Goal: Task Accomplishment & Management: Manage account settings

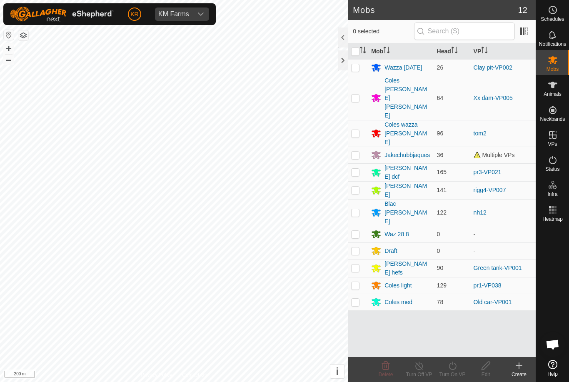
click at [357, 130] on p-checkbox at bounding box center [355, 133] width 8 height 7
checkbox input "true"
click at [452, 369] on icon at bounding box center [453, 366] width 8 height 8
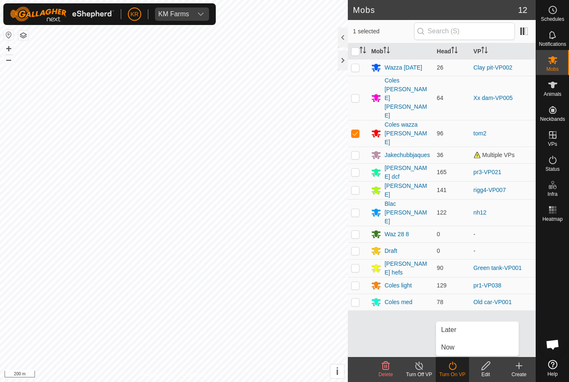
click at [463, 334] on link "Later" at bounding box center [477, 330] width 83 height 17
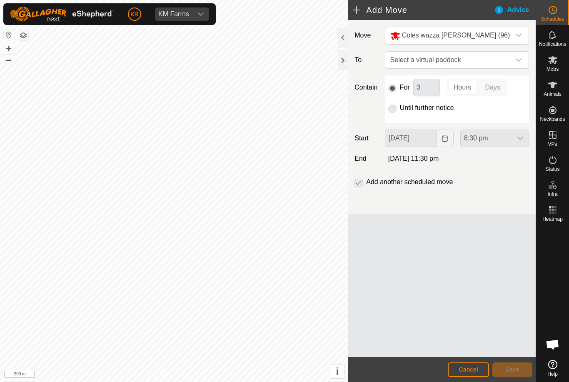
click at [508, 59] on span "Select a virtual paddock" at bounding box center [448, 60] width 123 height 17
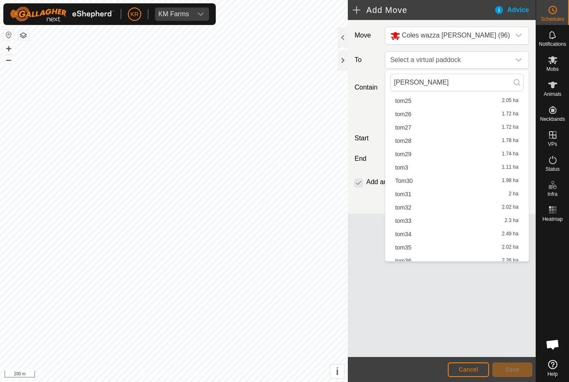
scroll to position [278, 0]
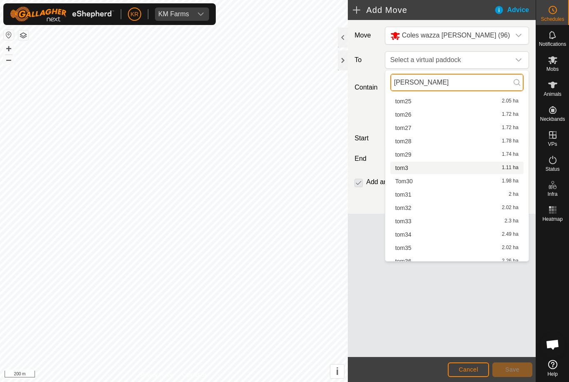
type input "Tom"
click at [403, 167] on span "tom3" at bounding box center [402, 168] width 13 height 6
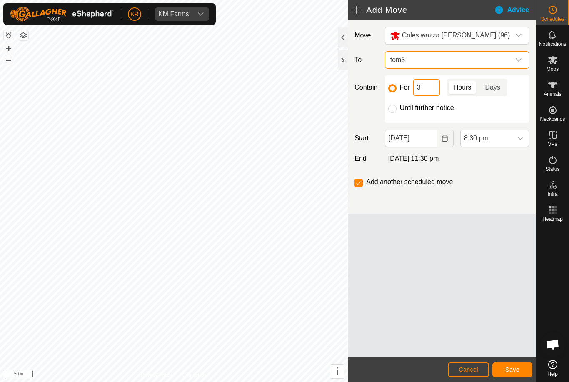
click at [426, 89] on input "3" at bounding box center [426, 88] width 27 height 18
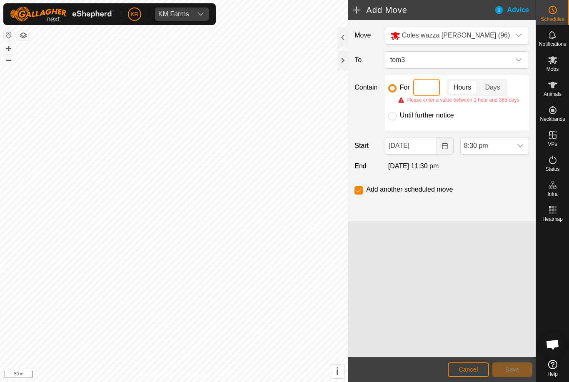
type input "5"
type input "2"
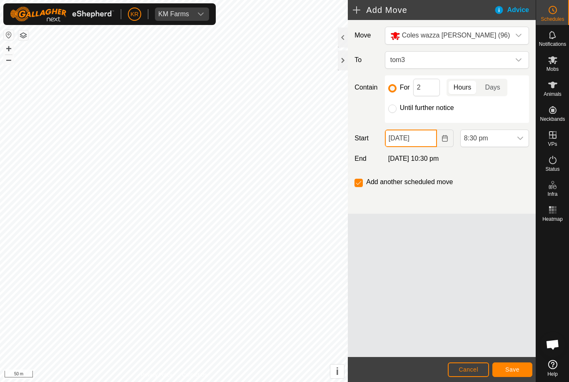
click at [431, 141] on input "[DATE]" at bounding box center [411, 139] width 52 height 18
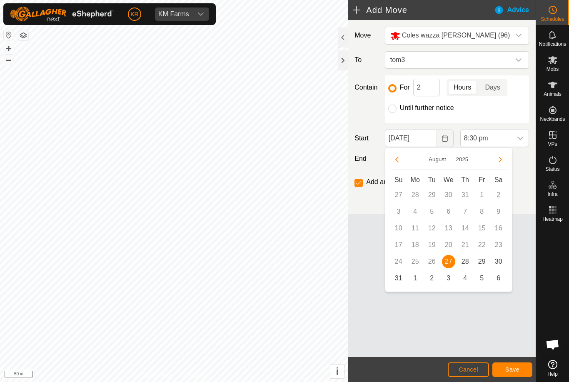
click at [463, 263] on span "28" at bounding box center [465, 261] width 13 height 13
type input "[DATE]"
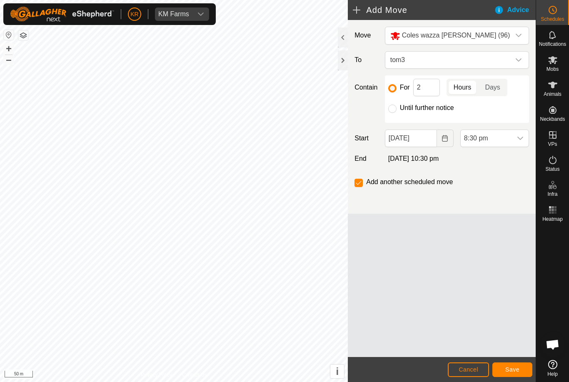
click at [518, 137] on icon "dropdown trigger" at bounding box center [520, 138] width 7 height 7
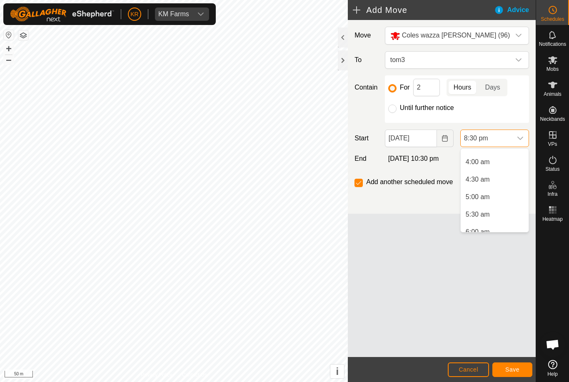
scroll to position [138, 0]
click at [490, 193] on span "5:00 am" at bounding box center [478, 194] width 24 height 10
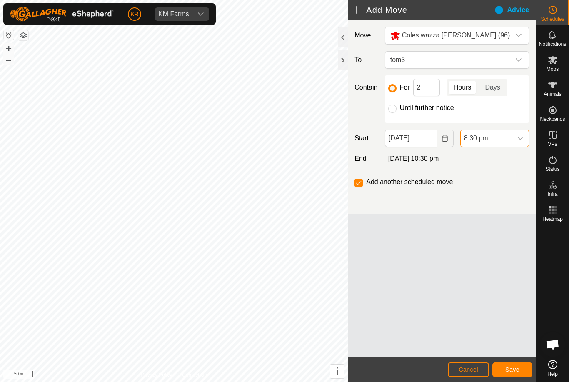
scroll to position [651, 0]
click at [523, 370] on button "Save" at bounding box center [513, 370] width 40 height 15
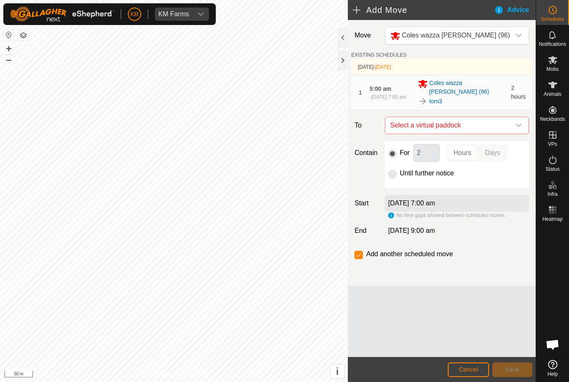
click at [519, 125] on icon "dropdown trigger" at bounding box center [519, 125] width 7 height 7
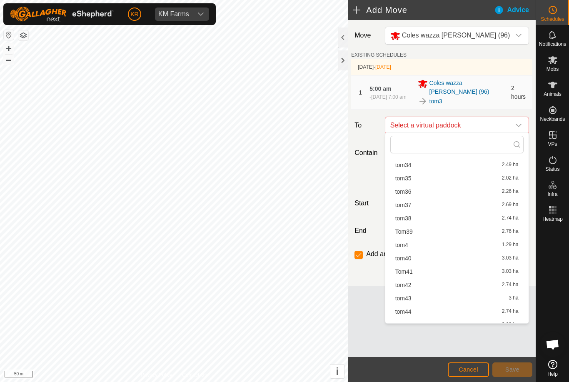
scroll to position [360, 0]
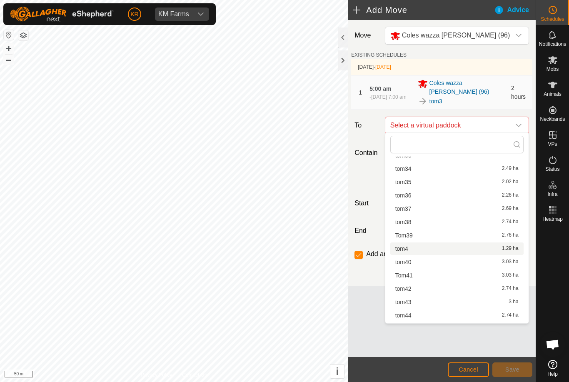
click at [418, 247] on div "tom4 1.29 ha" at bounding box center [457, 249] width 123 height 6
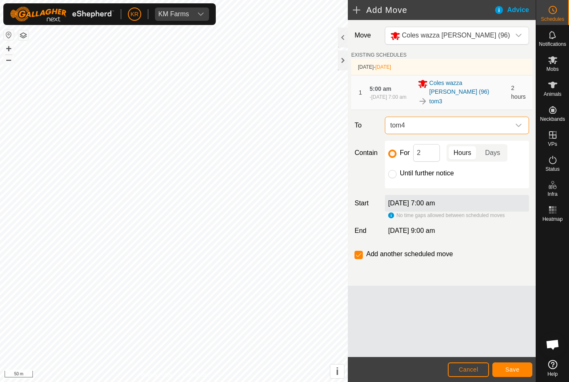
click at [523, 370] on button "Save" at bounding box center [513, 370] width 40 height 15
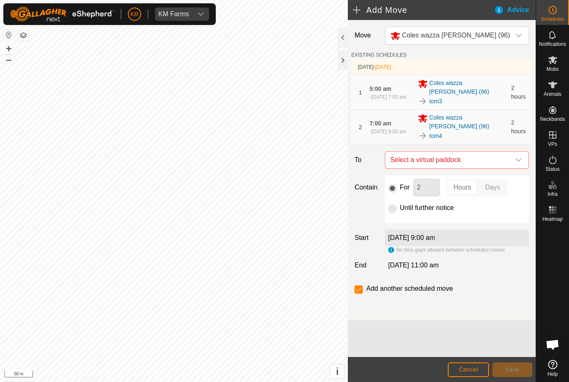
click at [518, 152] on div "dropdown trigger" at bounding box center [519, 160] width 17 height 17
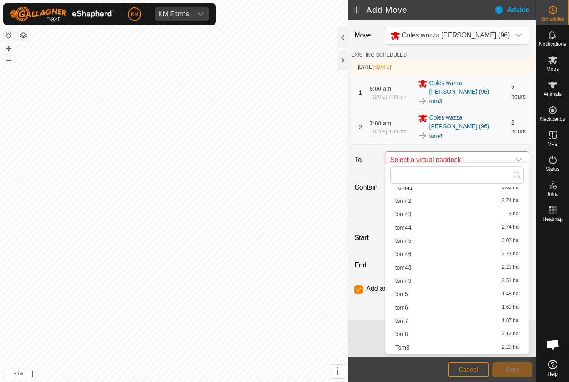
scroll to position [478, 0]
click at [410, 296] on div "tom5 1.48 ha" at bounding box center [457, 294] width 123 height 6
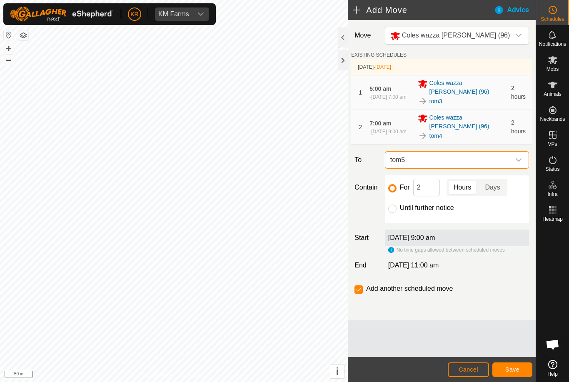
click at [515, 367] on span "Save" at bounding box center [513, 369] width 14 height 7
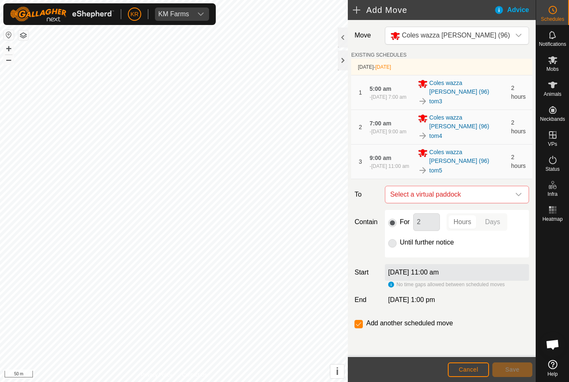
click at [509, 186] on span "Select a virtual paddock" at bounding box center [448, 194] width 123 height 17
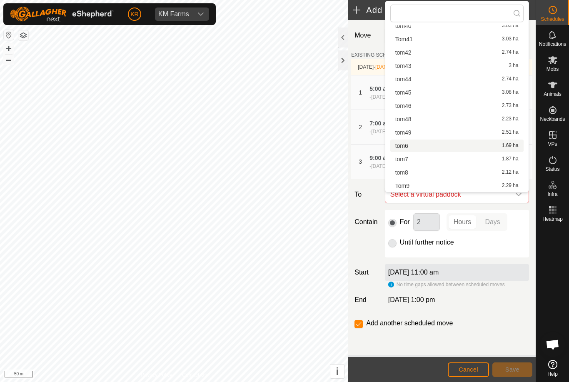
click at [413, 146] on div "tom6 1.69 ha" at bounding box center [457, 146] width 123 height 6
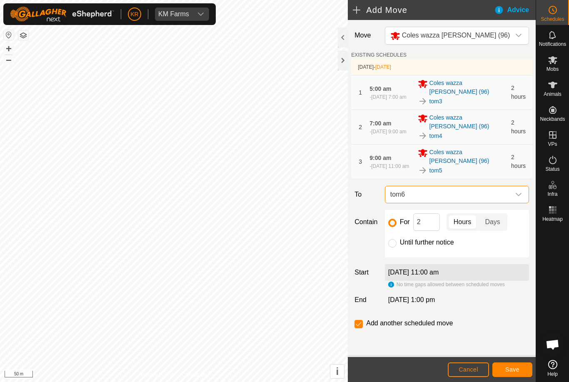
click at [516, 370] on span "Save" at bounding box center [513, 369] width 14 height 7
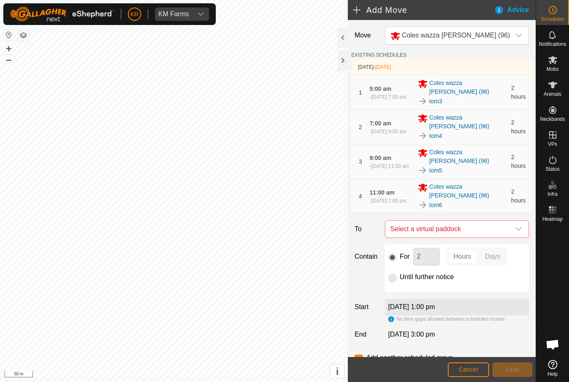
click at [517, 226] on icon "dropdown trigger" at bounding box center [519, 229] width 7 height 7
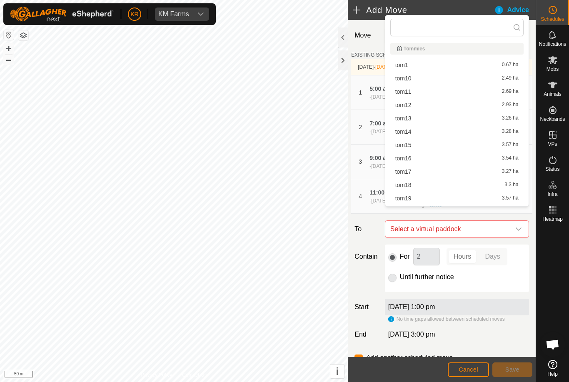
click at [522, 268] on div "For 2 Hours Days Until further notice" at bounding box center [457, 269] width 144 height 48
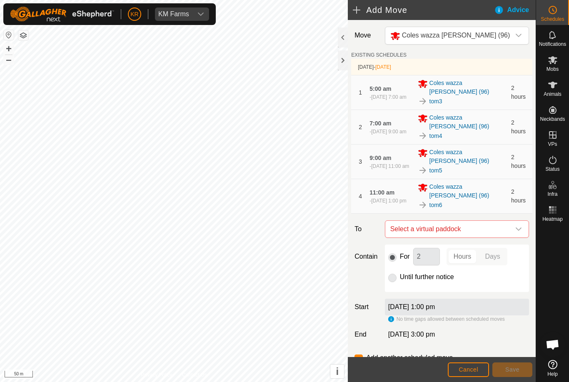
click at [517, 226] on icon "dropdown trigger" at bounding box center [519, 229] width 7 height 7
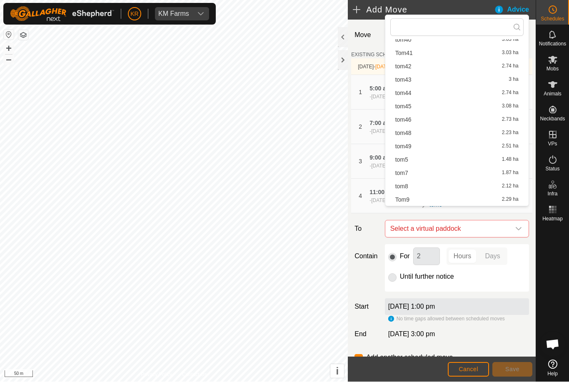
click at [408, 170] on span "tom7" at bounding box center [402, 173] width 13 height 6
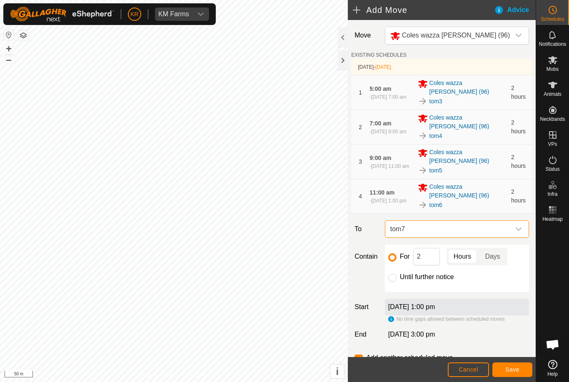
click at [517, 366] on button "Save" at bounding box center [513, 370] width 40 height 15
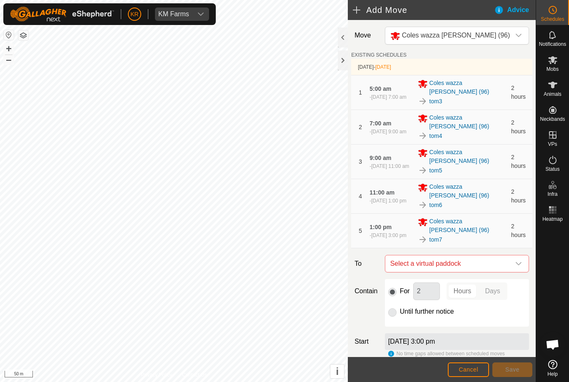
click at [519, 260] on icon "dropdown trigger" at bounding box center [519, 263] width 7 height 7
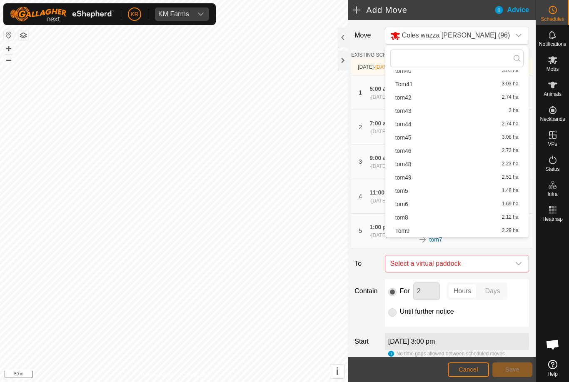
click at [407, 217] on span "tom8" at bounding box center [402, 218] width 13 height 6
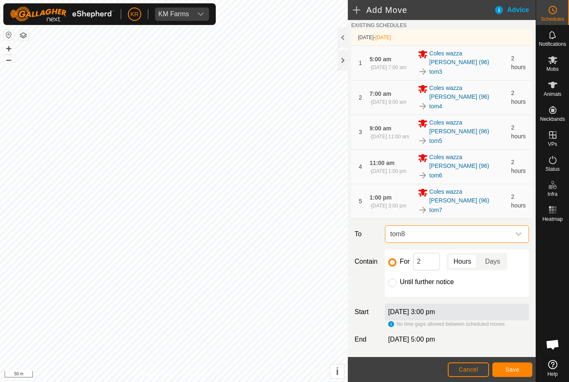
scroll to position [30, 0]
click at [508, 370] on span "Save" at bounding box center [513, 369] width 14 height 7
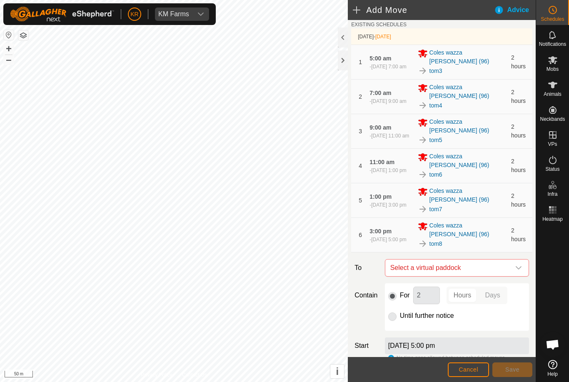
click at [516, 260] on div "dropdown trigger" at bounding box center [519, 268] width 17 height 17
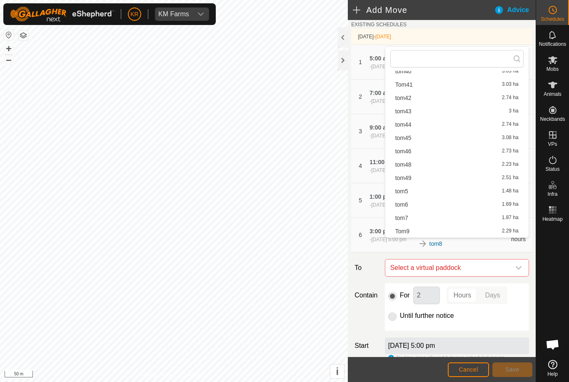
scroll to position [478, 0]
click at [408, 230] on span "Tom9" at bounding box center [403, 231] width 14 height 6
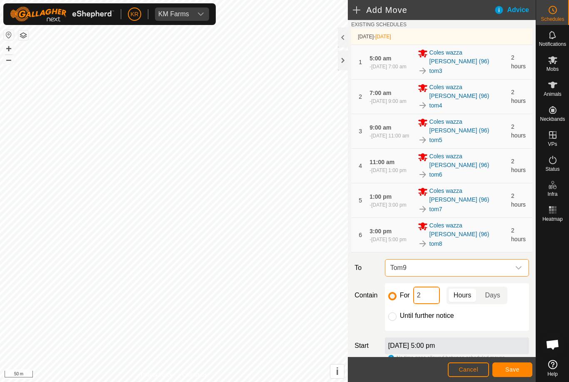
click at [431, 287] on input "2" at bounding box center [426, 296] width 27 height 18
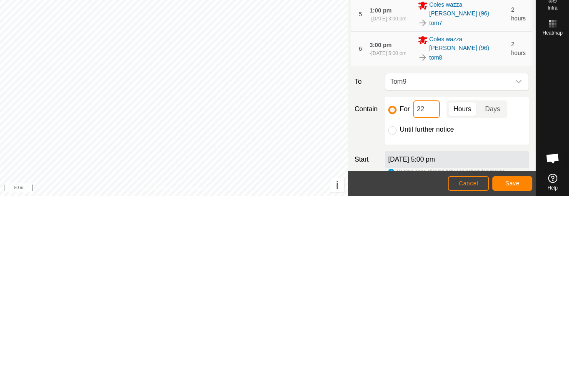
type input "2"
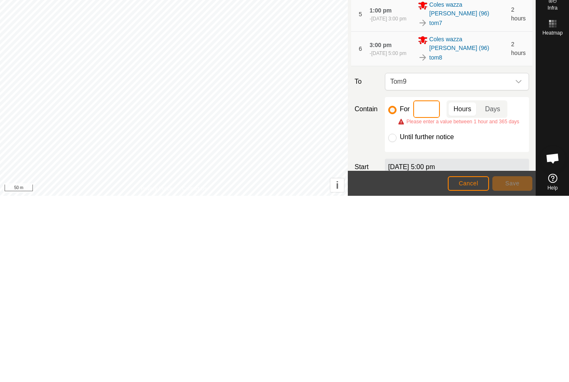
type input "2"
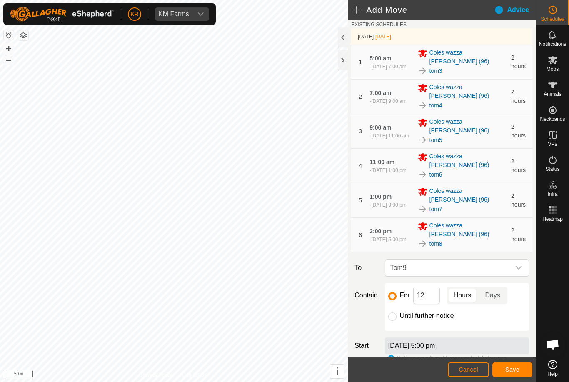
click at [516, 370] on span "Save" at bounding box center [513, 369] width 14 height 7
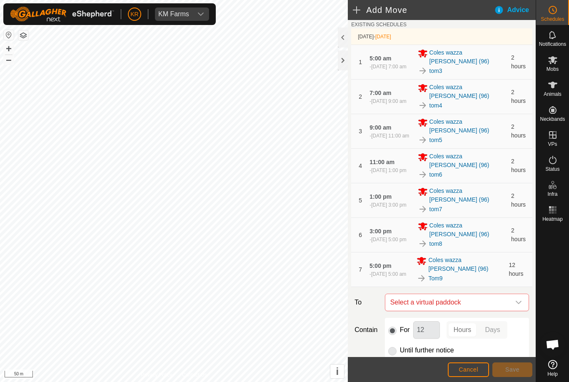
click at [509, 294] on span "Select a virtual paddock" at bounding box center [448, 302] width 123 height 17
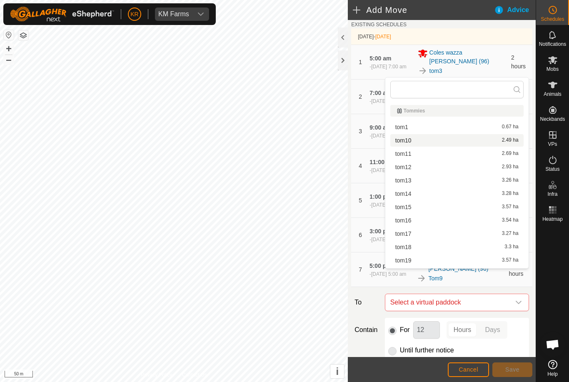
click at [411, 140] on span "tom10" at bounding box center [404, 141] width 16 height 6
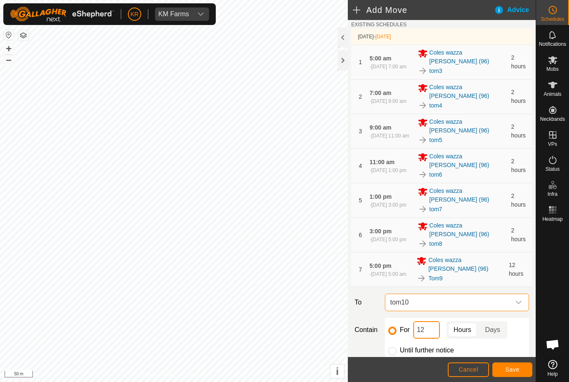
click at [429, 321] on input "12" at bounding box center [426, 330] width 27 height 18
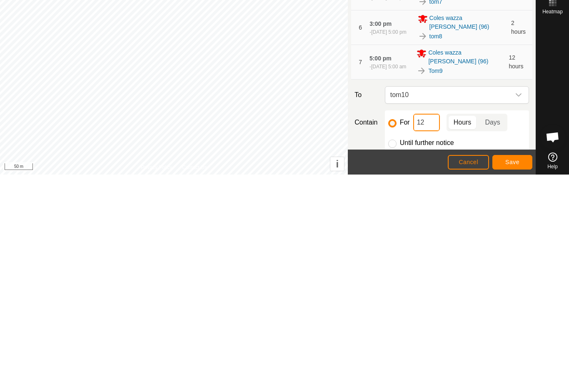
type input "1"
type input "2"
click at [516, 366] on span "Save" at bounding box center [513, 369] width 14 height 7
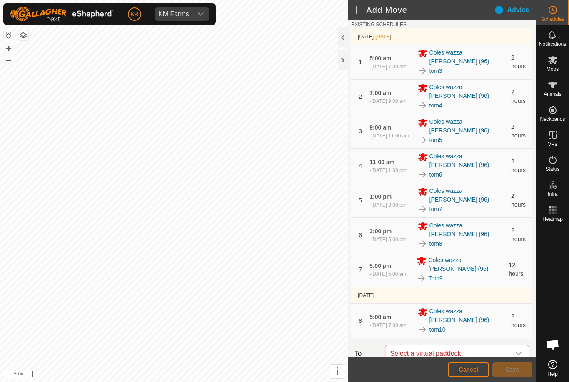
click at [516, 351] on icon "dropdown trigger" at bounding box center [519, 354] width 7 height 7
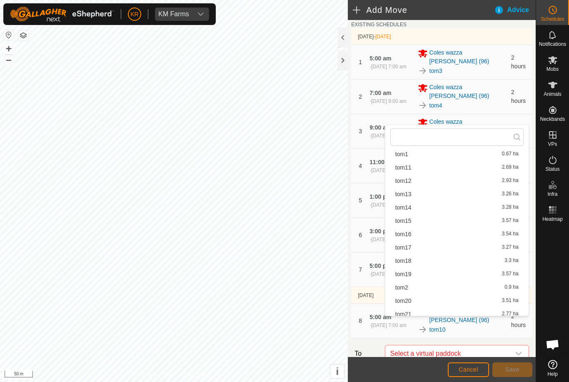
scroll to position [16, 0]
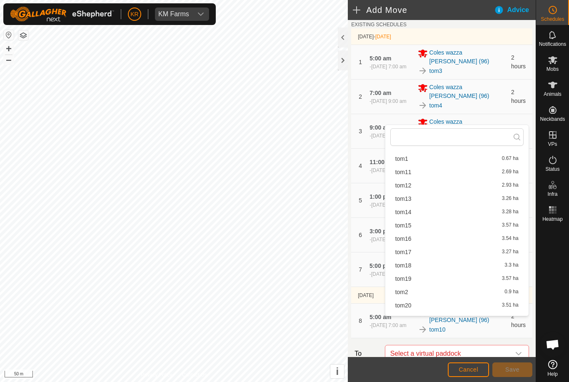
click at [416, 169] on div "tom11 2.69 ha" at bounding box center [457, 172] width 123 height 6
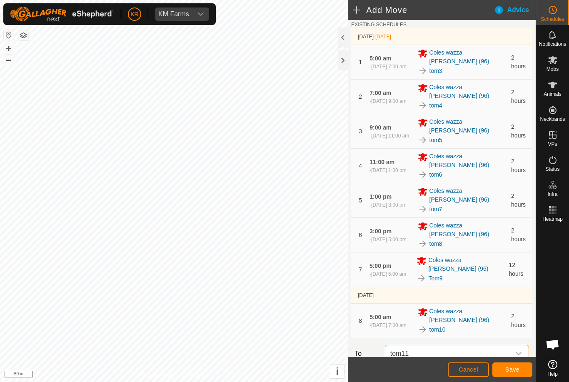
click at [516, 371] on span "Save" at bounding box center [513, 369] width 14 height 7
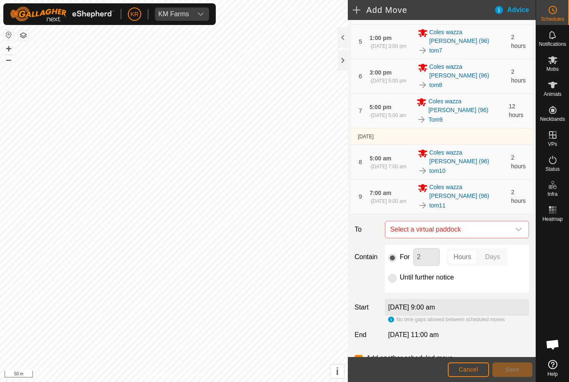
scroll to position [189, 0]
click at [510, 222] on span "Select a virtual paddock" at bounding box center [448, 230] width 123 height 17
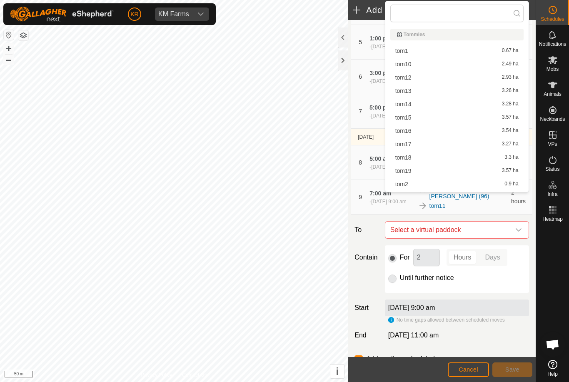
click at [409, 79] on span "tom12" at bounding box center [404, 78] width 16 height 6
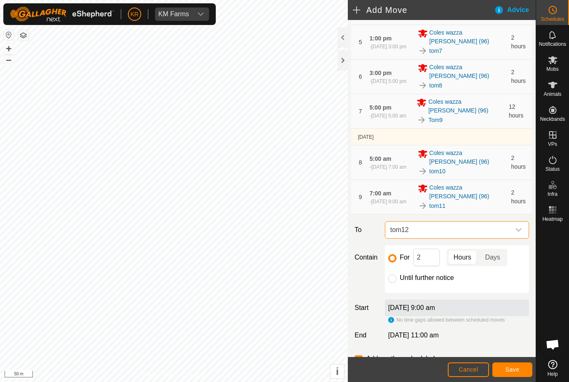
click at [515, 367] on span "Save" at bounding box center [513, 369] width 14 height 7
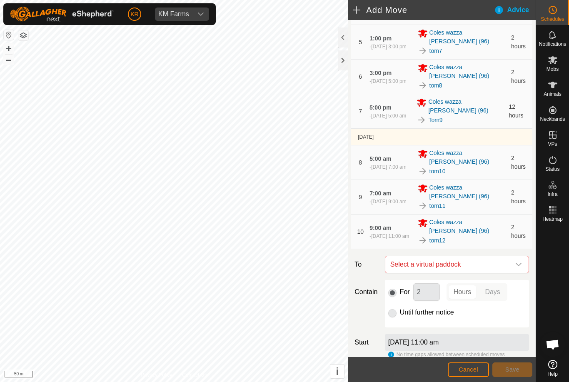
click at [516, 256] on div "dropdown trigger" at bounding box center [519, 264] width 17 height 17
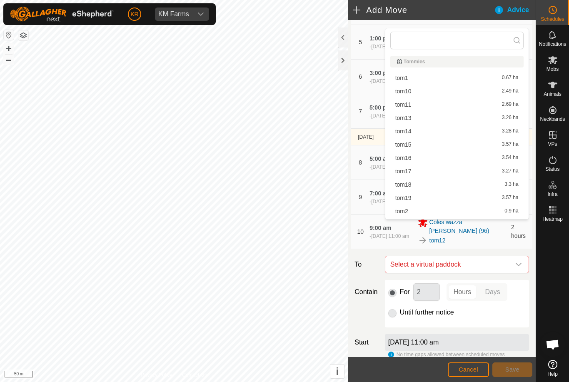
click at [404, 119] on span "tom13" at bounding box center [404, 118] width 16 height 6
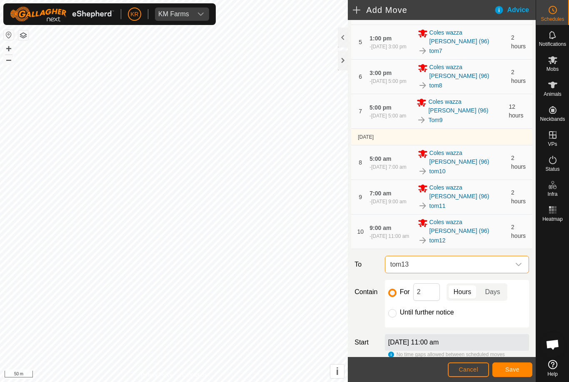
click at [516, 363] on button "Save" at bounding box center [513, 370] width 40 height 15
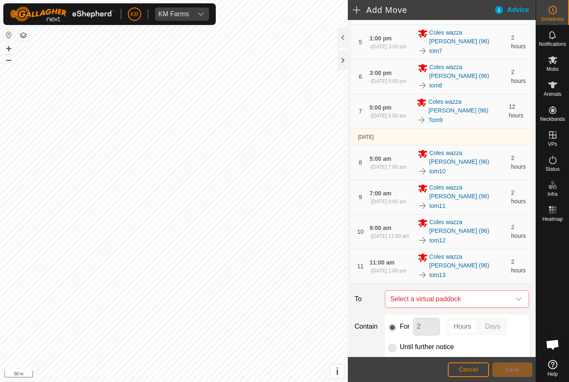
click at [510, 291] on span "Select a virtual paddock" at bounding box center [448, 299] width 123 height 17
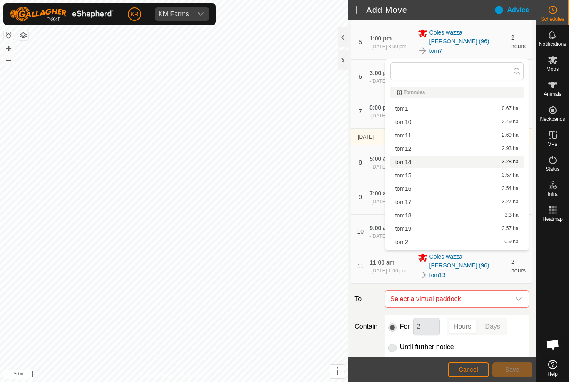
click at [410, 163] on span "tom14" at bounding box center [404, 162] width 16 height 6
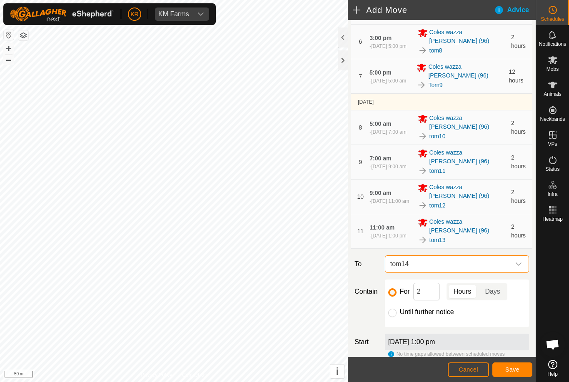
scroll to position [224, 0]
click at [512, 371] on span "Save" at bounding box center [513, 369] width 14 height 7
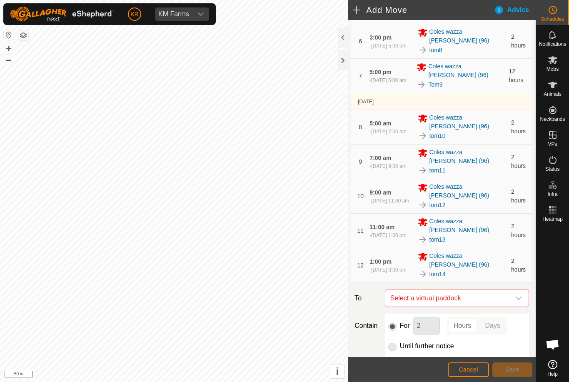
click at [510, 290] on span "Select a virtual paddock" at bounding box center [448, 298] width 123 height 17
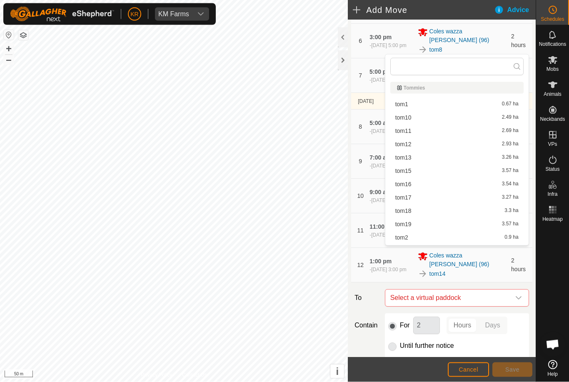
click at [422, 169] on div "tom15 3.57 ha" at bounding box center [457, 171] width 123 height 6
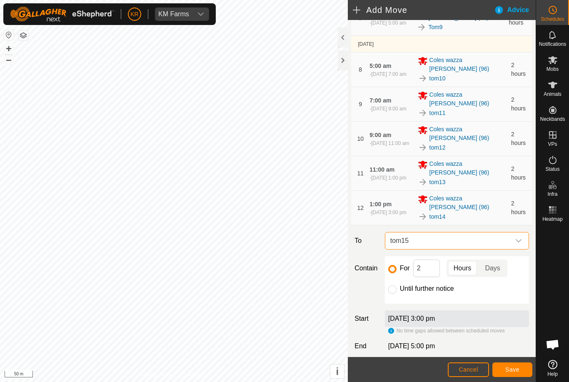
scroll to position [281, 0]
click at [521, 369] on button "Save" at bounding box center [513, 370] width 40 height 15
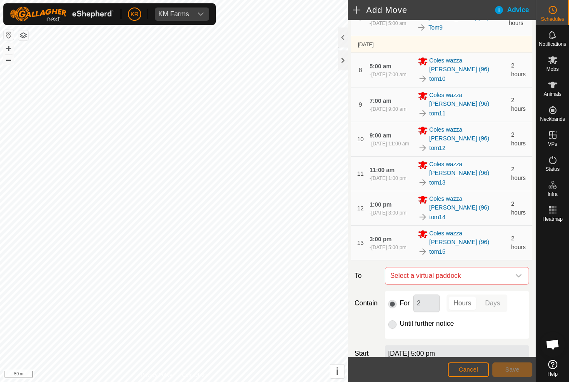
click at [510, 268] on span "Select a virtual paddock" at bounding box center [448, 276] width 123 height 17
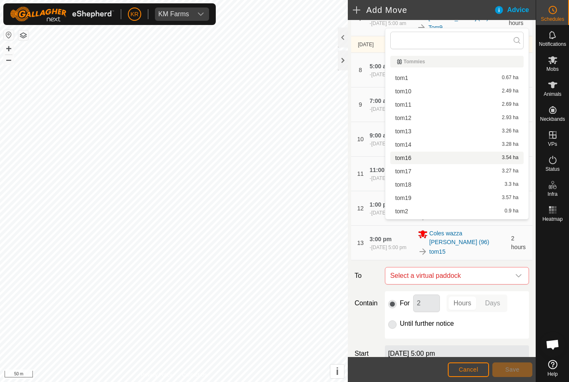
click at [410, 158] on span "tom16" at bounding box center [404, 158] width 16 height 6
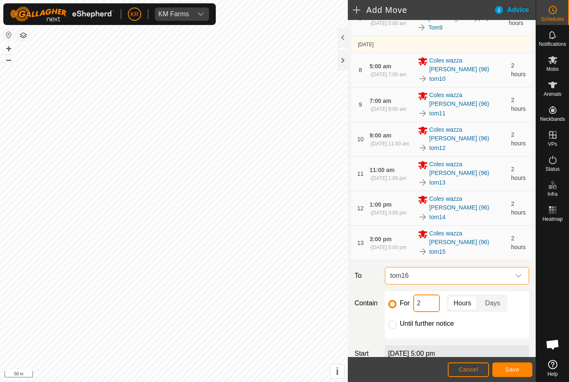
click at [427, 295] on input "2" at bounding box center [426, 304] width 27 height 18
click at [514, 368] on span "Save" at bounding box center [513, 369] width 14 height 7
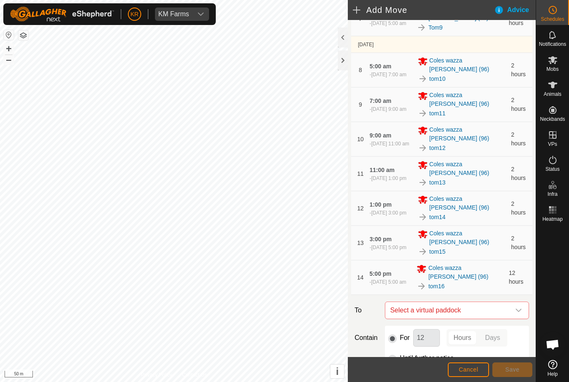
click at [519, 307] on icon "dropdown trigger" at bounding box center [519, 310] width 7 height 7
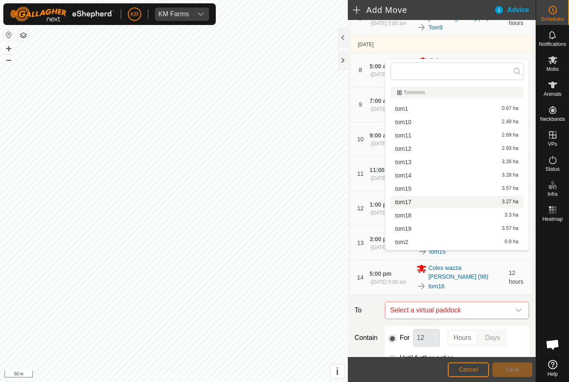
click at [407, 202] on span "tom17" at bounding box center [404, 202] width 16 height 6
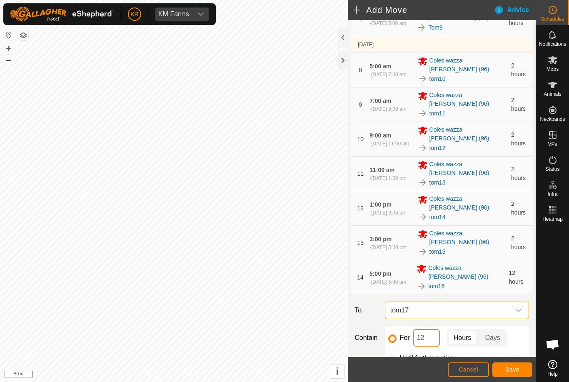
click at [431, 329] on input "12" at bounding box center [426, 338] width 27 height 18
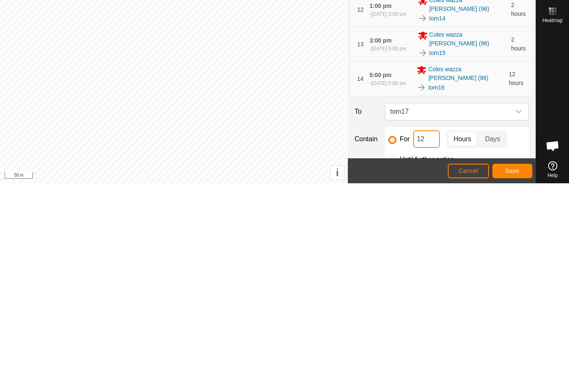
type input "1"
type input "2"
click at [517, 366] on span "Save" at bounding box center [513, 369] width 14 height 7
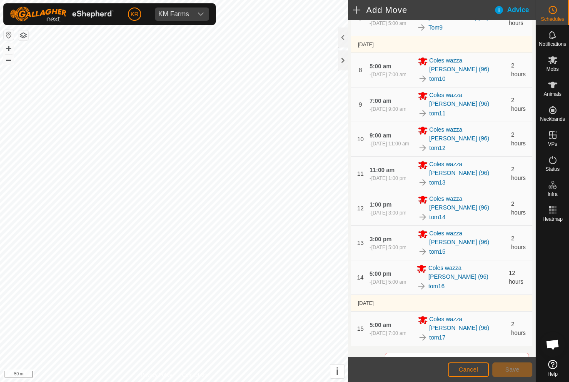
click at [510, 353] on span "Select a virtual paddock" at bounding box center [448, 361] width 123 height 17
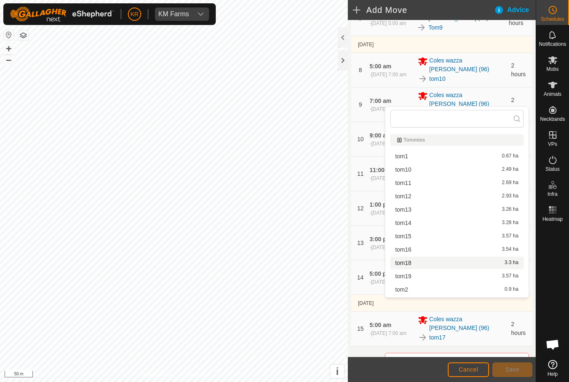
click at [411, 263] on span "tom18" at bounding box center [404, 263] width 16 height 6
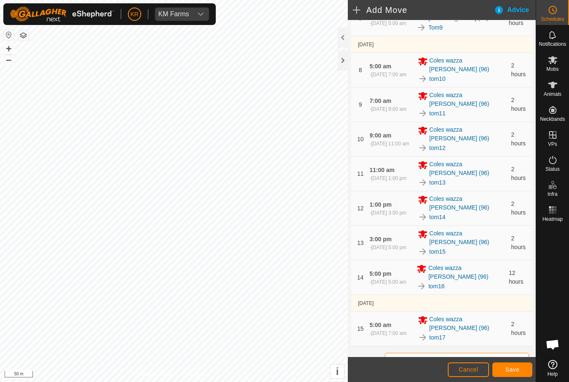
click at [518, 369] on span "Save" at bounding box center [513, 369] width 14 height 7
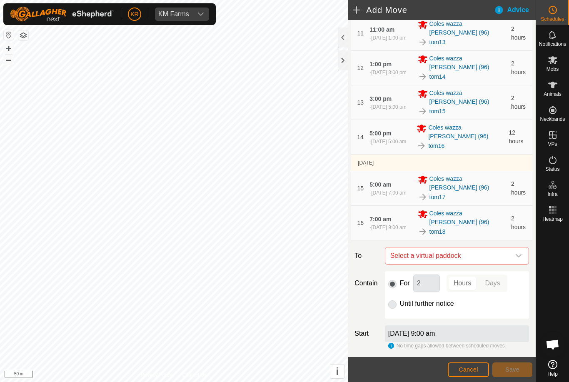
scroll to position [421, 0]
click at [515, 248] on div "dropdown trigger" at bounding box center [519, 256] width 17 height 17
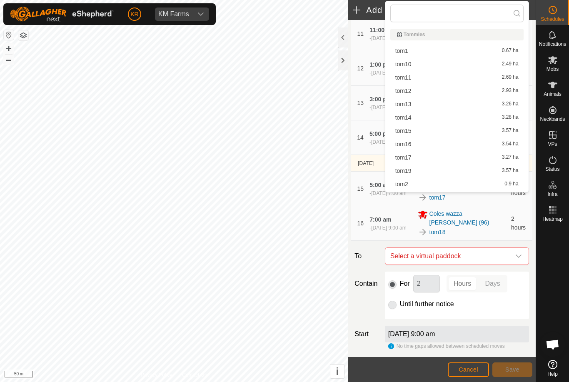
click at [423, 170] on div "tom19 3.57 ha" at bounding box center [457, 171] width 123 height 6
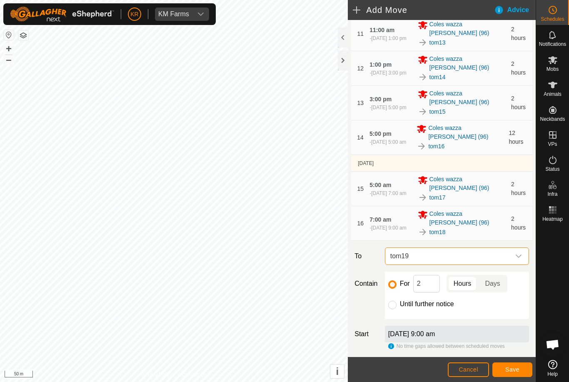
click at [514, 370] on span "Save" at bounding box center [513, 369] width 14 height 7
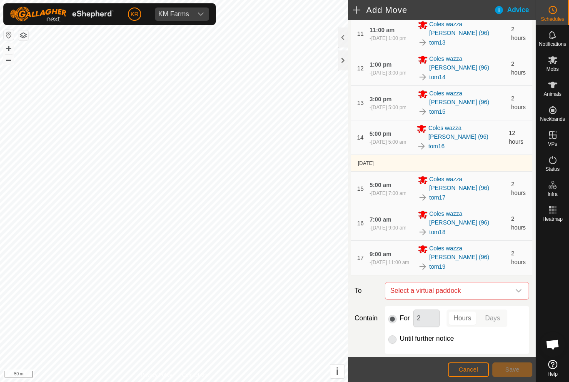
click at [520, 288] on icon "dropdown trigger" at bounding box center [519, 291] width 7 height 7
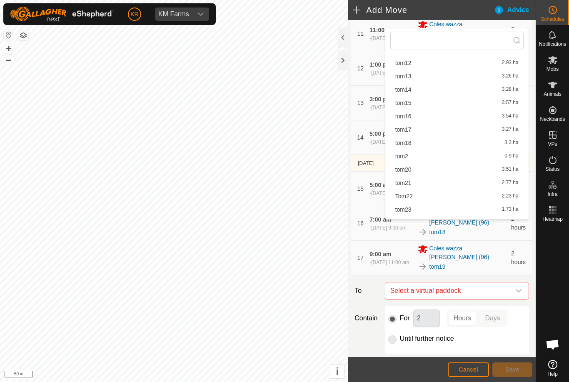
scroll to position [60, 0]
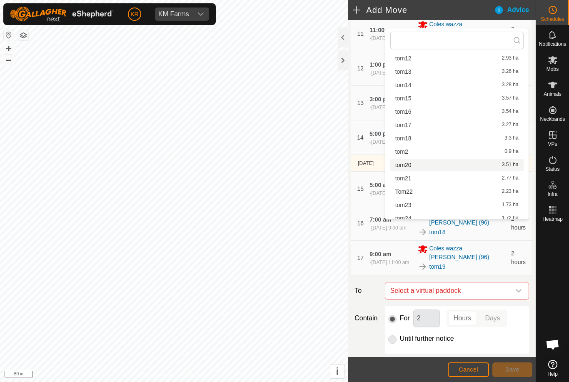
click at [413, 165] on div "tom20 3.51 ha" at bounding box center [457, 165] width 123 height 6
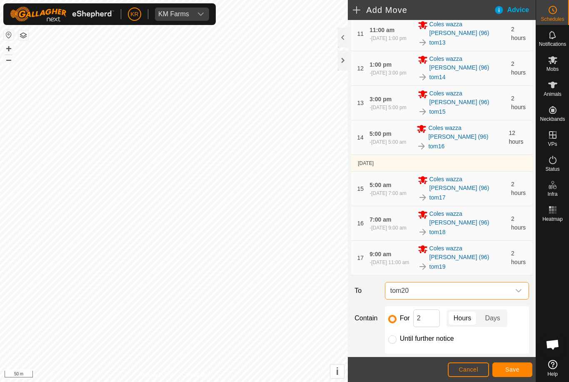
click at [518, 368] on span "Save" at bounding box center [513, 369] width 14 height 7
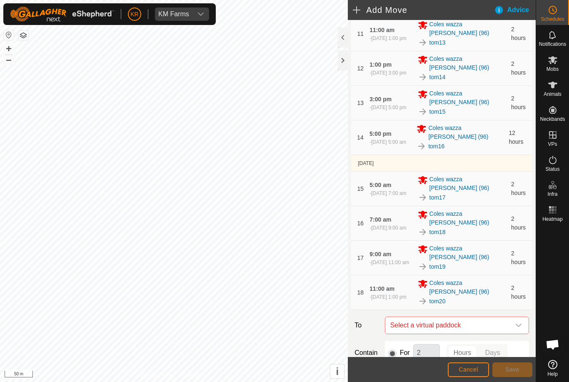
click at [521, 322] on icon "dropdown trigger" at bounding box center [519, 325] width 7 height 7
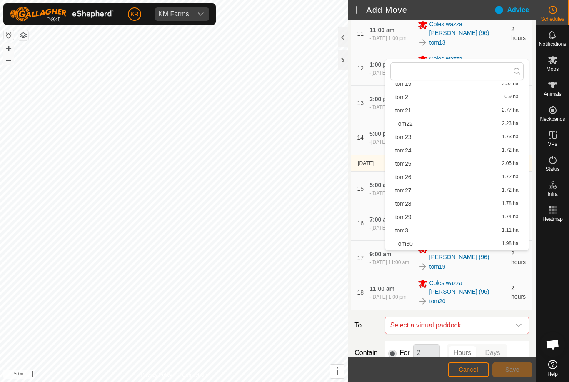
scroll to position [174, 0]
click at [415, 96] on div "tom21 2.77 ha" at bounding box center [457, 95] width 123 height 6
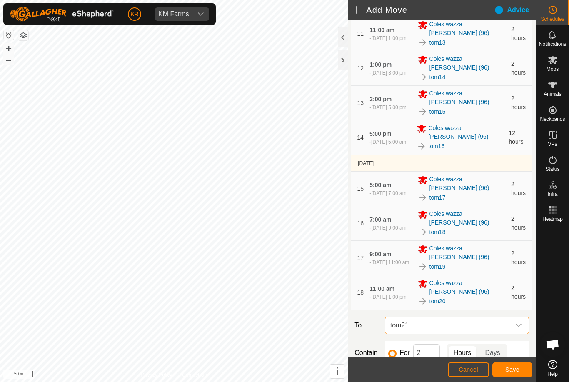
click at [521, 368] on button "Save" at bounding box center [513, 370] width 40 height 15
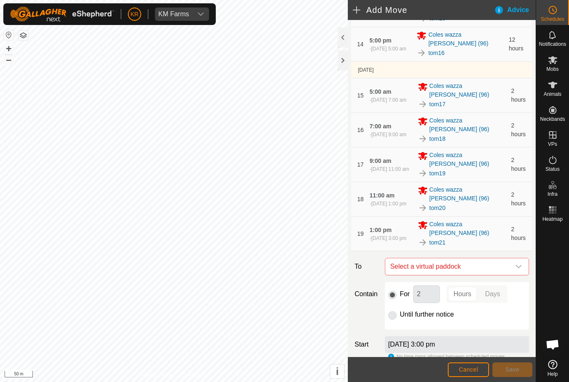
scroll to position [514, 0]
click at [515, 259] on div "dropdown trigger" at bounding box center [519, 267] width 17 height 17
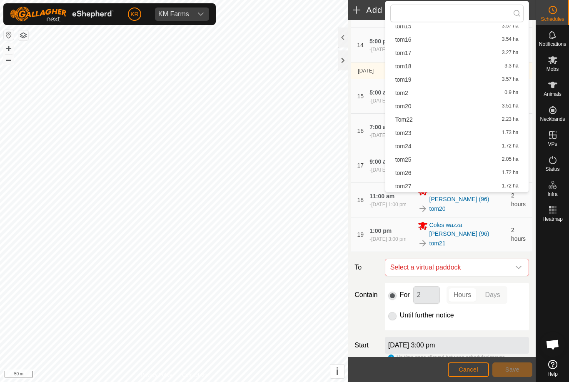
scroll to position [144, 0]
click at [413, 79] on div "Tom22 2.23 ha" at bounding box center [457, 81] width 123 height 6
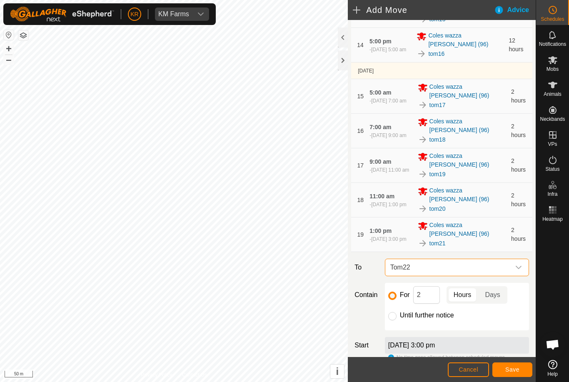
click at [516, 367] on span "Save" at bounding box center [513, 369] width 14 height 7
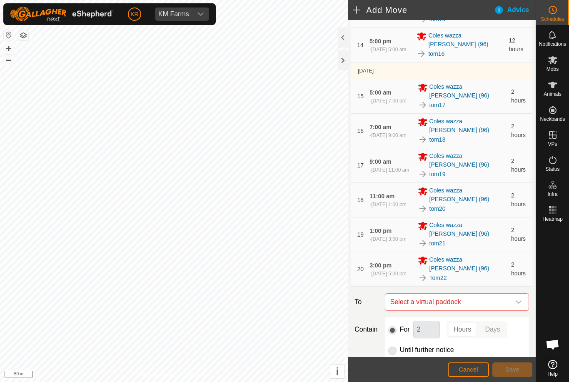
click at [518, 299] on icon "dropdown trigger" at bounding box center [519, 302] width 7 height 7
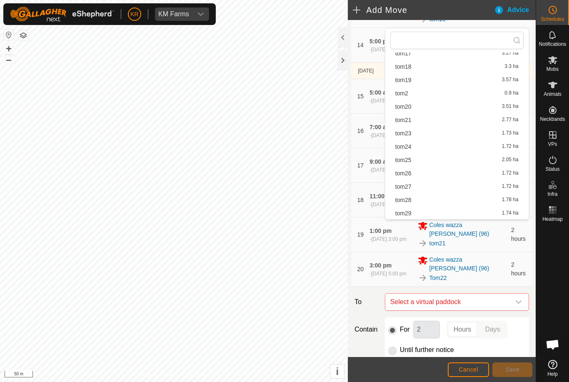
scroll to position [158, 0]
click at [408, 108] on span "tom23" at bounding box center [404, 107] width 16 height 6
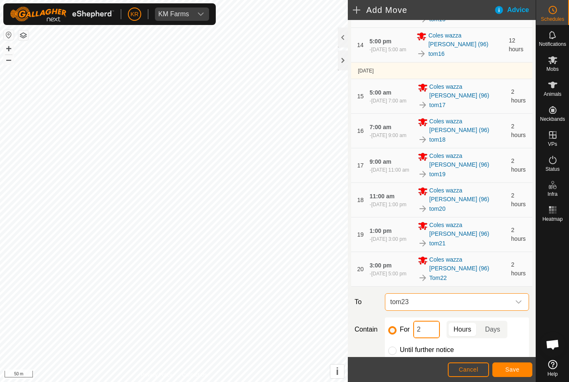
click at [421, 321] on input "2" at bounding box center [426, 330] width 27 height 18
click at [520, 365] on button "Save" at bounding box center [513, 370] width 40 height 15
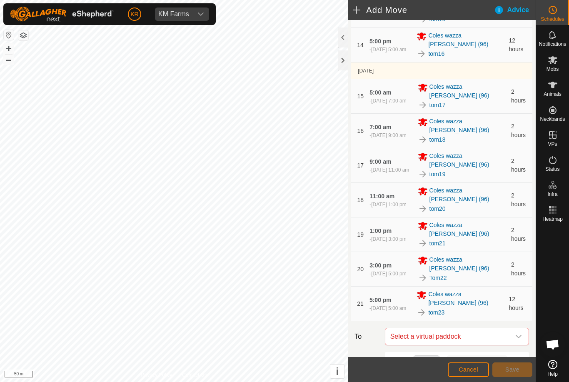
click at [516, 333] on icon "dropdown trigger" at bounding box center [519, 336] width 7 height 7
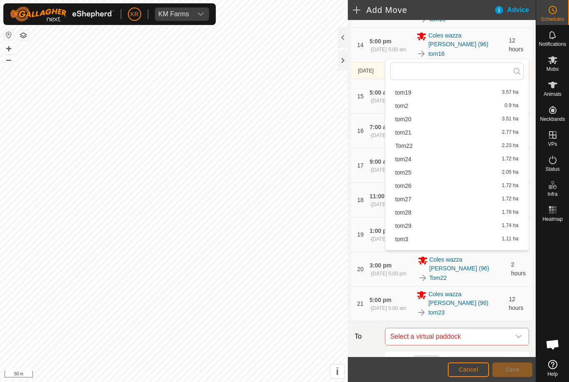
scroll to position [175, 0]
click at [407, 133] on span "tom24" at bounding box center [404, 134] width 16 height 6
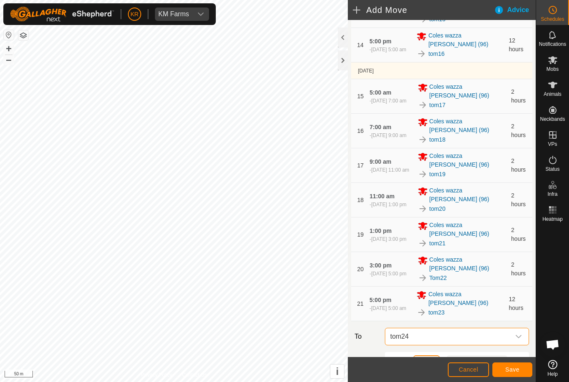
click at [428, 356] on input "12" at bounding box center [426, 365] width 27 height 18
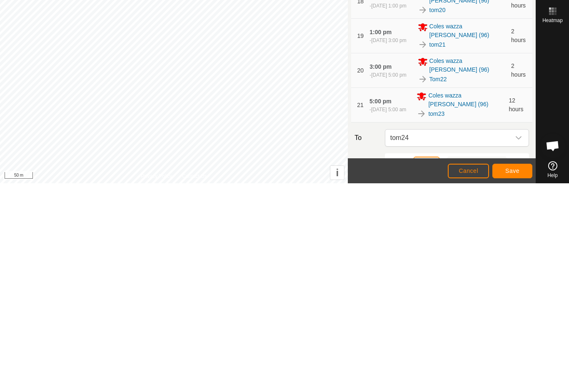
type input "1"
click at [511, 366] on span "Save" at bounding box center [513, 369] width 14 height 7
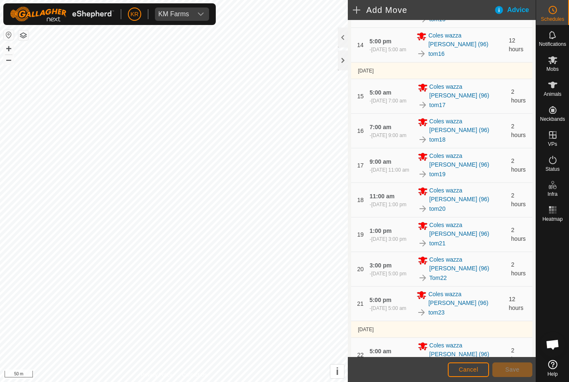
click at [510, 380] on span "Select a virtual paddock" at bounding box center [448, 388] width 123 height 17
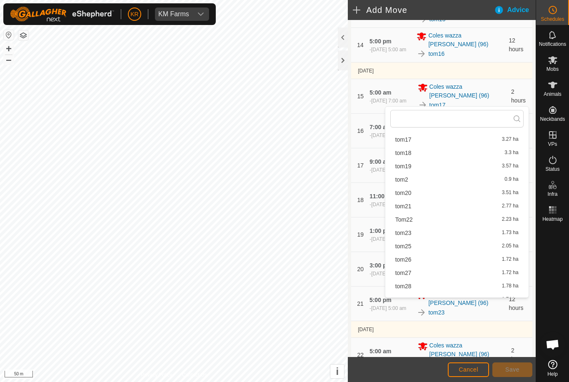
scroll to position [155, 0]
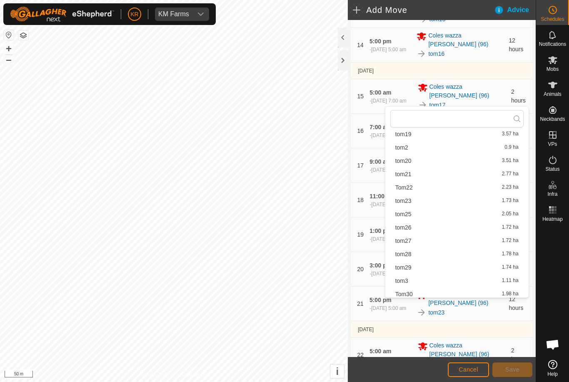
click at [406, 217] on span "tom25" at bounding box center [404, 214] width 16 height 6
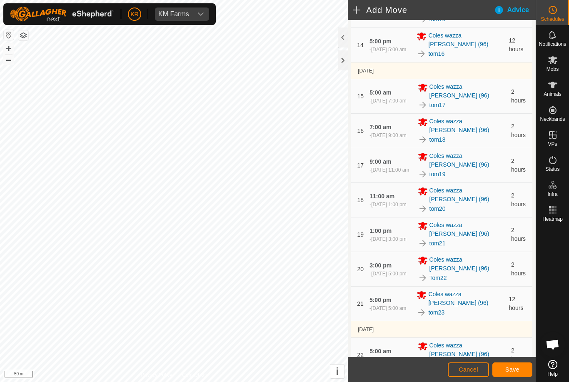
click at [514, 375] on button "Save" at bounding box center [513, 370] width 40 height 15
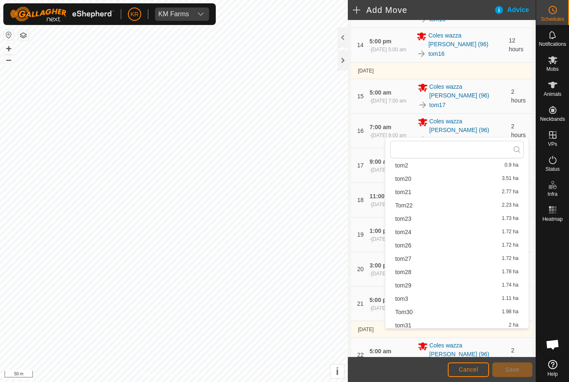
scroll to position [193, 0]
click at [409, 222] on span "tom26" at bounding box center [404, 221] width 16 height 6
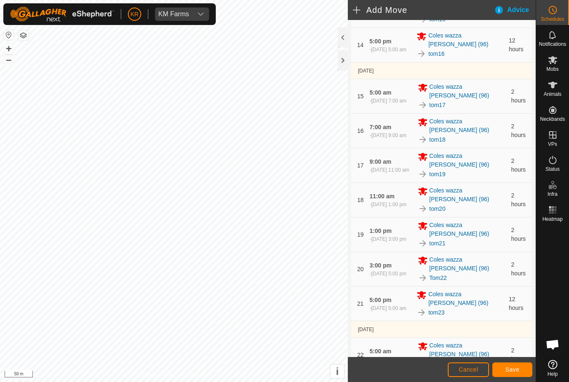
click at [512, 366] on span "Save" at bounding box center [513, 369] width 14 height 7
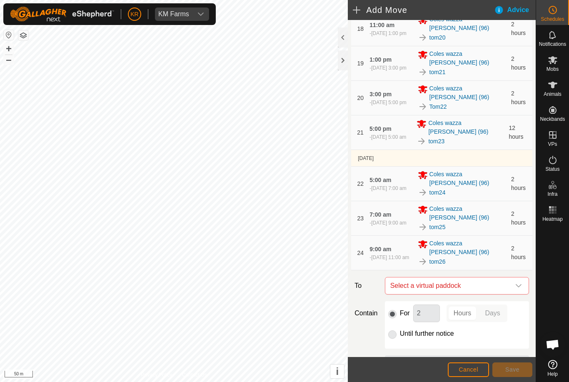
scroll to position [685, 0]
click at [517, 283] on icon "dropdown trigger" at bounding box center [519, 286] width 7 height 7
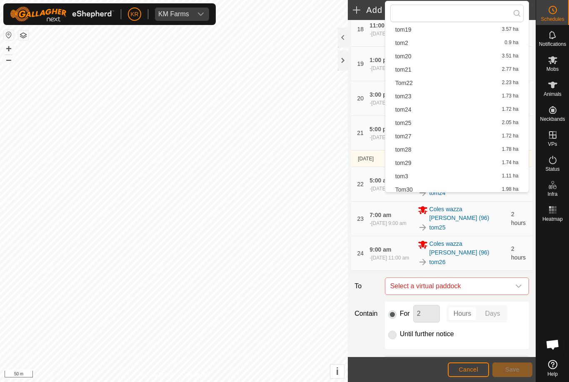
scroll to position [152, 0]
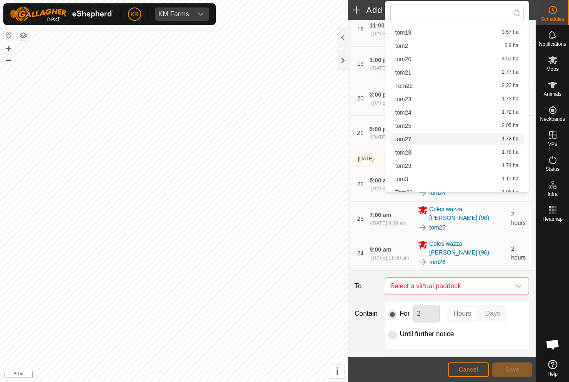
click at [410, 140] on span "tom27" at bounding box center [404, 139] width 16 height 6
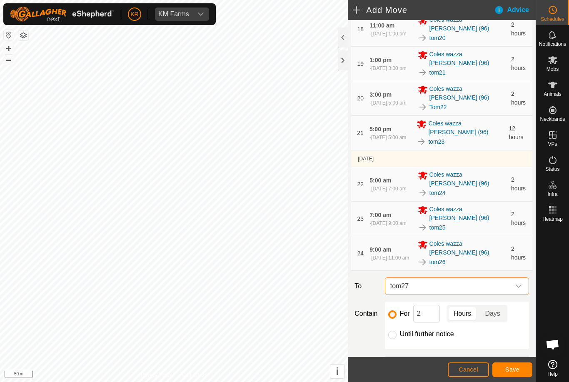
click at [518, 370] on span "Save" at bounding box center [513, 369] width 14 height 7
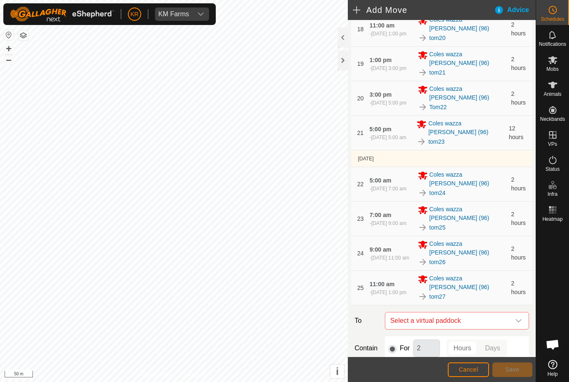
click at [505, 313] on span "Select a virtual paddock" at bounding box center [448, 321] width 123 height 17
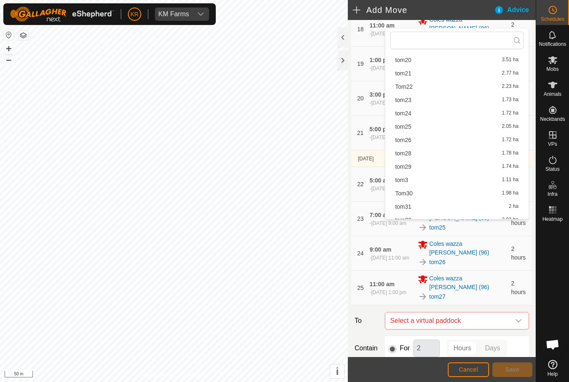
scroll to position [156, 0]
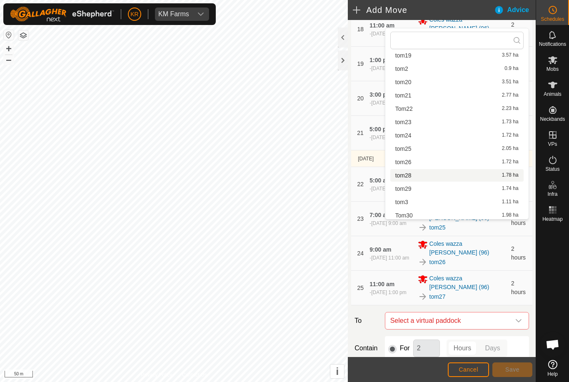
click at [411, 176] on span "tom28" at bounding box center [404, 176] width 16 height 6
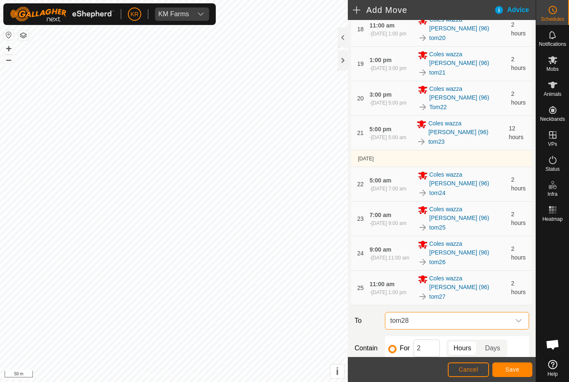
click at [513, 370] on span "Save" at bounding box center [513, 369] width 14 height 7
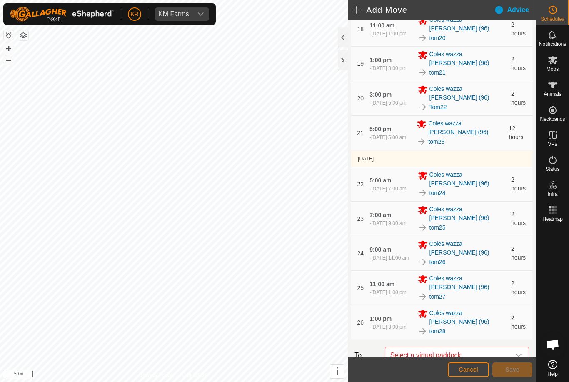
click at [518, 352] on icon "dropdown trigger" at bounding box center [519, 355] width 7 height 7
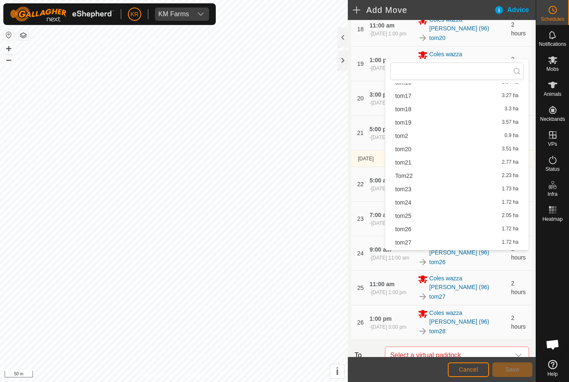
scroll to position [133, 0]
click at [413, 243] on div "tom29 1.74 ha" at bounding box center [457, 243] width 123 height 6
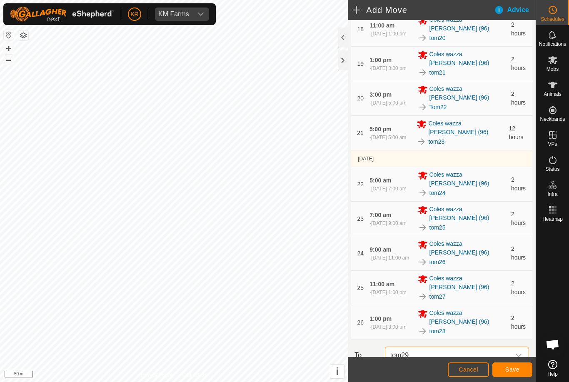
click at [513, 368] on span "Save" at bounding box center [513, 369] width 14 height 7
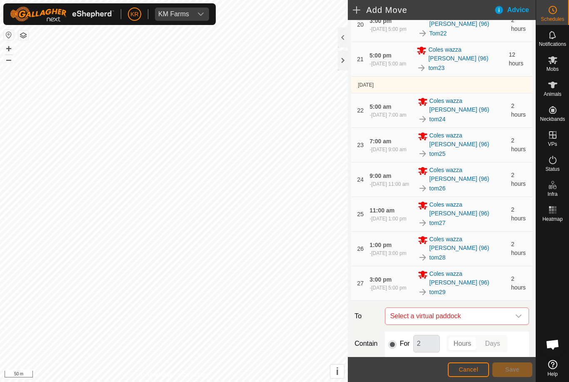
scroll to position [776, 0]
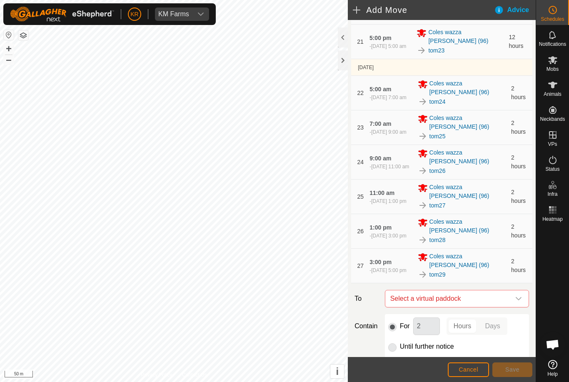
click at [516, 295] on icon "dropdown trigger" at bounding box center [519, 298] width 7 height 7
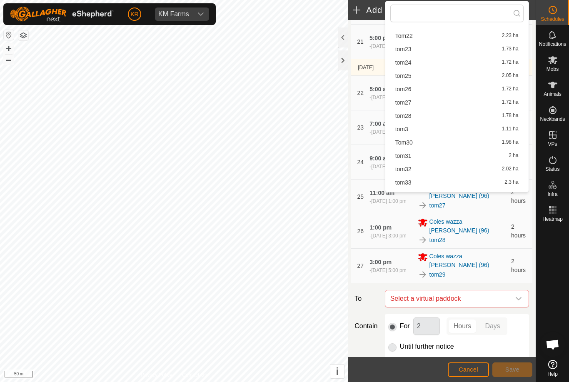
scroll to position [213, 0]
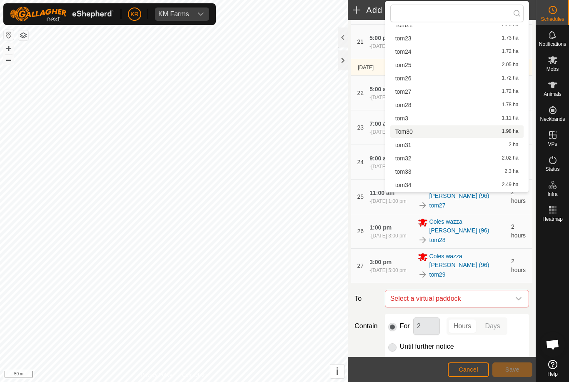
click at [413, 132] on span "Tom30" at bounding box center [405, 132] width 18 height 6
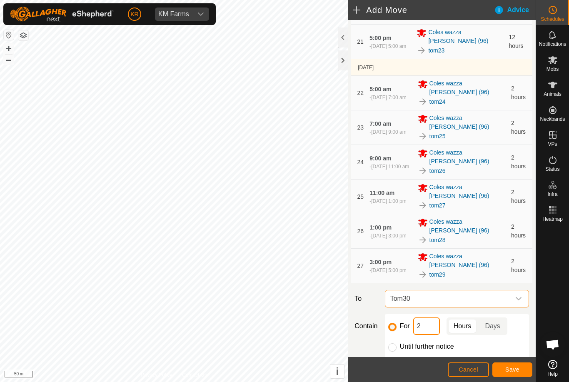
click at [417, 318] on input "2" at bounding box center [426, 327] width 27 height 18
click at [520, 368] on button "Save" at bounding box center [513, 370] width 40 height 15
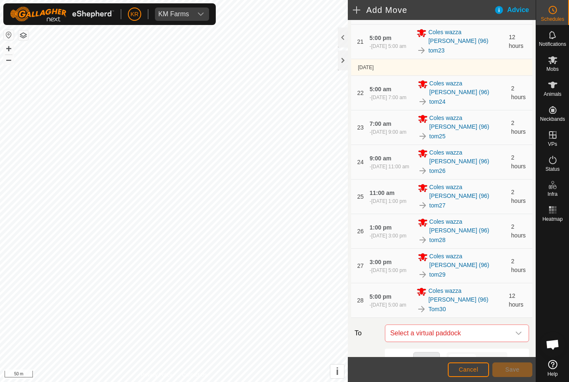
click at [520, 332] on icon "dropdown trigger" at bounding box center [519, 333] width 6 height 3
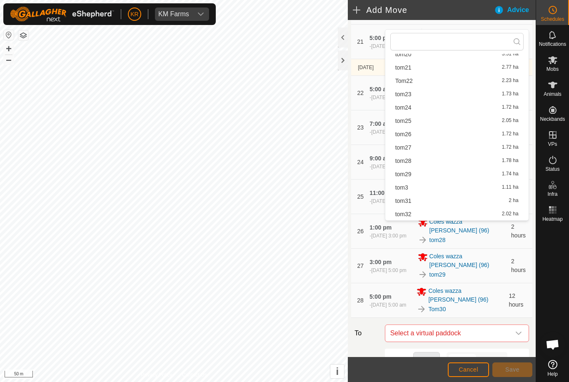
scroll to position [251, 0]
click at [407, 135] on span "tom31" at bounding box center [404, 135] width 16 height 6
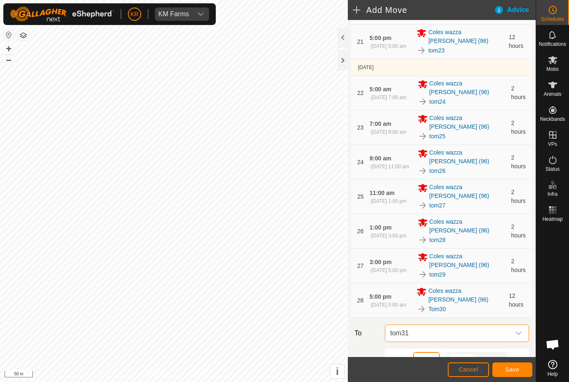
click at [422, 352] on input "12" at bounding box center [426, 361] width 27 height 18
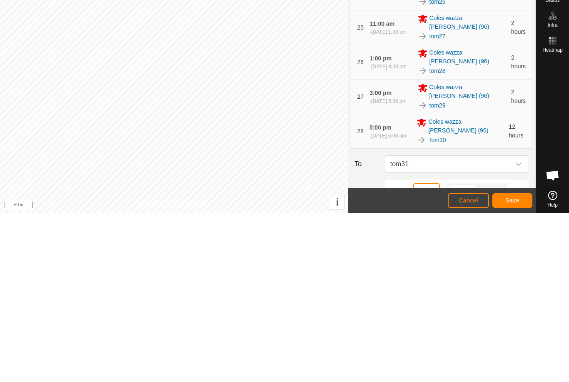
click at [424, 352] on input "12" at bounding box center [426, 361] width 27 height 18
type input "1"
type input "2"
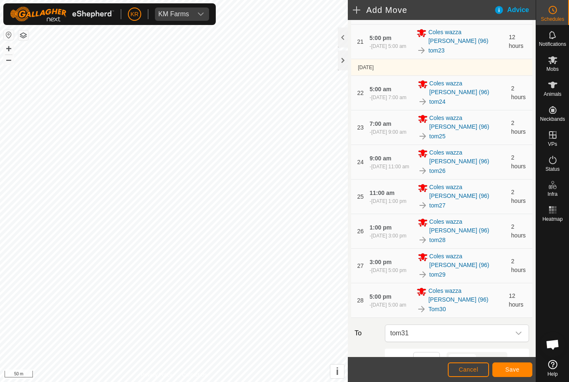
click at [513, 363] on button "Save" at bounding box center [513, 370] width 40 height 15
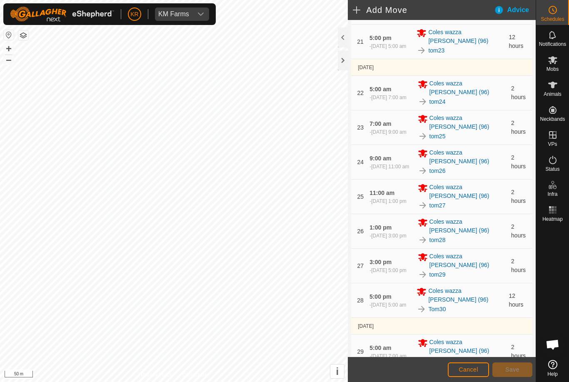
click at [520, 381] on icon "dropdown trigger" at bounding box center [519, 384] width 7 height 7
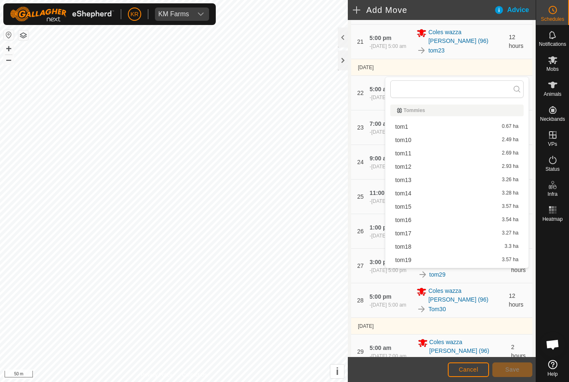
click at [539, 248] on div at bounding box center [552, 291] width 33 height 132
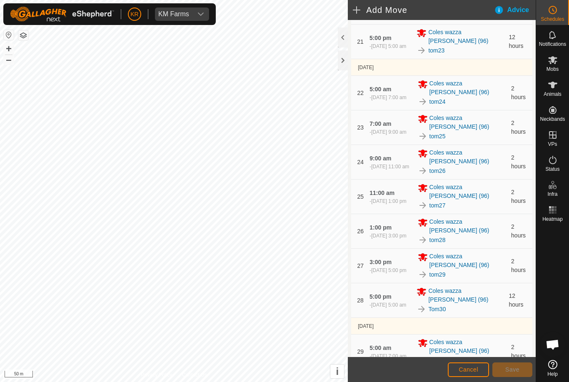
click at [517, 381] on icon "dropdown trigger" at bounding box center [519, 384] width 7 height 7
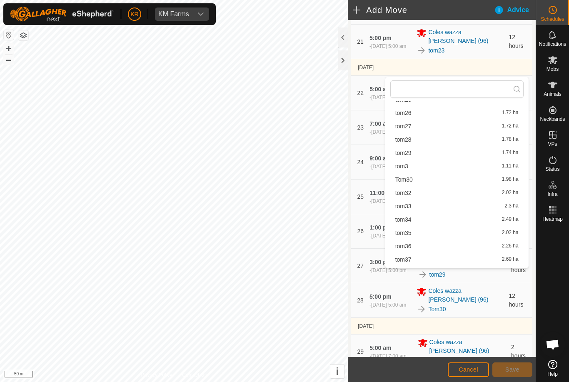
scroll to position [292, 0]
click at [407, 156] on span "tom32" at bounding box center [404, 155] width 16 height 6
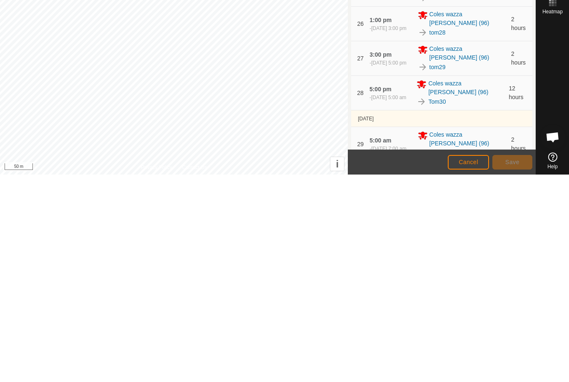
type input "3"
click at [510, 363] on button "Save" at bounding box center [513, 370] width 40 height 15
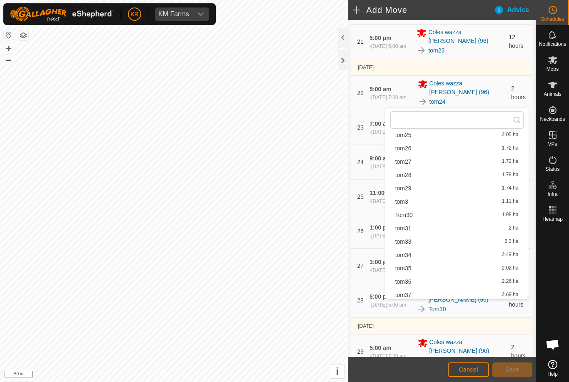
scroll to position [250, 0]
click at [411, 243] on span "tom33" at bounding box center [404, 241] width 16 height 6
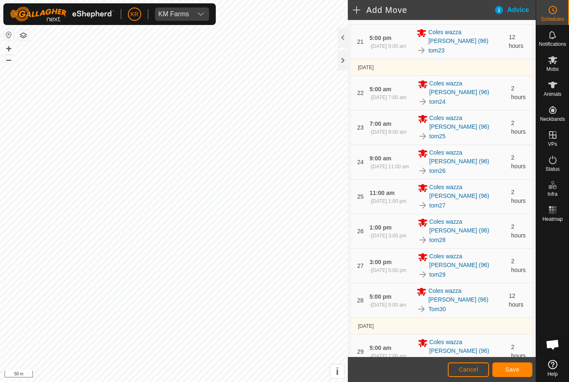
click at [517, 369] on span "Save" at bounding box center [513, 369] width 14 height 7
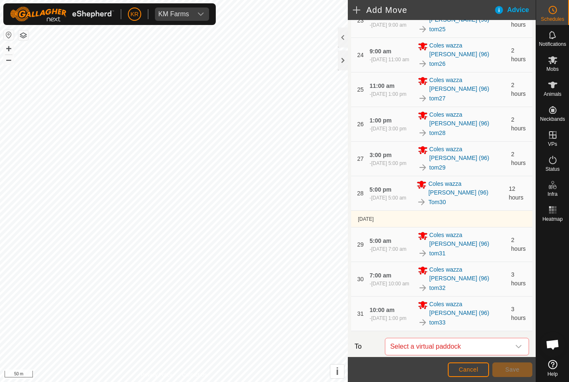
scroll to position [892, 0]
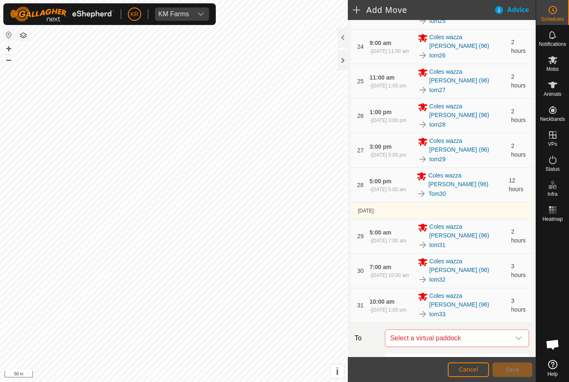
click at [519, 330] on div "dropdown trigger" at bounding box center [519, 338] width 17 height 17
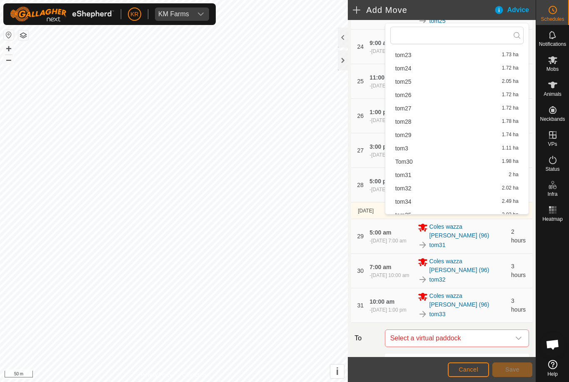
scroll to position [308, 0]
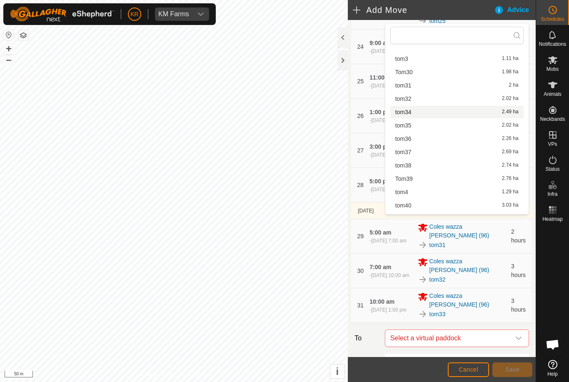
click at [410, 113] on span "tom34" at bounding box center [404, 112] width 16 height 6
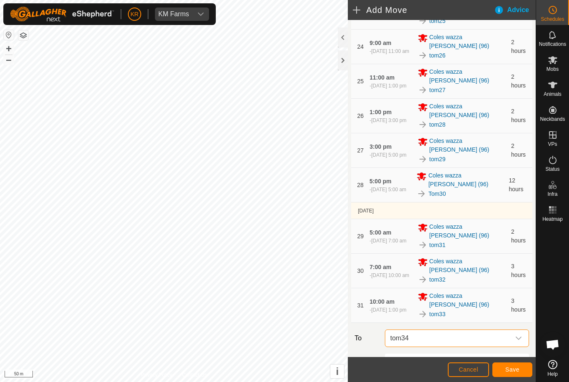
click at [429, 357] on input "3" at bounding box center [426, 366] width 27 height 18
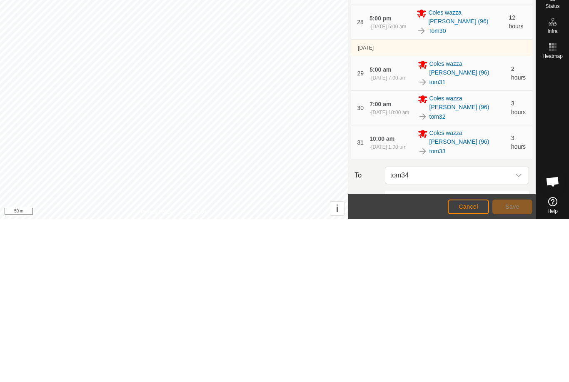
type input "2"
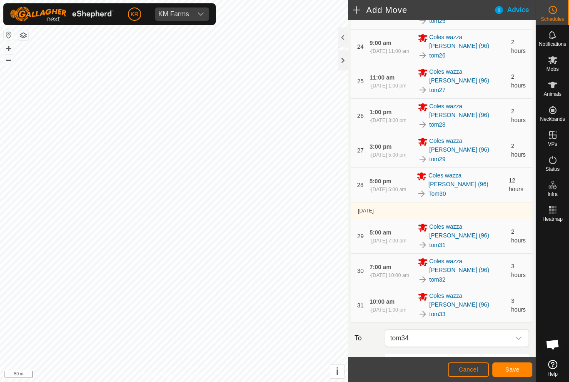
click at [518, 366] on span "Save" at bounding box center [513, 369] width 14 height 7
click at [518, 365] on div "dropdown trigger" at bounding box center [519, 373] width 17 height 17
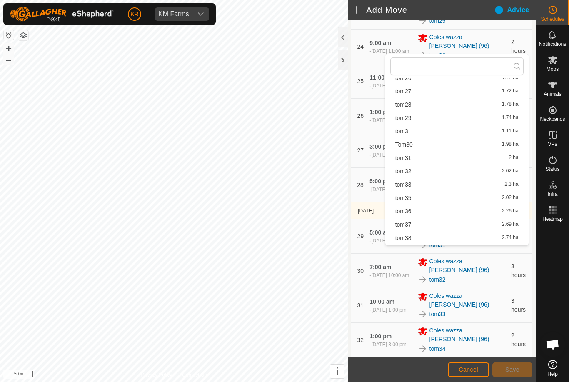
scroll to position [293, 0]
click at [407, 173] on span "tom35" at bounding box center [404, 171] width 16 height 6
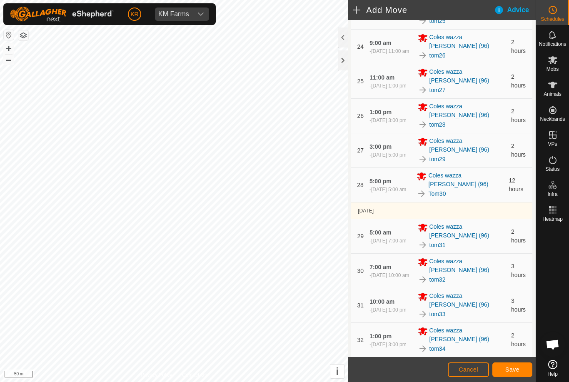
click at [515, 372] on span "Save" at bounding box center [513, 369] width 14 height 7
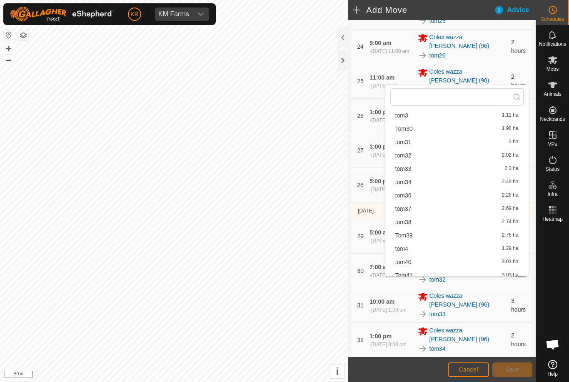
scroll to position [314, 0]
click at [410, 197] on span "tom36" at bounding box center [404, 194] width 16 height 6
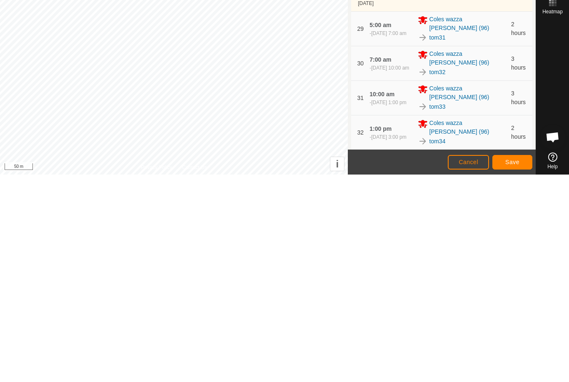
click at [516, 366] on span "Save" at bounding box center [513, 369] width 14 height 7
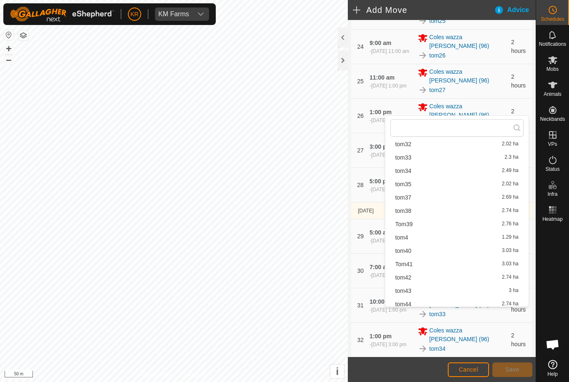
scroll to position [361, 0]
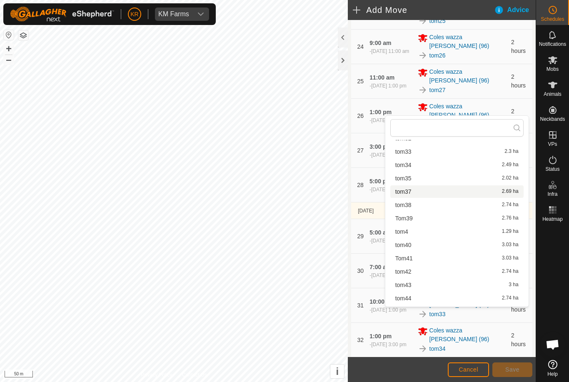
click at [410, 194] on span "tom37" at bounding box center [404, 192] width 16 height 6
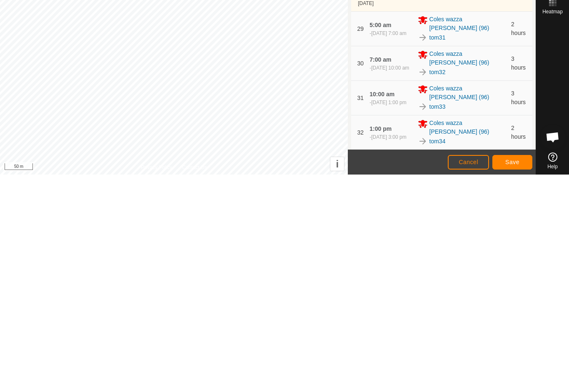
type input "1"
type input "2"
click at [514, 366] on span "Save" at bounding box center [513, 369] width 14 height 7
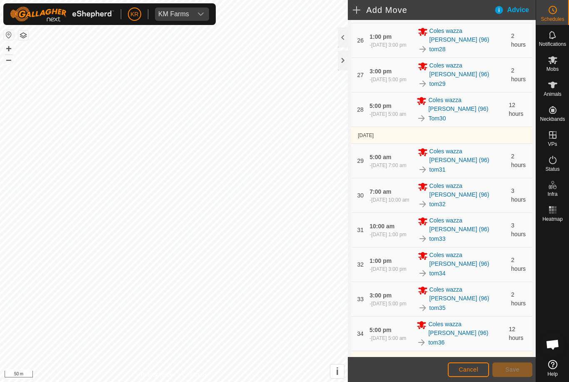
scroll to position [998, 0]
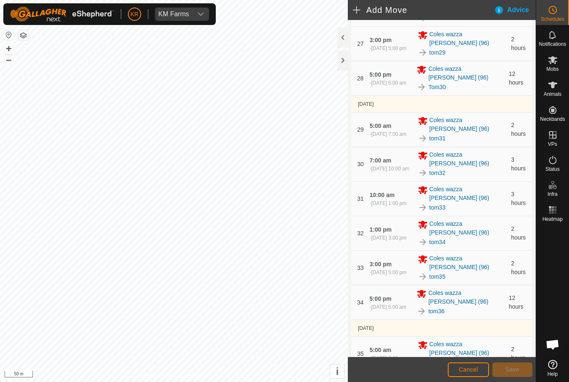
click at [516, 382] on icon "dropdown trigger" at bounding box center [519, 386] width 7 height 7
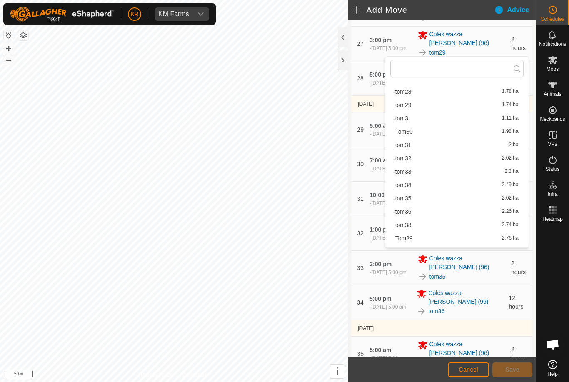
scroll to position [282, 0]
click at [412, 225] on div "tom38 2.74 ha" at bounding box center [457, 225] width 123 height 6
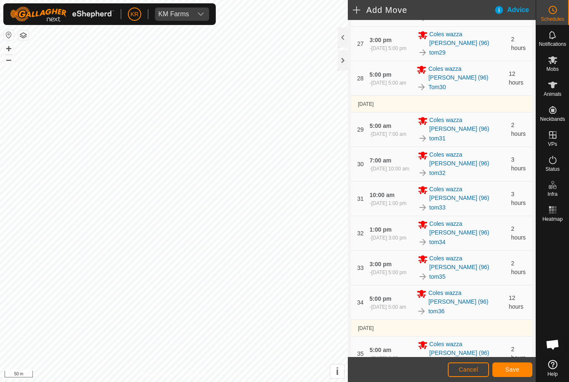
click at [514, 370] on span "Save" at bounding box center [513, 369] width 14 height 7
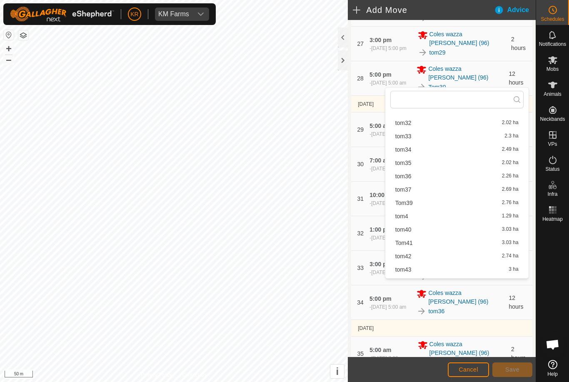
scroll to position [317, 0]
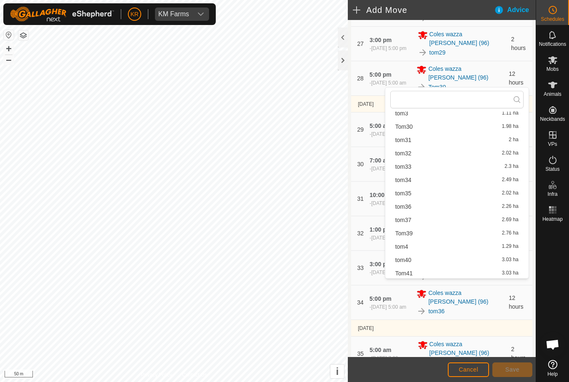
click at [415, 234] on div "Tom39 2.76 ha" at bounding box center [457, 233] width 123 height 6
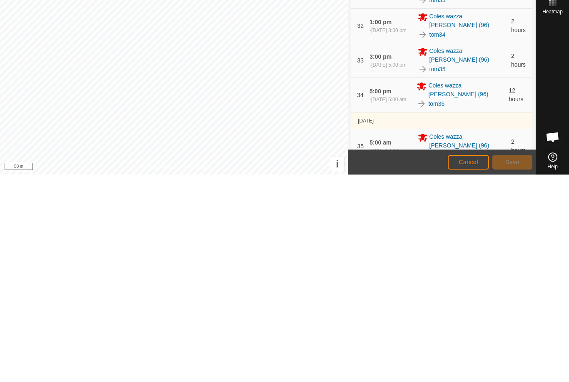
type input "3"
click at [515, 366] on span "Save" at bounding box center [513, 369] width 14 height 7
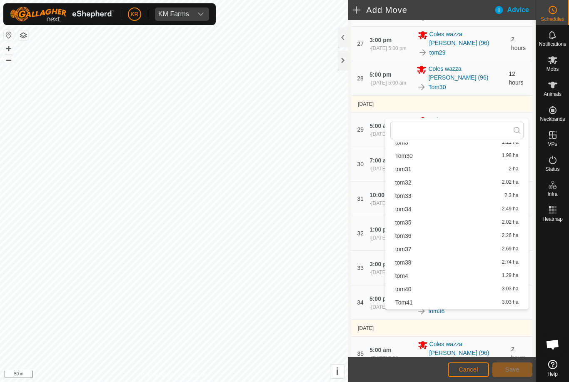
scroll to position [333, 0]
click at [414, 277] on div "tom40 3.03 ha" at bounding box center [457, 276] width 123 height 6
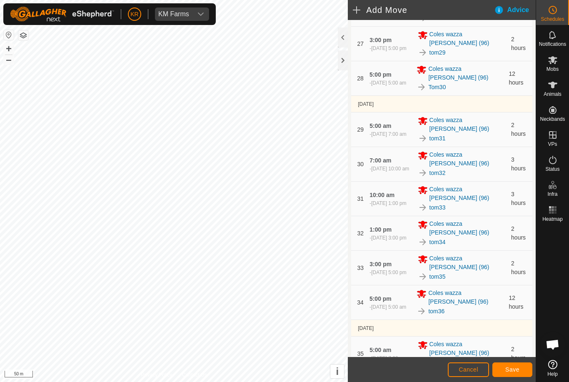
click at [519, 369] on span "Save" at bounding box center [513, 369] width 14 height 7
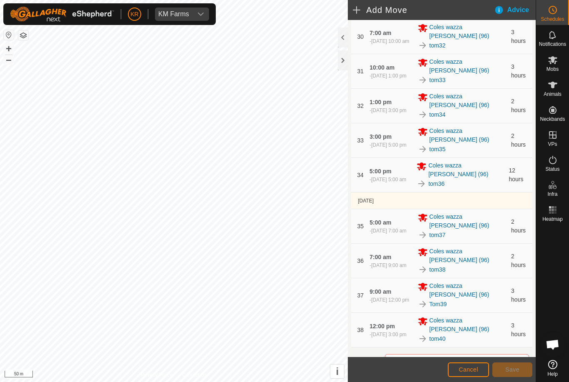
scroll to position [1146, 0]
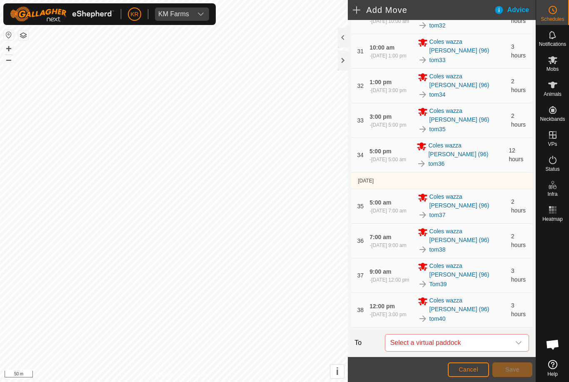
click at [517, 340] on icon "dropdown trigger" at bounding box center [519, 343] width 7 height 7
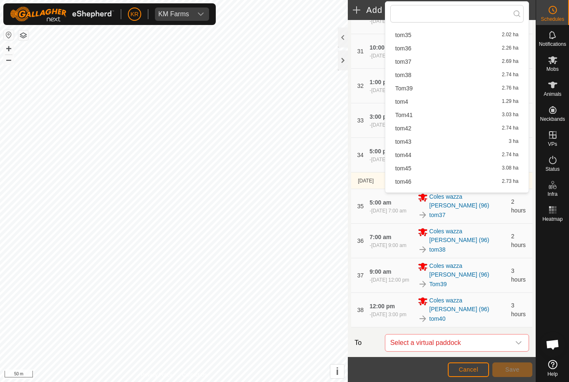
scroll to position [391, 0]
click at [416, 112] on div "Tom41 3.03 ha" at bounding box center [457, 114] width 123 height 6
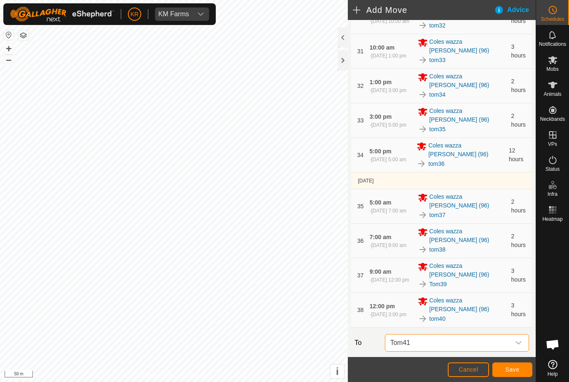
click at [431, 362] on input "3" at bounding box center [426, 371] width 27 height 18
click at [518, 368] on span "Save" at bounding box center [513, 369] width 14 height 7
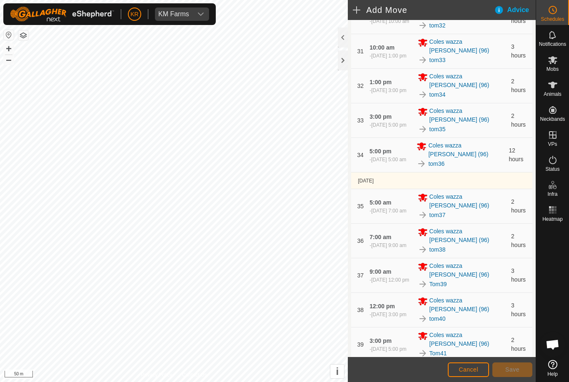
click at [519, 376] on icon "dropdown trigger" at bounding box center [519, 377] width 6 height 3
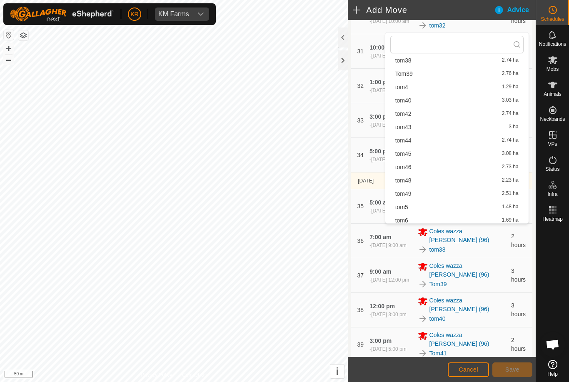
scroll to position [454, 0]
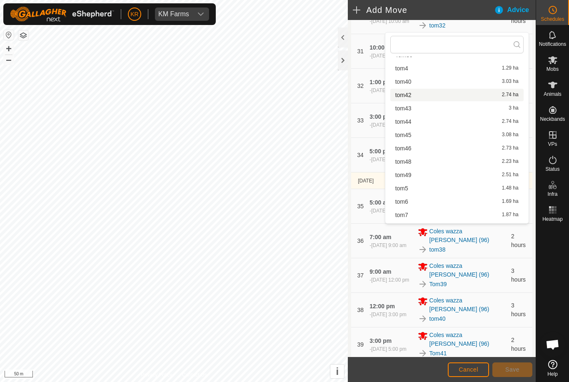
click at [412, 97] on div "tom42 2.74 ha" at bounding box center [457, 95] width 123 height 6
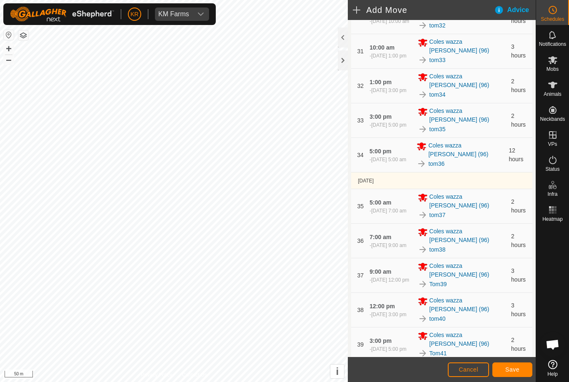
click at [517, 373] on button "Save" at bounding box center [513, 370] width 40 height 15
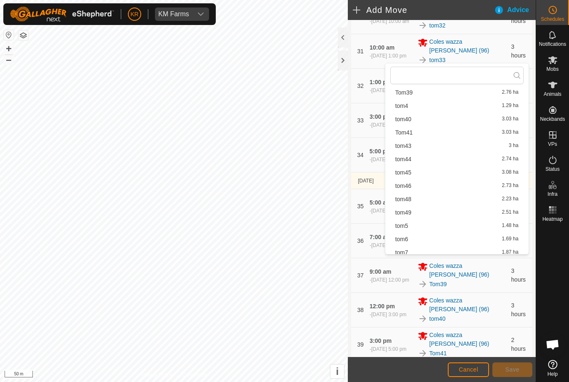
scroll to position [451, 0]
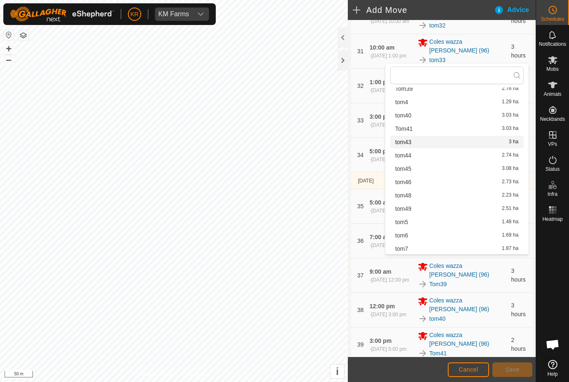
click at [407, 142] on span "tom43" at bounding box center [404, 142] width 16 height 6
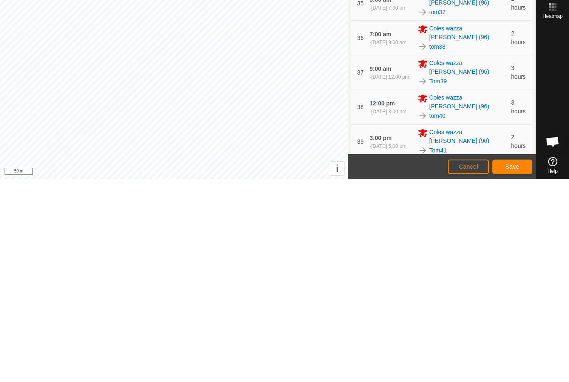
type input "1"
type input "3"
click at [516, 363] on button "Save" at bounding box center [513, 370] width 40 height 15
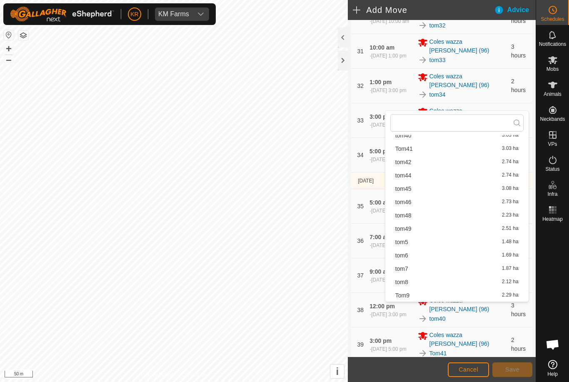
scroll to position [478, 0]
click at [409, 176] on span "tom44" at bounding box center [404, 176] width 16 height 6
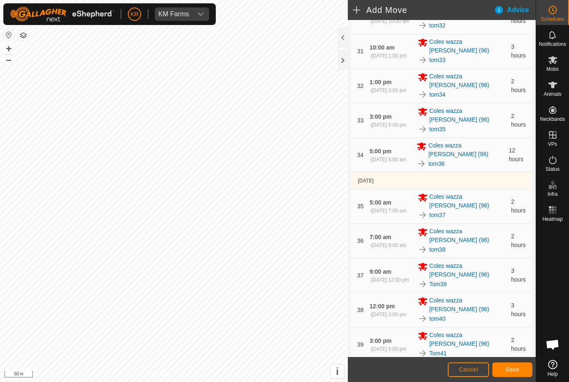
click at [519, 369] on span "Save" at bounding box center [513, 369] width 14 height 7
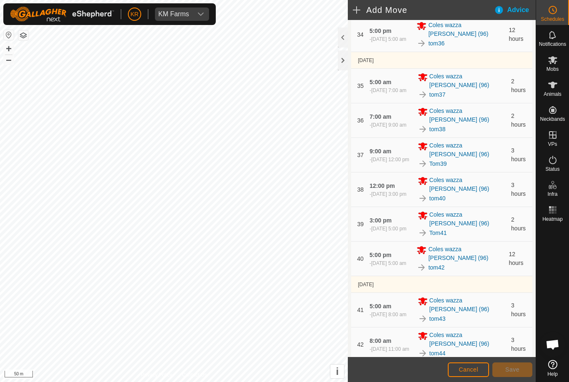
scroll to position [1278, 0]
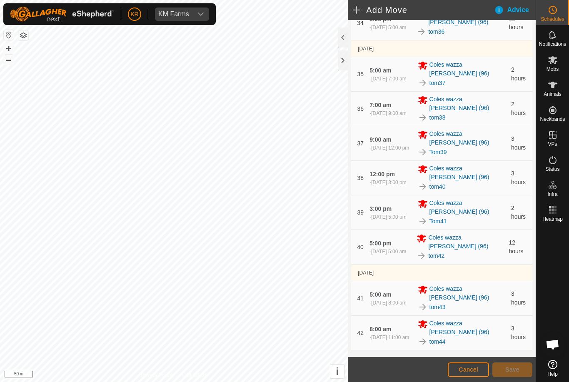
click at [516, 363] on icon "dropdown trigger" at bounding box center [519, 366] width 7 height 7
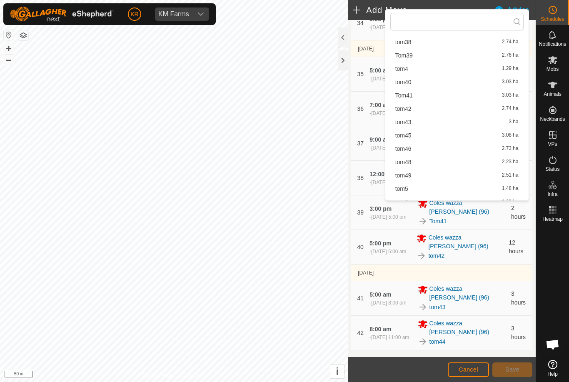
scroll to position [458, 0]
click at [411, 110] on span "tom45" at bounding box center [404, 108] width 16 height 6
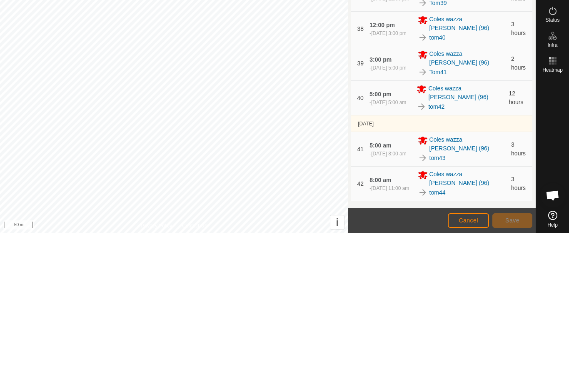
type input "2"
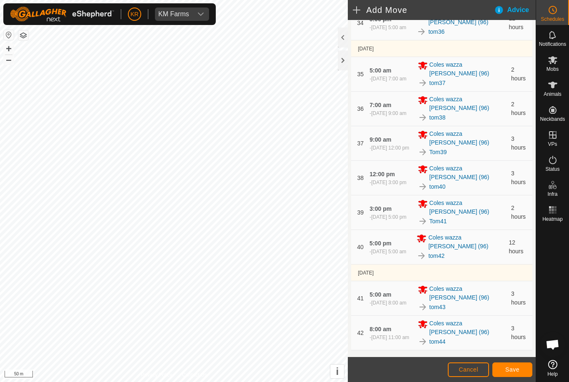
click at [516, 369] on span "Save" at bounding box center [513, 369] width 14 height 7
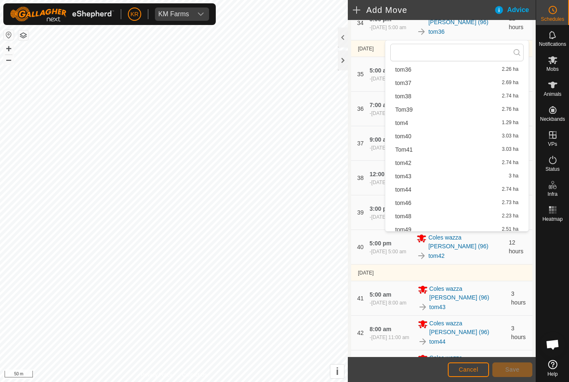
scroll to position [408, 0]
click at [411, 202] on span "tom46" at bounding box center [404, 202] width 16 height 6
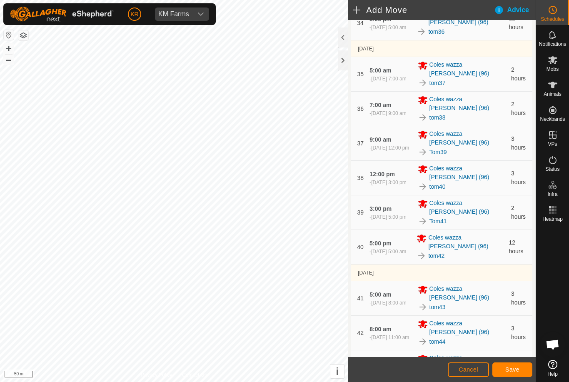
click at [518, 370] on span "Save" at bounding box center [513, 369] width 14 height 7
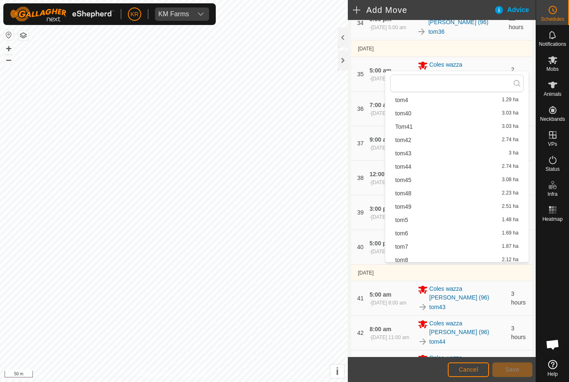
scroll to position [462, 0]
click at [408, 194] on span "tom48" at bounding box center [404, 192] width 16 height 6
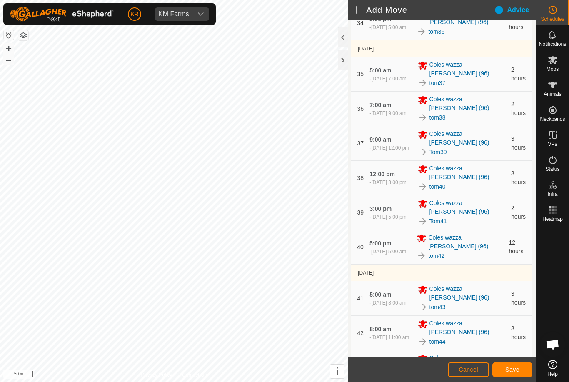
click at [516, 372] on span "Save" at bounding box center [513, 369] width 14 height 7
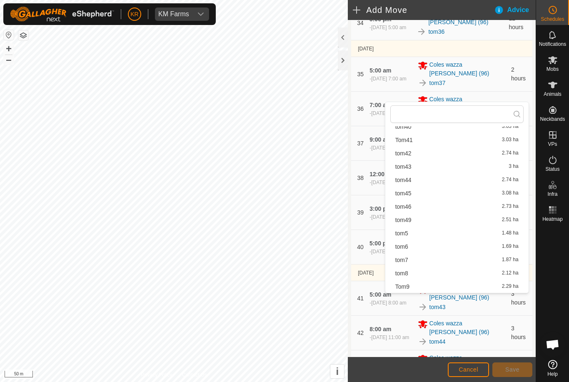
scroll to position [478, 0]
click at [407, 223] on span "tom49" at bounding box center [404, 220] width 16 height 6
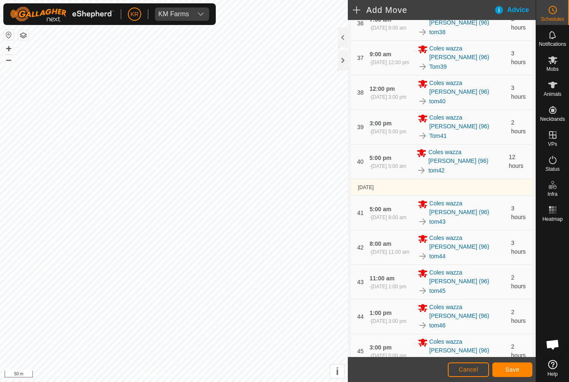
scroll to position [1369, 0]
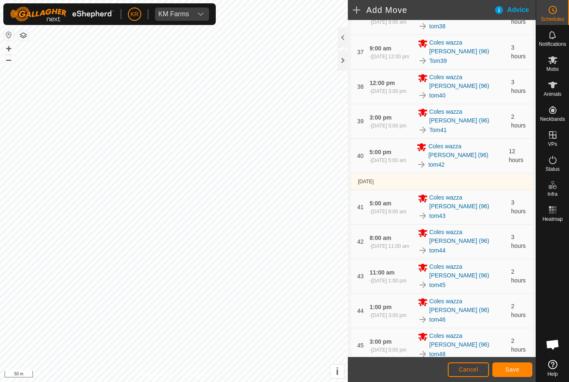
radio input "true"
checkbox input "false"
click at [510, 373] on span "Save" at bounding box center [513, 369] width 14 height 7
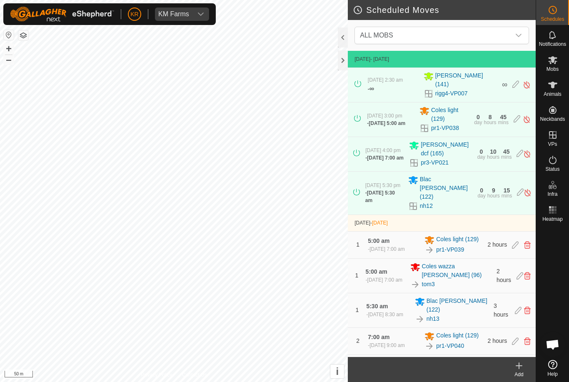
click at [523, 35] on div "dropdown trigger" at bounding box center [519, 35] width 17 height 17
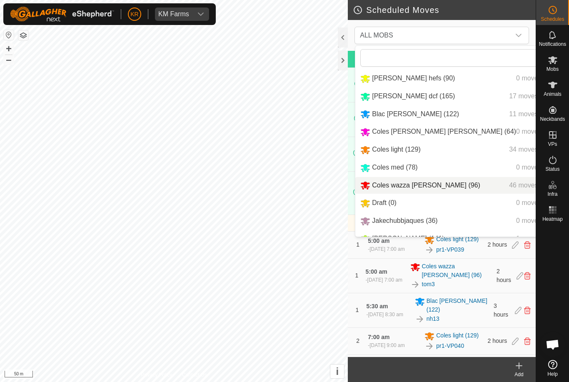
click at [418, 189] on span "Coles wazza reid (96)" at bounding box center [426, 185] width 108 height 7
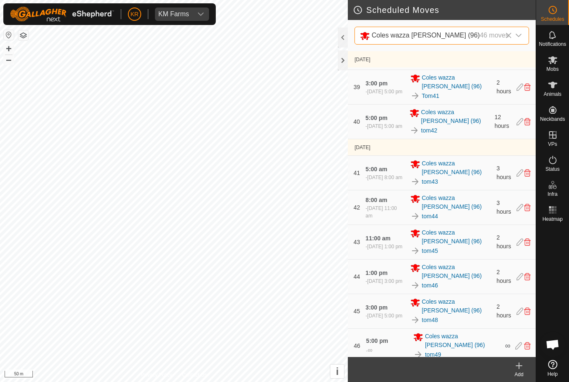
scroll to position [1395, 0]
click at [556, 62] on icon at bounding box center [552, 60] width 9 height 8
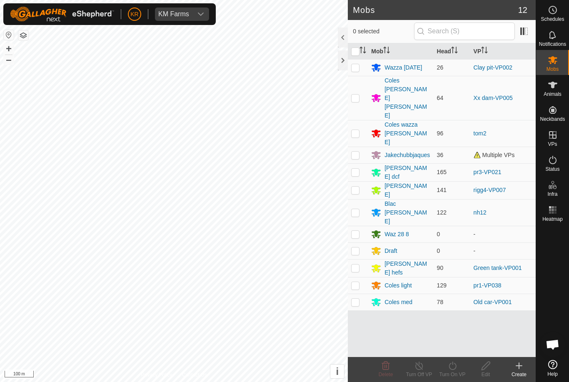
click at [358, 66] on p-checkbox at bounding box center [355, 67] width 8 height 7
checkbox input "true"
click at [457, 369] on icon at bounding box center [453, 366] width 10 height 10
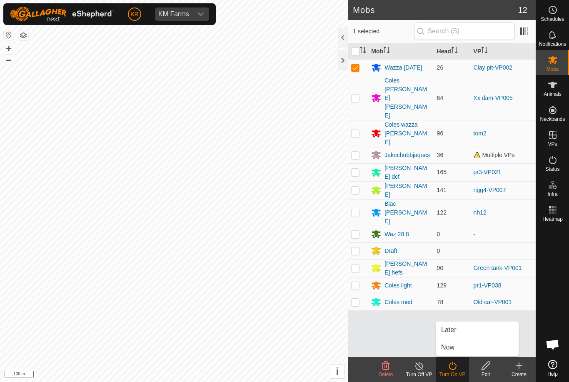
click at [456, 330] on span "Later" at bounding box center [448, 330] width 15 height 10
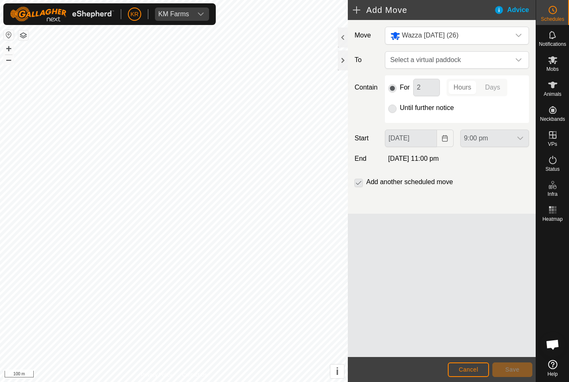
click at [509, 61] on span "Select a virtual paddock" at bounding box center [448, 60] width 123 height 17
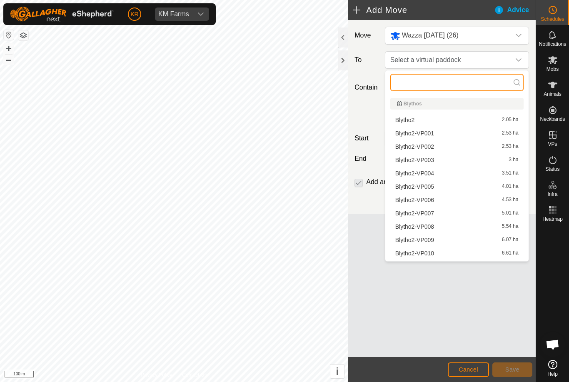
click at [474, 88] on input "text" at bounding box center [457, 83] width 133 height 18
type input "Cl"
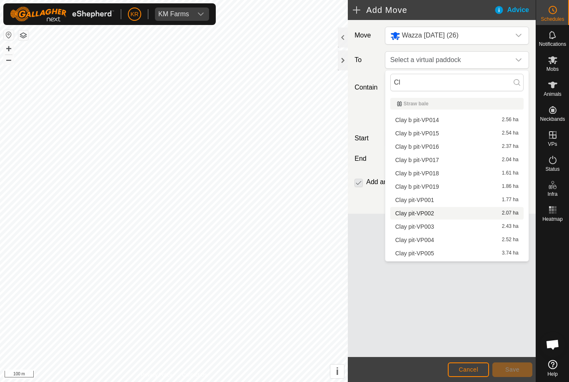
click at [431, 212] on span "Clay pit-VP002" at bounding box center [415, 213] width 39 height 6
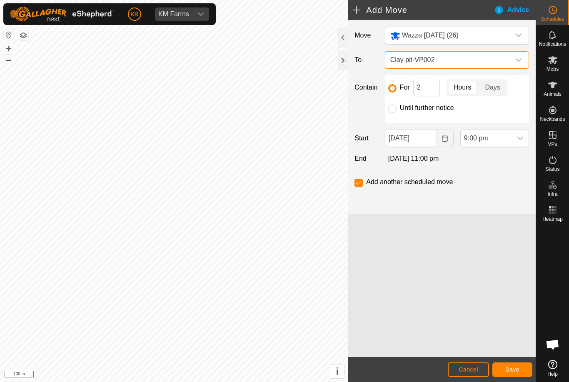
click at [510, 62] on span "Clay pit-VP002" at bounding box center [448, 60] width 123 height 17
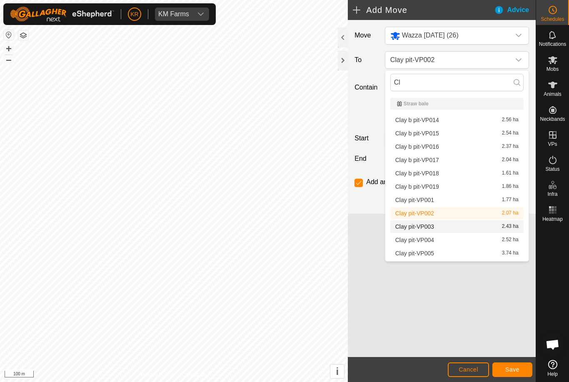
click at [427, 229] on span "Clay pit-VP003" at bounding box center [415, 227] width 39 height 6
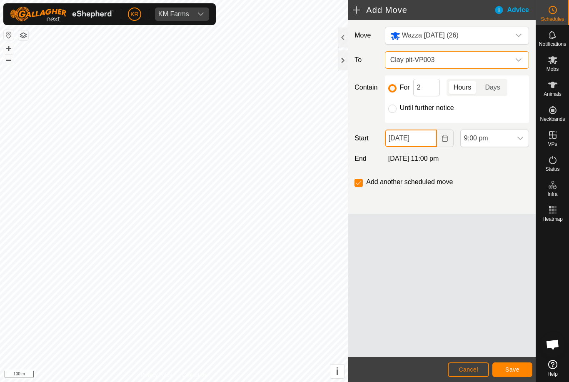
click at [428, 140] on input "27 Aug, 2025" at bounding box center [411, 139] width 52 height 18
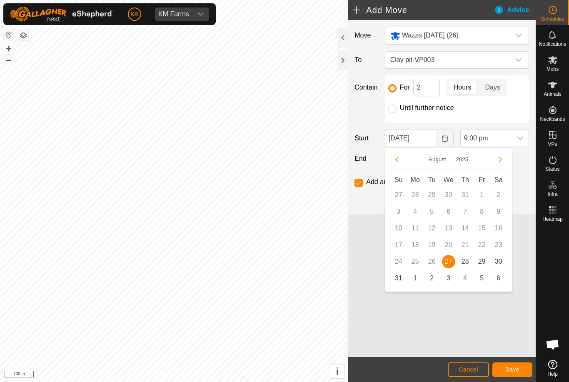
click at [463, 261] on span "28" at bounding box center [465, 261] width 13 height 13
type input "28 Aug, 2025"
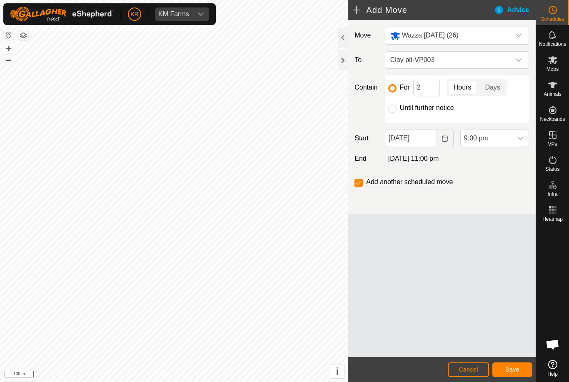
click at [518, 143] on div "dropdown trigger" at bounding box center [520, 138] width 17 height 17
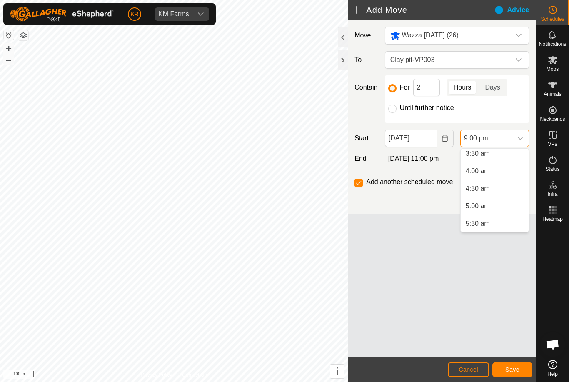
scroll to position [128, 0]
click at [500, 203] on li "5:00 am" at bounding box center [495, 203] width 68 height 17
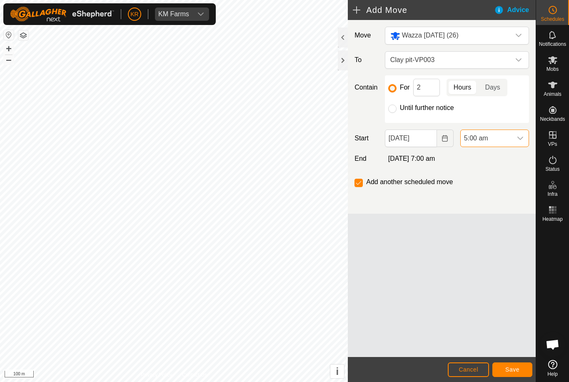
scroll to position [669, 0]
click at [430, 94] on input "2" at bounding box center [426, 88] width 27 height 18
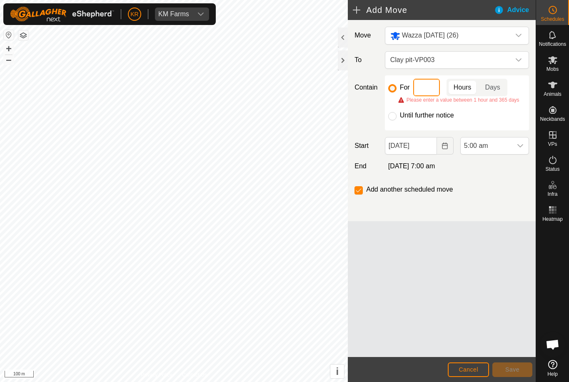
type input "3"
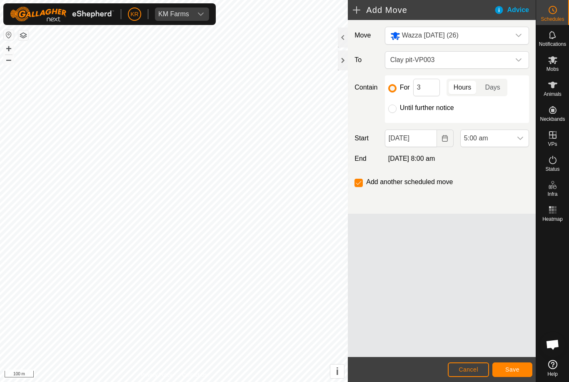
click at [525, 366] on button "Save" at bounding box center [513, 370] width 40 height 15
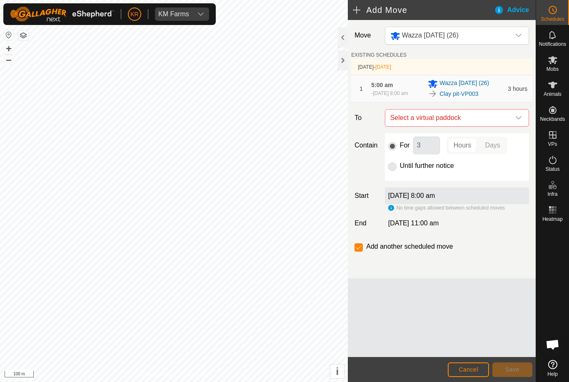
click at [518, 121] on icon "dropdown trigger" at bounding box center [519, 118] width 7 height 7
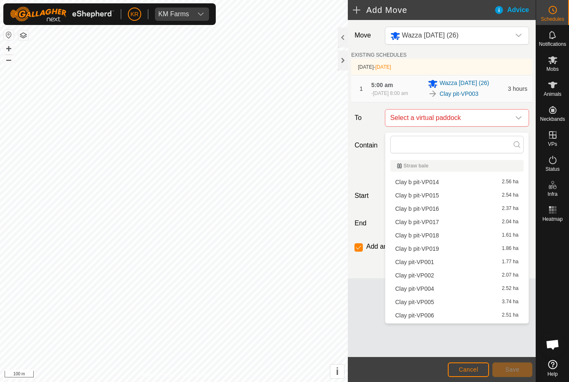
click at [432, 290] on span "Clay pit-VP004" at bounding box center [415, 289] width 39 height 6
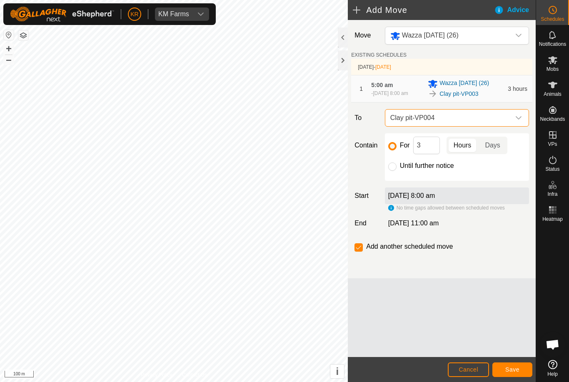
click at [513, 375] on button "Save" at bounding box center [513, 370] width 40 height 15
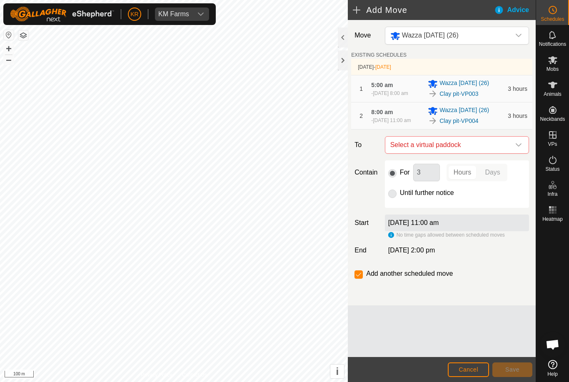
click at [509, 150] on span "Select a virtual paddock" at bounding box center [448, 145] width 123 height 17
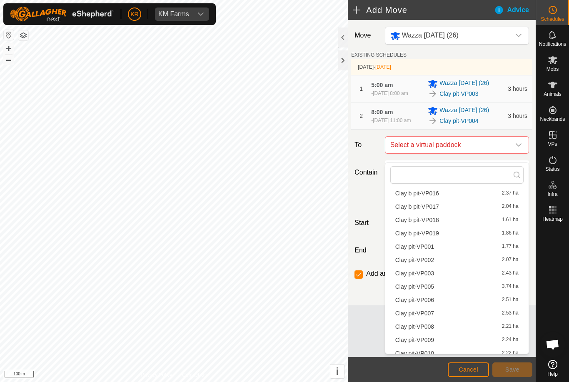
scroll to position [50, 0]
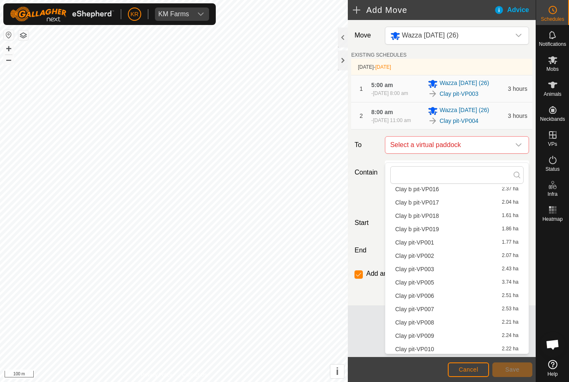
click at [432, 285] on span "Clay pit-VP005" at bounding box center [415, 283] width 39 height 6
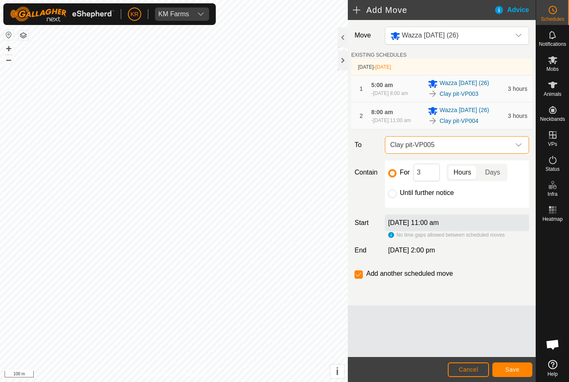
click at [525, 368] on button "Save" at bounding box center [513, 370] width 40 height 15
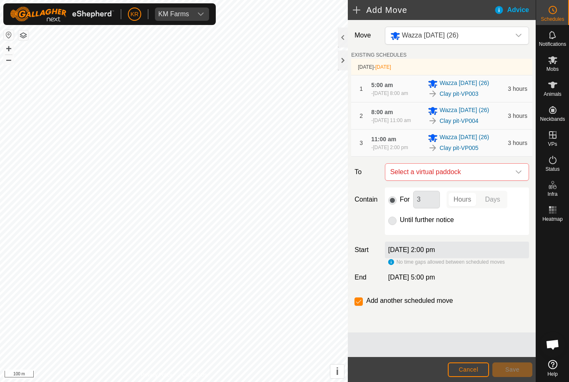
click at [520, 180] on div "dropdown trigger" at bounding box center [519, 172] width 17 height 17
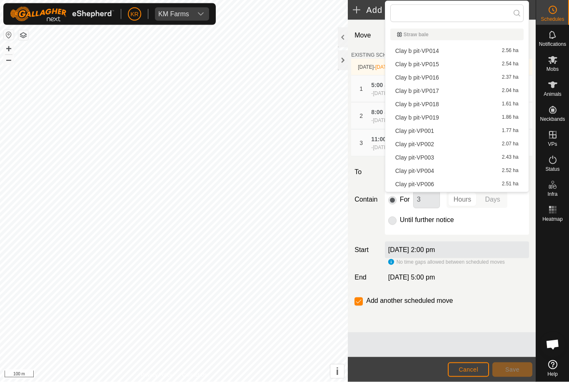
click at [515, 181] on span "2.51 ha" at bounding box center [510, 184] width 17 height 6
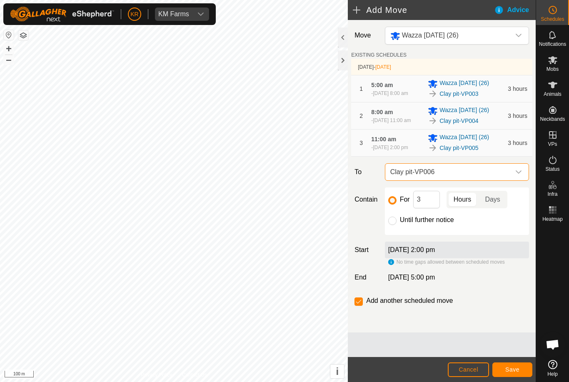
click at [516, 368] on span "Save" at bounding box center [513, 369] width 14 height 7
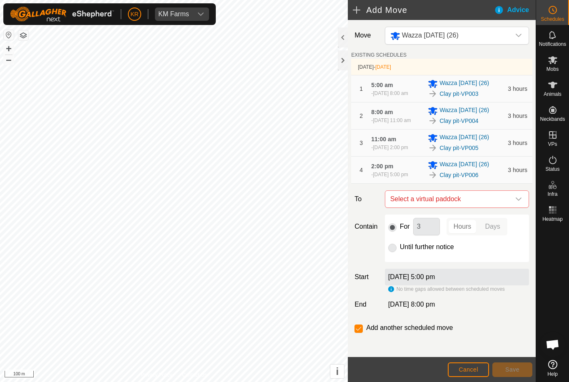
click at [510, 208] on span "Select a virtual paddock" at bounding box center [448, 199] width 123 height 17
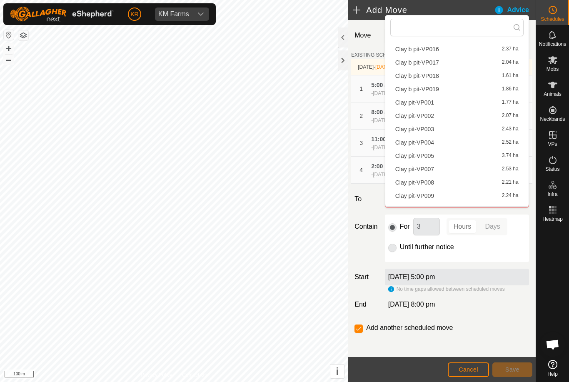
scroll to position [43, 0]
click at [459, 166] on div "Clay pit-VP007 2.53 ha" at bounding box center [457, 169] width 123 height 6
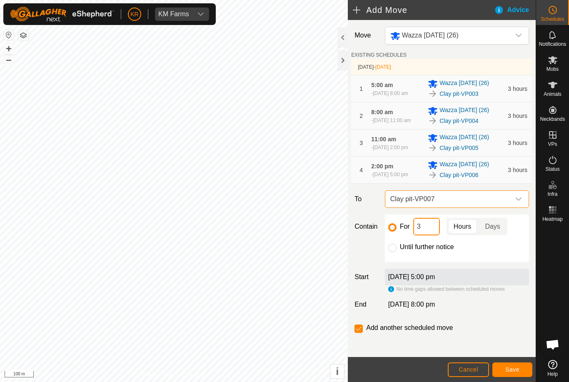
click at [428, 235] on input "3" at bounding box center [426, 227] width 27 height 18
click at [514, 366] on button "Save" at bounding box center [513, 370] width 40 height 15
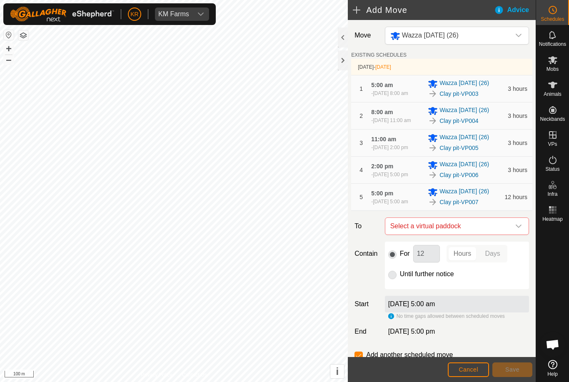
click at [516, 230] on icon "dropdown trigger" at bounding box center [519, 226] width 7 height 7
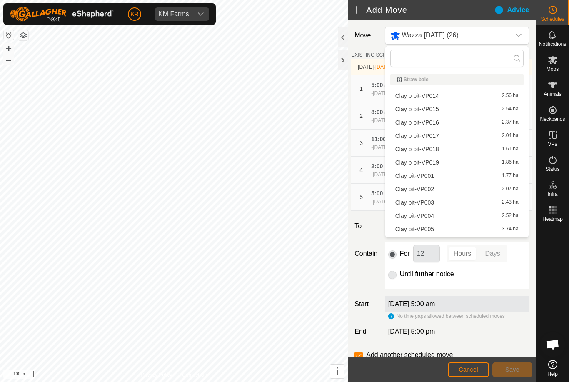
click at [505, 58] on input "text" at bounding box center [457, 59] width 133 height 18
click at [486, 63] on input "text" at bounding box center [457, 59] width 133 height 18
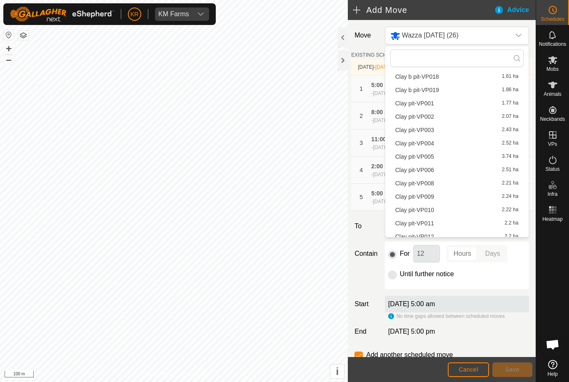
scroll to position [80, 0]
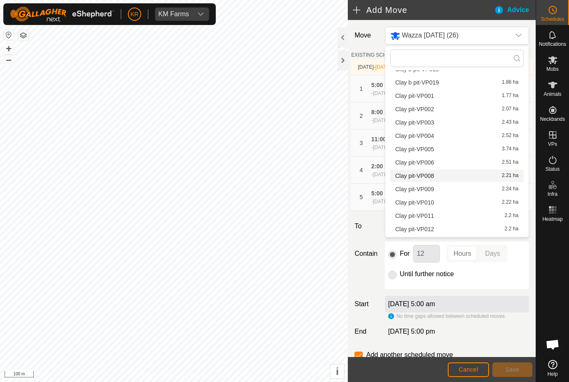
click at [453, 175] on div "Clay pit-VP008 2.21 ha" at bounding box center [457, 176] width 123 height 6
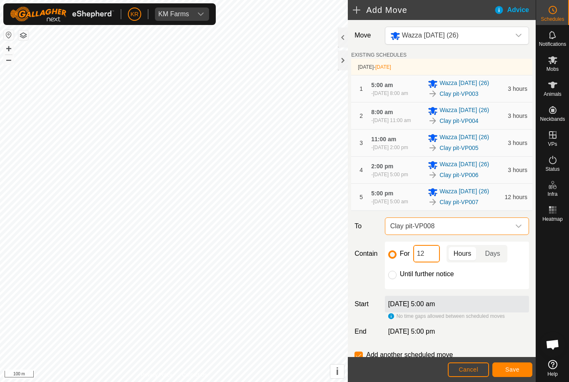
click at [431, 263] on input "12" at bounding box center [426, 254] width 27 height 18
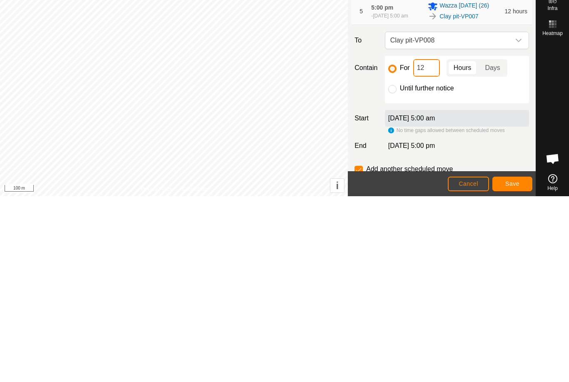
type input "1"
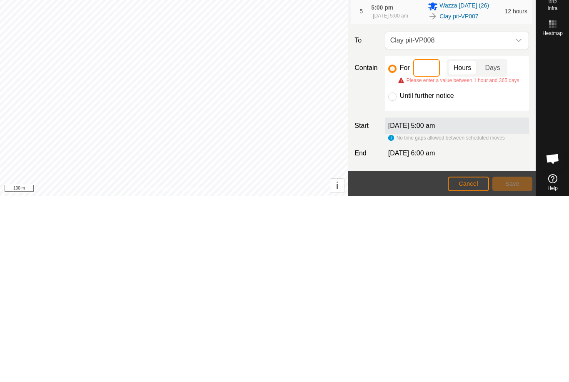
type input "3"
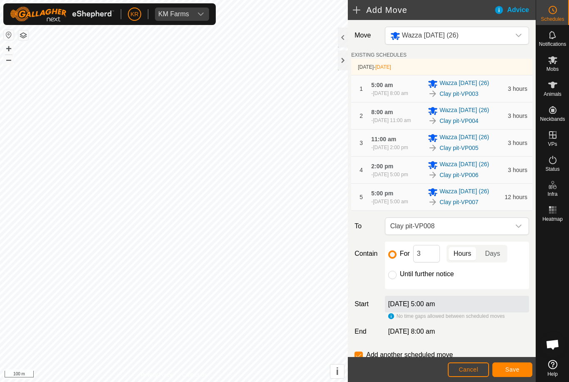
click at [512, 377] on button "Save" at bounding box center [513, 370] width 40 height 15
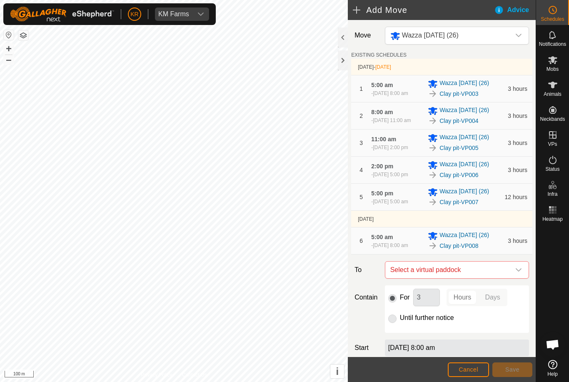
click at [510, 278] on span "Select a virtual paddock" at bounding box center [448, 270] width 123 height 17
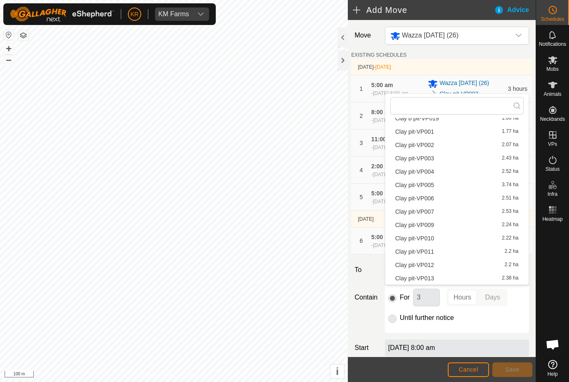
scroll to position [92, 0]
click at [433, 228] on span "Clay pit-VP009" at bounding box center [415, 225] width 39 height 6
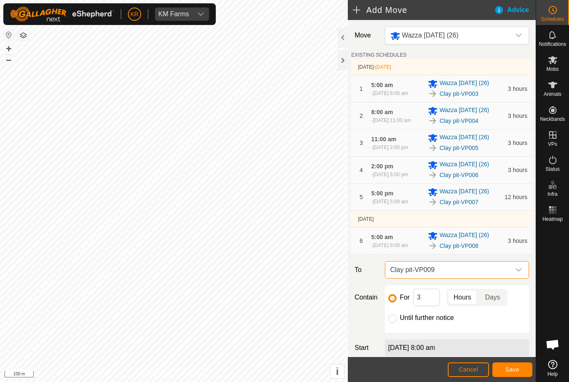
click at [517, 364] on button "Save" at bounding box center [513, 370] width 40 height 15
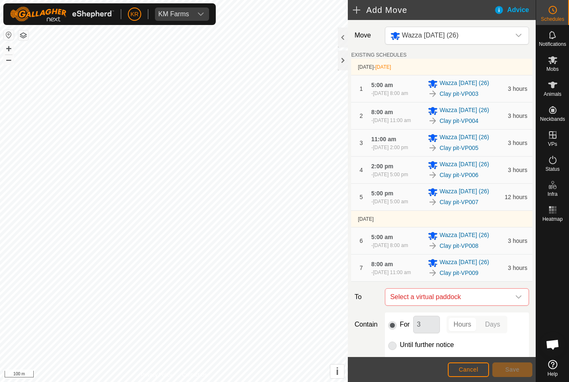
click at [519, 301] on icon "dropdown trigger" at bounding box center [519, 297] width 7 height 7
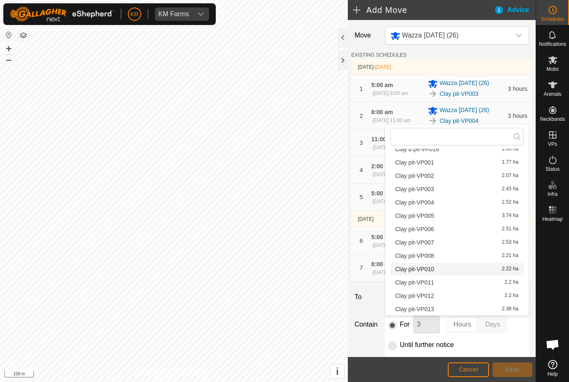
click at [433, 267] on span "Clay pit-VP010" at bounding box center [415, 269] width 39 height 6
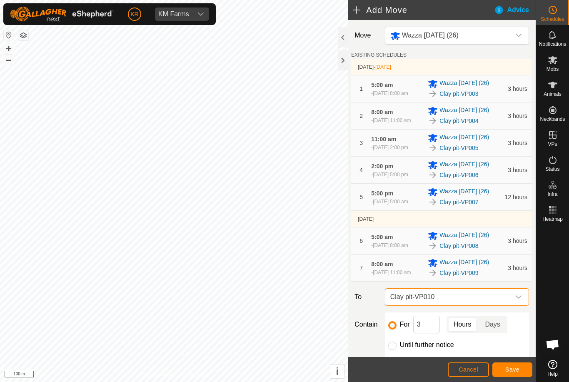
click at [518, 370] on span "Save" at bounding box center [513, 369] width 14 height 7
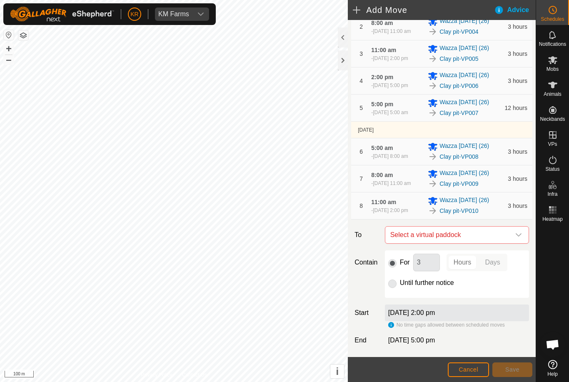
scroll to position [91, 0]
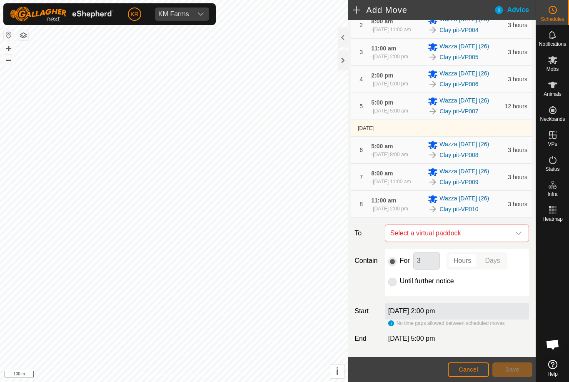
click at [518, 237] on icon "dropdown trigger" at bounding box center [519, 233] width 7 height 7
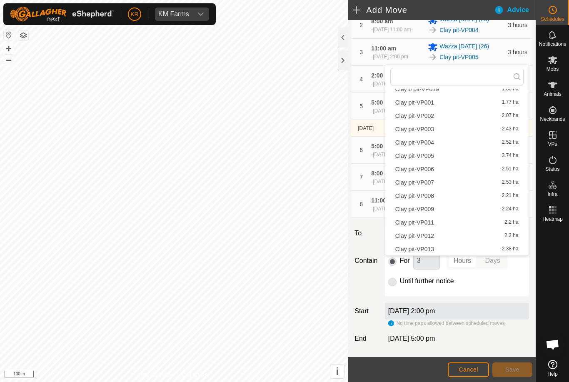
scroll to position [92, 0]
click at [430, 223] on span "Clay pit-VP011" at bounding box center [415, 223] width 39 height 6
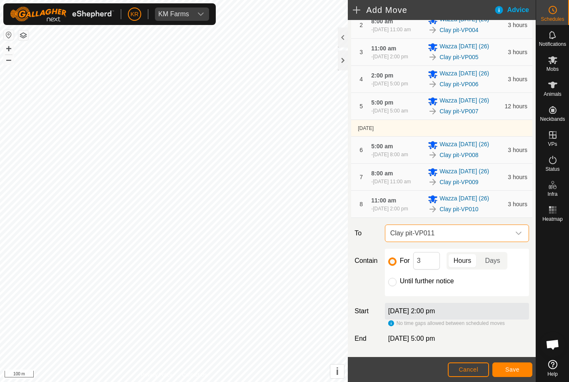
click at [514, 375] on button "Save" at bounding box center [513, 370] width 40 height 15
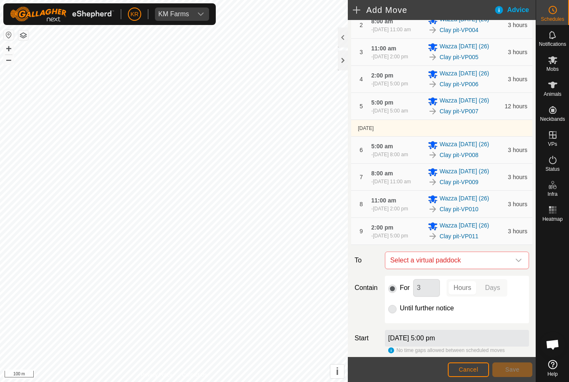
click at [471, 241] on link "Clay pit-VP011" at bounding box center [459, 236] width 39 height 9
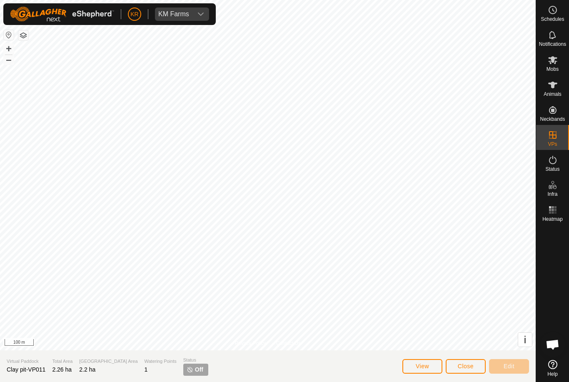
click at [473, 366] on span "Close" at bounding box center [466, 366] width 16 height 7
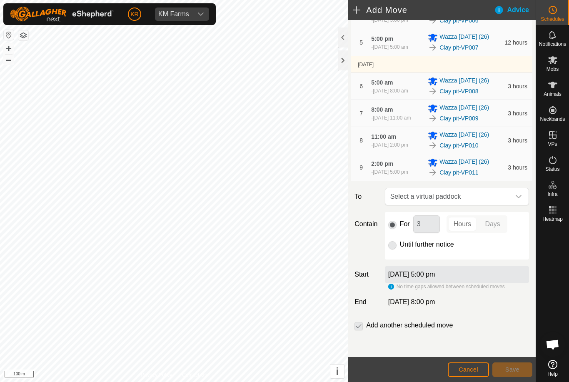
scroll to position [189, 0]
click at [516, 198] on icon "dropdown trigger" at bounding box center [519, 196] width 7 height 7
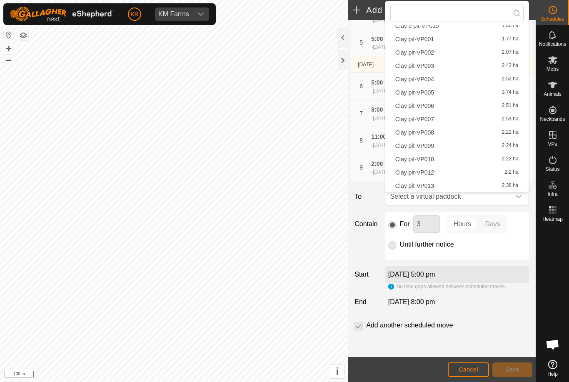
scroll to position [92, 0]
click at [442, 173] on div "Clay pit-VP012 2.2 ha" at bounding box center [457, 173] width 123 height 6
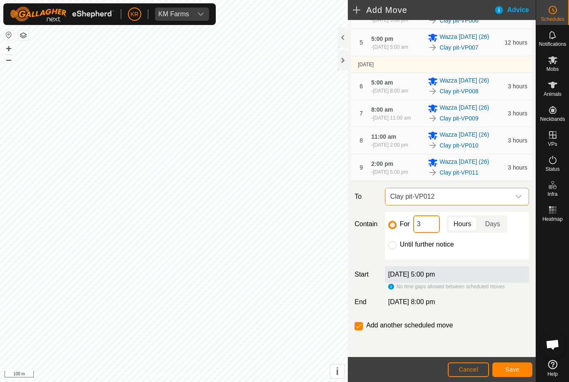
click at [424, 223] on input "3" at bounding box center [426, 224] width 27 height 18
click at [513, 368] on span "Save" at bounding box center [513, 369] width 14 height 7
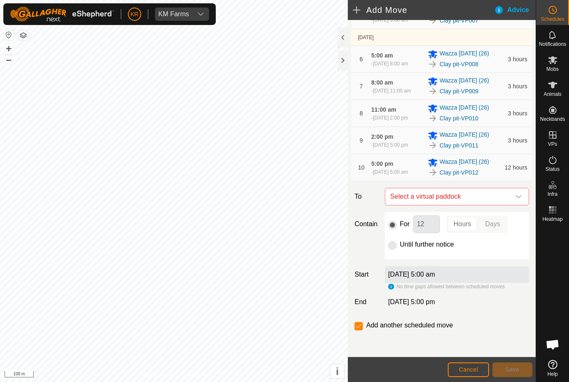
click at [518, 200] on icon "dropdown trigger" at bounding box center [519, 196] width 7 height 7
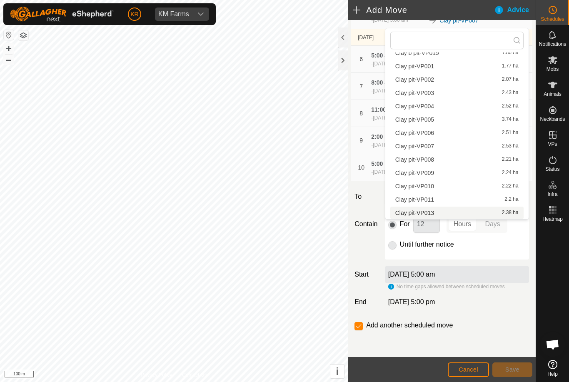
click at [432, 213] on span "Clay pit-VP013" at bounding box center [415, 213] width 39 height 6
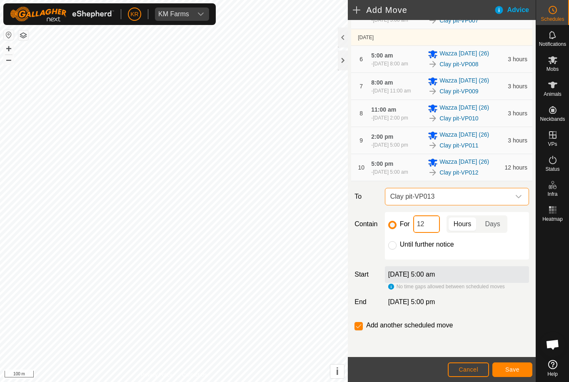
click at [433, 233] on input "12" at bounding box center [426, 224] width 27 height 18
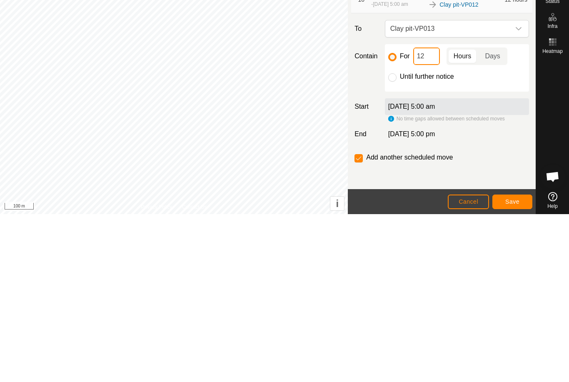
type input "1"
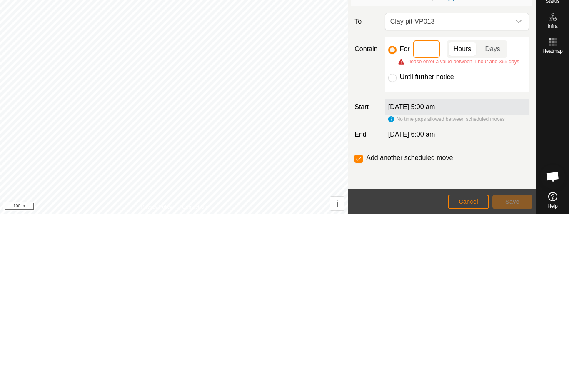
type input "3"
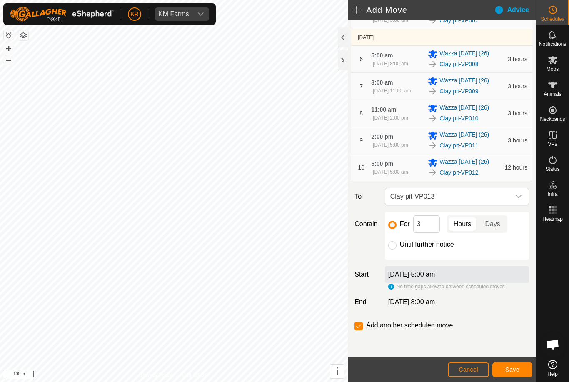
click at [519, 371] on span "Save" at bounding box center [513, 369] width 14 height 7
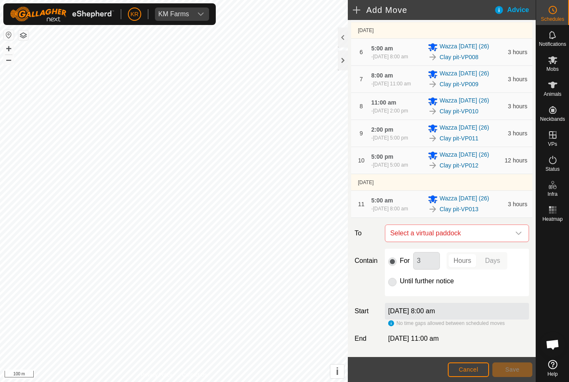
click at [516, 237] on icon "dropdown trigger" at bounding box center [519, 233] width 7 height 7
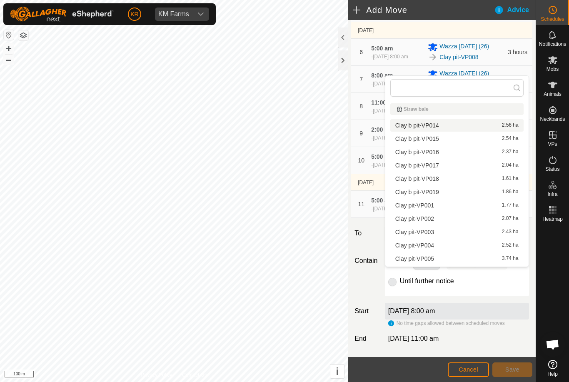
click at [450, 126] on div "Clay b pit-VP014 2.56 ha" at bounding box center [457, 126] width 123 height 6
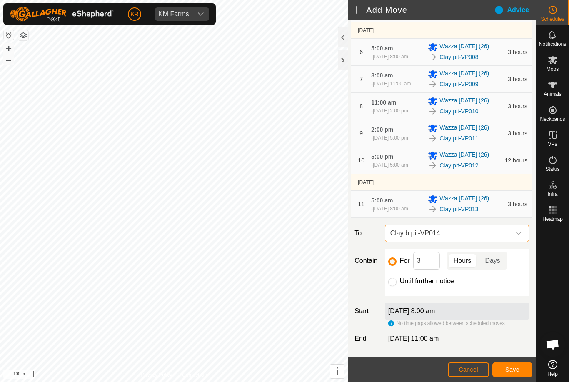
click at [518, 368] on span "Save" at bounding box center [513, 369] width 14 height 7
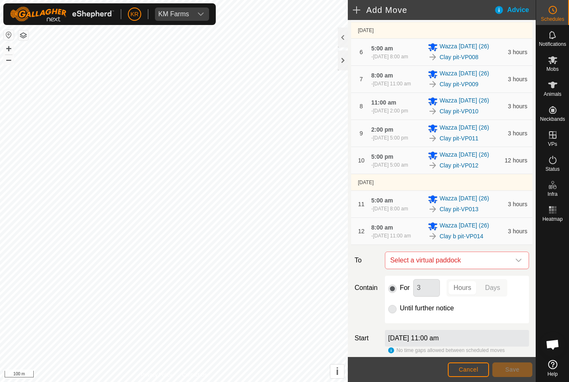
click at [520, 264] on icon "dropdown trigger" at bounding box center [519, 260] width 7 height 7
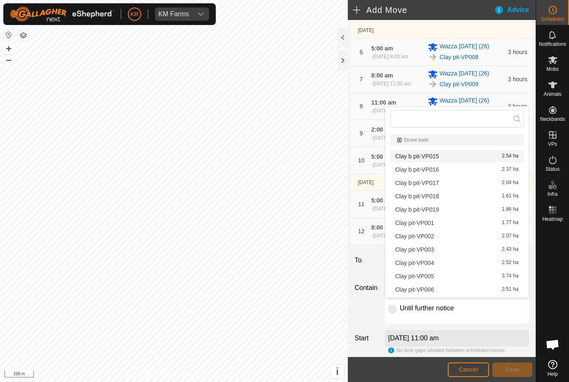
click at [437, 156] on span "Clay b pit-VP015" at bounding box center [418, 156] width 44 height 6
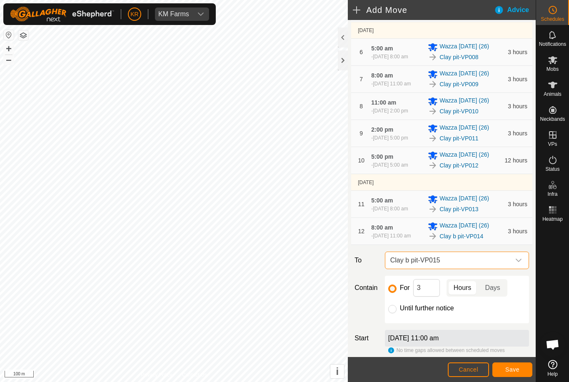
click at [516, 370] on span "Save" at bounding box center [513, 369] width 14 height 7
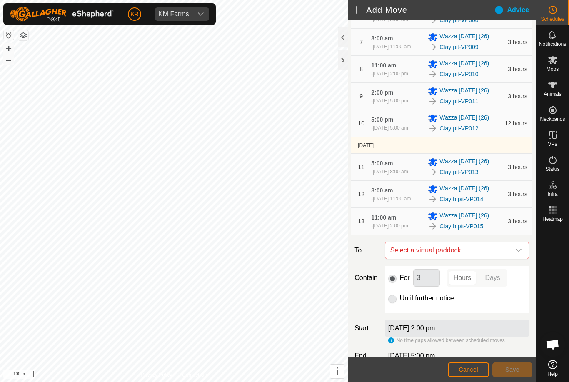
scroll to position [244, 0]
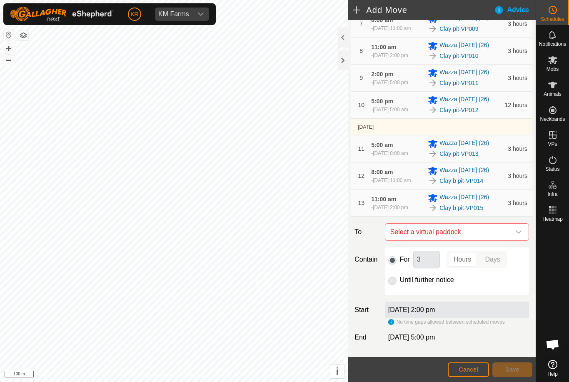
click at [510, 240] on span "Select a virtual paddock" at bounding box center [448, 232] width 123 height 17
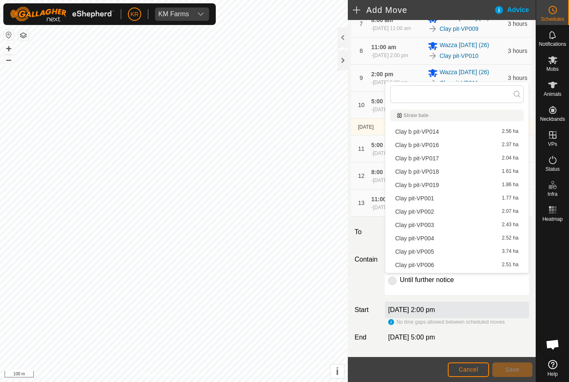
click at [442, 143] on div "Clay b pit-VP016 2.37 ha" at bounding box center [457, 145] width 123 height 6
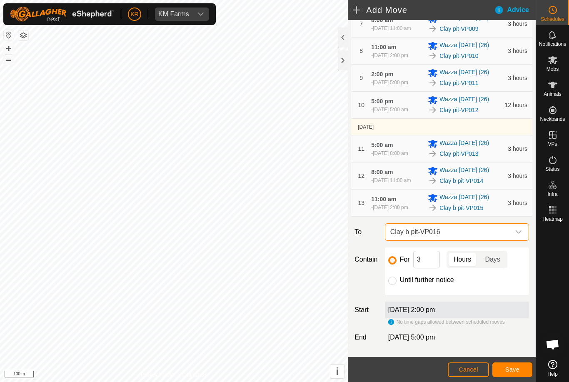
click at [521, 371] on button "Save" at bounding box center [513, 370] width 40 height 15
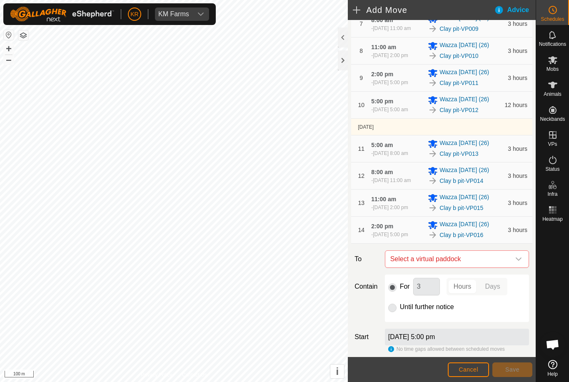
click at [519, 263] on icon "dropdown trigger" at bounding box center [519, 259] width 7 height 7
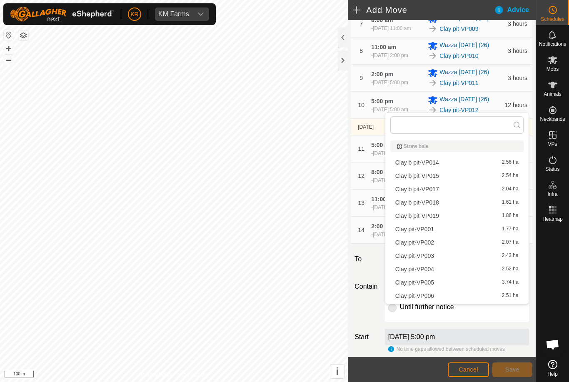
click at [435, 189] on span "Clay b pit-VP017" at bounding box center [418, 189] width 44 height 6
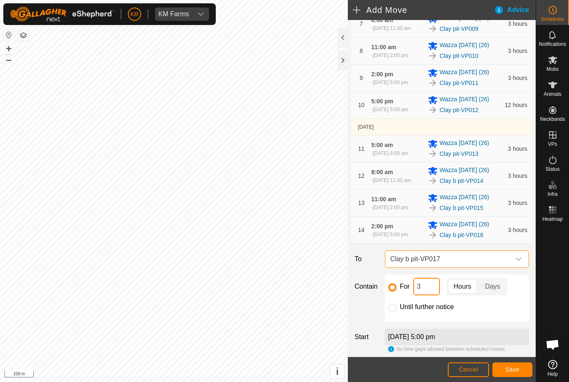
click at [434, 295] on input "3" at bounding box center [426, 287] width 27 height 18
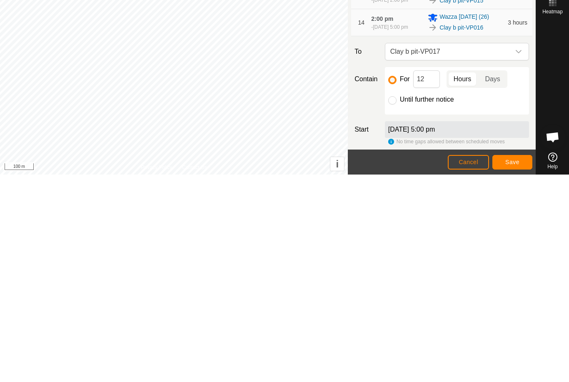
click at [513, 366] on span "Save" at bounding box center [513, 369] width 14 height 7
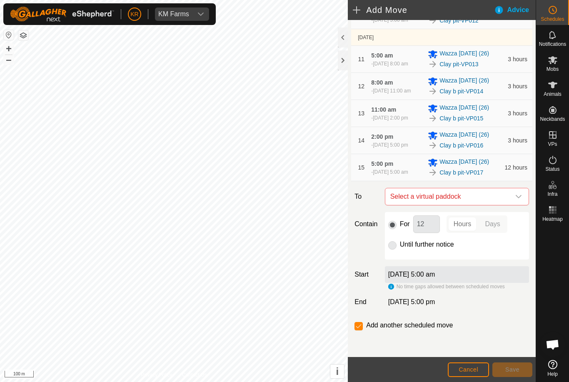
scroll to position [342, 0]
click at [509, 205] on span "Select a virtual paddock" at bounding box center [448, 196] width 123 height 17
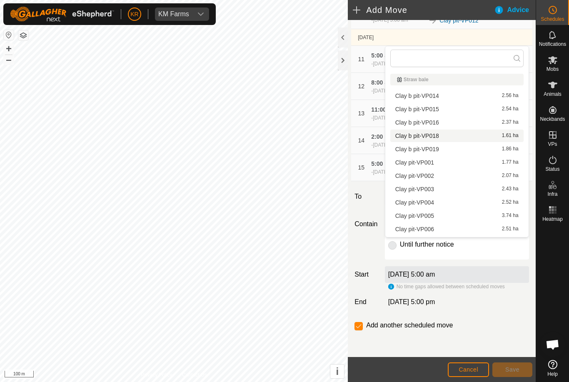
click at [445, 136] on div "Clay b pit-VP018 1.61 ha" at bounding box center [457, 136] width 123 height 6
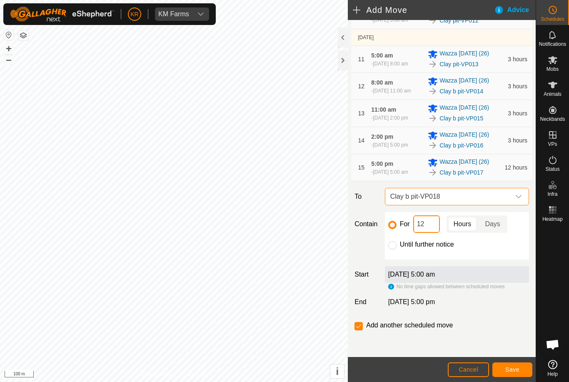
click at [435, 233] on input "12" at bounding box center [426, 224] width 27 height 18
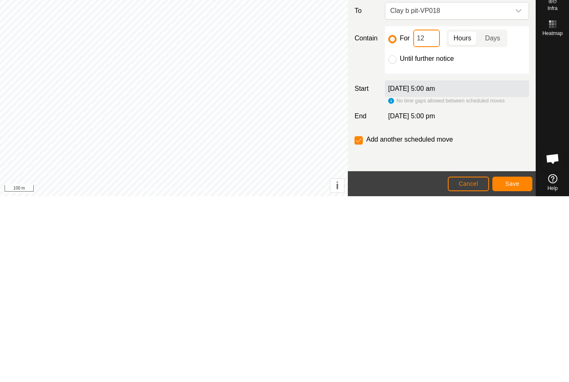
type input "1"
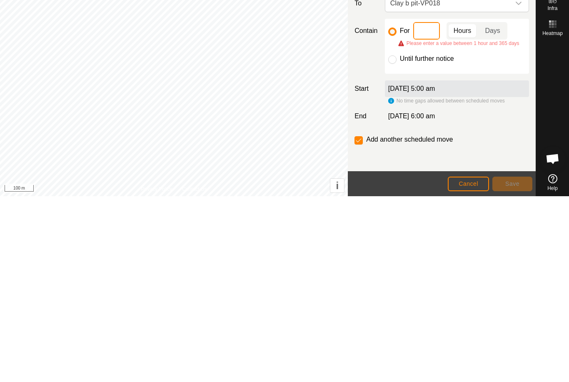
type input "3"
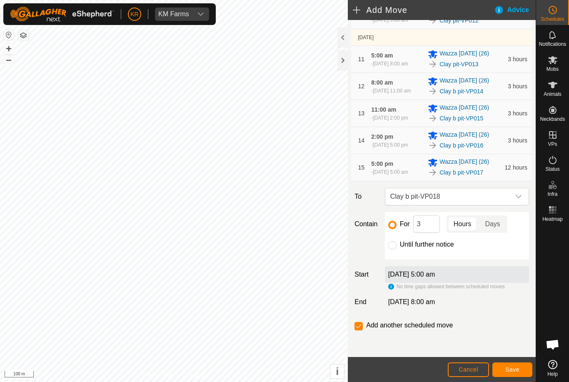
click at [514, 368] on span "Save" at bounding box center [513, 369] width 14 height 7
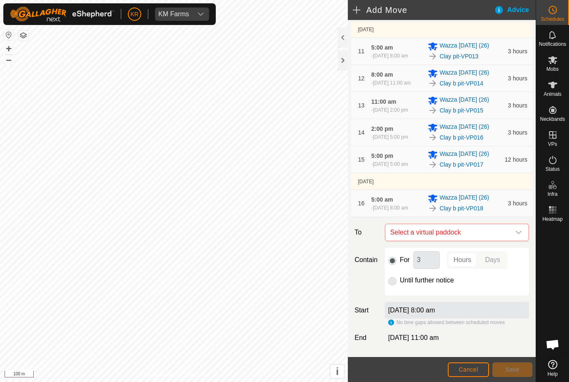
click at [508, 241] on span "Select a virtual paddock" at bounding box center [448, 232] width 123 height 17
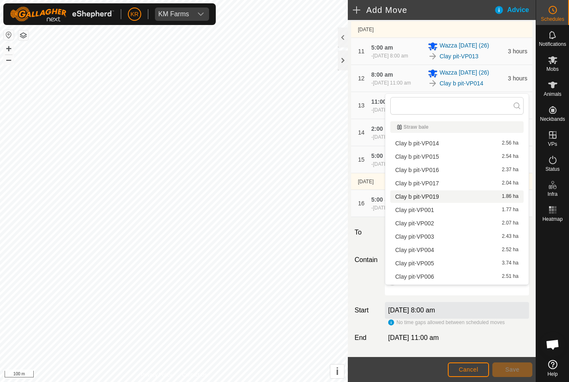
click at [434, 197] on span "Clay b pit-VP019" at bounding box center [418, 197] width 44 height 6
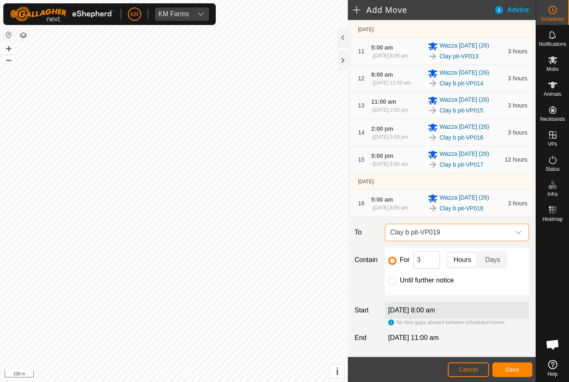
click at [393, 285] on input "Until further notice" at bounding box center [392, 281] width 8 height 8
radio input "true"
checkbox input "false"
click at [516, 367] on span "Save" at bounding box center [513, 369] width 14 height 7
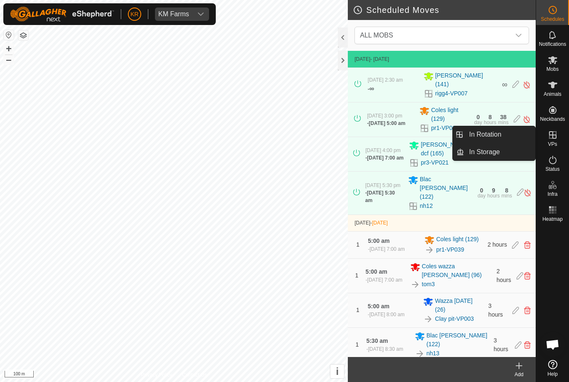
click at [511, 138] on link "In Rotation" at bounding box center [499, 134] width 71 height 17
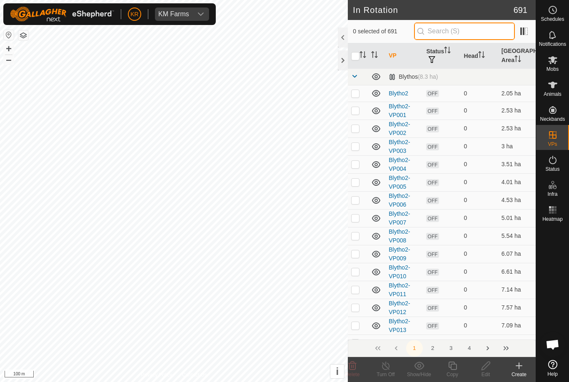
click at [481, 29] on input "text" at bounding box center [464, 32] width 101 height 18
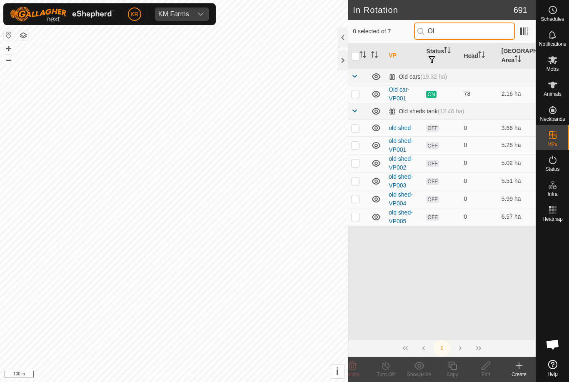
type input "Ol"
click at [358, 90] on p-checkbox at bounding box center [355, 93] width 8 height 7
checkbox input "true"
click at [452, 367] on icon at bounding box center [453, 366] width 10 height 10
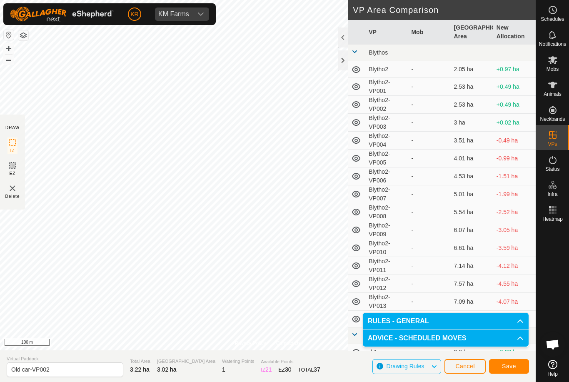
click at [513, 366] on span "Save" at bounding box center [509, 366] width 14 height 7
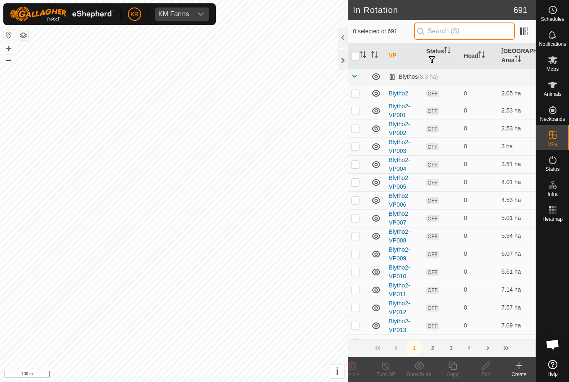
click at [471, 31] on input "text" at bounding box center [464, 32] width 101 height 18
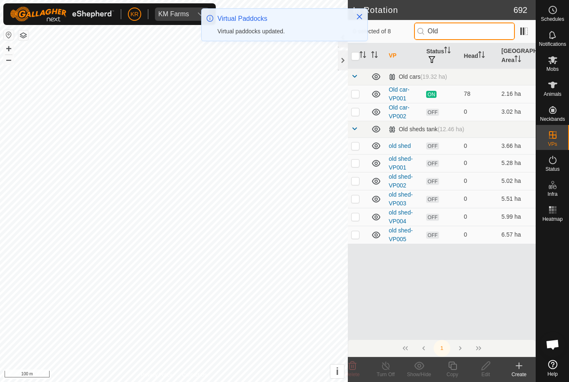
type input "Old"
click at [354, 113] on p-checkbox at bounding box center [355, 111] width 8 height 7
checkbox input "true"
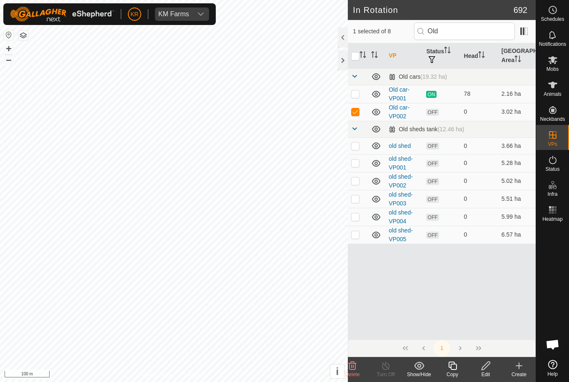
click at [458, 367] on copy-svg-icon at bounding box center [452, 366] width 33 height 10
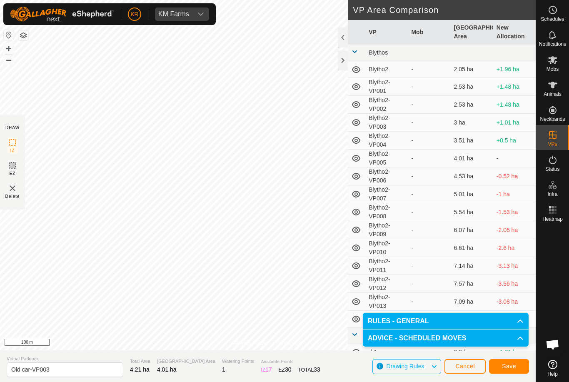
click at [508, 368] on span "Save" at bounding box center [509, 366] width 14 height 7
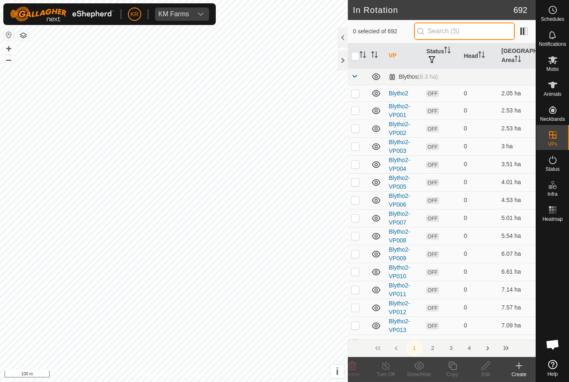
click at [474, 32] on input "text" at bounding box center [464, 32] width 101 height 18
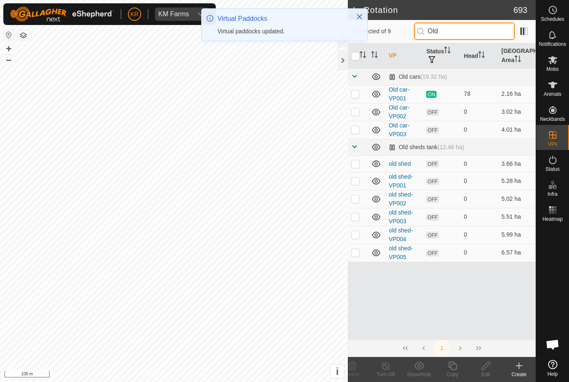
type input "Old"
click at [352, 132] on p-checkbox at bounding box center [355, 129] width 8 height 7
checkbox input "true"
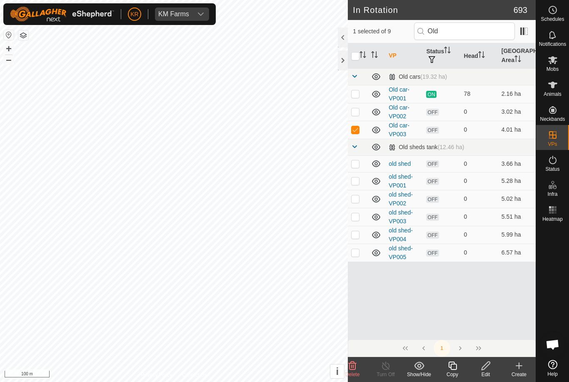
click at [457, 375] on div "Copy" at bounding box center [452, 375] width 33 height 8
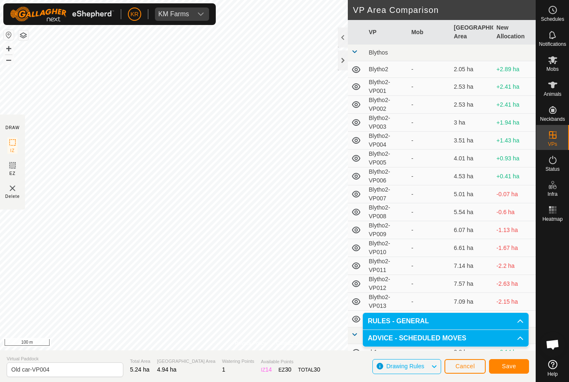
click at [512, 368] on span "Save" at bounding box center [509, 366] width 14 height 7
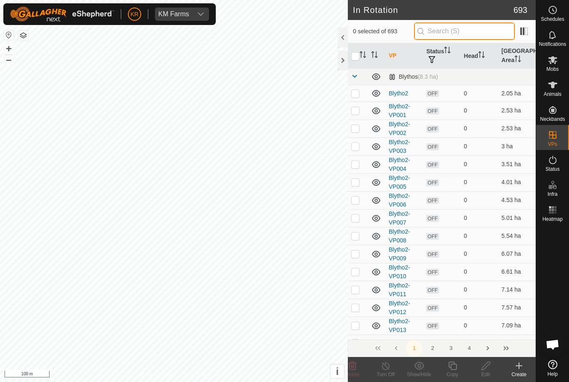
click at [475, 35] on input "text" at bounding box center [464, 32] width 101 height 18
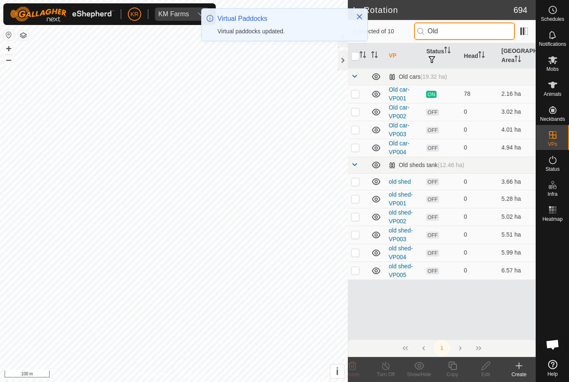
type input "Old"
click at [356, 146] on p-checkbox at bounding box center [355, 147] width 8 height 7
checkbox input "true"
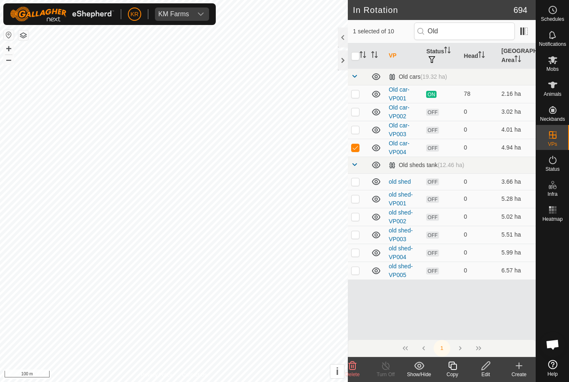
click at [456, 367] on icon at bounding box center [452, 366] width 8 height 8
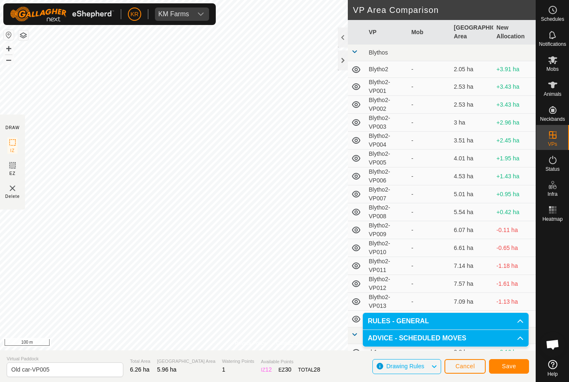
click at [514, 367] on span "Save" at bounding box center [509, 366] width 14 height 7
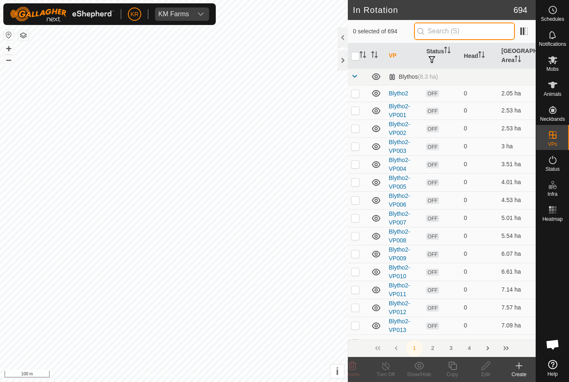
click at [475, 38] on input "text" at bounding box center [464, 32] width 101 height 18
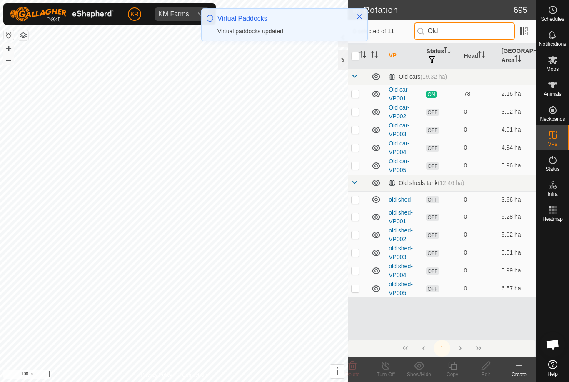
type input "Old"
click at [356, 168] on p-checkbox at bounding box center [355, 165] width 8 height 7
checkbox input "true"
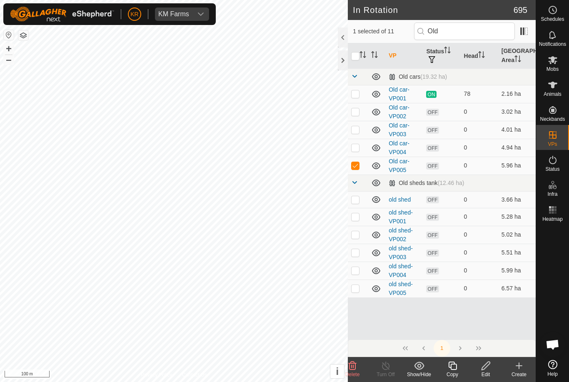
click at [453, 371] on div "Copy" at bounding box center [452, 375] width 33 height 8
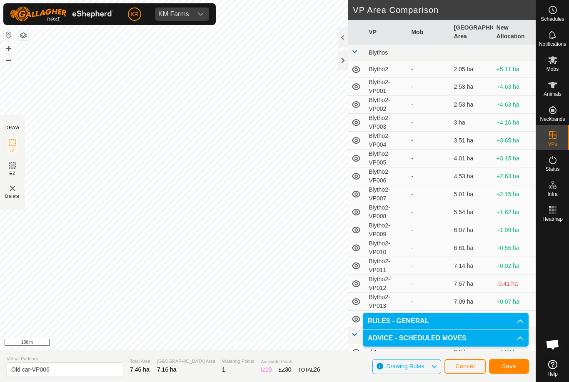
click at [514, 364] on span "Save" at bounding box center [509, 366] width 14 height 7
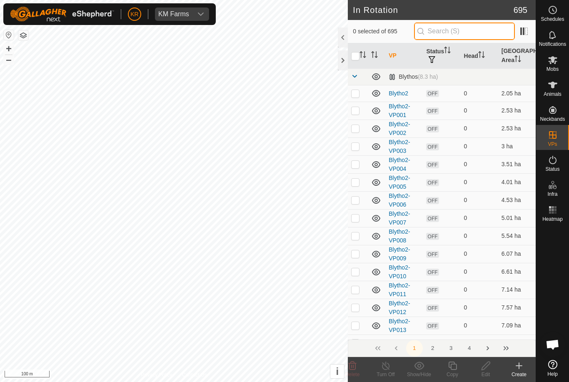
click at [481, 35] on input "text" at bounding box center [464, 32] width 101 height 18
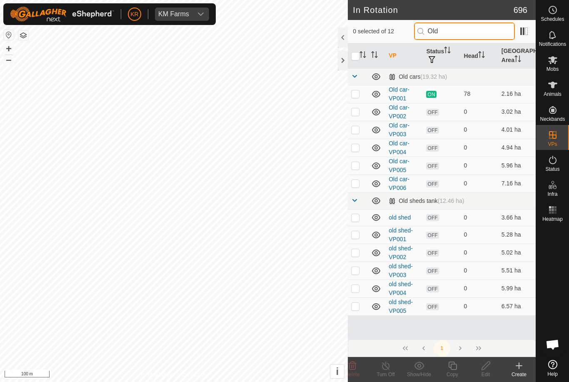
type input "Old"
click at [356, 183] on p-checkbox at bounding box center [355, 183] width 8 height 7
checkbox input "true"
click at [454, 368] on icon at bounding box center [453, 366] width 10 height 10
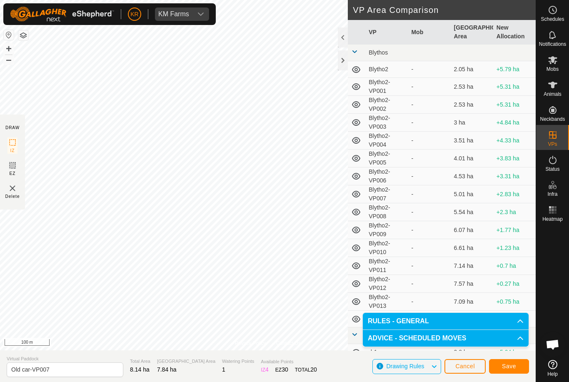
click at [514, 369] on span "Save" at bounding box center [509, 366] width 14 height 7
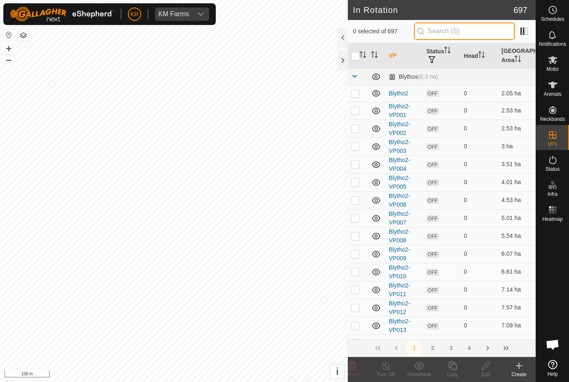
click at [473, 35] on input "text" at bounding box center [464, 32] width 101 height 18
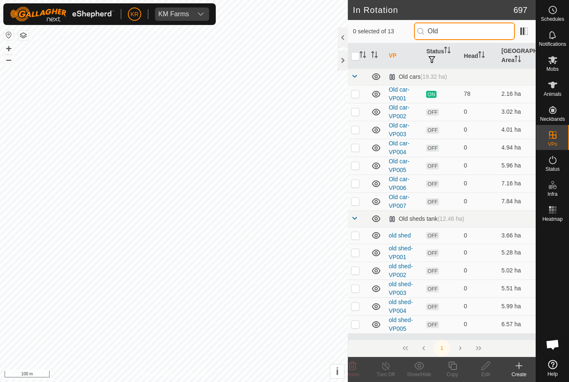
type input "Old"
click at [356, 204] on p-checkbox at bounding box center [355, 201] width 8 height 7
checkbox input "true"
click at [454, 368] on icon at bounding box center [453, 366] width 10 height 10
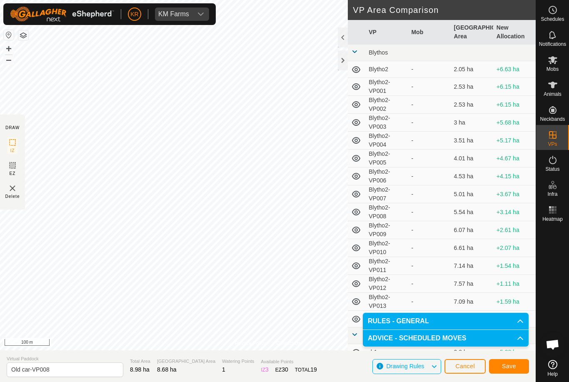
click at [511, 360] on button "Save" at bounding box center [509, 366] width 40 height 15
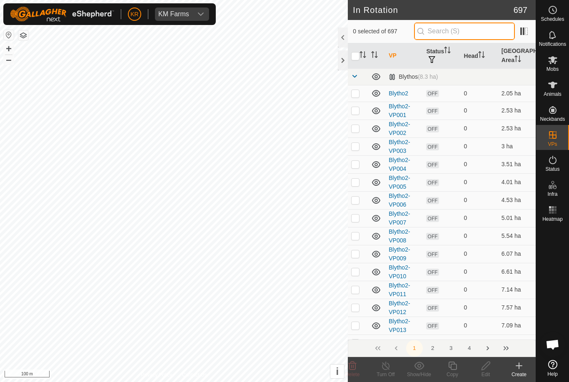
click at [475, 35] on input "text" at bounding box center [464, 32] width 101 height 18
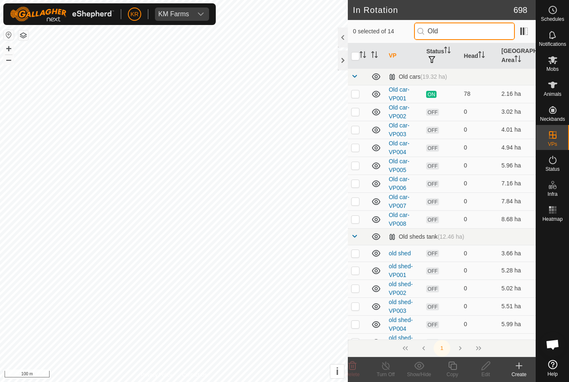
type input "Old"
click at [357, 219] on p-checkbox at bounding box center [355, 219] width 8 height 7
checkbox input "true"
click at [486, 367] on icon at bounding box center [486, 366] width 8 height 8
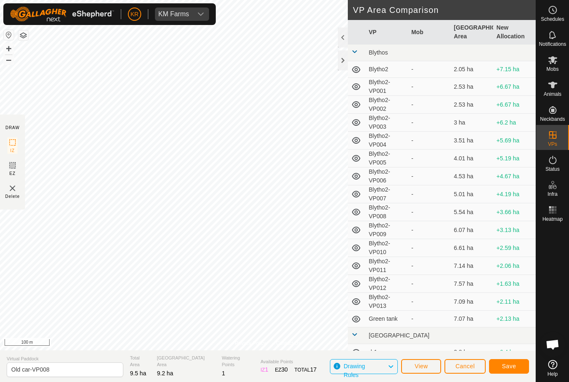
click at [508, 367] on span "Save" at bounding box center [509, 366] width 14 height 7
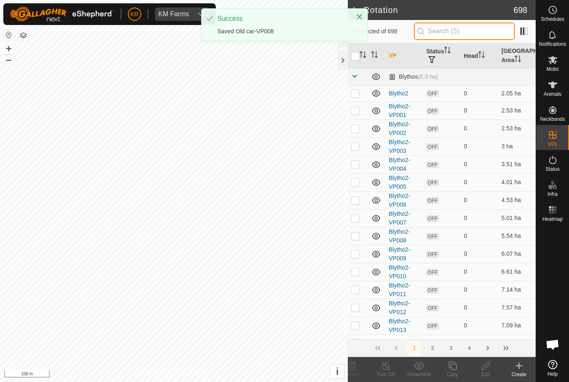
click at [472, 35] on input "text" at bounding box center [464, 32] width 101 height 18
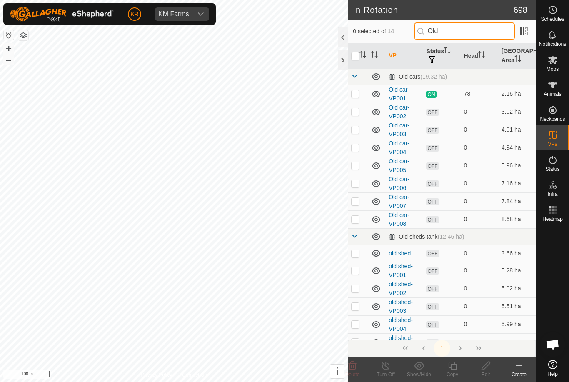
type input "Old"
click at [356, 218] on p-checkbox at bounding box center [355, 219] width 8 height 7
checkbox input "true"
click at [454, 367] on icon at bounding box center [453, 366] width 10 height 10
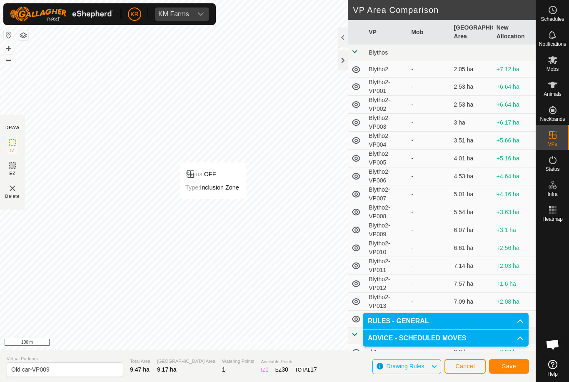
click at [230, 175] on div "Status: OFF" at bounding box center [212, 174] width 54 height 10
click at [512, 363] on span "Save" at bounding box center [509, 366] width 14 height 7
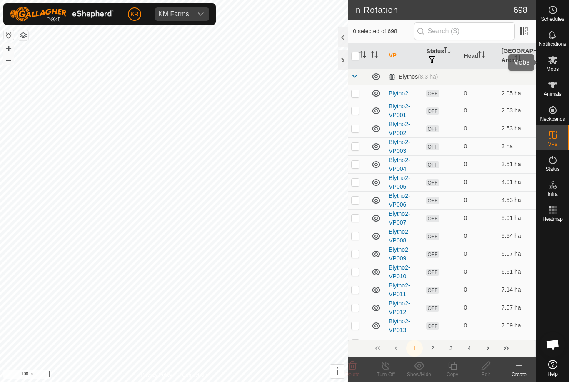
click at [553, 63] on icon at bounding box center [553, 60] width 10 height 10
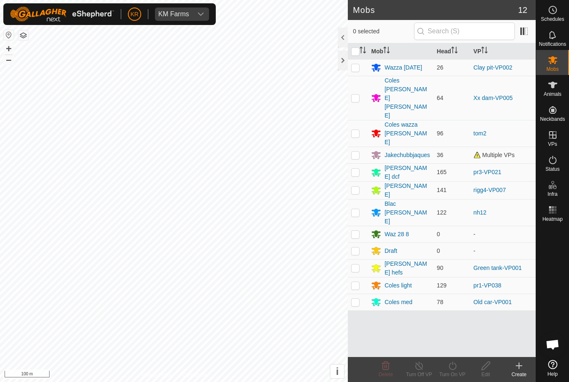
click at [354, 169] on p-checkbox at bounding box center [355, 172] width 8 height 7
click at [362, 163] on td at bounding box center [358, 172] width 20 height 18
checkbox input "false"
click at [358, 299] on p-checkbox at bounding box center [355, 302] width 8 height 7
checkbox input "true"
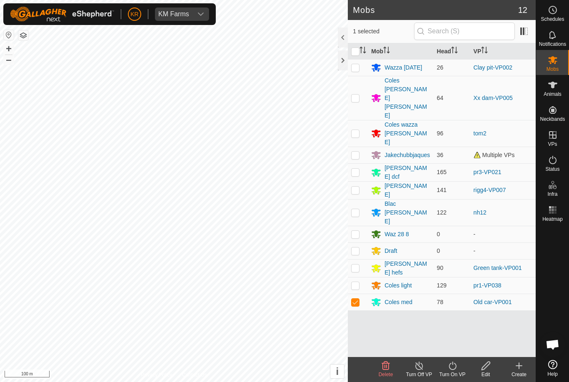
click at [454, 368] on icon at bounding box center [453, 366] width 10 height 10
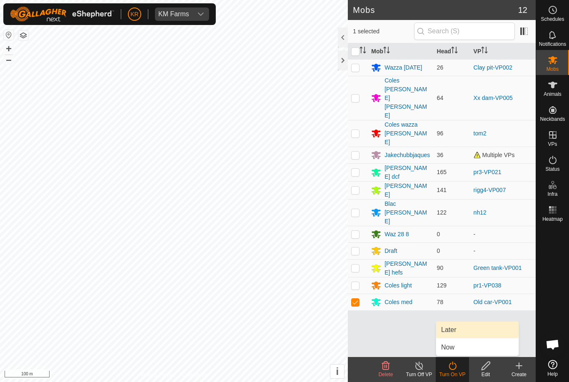
click at [451, 330] on span "Later" at bounding box center [448, 330] width 15 height 10
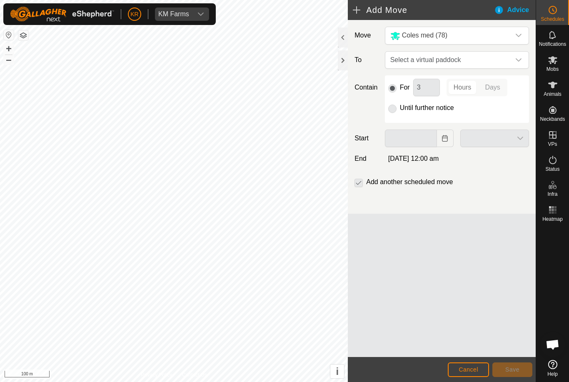
click at [509, 62] on span "Select a virtual paddock" at bounding box center [448, 60] width 123 height 17
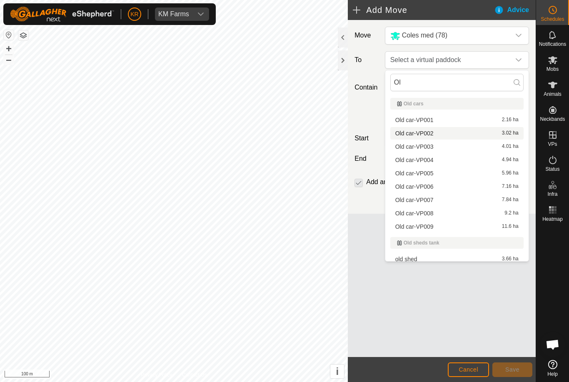
type input "Ol"
click at [426, 133] on span "Old car-VP002" at bounding box center [415, 133] width 38 height 6
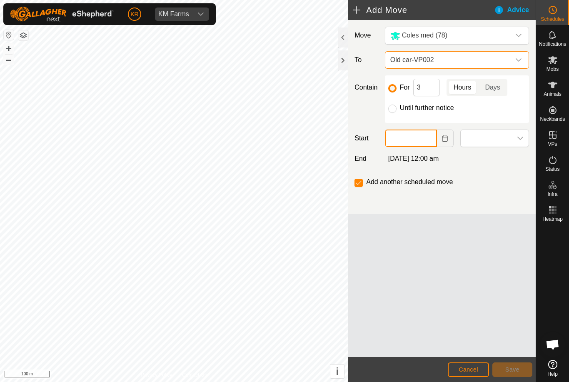
click at [418, 143] on input "text" at bounding box center [411, 139] width 52 height 18
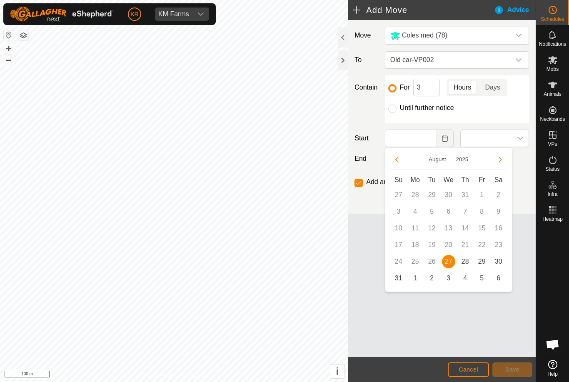
click at [466, 261] on span "28" at bounding box center [465, 261] width 13 height 13
type input "[DATE]"
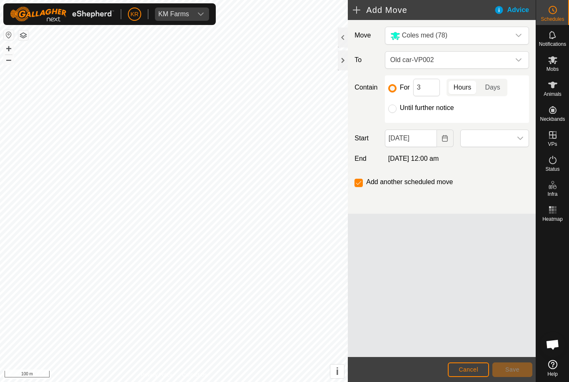
click at [511, 133] on span at bounding box center [486, 138] width 51 height 17
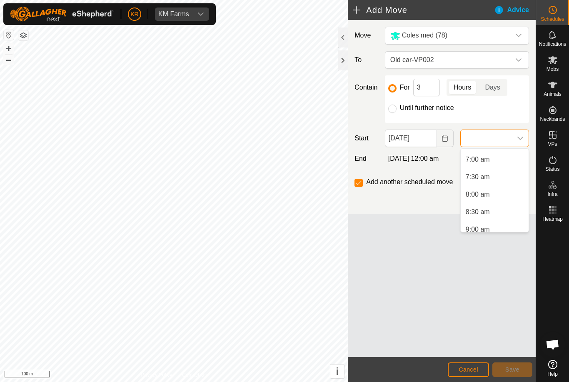
scroll to position [245, 0]
click at [495, 191] on li "8:00 am" at bounding box center [495, 192] width 68 height 17
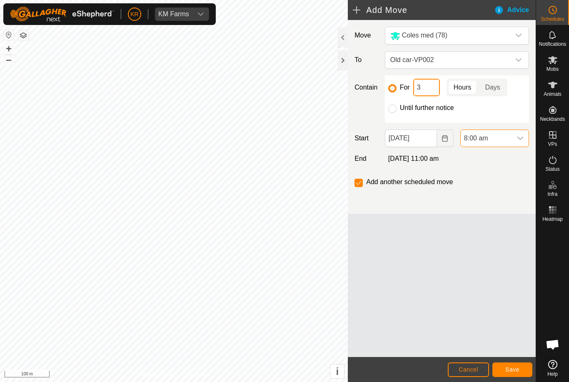
click at [429, 89] on input "3" at bounding box center [426, 88] width 27 height 18
click at [514, 367] on span "Save" at bounding box center [513, 369] width 14 height 7
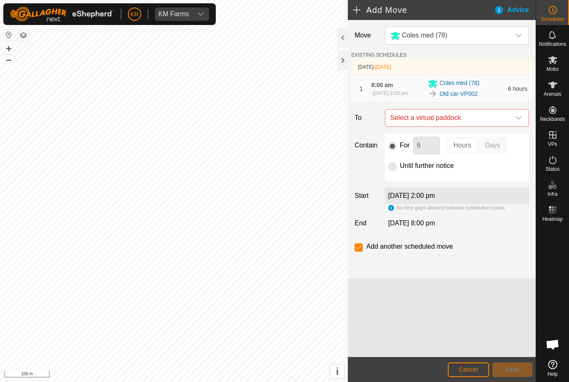
click at [517, 120] on icon "dropdown trigger" at bounding box center [519, 117] width 6 height 3
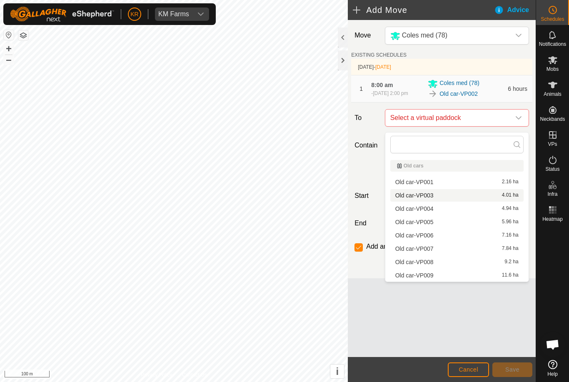
click at [438, 197] on div "Old car-VP003 4.01 ha" at bounding box center [457, 196] width 123 height 6
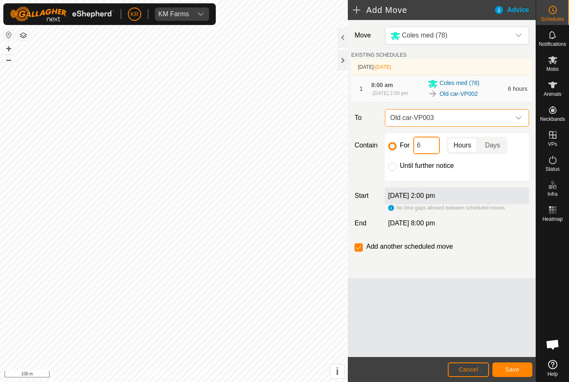
click at [418, 149] on input "6" at bounding box center [426, 146] width 27 height 18
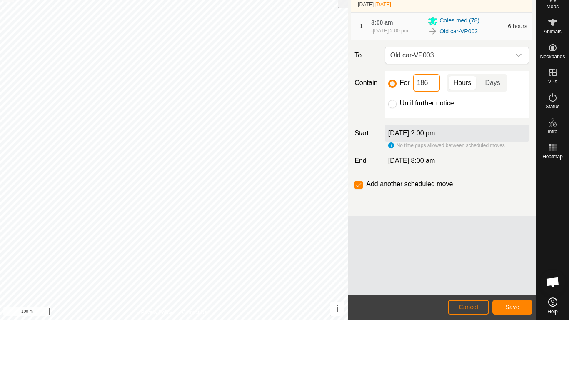
click at [433, 137] on input "186" at bounding box center [426, 146] width 27 height 18
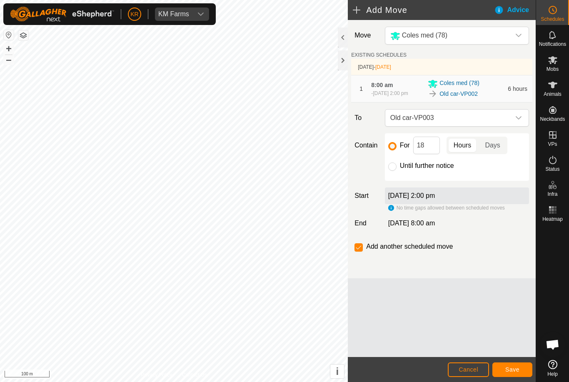
click at [525, 366] on button "Save" at bounding box center [513, 370] width 40 height 15
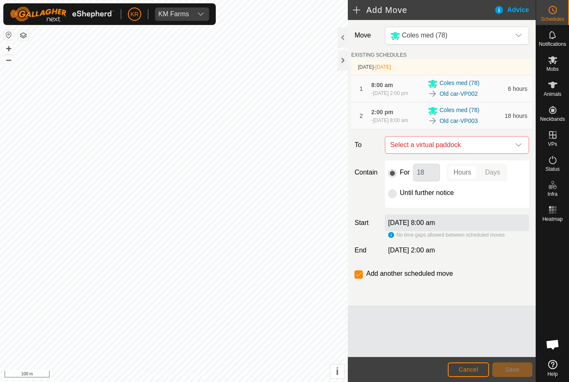
click at [510, 148] on span "Select a virtual paddock" at bounding box center [448, 145] width 123 height 17
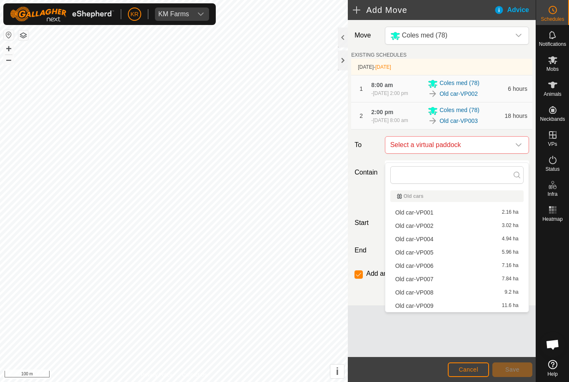
click at [426, 241] on span "Old car-VP004" at bounding box center [415, 239] width 38 height 6
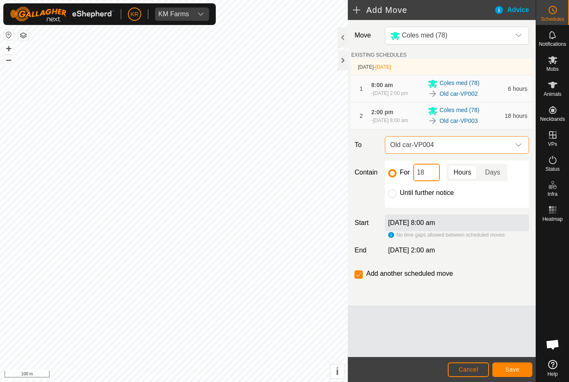
click at [431, 181] on input "18" at bounding box center [426, 173] width 27 height 18
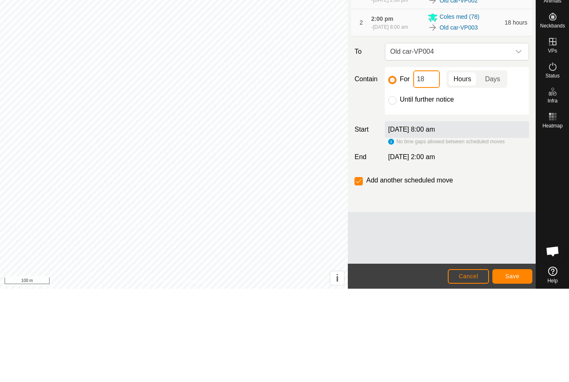
type input "1"
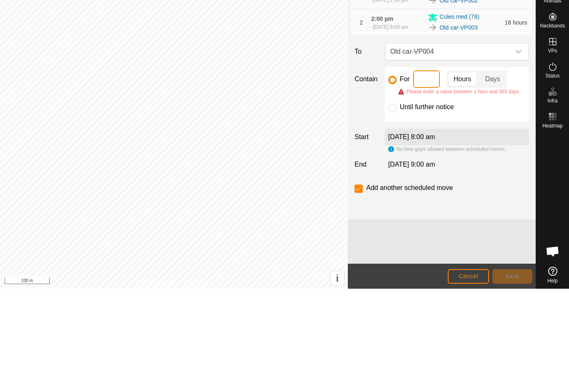
type input "6"
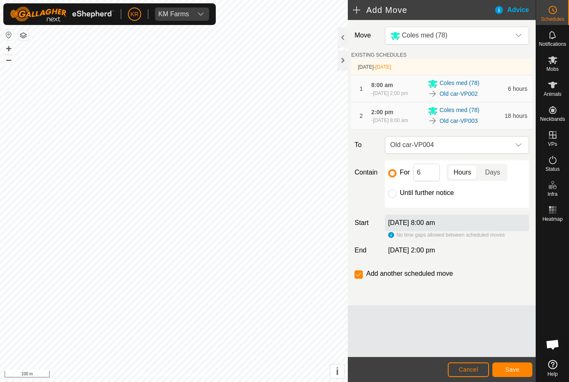
click at [512, 370] on span "Save" at bounding box center [513, 369] width 14 height 7
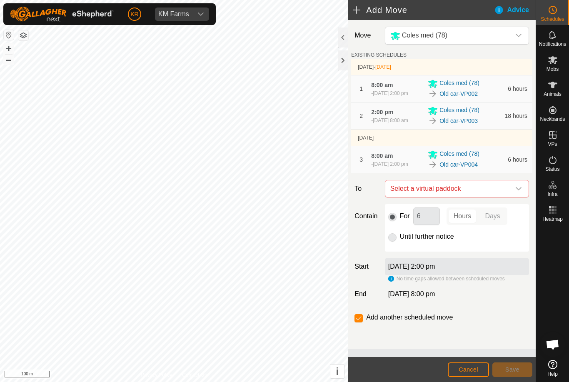
click at [514, 197] on div "dropdown trigger" at bounding box center [519, 188] width 17 height 17
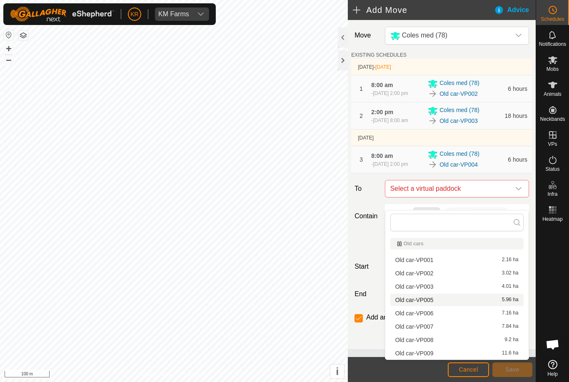
click at [431, 303] on span "Old car-VP005" at bounding box center [415, 300] width 38 height 6
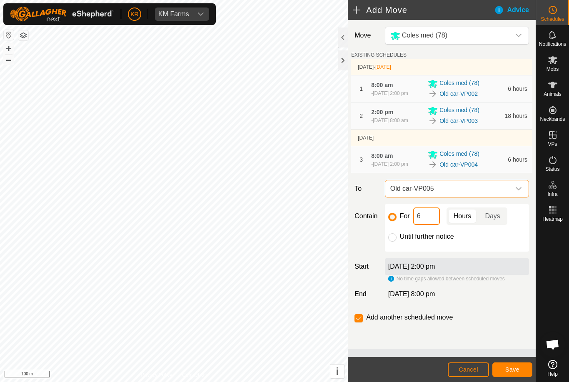
click at [428, 225] on input "6" at bounding box center [426, 217] width 27 height 18
click at [509, 365] on button "Save" at bounding box center [513, 370] width 40 height 15
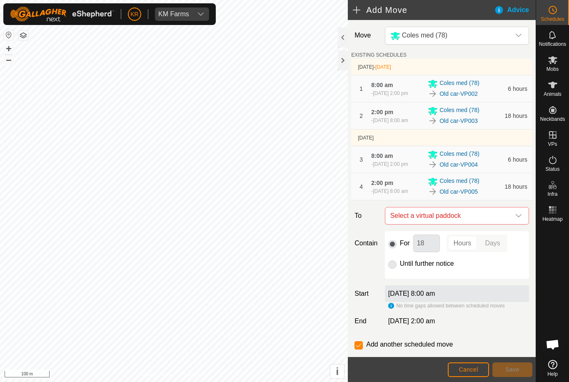
click at [515, 224] on div "dropdown trigger" at bounding box center [519, 216] width 17 height 17
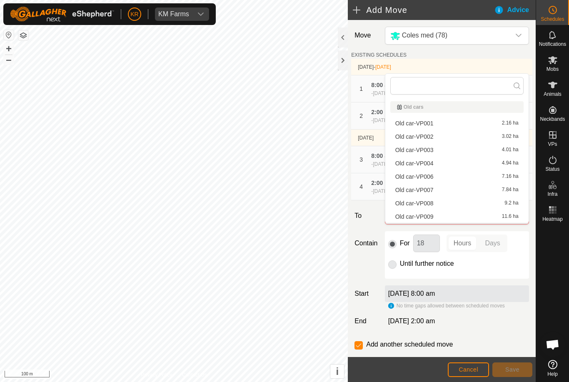
click at [515, 279] on div "For 18 Hours Days Until further notice" at bounding box center [457, 255] width 144 height 48
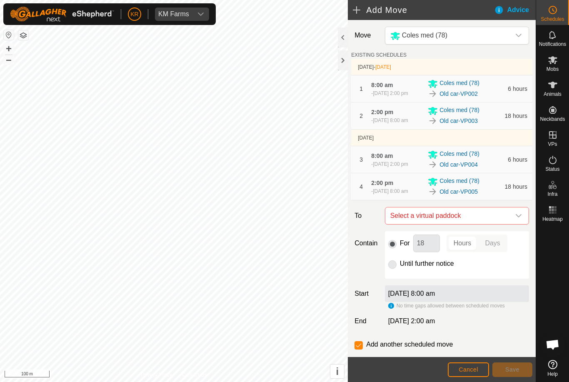
click at [516, 219] on icon "dropdown trigger" at bounding box center [519, 216] width 7 height 7
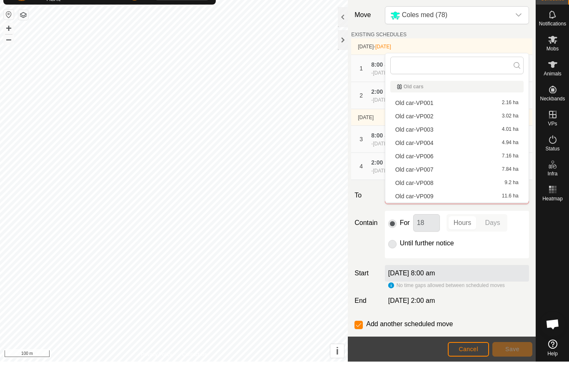
click at [425, 174] on span "Old car-VP006" at bounding box center [415, 177] width 38 height 6
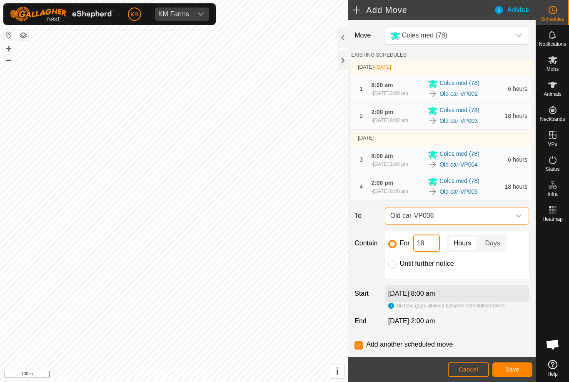
click at [429, 252] on input "18" at bounding box center [426, 244] width 27 height 18
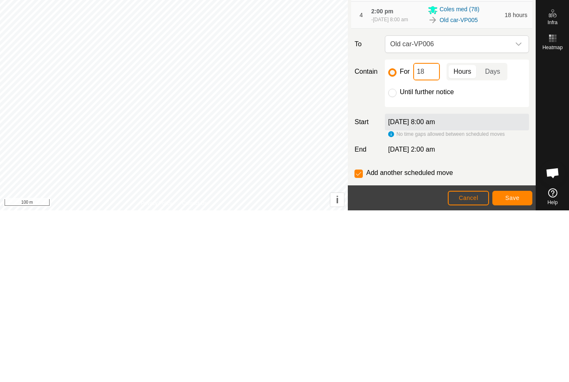
type input "1"
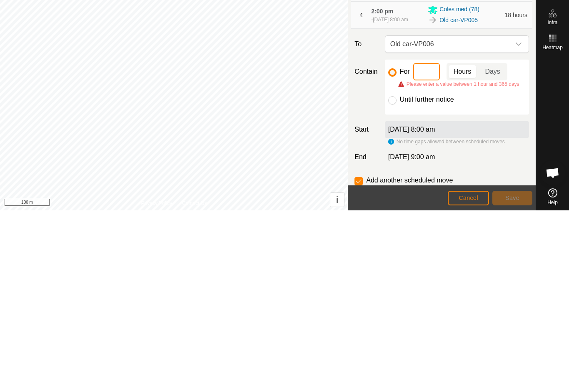
type input "6"
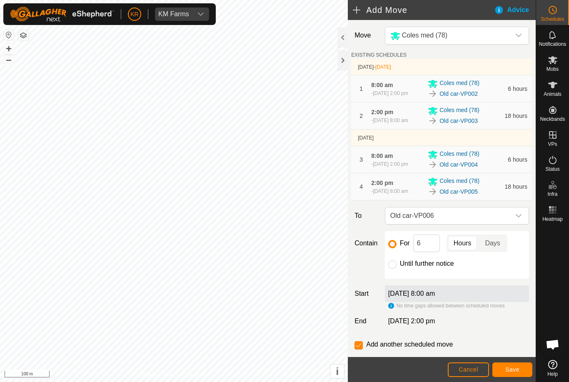
click at [515, 364] on button "Save" at bounding box center [513, 370] width 40 height 15
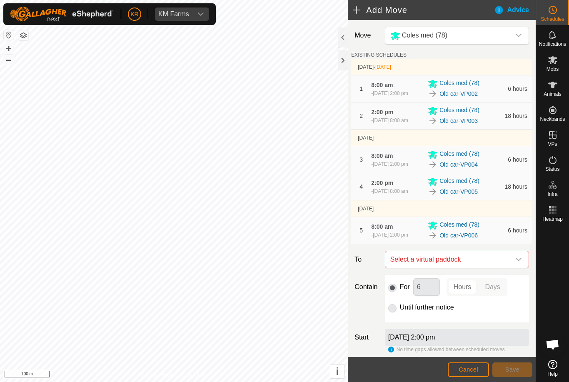
click at [518, 263] on icon "dropdown trigger" at bounding box center [519, 259] width 7 height 7
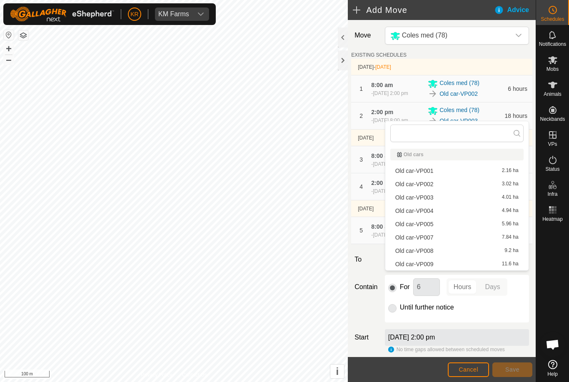
click at [428, 239] on span "Old car-VP007" at bounding box center [415, 238] width 38 height 6
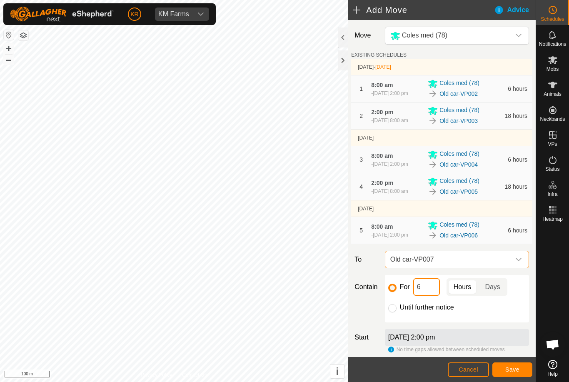
click at [428, 296] on input "6" at bounding box center [426, 287] width 27 height 18
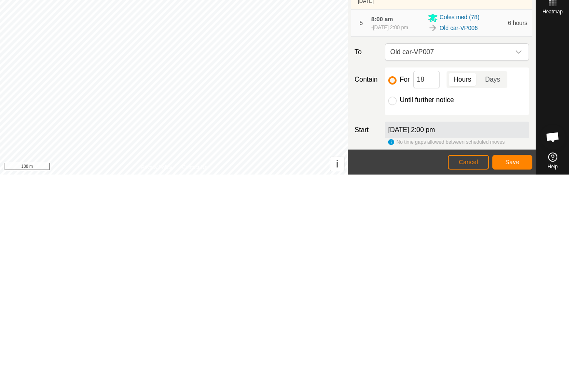
click at [503, 363] on button "Save" at bounding box center [513, 370] width 40 height 15
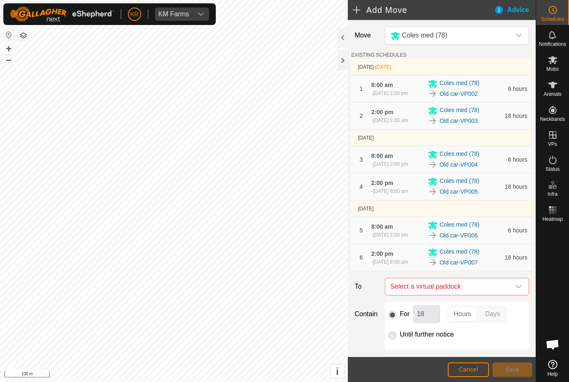
click at [519, 290] on icon "dropdown trigger" at bounding box center [519, 286] width 7 height 7
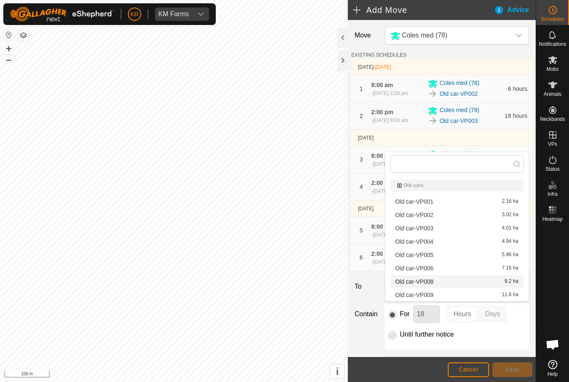
click at [428, 280] on span "Old car-VP008" at bounding box center [415, 282] width 38 height 6
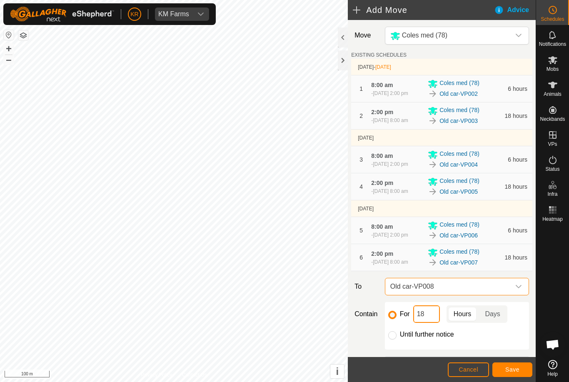
click at [428, 323] on input "18" at bounding box center [426, 315] width 27 height 18
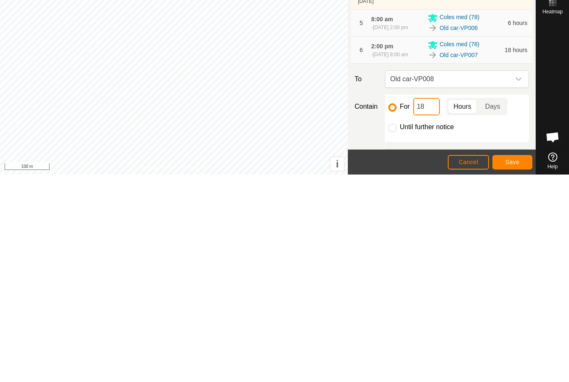
type input "1"
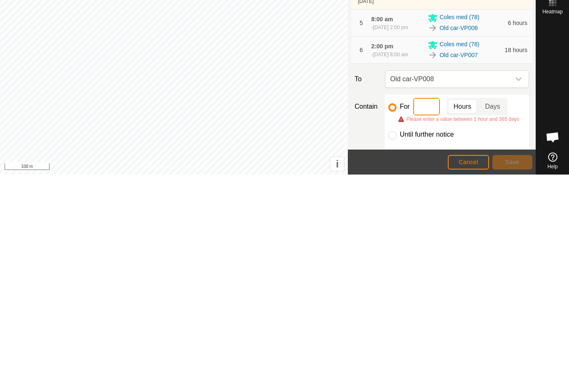
type input "6"
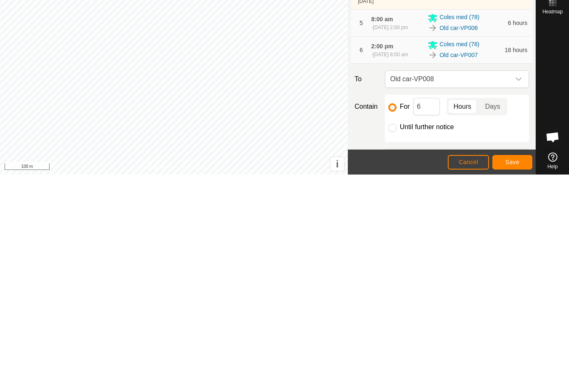
click at [512, 366] on span "Save" at bounding box center [513, 369] width 14 height 7
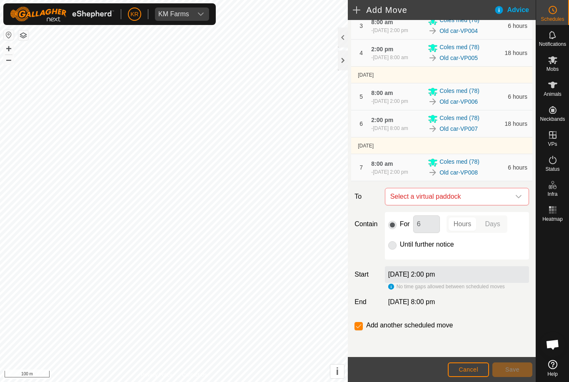
scroll to position [160, 0]
click at [516, 196] on icon "dropdown trigger" at bounding box center [519, 196] width 7 height 7
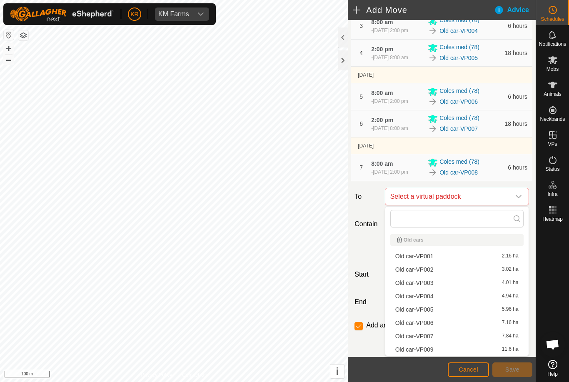
click at [432, 351] on span "Old car-VP009" at bounding box center [415, 350] width 38 height 6
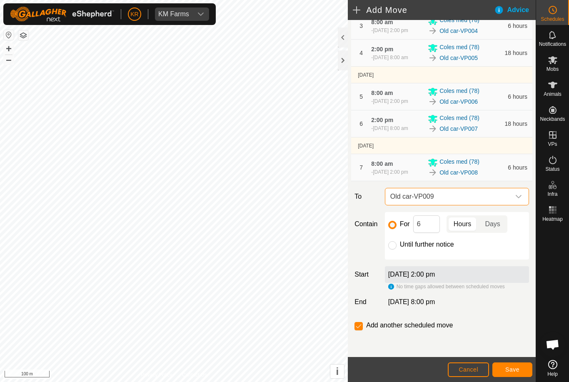
click at [392, 248] on input "Until further notice" at bounding box center [392, 245] width 8 height 8
radio input "true"
checkbox input "false"
click at [521, 368] on button "Save" at bounding box center [513, 370] width 40 height 15
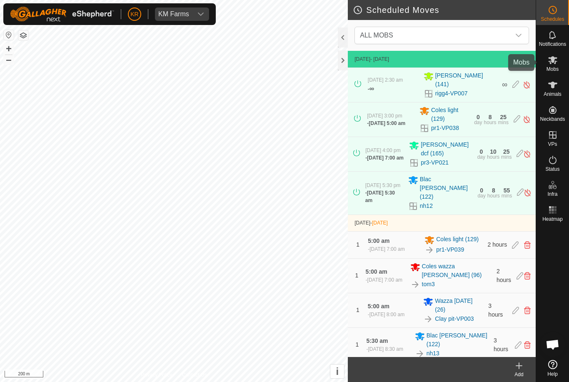
click at [551, 67] on span "Mobs" at bounding box center [553, 69] width 12 height 5
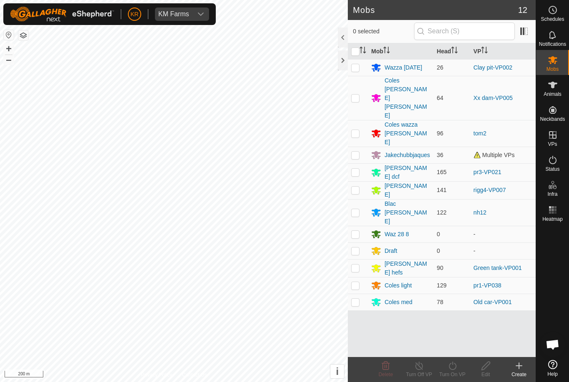
click at [358, 187] on p-checkbox at bounding box center [355, 190] width 8 height 7
checkbox input "true"
click at [452, 373] on div "Turn On VP" at bounding box center [452, 375] width 33 height 8
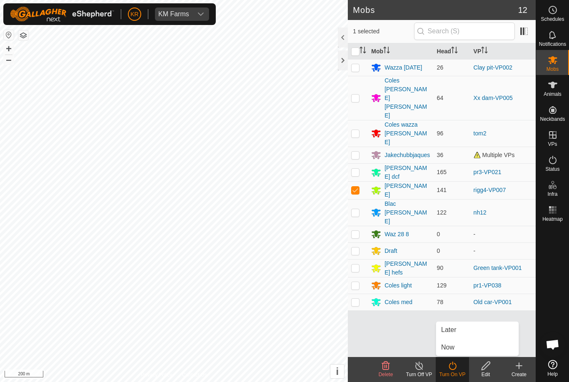
click at [468, 332] on link "Later" at bounding box center [477, 330] width 83 height 17
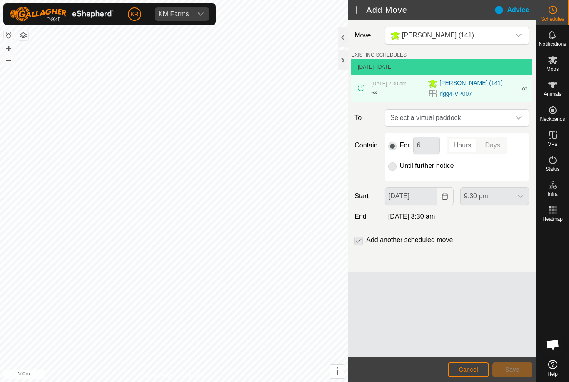
click at [509, 126] on span "Select a virtual paddock" at bounding box center [448, 118] width 123 height 17
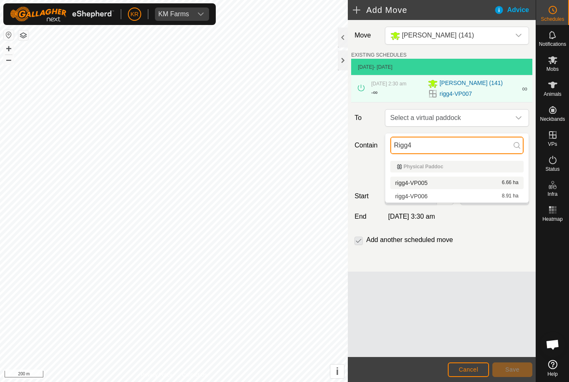
type input "Rigg4"
click at [421, 183] on span "rigg4-VP005" at bounding box center [412, 183] width 33 height 6
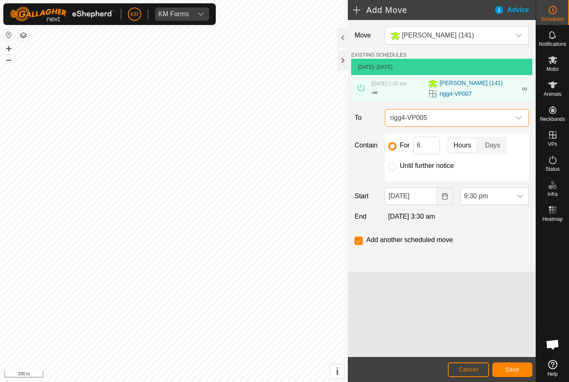
click at [517, 121] on icon "dropdown trigger" at bounding box center [519, 118] width 7 height 7
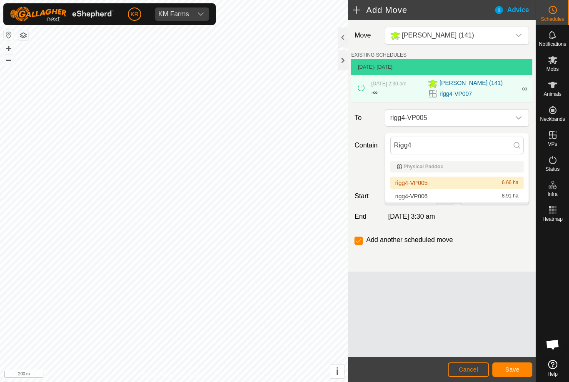
type input "[PERSON_NAME]"
click at [465, 369] on span "Cancel" at bounding box center [469, 369] width 20 height 7
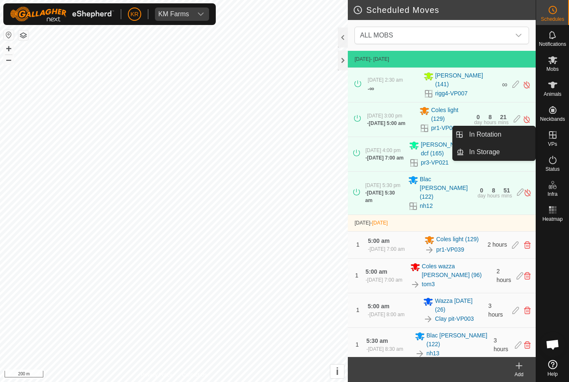
click at [504, 138] on link "In Rotation" at bounding box center [499, 134] width 71 height 17
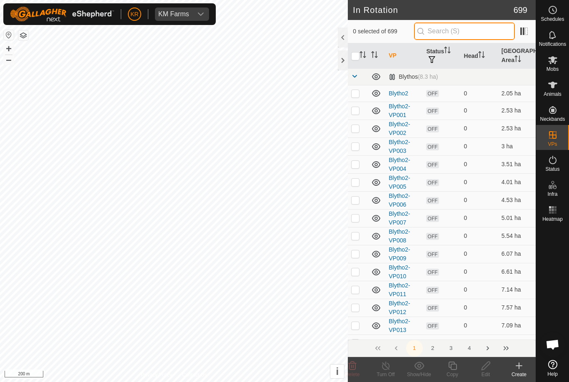
click at [475, 33] on input "text" at bounding box center [464, 32] width 101 height 18
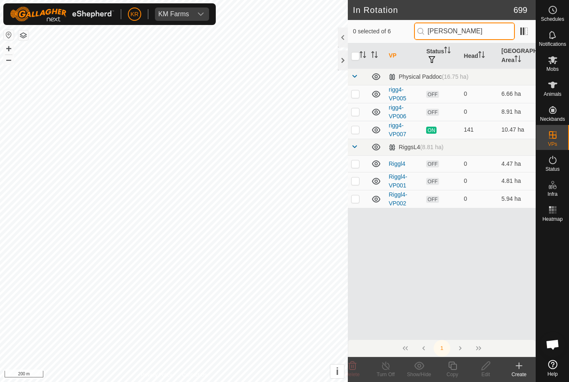
type input "[PERSON_NAME]"
click at [357, 168] on td at bounding box center [358, 163] width 20 height 17
checkbox input "true"
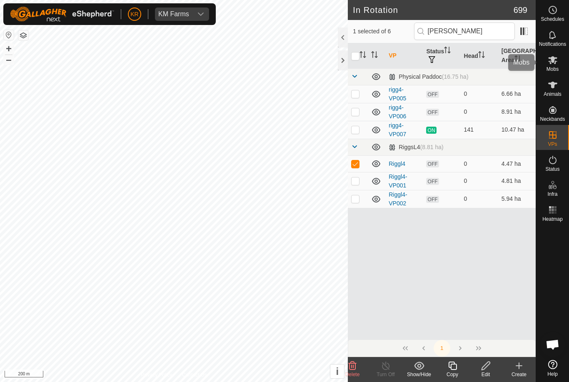
click at [547, 55] on es-mob-svg-icon at bounding box center [553, 59] width 15 height 13
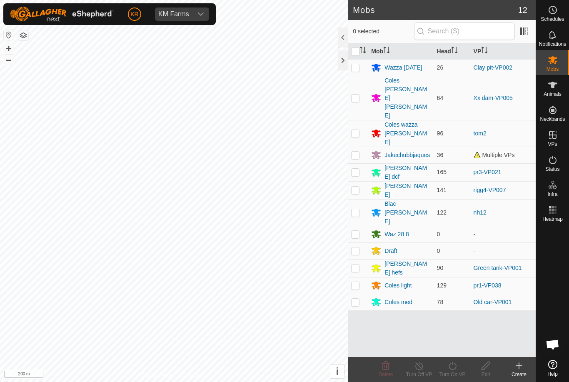
click at [360, 181] on td at bounding box center [358, 190] width 20 height 18
checkbox input "true"
click at [455, 369] on icon at bounding box center [453, 366] width 8 height 8
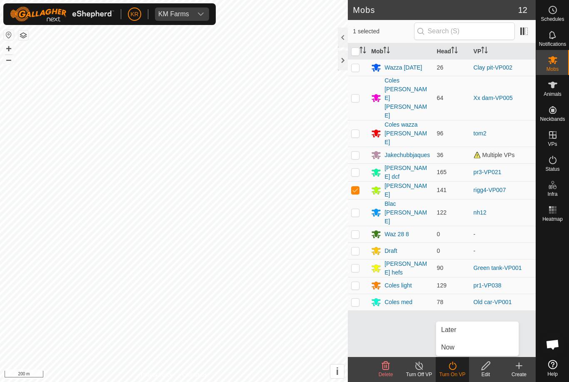
click at [458, 346] on link "Now" at bounding box center [477, 347] width 83 height 17
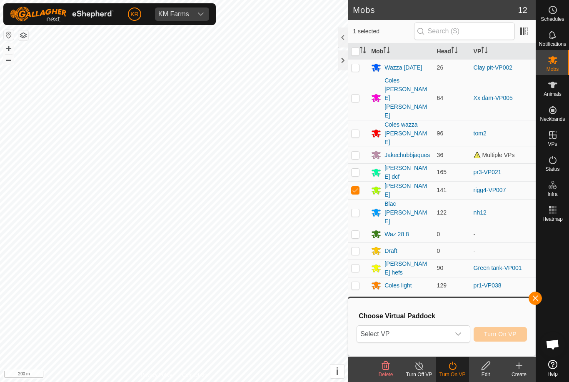
click at [449, 333] on span "Select VP" at bounding box center [403, 334] width 93 height 17
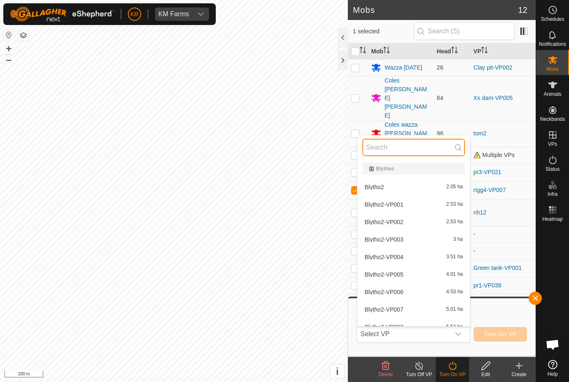
click at [405, 145] on input "text" at bounding box center [414, 148] width 103 height 18
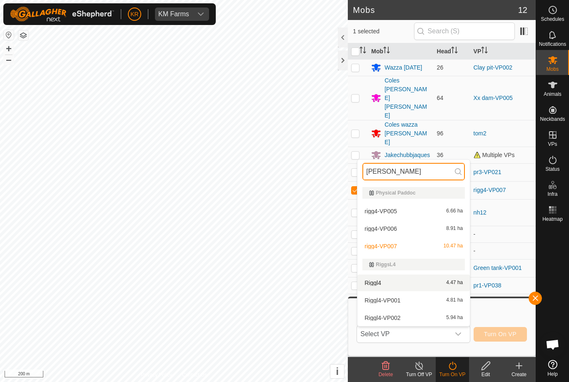
type input "Rigg"
click at [398, 283] on div "Riggl4 4.47 ha" at bounding box center [414, 283] width 103 height 10
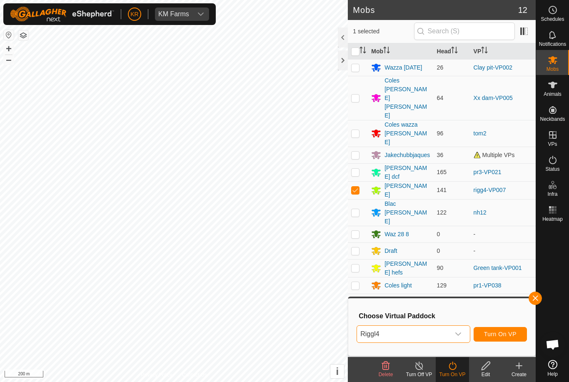
click at [504, 334] on span "Turn On VP" at bounding box center [500, 334] width 33 height 7
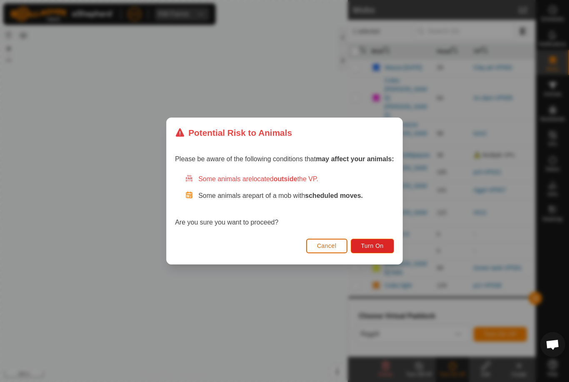
click at [372, 252] on button "Turn On" at bounding box center [372, 246] width 43 height 15
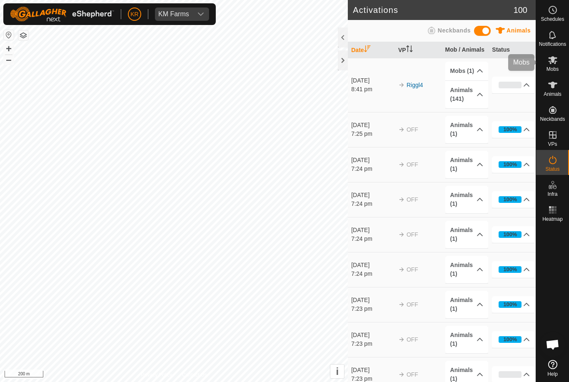
click at [556, 63] on icon at bounding box center [553, 60] width 10 height 10
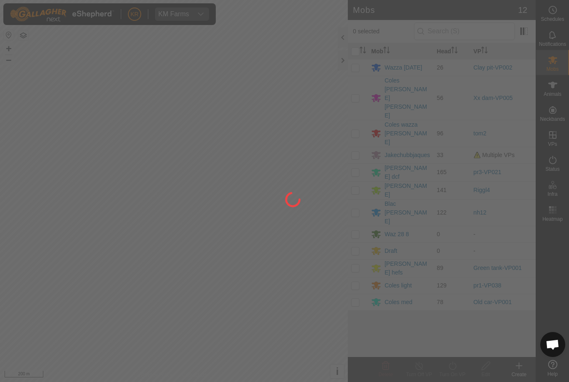
click at [356, 152] on div at bounding box center [284, 191] width 569 height 382
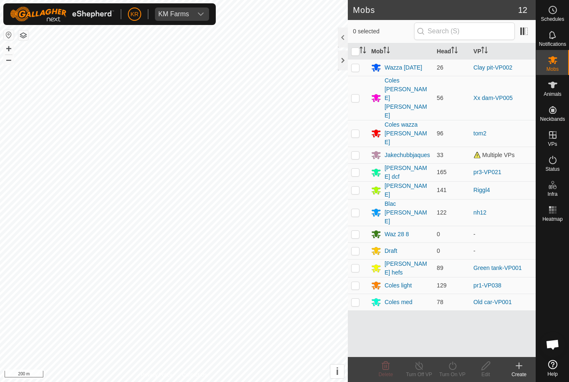
click at [358, 187] on p-checkbox at bounding box center [355, 190] width 8 height 7
checkbox input "true"
click at [453, 368] on icon at bounding box center [453, 366] width 10 height 10
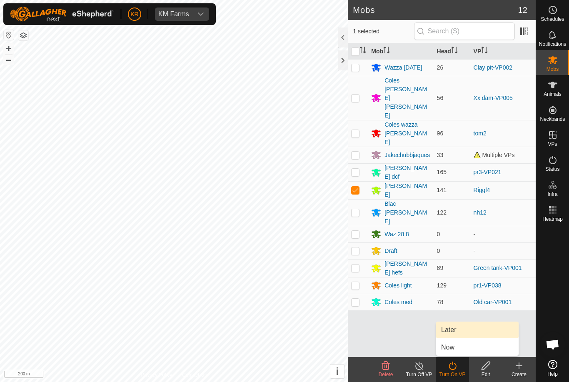
click at [455, 331] on span "Later" at bounding box center [448, 330] width 15 height 10
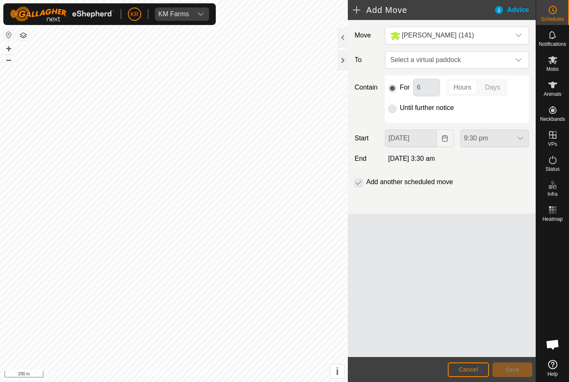
click at [516, 65] on div "dropdown trigger" at bounding box center [519, 60] width 17 height 17
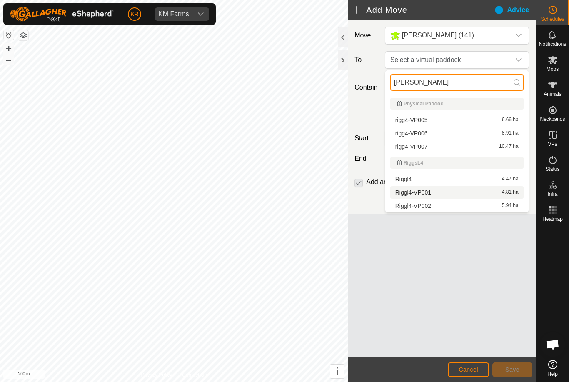
type input "Rigg"
click at [429, 193] on span "Riggl4-VP001" at bounding box center [414, 193] width 36 height 6
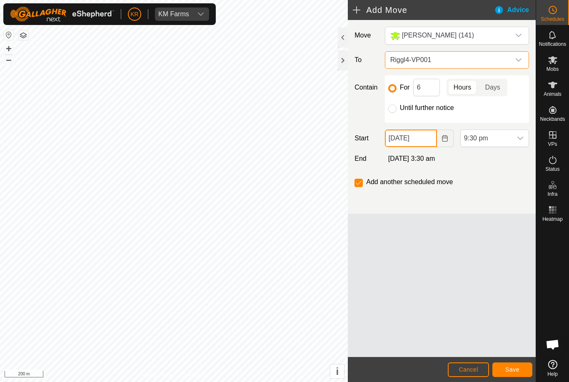
click at [429, 142] on input "27 Aug, 2025" at bounding box center [411, 139] width 52 height 18
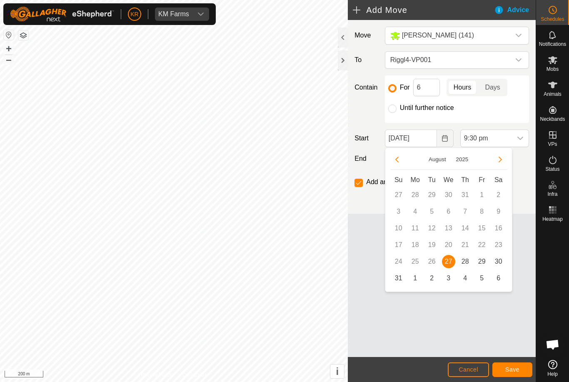
click at [482, 263] on span "29" at bounding box center [482, 261] width 13 height 13
type input "29 Aug, 2025"
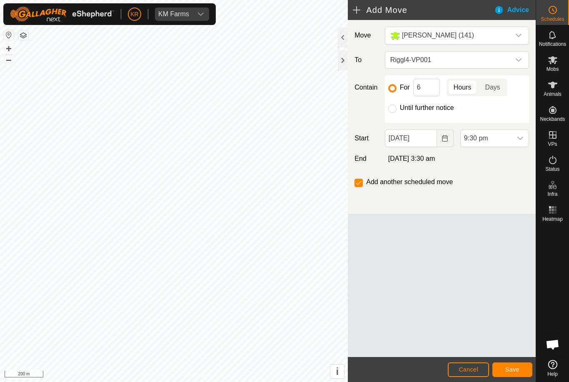
click at [511, 137] on span "9:30 pm" at bounding box center [486, 138] width 51 height 17
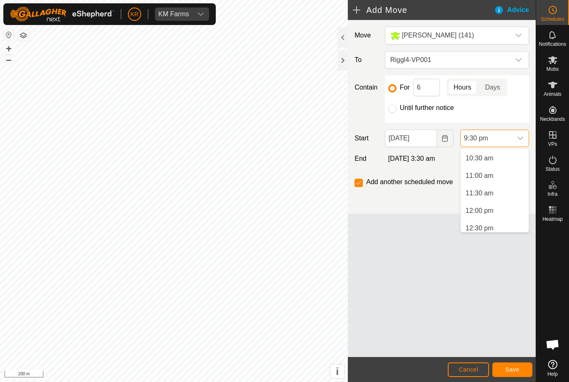
scroll to position [379, 0]
click at [488, 200] on span "12:00 pm" at bounding box center [480, 198] width 28 height 10
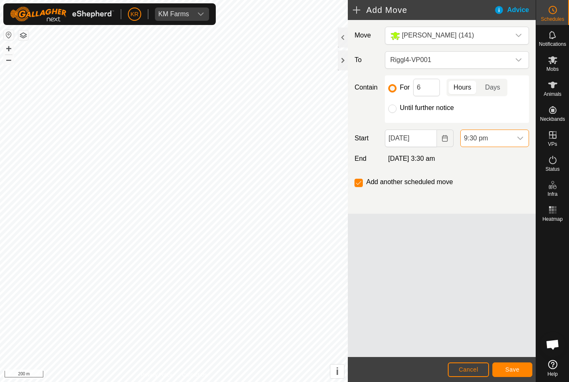
scroll to position [686, 0]
click at [430, 93] on input "6" at bounding box center [426, 88] width 27 height 18
type input "24"
click at [514, 369] on span "Save" at bounding box center [513, 369] width 14 height 7
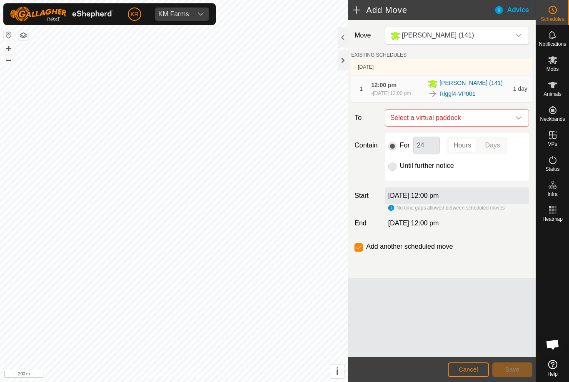
click at [517, 121] on icon "dropdown trigger" at bounding box center [519, 118] width 7 height 7
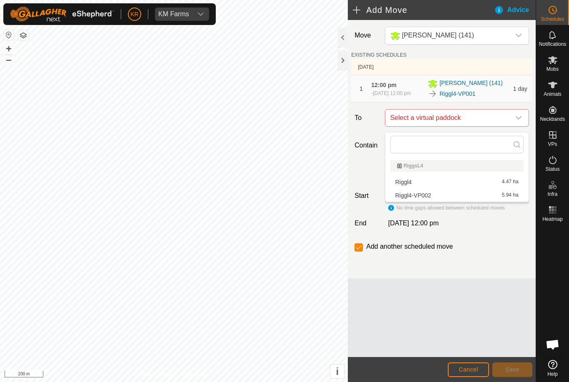
click at [444, 195] on div "Riggl4-VP002 5.94 ha" at bounding box center [457, 196] width 123 height 6
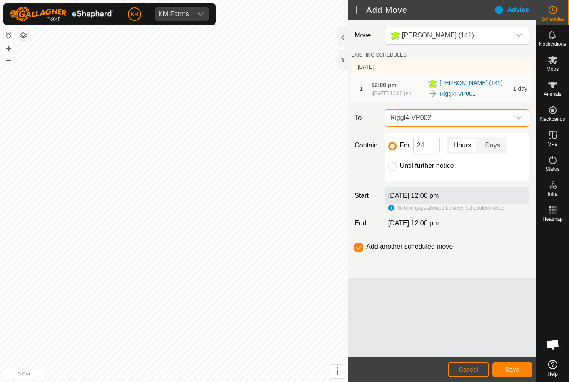
click at [398, 168] on div "Until further notice" at bounding box center [457, 166] width 138 height 10
click at [394, 171] on input "Until further notice" at bounding box center [392, 167] width 8 height 8
radio input "true"
checkbox input "false"
click at [517, 366] on button "Save" at bounding box center [513, 370] width 40 height 15
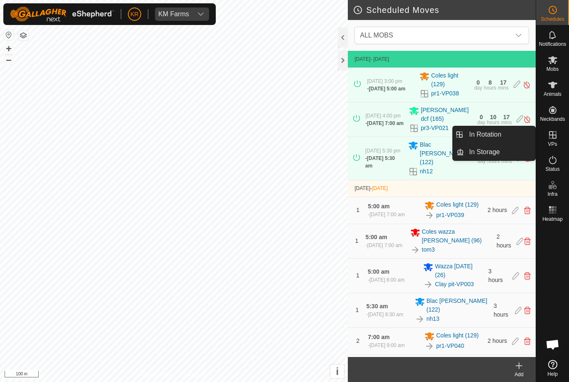
click at [512, 140] on link "In Rotation" at bounding box center [499, 134] width 71 height 17
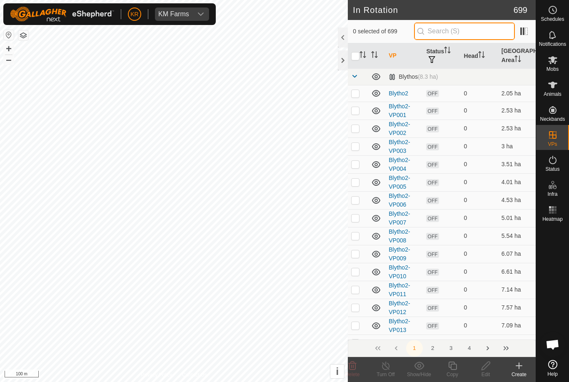
click at [475, 38] on input "text" at bounding box center [464, 32] width 101 height 18
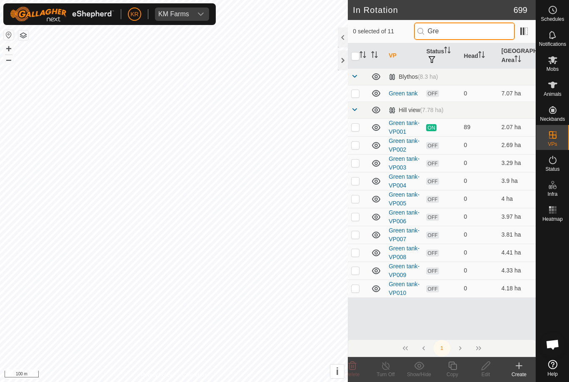
type input "Gree"
click at [560, 59] on es-mob-svg-icon at bounding box center [553, 59] width 15 height 13
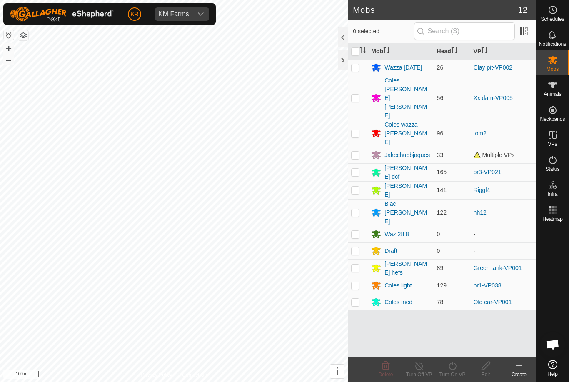
click at [353, 259] on td at bounding box center [358, 268] width 20 height 18
checkbox input "true"
click at [454, 373] on div "Turn On VP" at bounding box center [452, 375] width 33 height 8
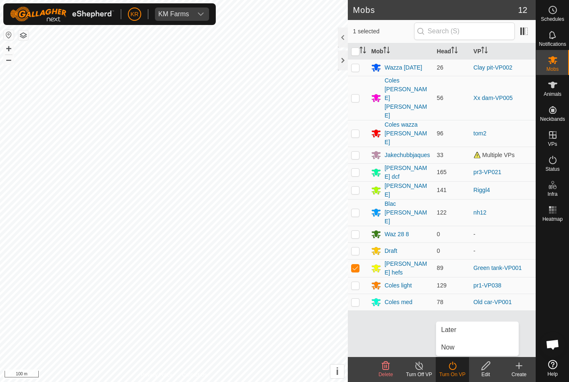
click at [455, 329] on span "Later" at bounding box center [448, 330] width 15 height 10
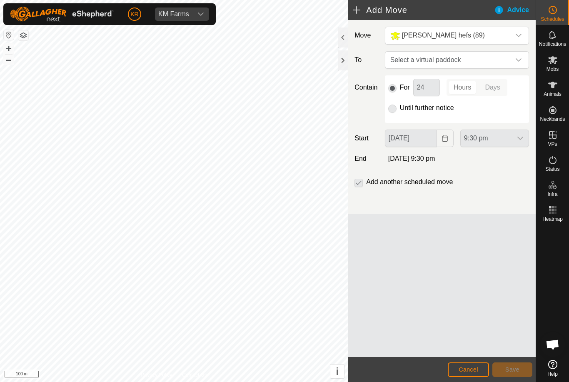
click at [506, 63] on span "Select a virtual paddock" at bounding box center [448, 60] width 123 height 17
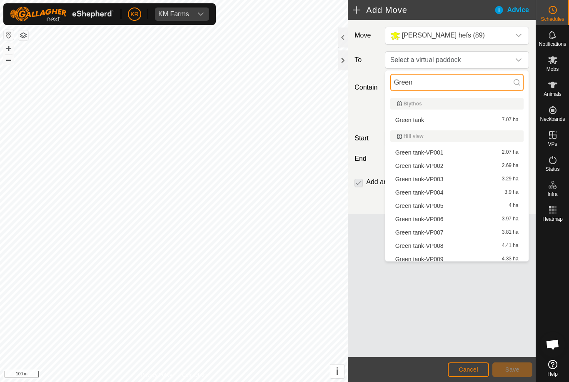
type input "Green"
click at [475, 153] on div "Green tank-VP001 2.07 ha" at bounding box center [457, 153] width 123 height 6
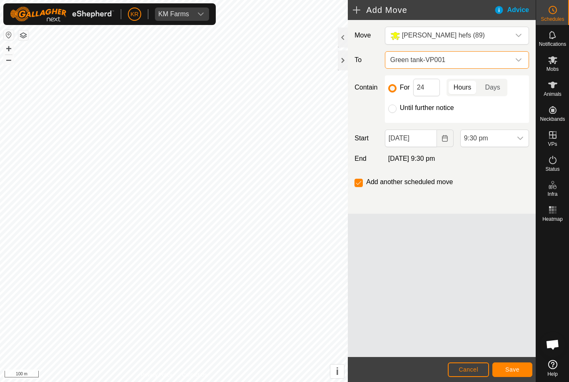
click at [509, 56] on span "Green tank-VP001" at bounding box center [448, 60] width 123 height 17
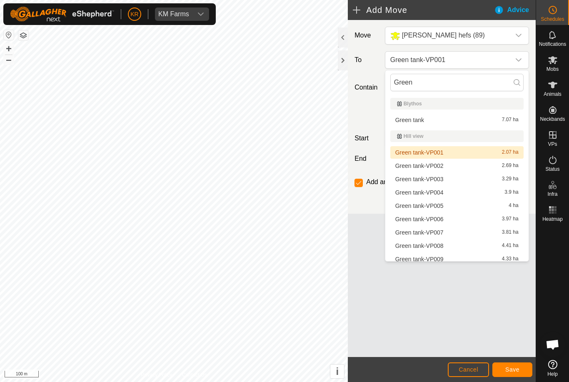
click at [463, 165] on div "Green tank-VP002 2.69 ha" at bounding box center [457, 166] width 123 height 6
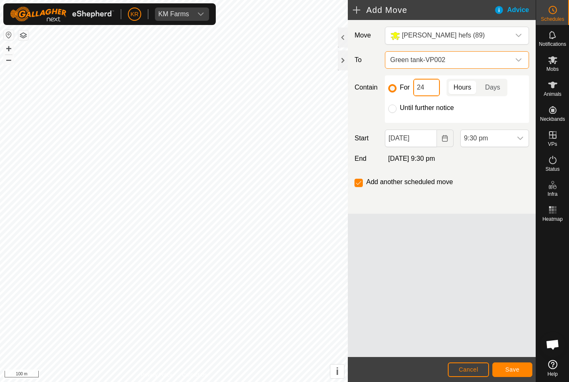
click at [432, 86] on input "24" at bounding box center [426, 88] width 27 height 18
type input "2"
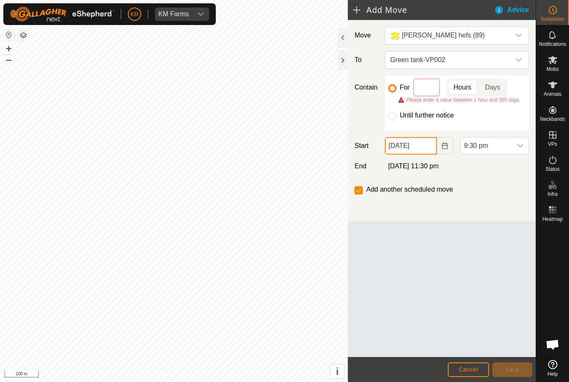
click at [424, 147] on input "27 Aug, 2025" at bounding box center [411, 146] width 52 height 18
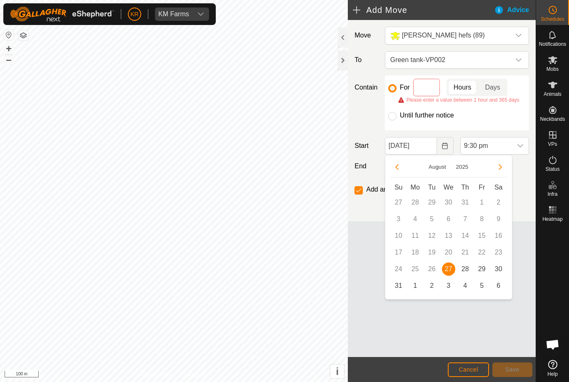
click at [463, 269] on span "28" at bounding box center [465, 269] width 13 height 13
type input "28 Aug, 2025"
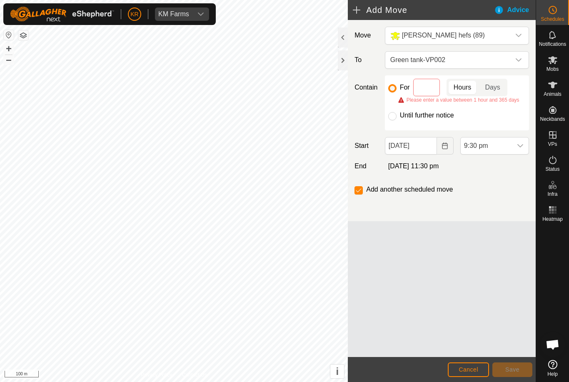
click at [511, 145] on span "9:30 pm" at bounding box center [486, 146] width 51 height 17
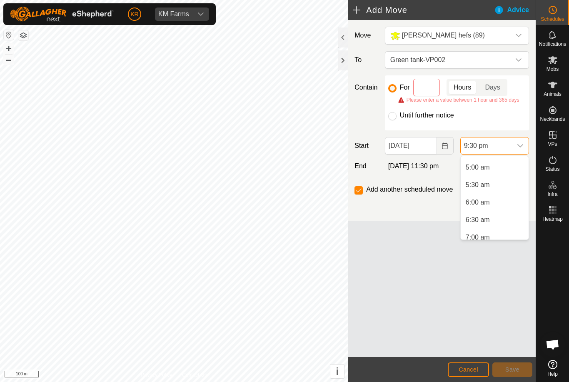
scroll to position [175, 0]
click at [486, 184] on span "5:30 am" at bounding box center [478, 183] width 24 height 10
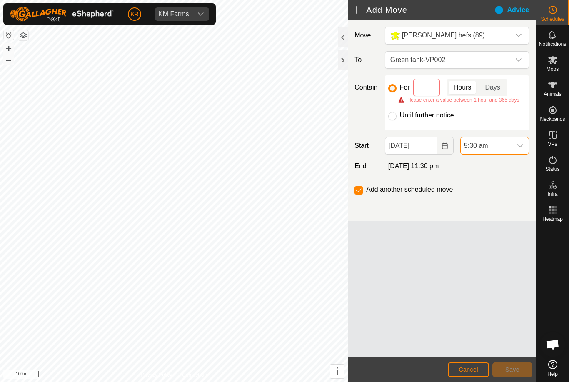
scroll to position [686, 0]
click at [424, 88] on input at bounding box center [426, 88] width 27 height 18
type input "6"
type input "5"
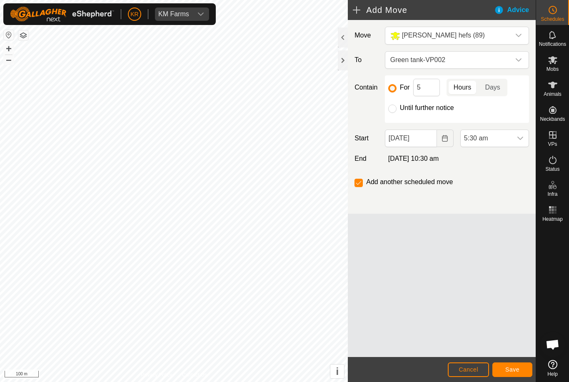
click at [515, 367] on span "Save" at bounding box center [513, 369] width 14 height 7
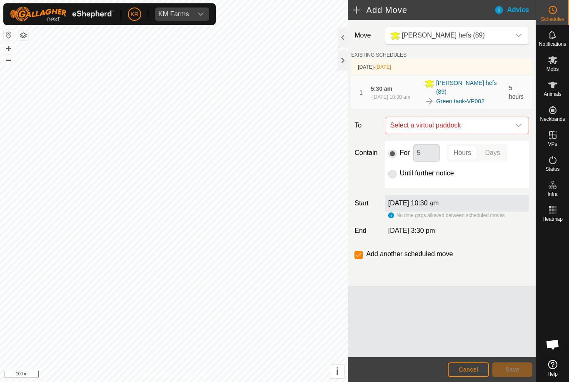
click at [518, 130] on div "dropdown trigger" at bounding box center [519, 125] width 17 height 17
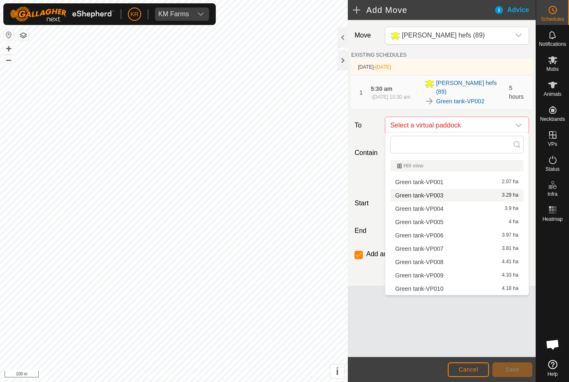
click at [443, 197] on span "Green tank-VP003" at bounding box center [420, 196] width 48 height 6
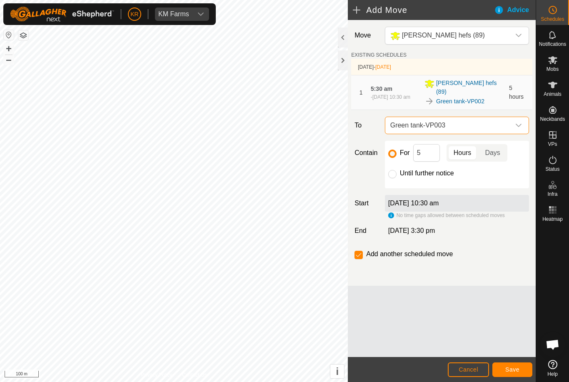
click at [516, 365] on button "Save" at bounding box center [513, 370] width 40 height 15
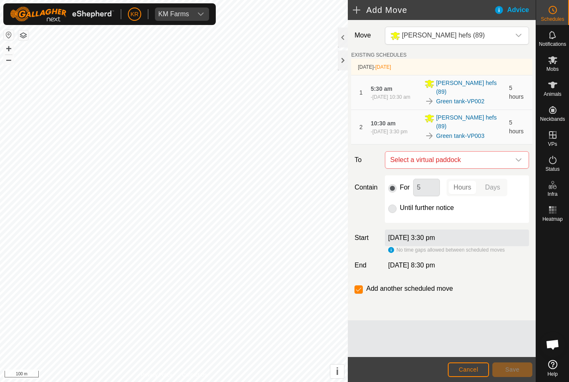
click at [514, 152] on div "dropdown trigger" at bounding box center [519, 160] width 17 height 17
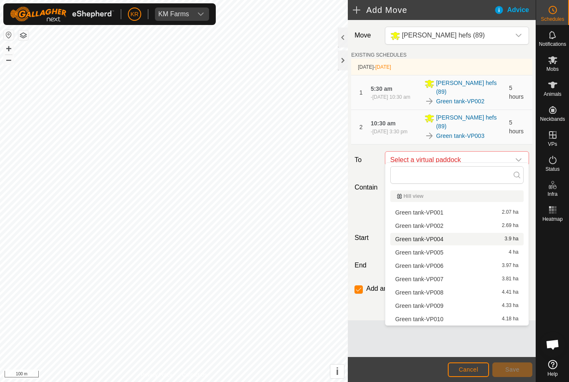
click at [441, 240] on span "Green tank-VP004" at bounding box center [420, 239] width 48 height 6
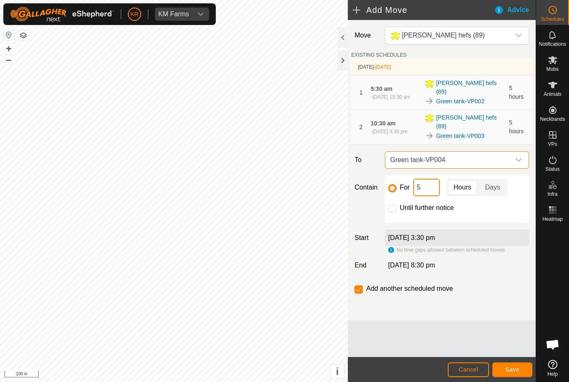
click at [426, 183] on input "5" at bounding box center [426, 188] width 27 height 18
click at [512, 363] on button "Save" at bounding box center [513, 370] width 40 height 15
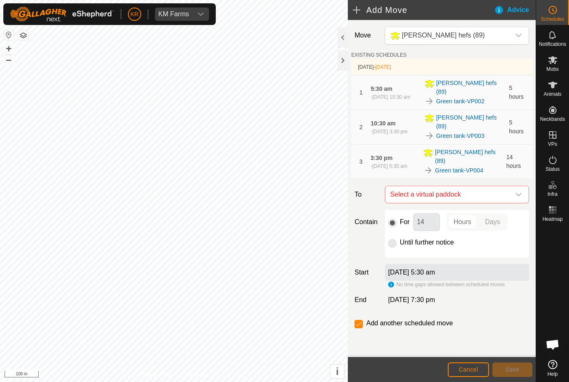
click at [510, 186] on span "Select a virtual paddock" at bounding box center [448, 194] width 123 height 17
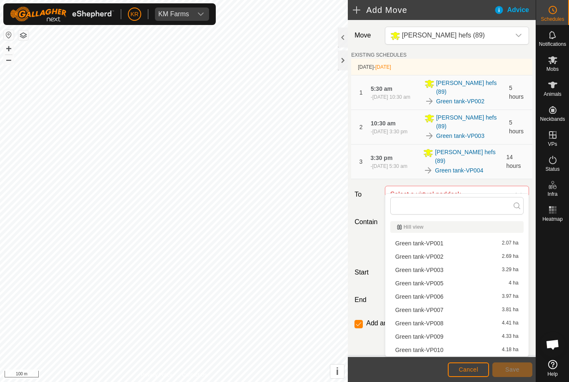
click at [441, 282] on span "Green tank-VP005" at bounding box center [420, 283] width 48 height 6
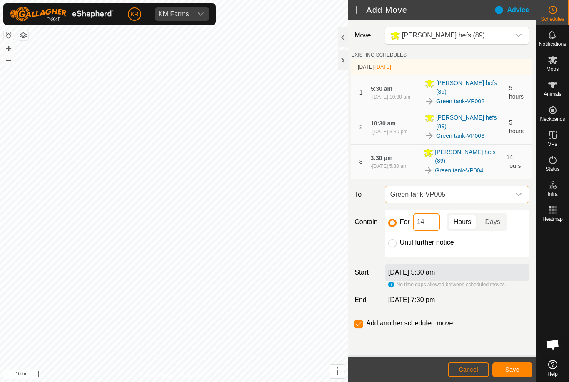
click at [429, 213] on input "14" at bounding box center [426, 222] width 27 height 18
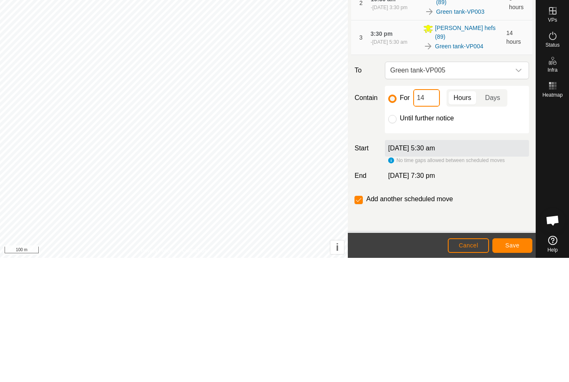
type input "1"
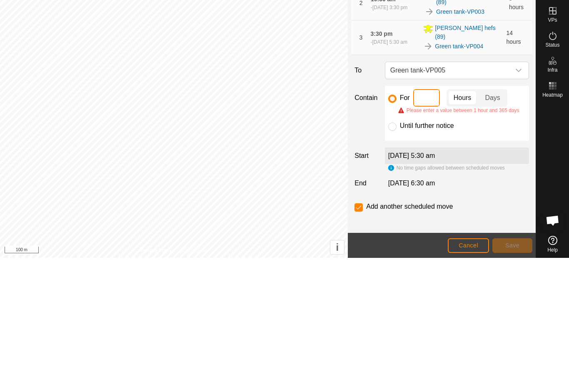
type input "5"
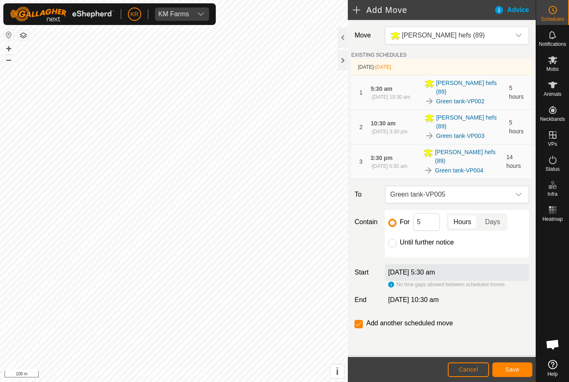
click at [519, 368] on span "Save" at bounding box center [513, 369] width 14 height 7
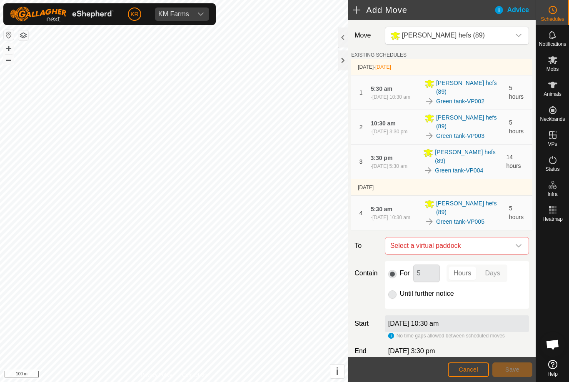
click at [516, 243] on icon "dropdown trigger" at bounding box center [519, 246] width 7 height 7
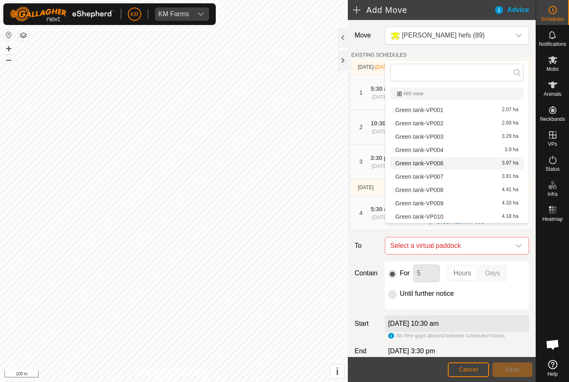
click at [434, 165] on span "Green tank-VP006" at bounding box center [420, 163] width 48 height 6
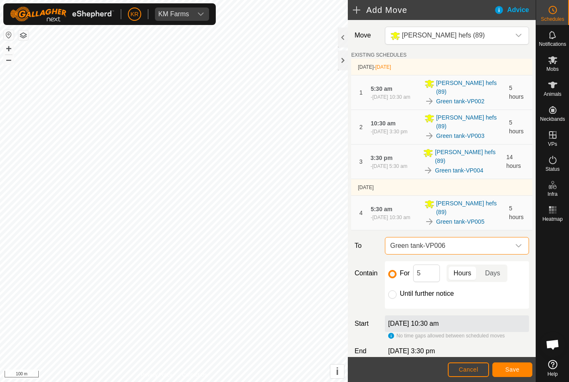
click at [520, 368] on button "Save" at bounding box center [513, 370] width 40 height 15
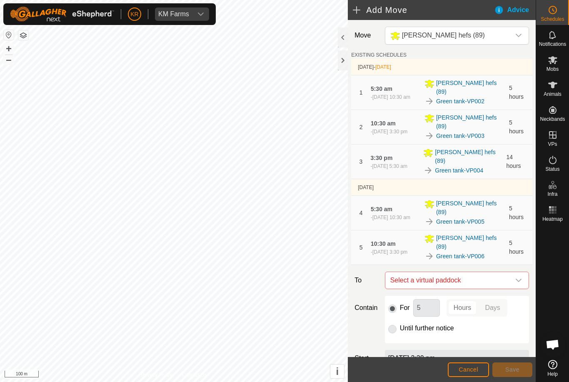
click at [509, 272] on span "Select a virtual paddock" at bounding box center [448, 280] width 123 height 17
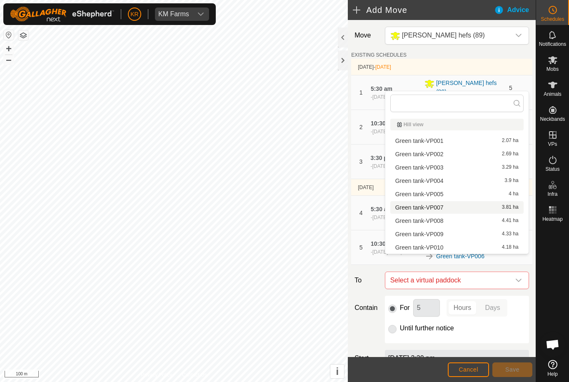
click at [440, 210] on span "Green tank-VP007" at bounding box center [420, 208] width 48 height 6
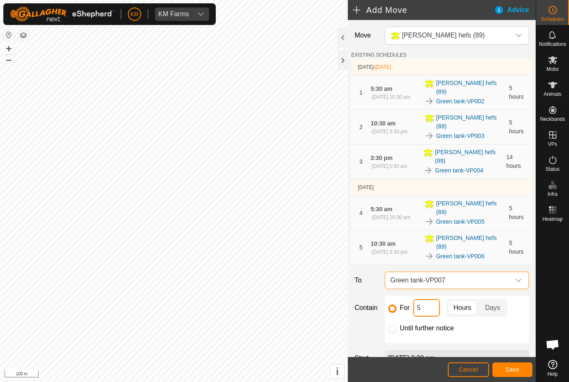
click at [428, 299] on input "5" at bounding box center [426, 308] width 27 height 18
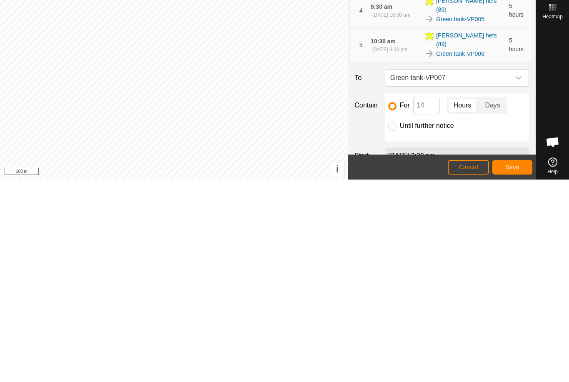
click at [512, 363] on button "Save" at bounding box center [513, 370] width 40 height 15
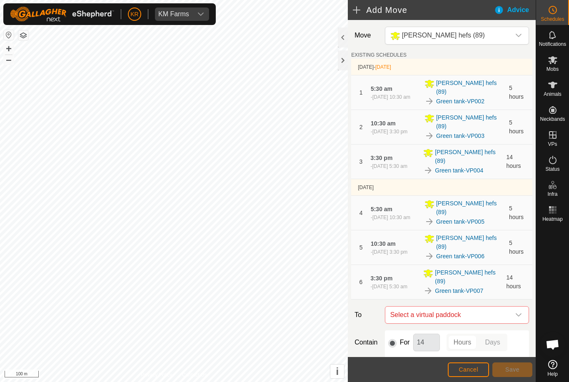
click at [514, 307] on div "dropdown trigger" at bounding box center [519, 315] width 17 height 17
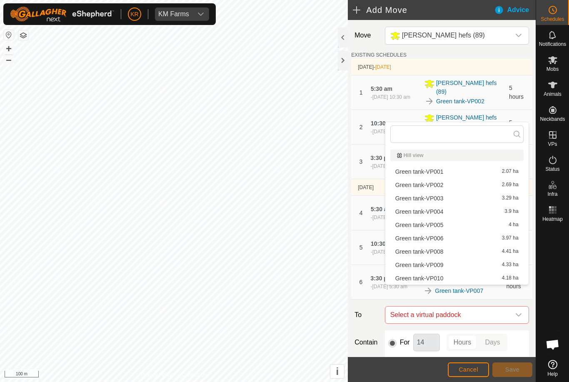
click at [438, 250] on span "Green tank-VP008" at bounding box center [420, 252] width 48 height 6
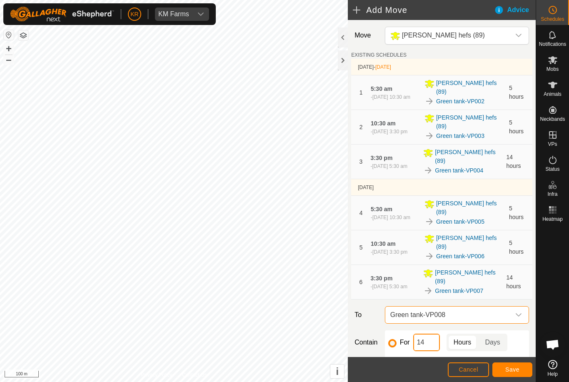
click at [431, 334] on input "14" at bounding box center [426, 343] width 27 height 18
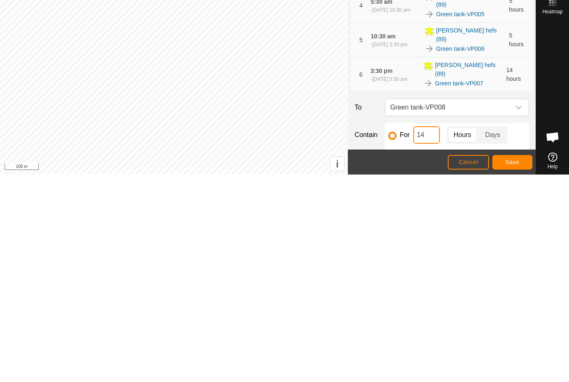
type input "1"
type input "5"
click at [513, 366] on span "Save" at bounding box center [513, 369] width 14 height 7
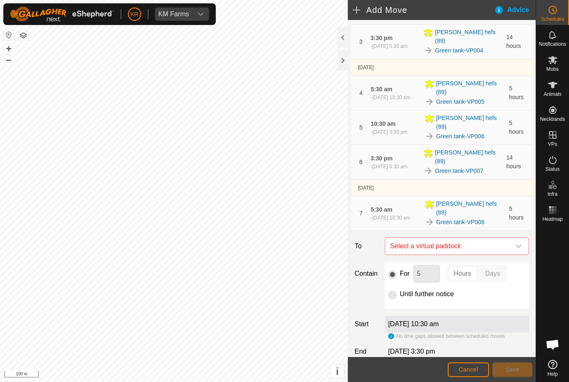
scroll to position [130, 0]
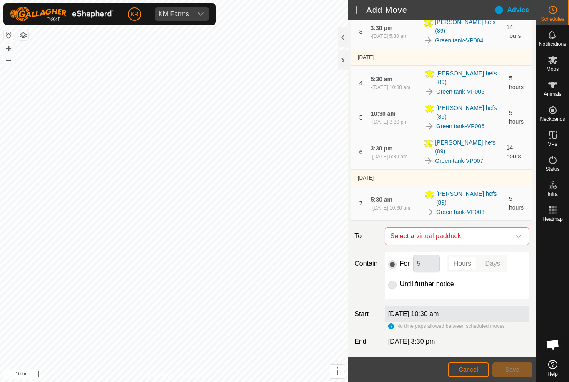
click at [516, 233] on icon "dropdown trigger" at bounding box center [519, 236] width 7 height 7
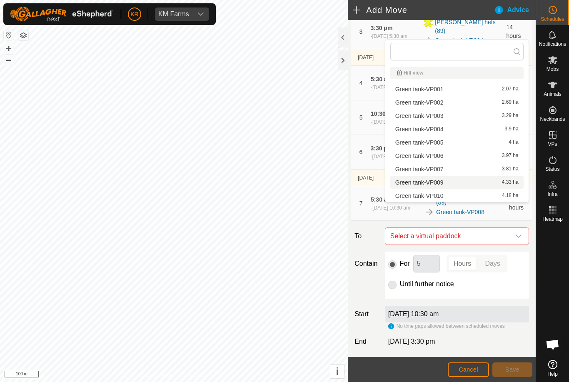
click at [438, 183] on span "Green tank-VP009" at bounding box center [420, 183] width 48 height 6
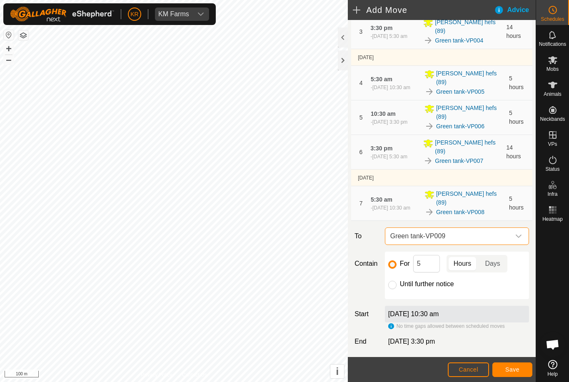
click at [518, 369] on span "Save" at bounding box center [513, 369] width 14 height 7
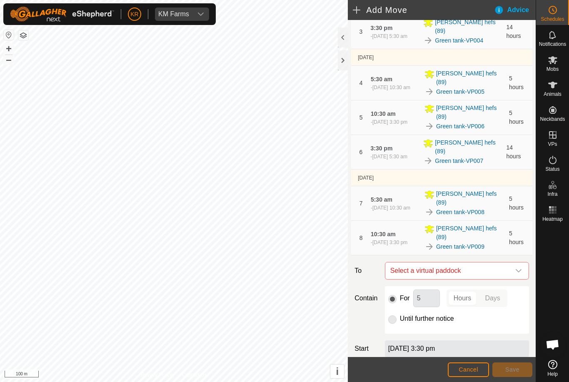
click at [520, 268] on icon "dropdown trigger" at bounding box center [519, 271] width 7 height 7
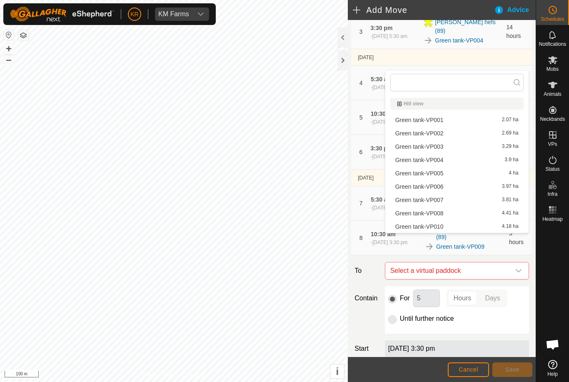
click at [441, 227] on span "Green tank-VP010" at bounding box center [420, 227] width 48 height 6
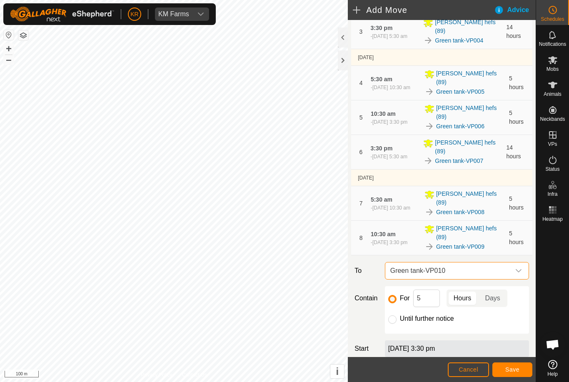
click at [393, 316] on input "Until further notice" at bounding box center [392, 320] width 8 height 8
radio input "true"
checkbox input "false"
click at [521, 369] on button "Save" at bounding box center [513, 370] width 40 height 15
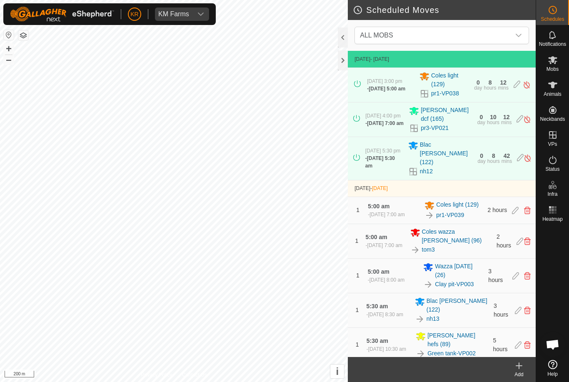
click at [518, 33] on icon "dropdown trigger" at bounding box center [519, 35] width 7 height 7
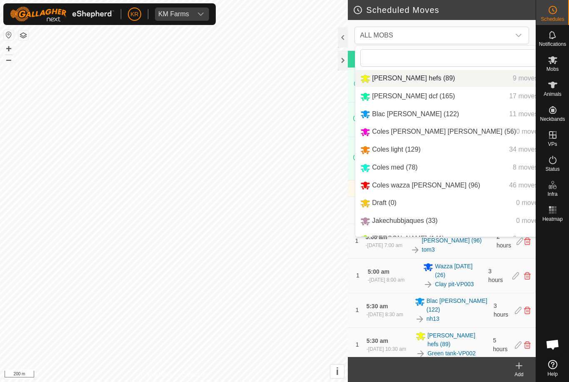
click at [435, 80] on div "Barker hefs (89) 9 moves" at bounding box center [456, 78] width 191 height 10
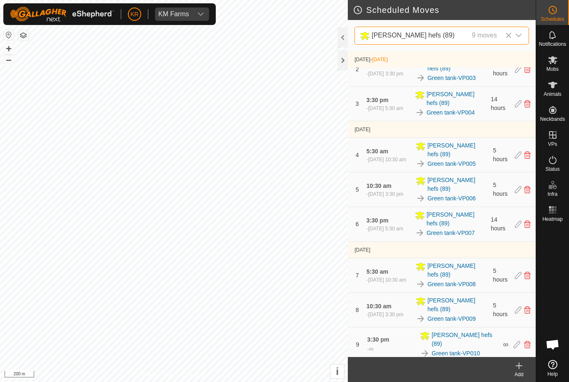
scroll to position [49, 0]
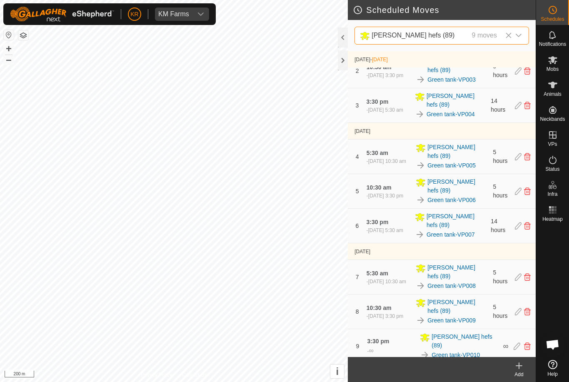
click at [523, 36] on div "dropdown trigger" at bounding box center [519, 35] width 17 height 17
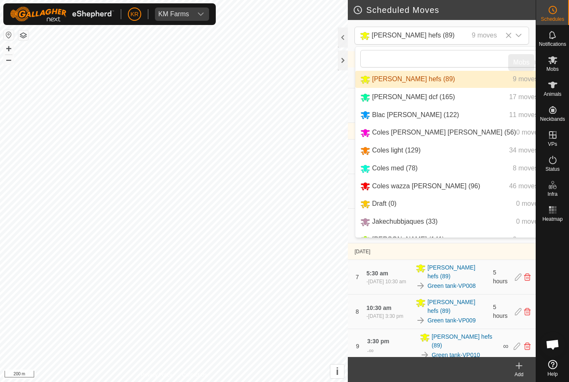
click at [556, 57] on icon at bounding box center [553, 60] width 10 height 10
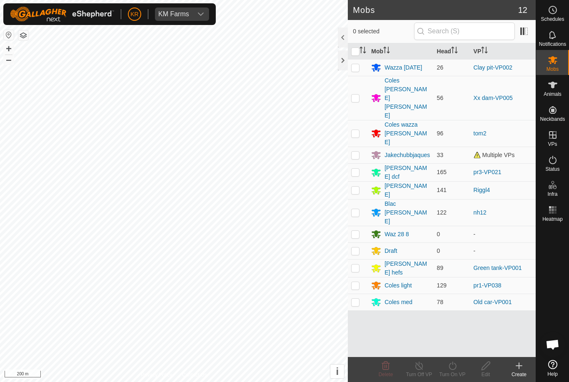
click at [360, 84] on td at bounding box center [358, 98] width 20 height 44
checkbox input "true"
click at [453, 369] on icon at bounding box center [453, 366] width 10 height 10
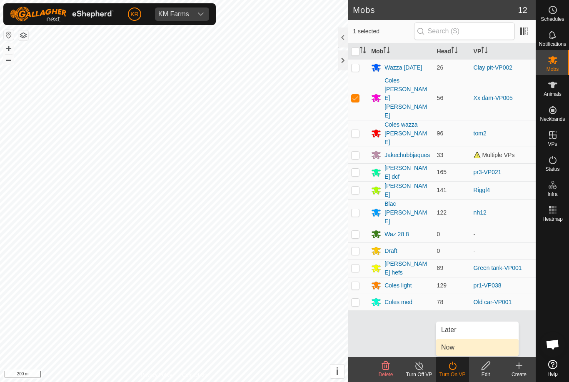
click at [461, 347] on link "Now" at bounding box center [477, 347] width 83 height 17
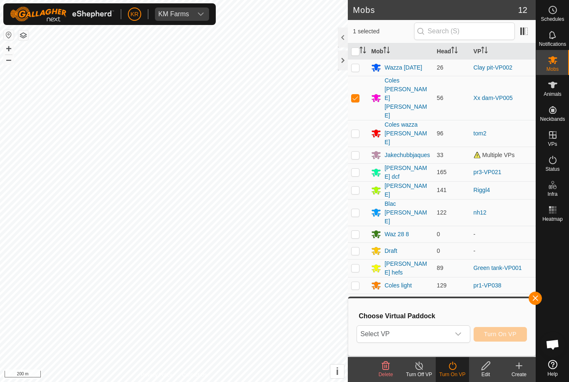
click at [447, 339] on span "Select VP" at bounding box center [403, 334] width 93 height 17
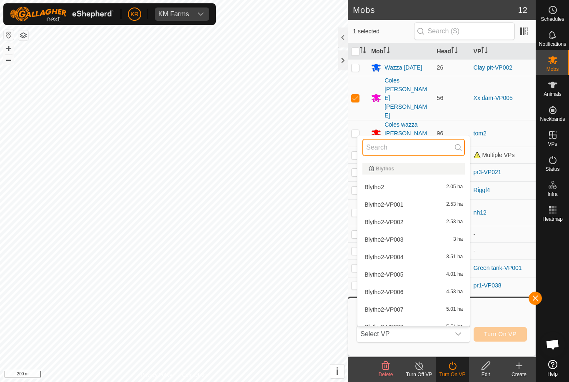
click at [423, 156] on input "text" at bounding box center [414, 148] width 103 height 18
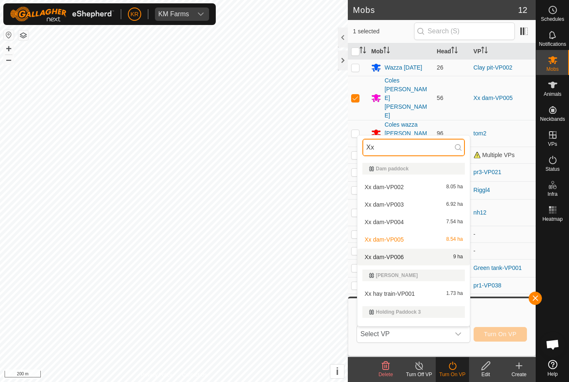
type input "Xx"
click at [409, 255] on div "Xx dam-VP006 9 ha" at bounding box center [414, 257] width 103 height 10
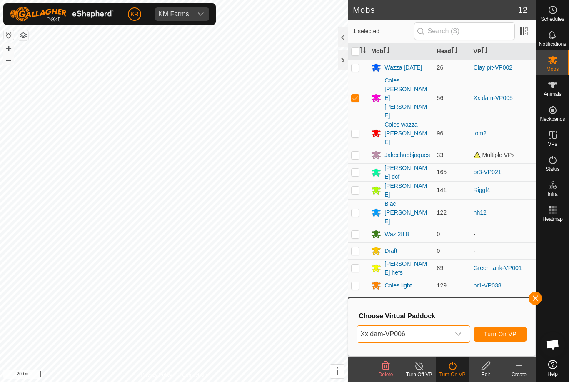
click at [507, 331] on span "Turn On VP" at bounding box center [500, 334] width 33 height 7
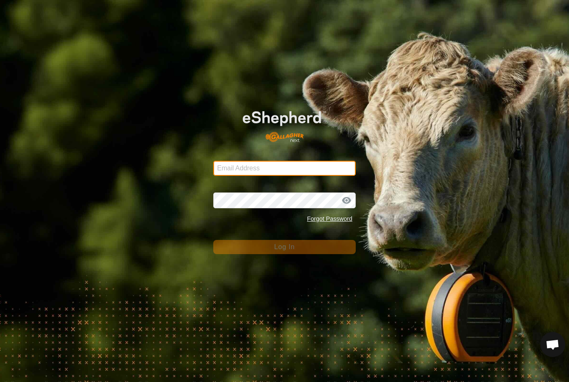
click at [286, 170] on input "Email Address" at bounding box center [284, 168] width 143 height 15
type input "Kmfarm@bigpond.com"
click at [285, 247] on button "Log In" at bounding box center [284, 247] width 143 height 14
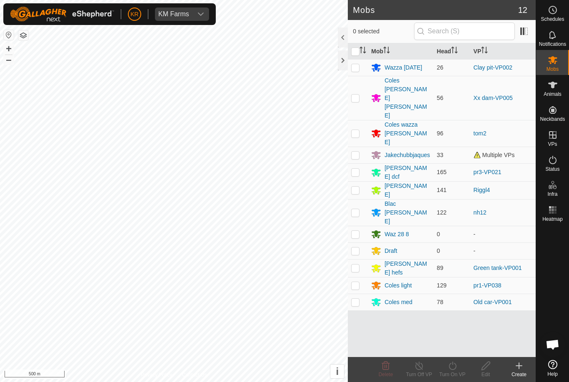
click at [364, 79] on td at bounding box center [358, 98] width 20 height 44
checkbox input "true"
click at [450, 369] on icon at bounding box center [453, 366] width 10 height 10
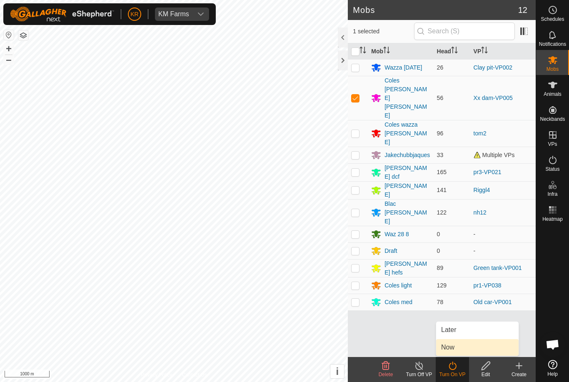
click at [461, 343] on link "Now" at bounding box center [477, 347] width 83 height 17
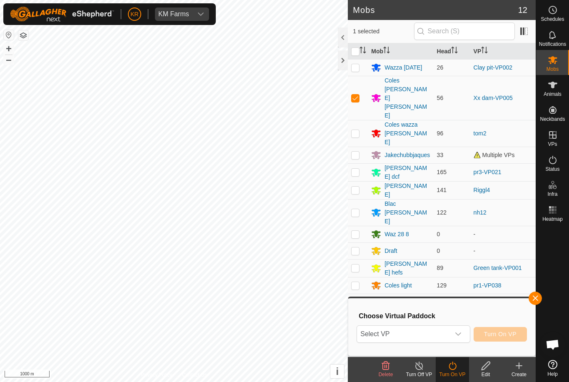
click at [450, 331] on span "Select VP" at bounding box center [403, 334] width 93 height 17
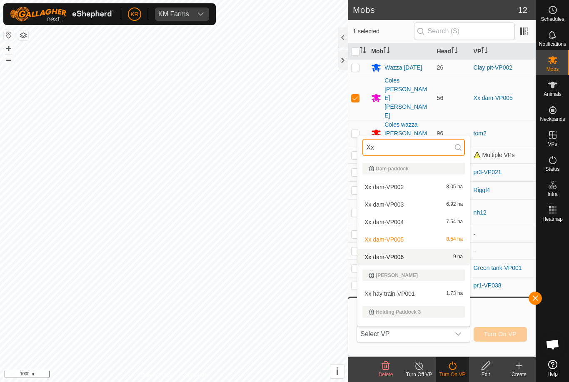
type input "Xx"
click at [426, 258] on div "Xx dam-VP006 9 ha" at bounding box center [414, 257] width 103 height 10
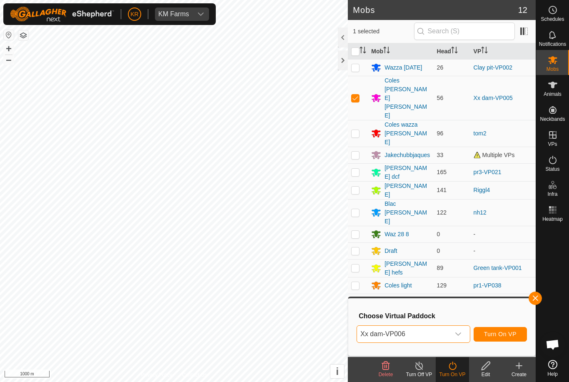
click at [507, 335] on span "Turn On VP" at bounding box center [500, 334] width 33 height 7
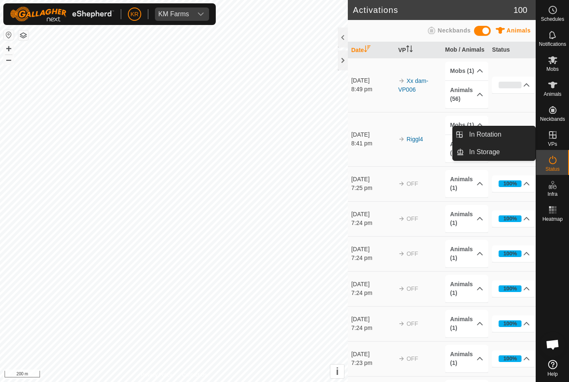
click at [502, 133] on link "In Rotation" at bounding box center [499, 134] width 71 height 17
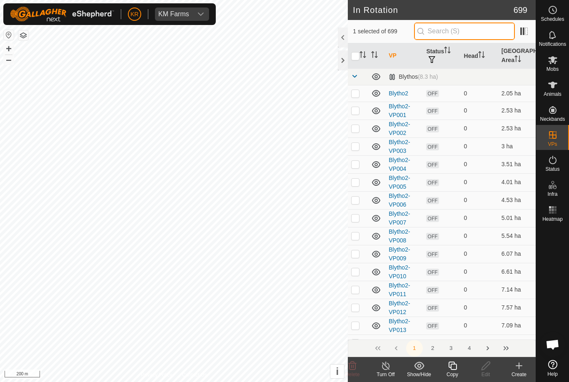
click at [477, 31] on input "text" at bounding box center [464, 32] width 101 height 18
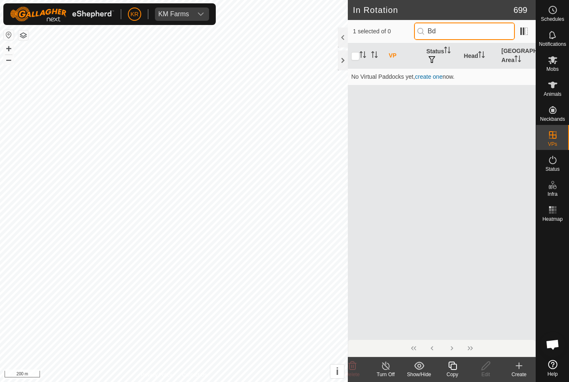
type input "B"
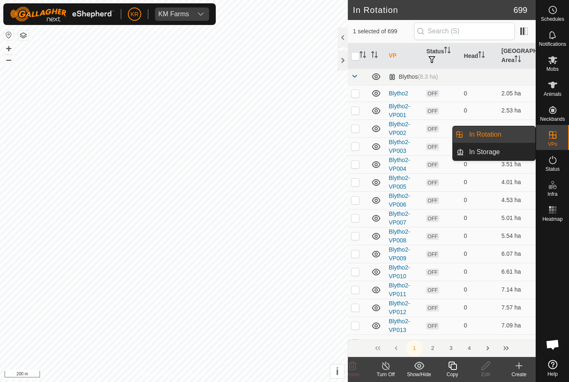
click at [518, 154] on link "In Storage" at bounding box center [499, 152] width 71 height 17
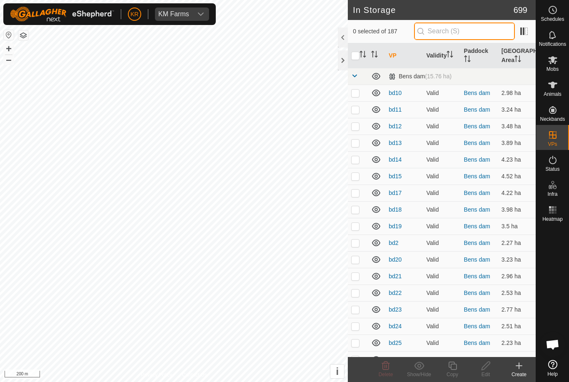
click at [478, 34] on input "text" at bounding box center [464, 32] width 101 height 18
type input "Bd"
click at [356, 58] on input "checkbox" at bounding box center [355, 56] width 8 height 8
checkbox input "true"
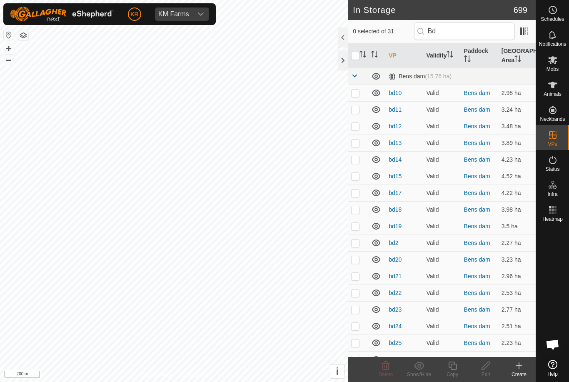
checkbox input "true"
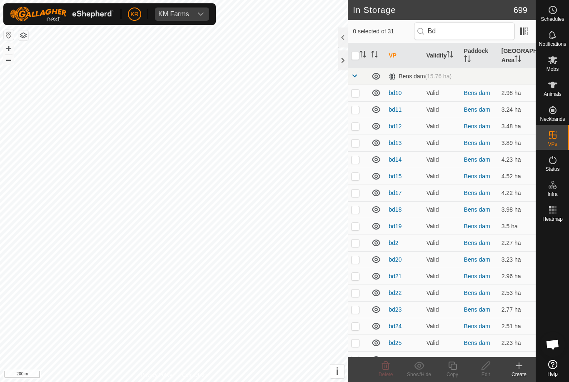
checkbox input "true"
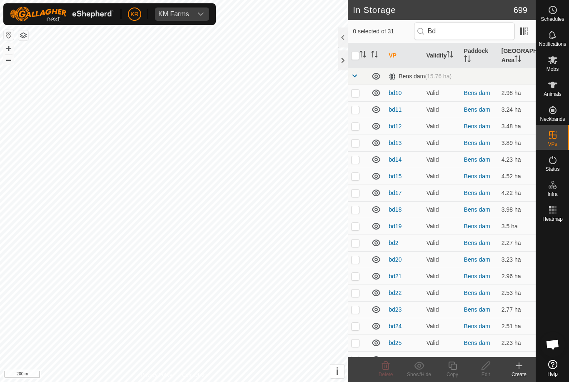
checkbox input "true"
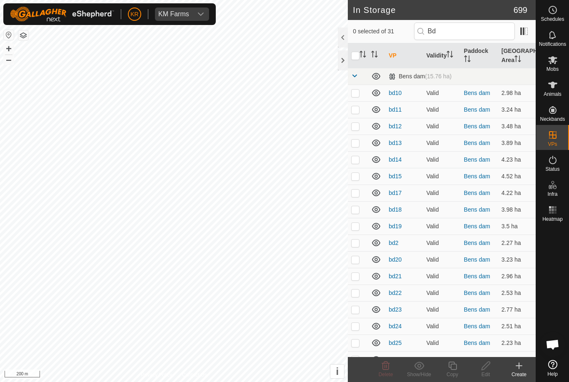
checkbox input "true"
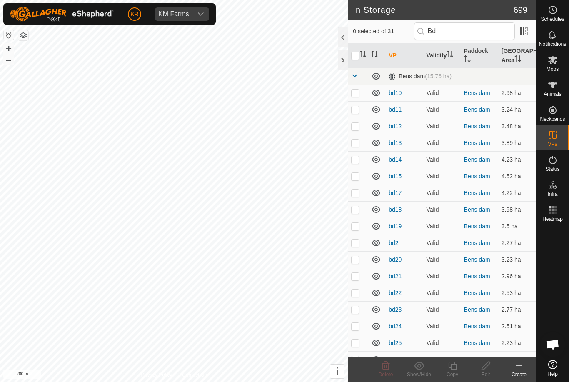
checkbox input "true"
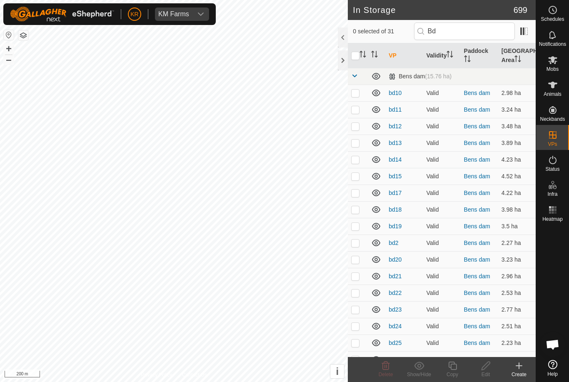
checkbox input "true"
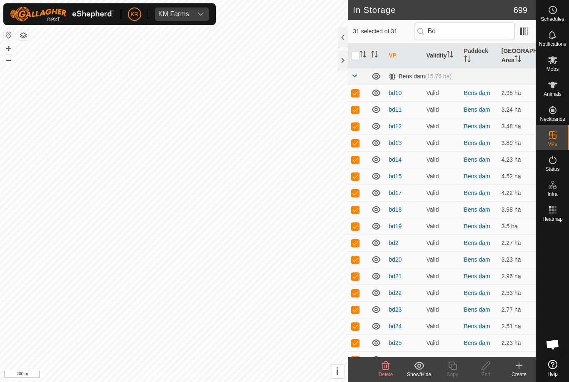
click at [422, 371] on div "Show/Hide" at bounding box center [419, 375] width 33 height 8
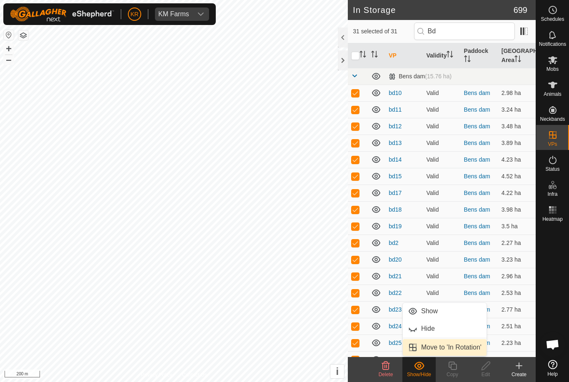
click at [469, 345] on span "Move to 'In Rotation'" at bounding box center [451, 348] width 60 height 10
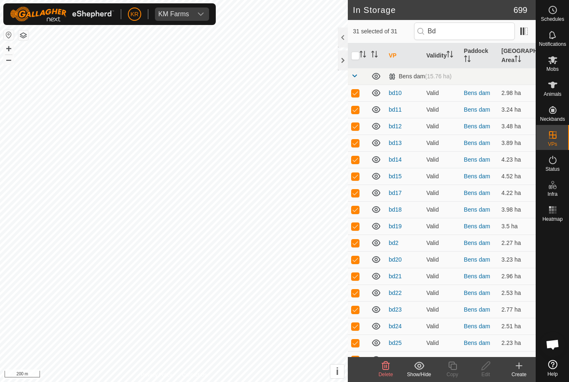
checkbox input "false"
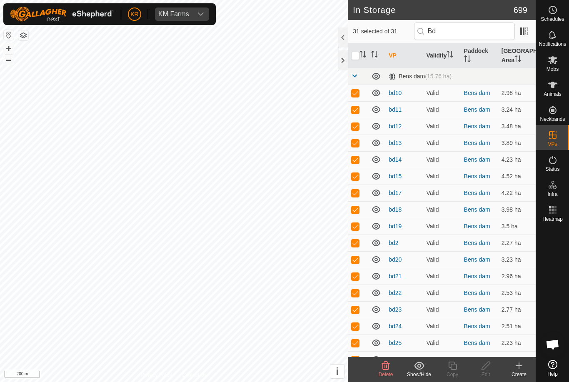
checkbox input "false"
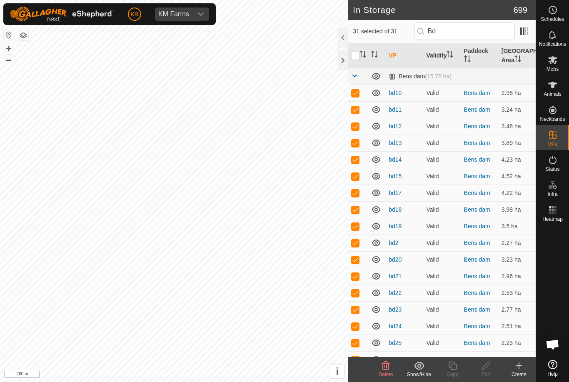
checkbox input "false"
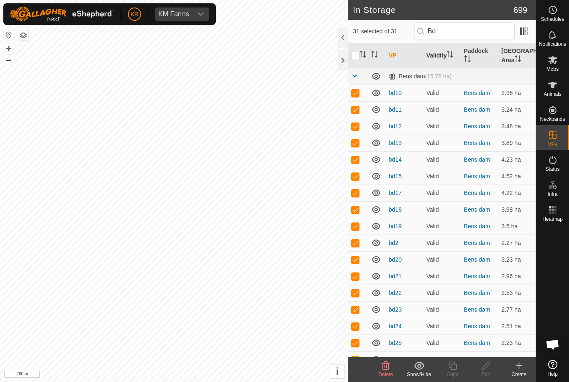
checkbox input "false"
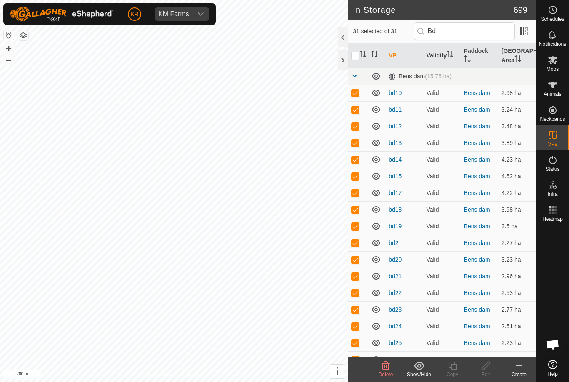
checkbox input "false"
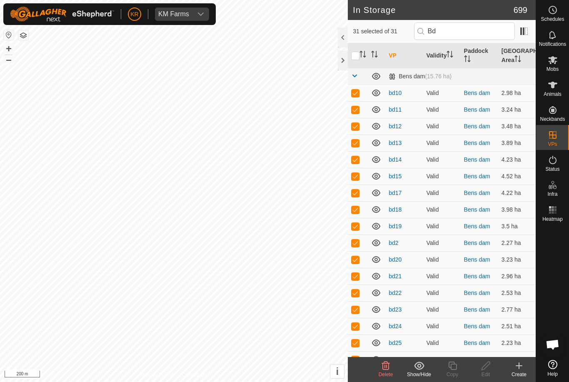
checkbox input "false"
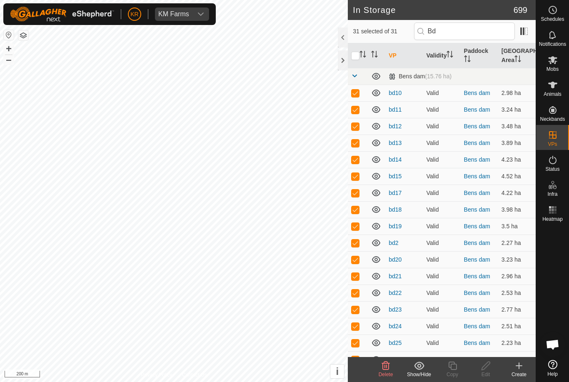
checkbox input "false"
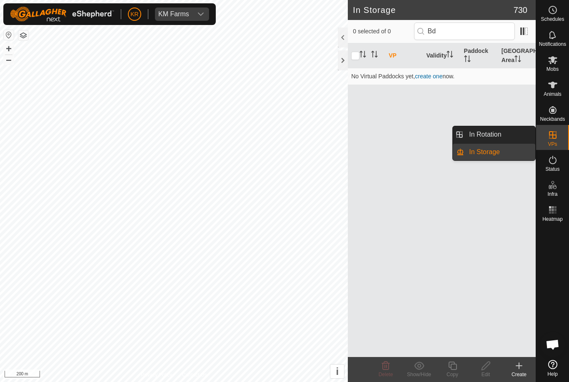
click at [511, 135] on link "In Rotation" at bounding box center [499, 134] width 71 height 17
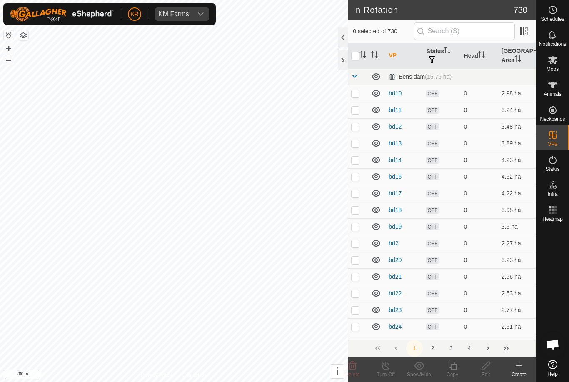
click at [355, 243] on p-checkbox at bounding box center [355, 243] width 8 height 7
checkbox input "true"
click at [453, 368] on icon at bounding box center [453, 366] width 10 height 10
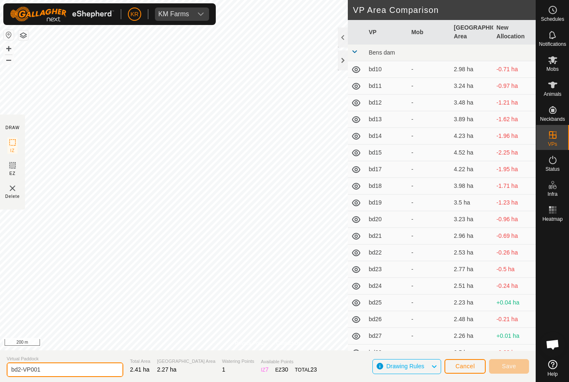
click at [65, 371] on input "bd2-VP001" at bounding box center [65, 370] width 117 height 15
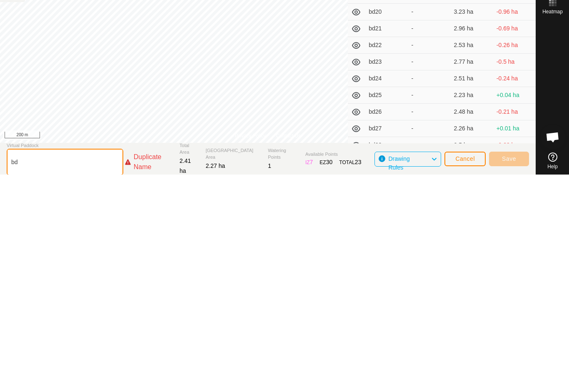
type input "b"
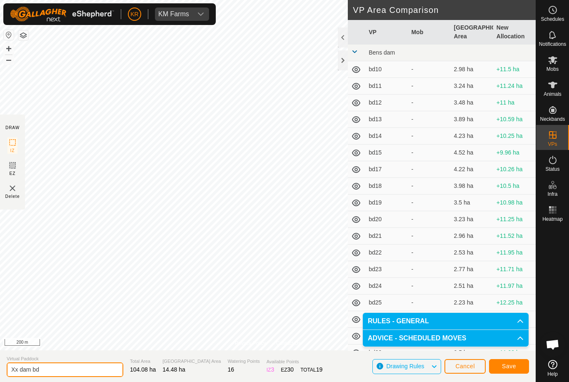
type input "Xx dam bd"
click at [513, 364] on span "Save" at bounding box center [509, 366] width 14 height 7
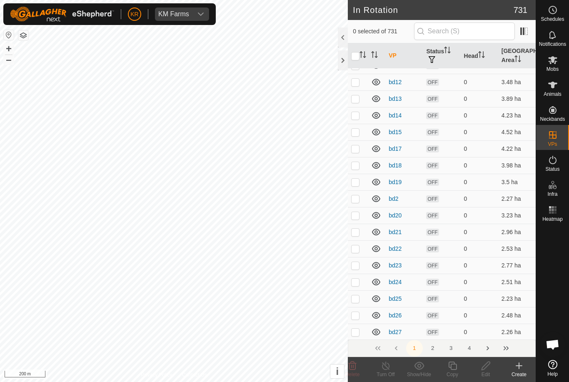
scroll to position [42, 0]
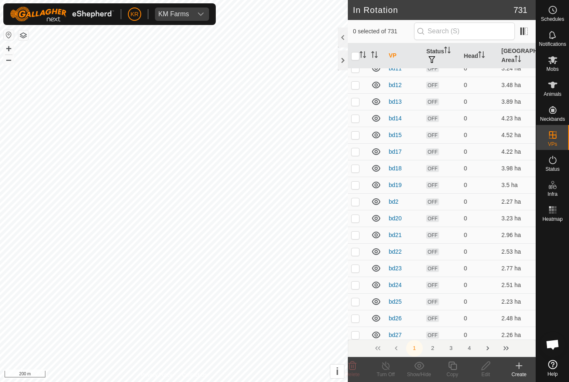
click at [361, 202] on td at bounding box center [358, 201] width 20 height 17
checkbox input "true"
click at [488, 368] on icon at bounding box center [486, 366] width 10 height 10
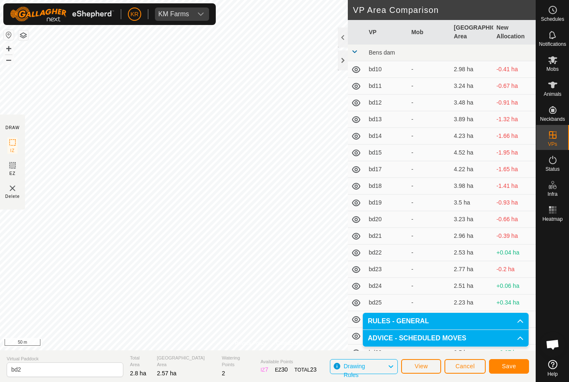
click at [516, 369] on span "Save" at bounding box center [509, 366] width 14 height 7
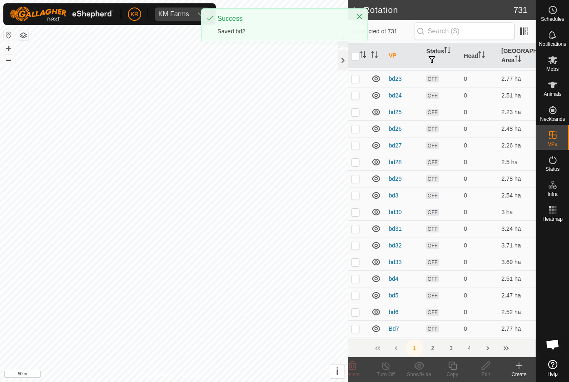
scroll to position [233, 0]
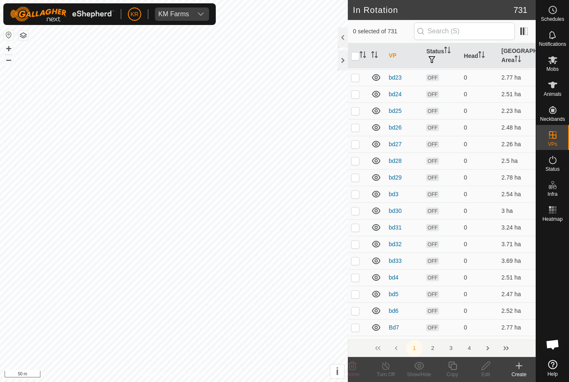
click at [356, 199] on td at bounding box center [358, 194] width 20 height 17
checkbox input "true"
click at [487, 367] on icon at bounding box center [486, 366] width 10 height 10
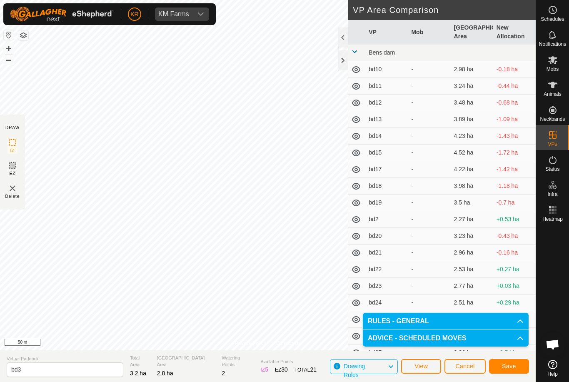
click at [513, 365] on span "Save" at bounding box center [509, 366] width 14 height 7
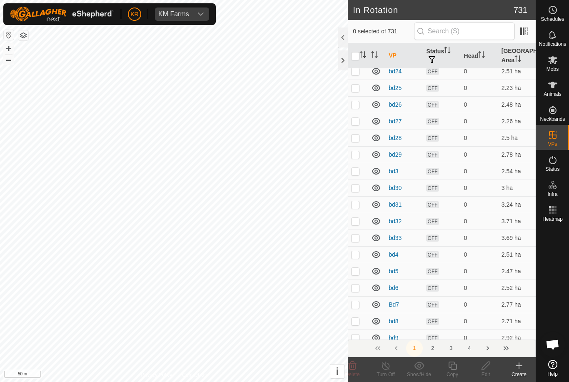
scroll to position [257, 0]
click at [358, 254] on p-checkbox at bounding box center [355, 253] width 8 height 7
checkbox input "true"
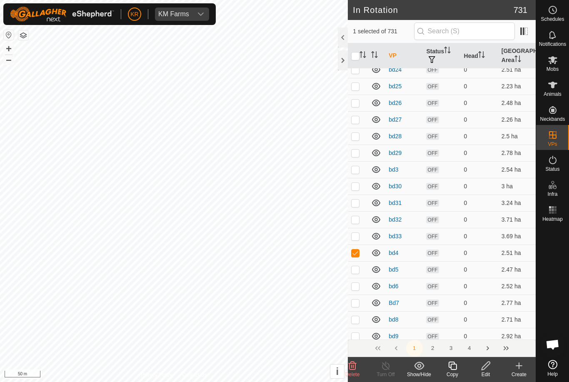
click at [484, 366] on icon at bounding box center [486, 366] width 8 height 8
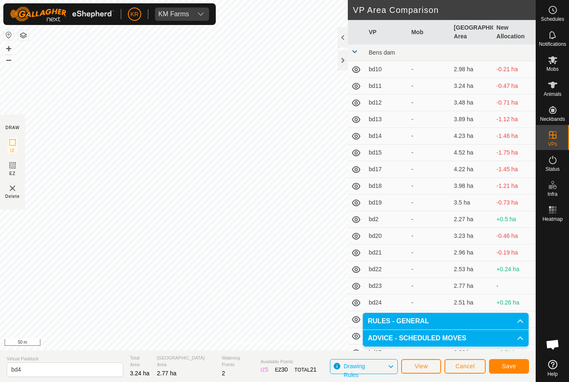
click at [505, 366] on span "Save" at bounding box center [509, 366] width 14 height 7
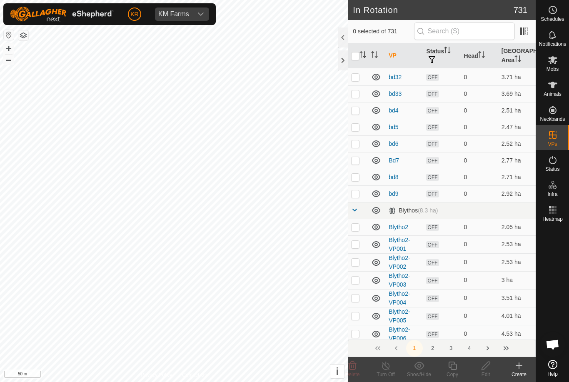
scroll to position [397, 0]
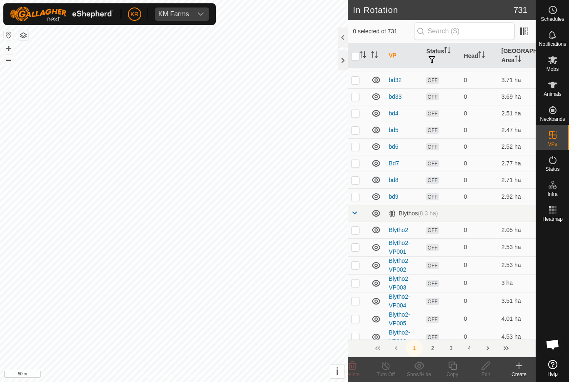
click at [356, 129] on p-checkbox at bounding box center [355, 130] width 8 height 7
checkbox input "true"
click at [483, 366] on icon at bounding box center [486, 366] width 10 height 10
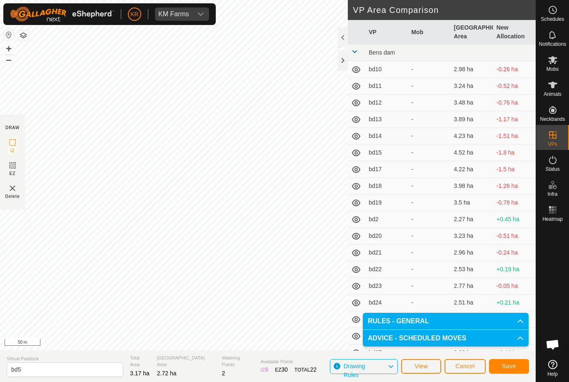
click at [509, 364] on span "Save" at bounding box center [509, 366] width 14 height 7
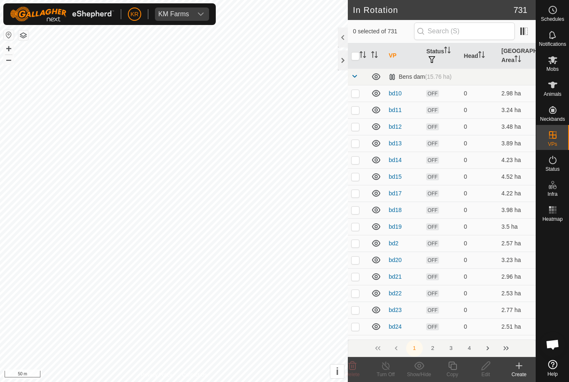
scroll to position [280, 0]
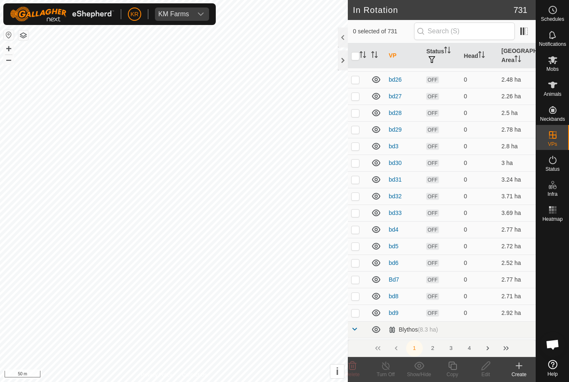
click at [358, 278] on p-checkbox at bounding box center [355, 279] width 8 height 7
checkbox input "true"
click at [483, 366] on icon at bounding box center [486, 366] width 8 height 8
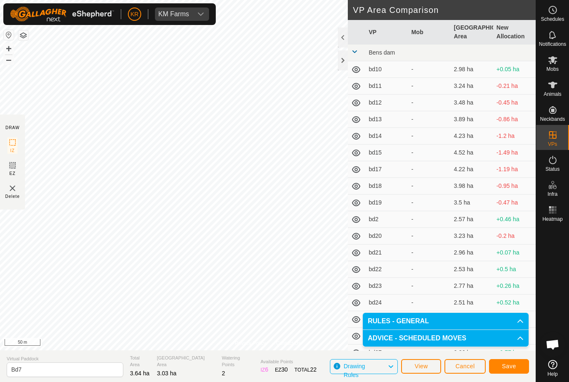
click at [509, 363] on span "Save" at bounding box center [509, 366] width 14 height 7
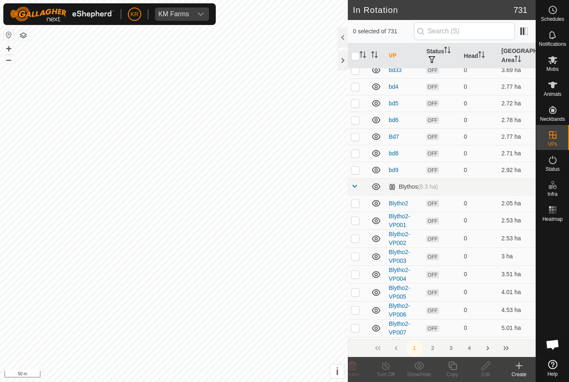
scroll to position [426, 0]
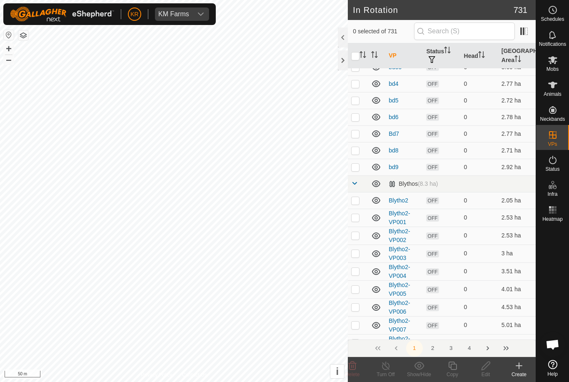
click at [357, 148] on p-checkbox at bounding box center [355, 150] width 8 height 7
checkbox input "true"
click at [490, 366] on icon at bounding box center [486, 366] width 10 height 10
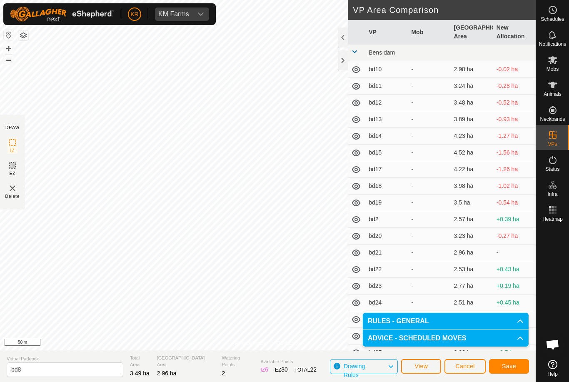
click at [509, 362] on button "Save" at bounding box center [509, 366] width 40 height 15
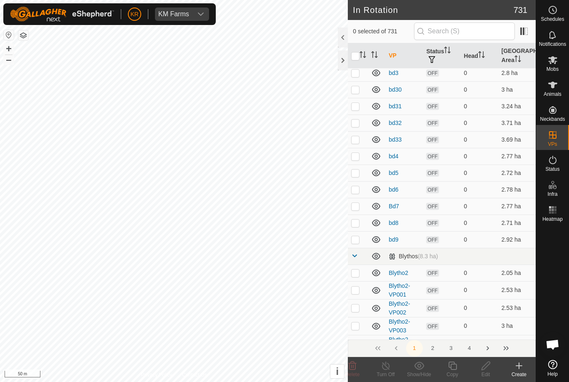
scroll to position [368, 0]
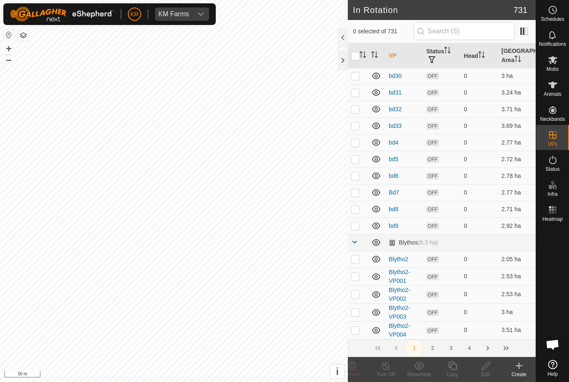
click at [357, 225] on p-checkbox at bounding box center [355, 226] width 8 height 7
checkbox input "true"
click at [485, 368] on icon at bounding box center [486, 366] width 8 height 8
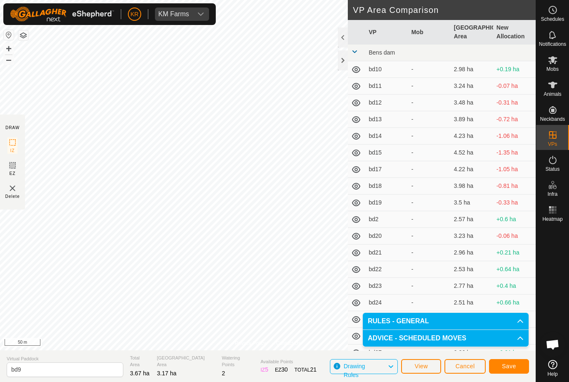
click at [506, 364] on span "Save" at bounding box center [509, 366] width 14 height 7
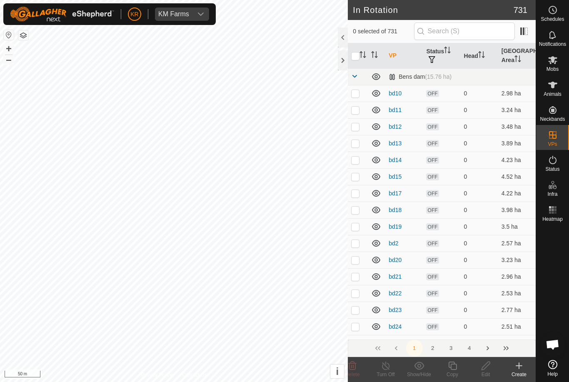
click at [359, 95] on p-checkbox at bounding box center [355, 93] width 8 height 7
checkbox input "true"
click at [493, 366] on edit-svg-icon at bounding box center [485, 366] width 33 height 10
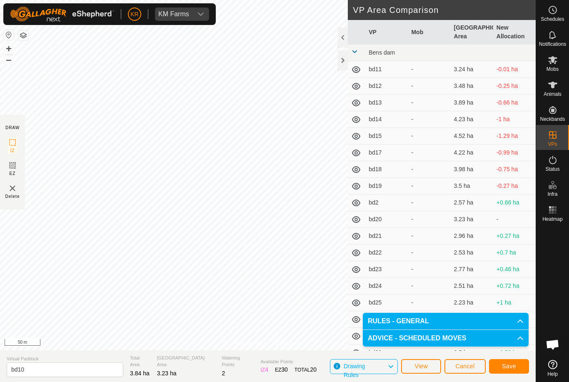
click at [506, 369] on span "Save" at bounding box center [509, 366] width 14 height 7
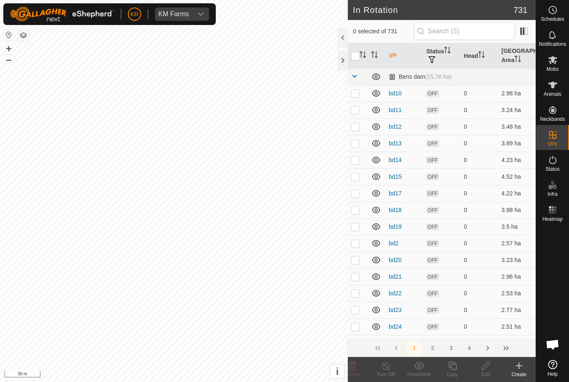
click at [355, 111] on p-checkbox at bounding box center [355, 110] width 8 height 7
checkbox input "true"
click at [487, 368] on icon at bounding box center [486, 366] width 10 height 10
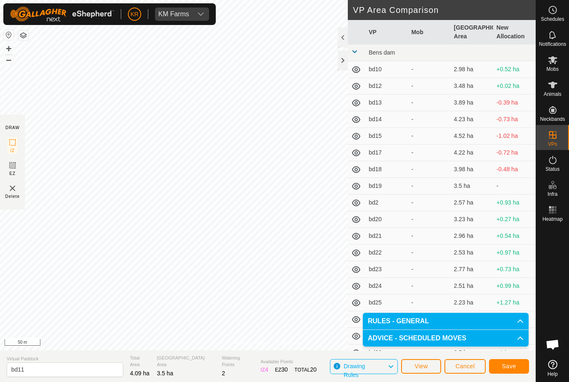
click at [510, 360] on button "Save" at bounding box center [509, 366] width 40 height 15
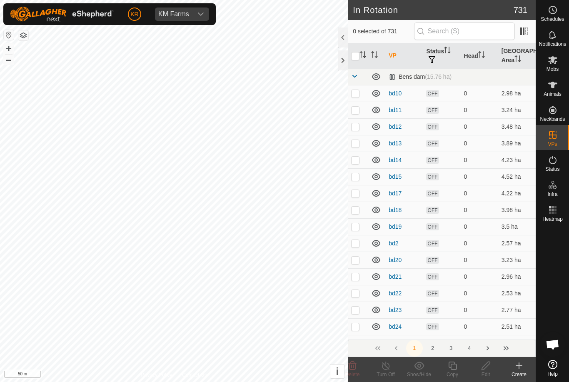
click at [357, 144] on p-checkbox at bounding box center [355, 143] width 8 height 7
checkbox input "true"
click at [356, 128] on p-checkbox at bounding box center [355, 126] width 8 height 7
checkbox input "true"
click at [356, 144] on p-checkbox at bounding box center [355, 143] width 8 height 7
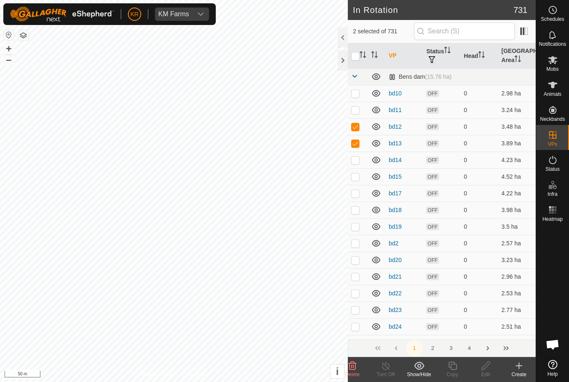
checkbox input "false"
click at [357, 125] on p-checkbox at bounding box center [355, 126] width 8 height 7
checkbox input "false"
click at [356, 112] on p-checkbox at bounding box center [355, 110] width 8 height 7
checkbox input "true"
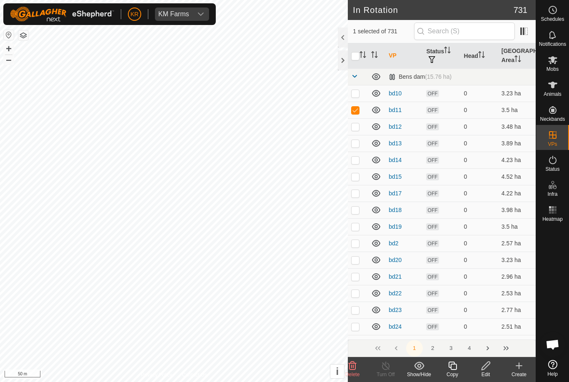
click at [356, 109] on p-checkbox at bounding box center [355, 110] width 8 height 7
checkbox input "false"
click at [358, 125] on p-checkbox at bounding box center [355, 126] width 8 height 7
checkbox input "true"
click at [486, 369] on icon at bounding box center [486, 366] width 10 height 10
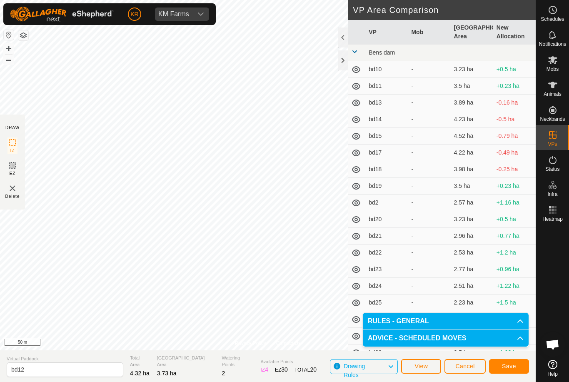
click at [511, 366] on span "Save" at bounding box center [509, 366] width 14 height 7
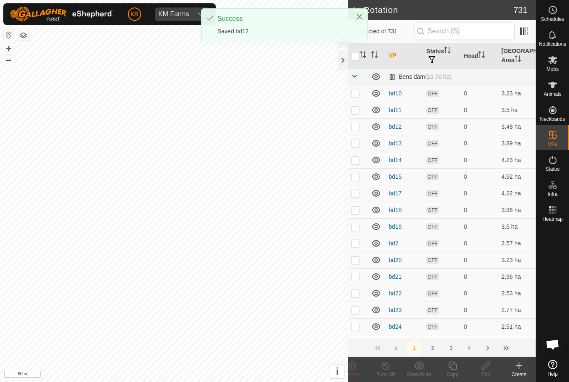
click at [357, 144] on p-checkbox at bounding box center [355, 143] width 8 height 7
checkbox input "true"
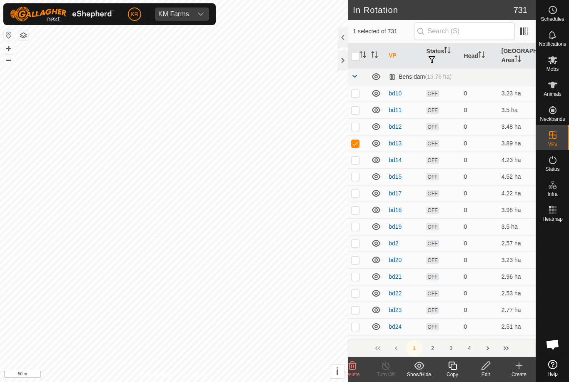
click at [486, 370] on icon at bounding box center [486, 366] width 10 height 10
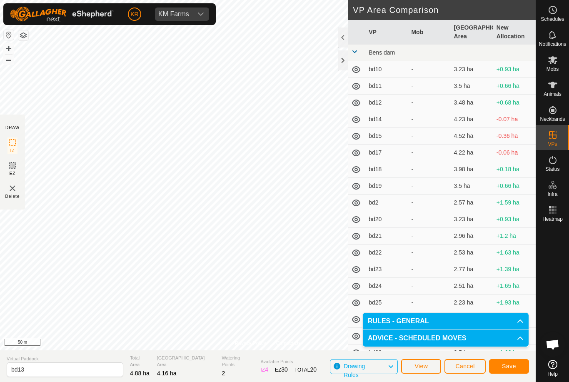
click at [506, 368] on span "Save" at bounding box center [509, 366] width 14 height 7
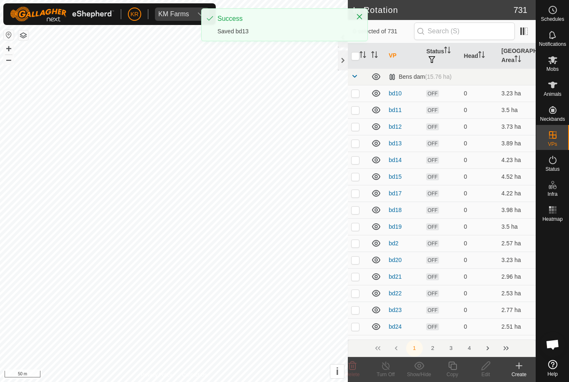
click at [355, 158] on p-checkbox at bounding box center [355, 160] width 8 height 7
checkbox input "true"
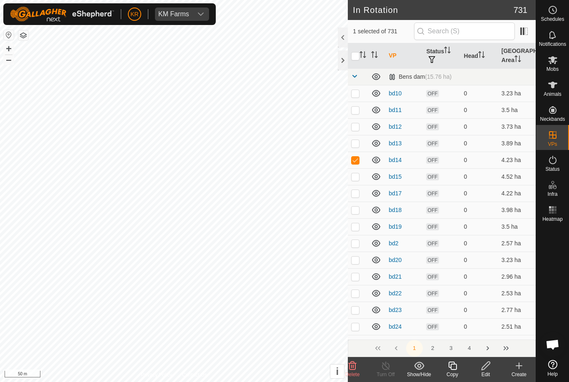
click at [455, 367] on icon at bounding box center [453, 366] width 10 height 10
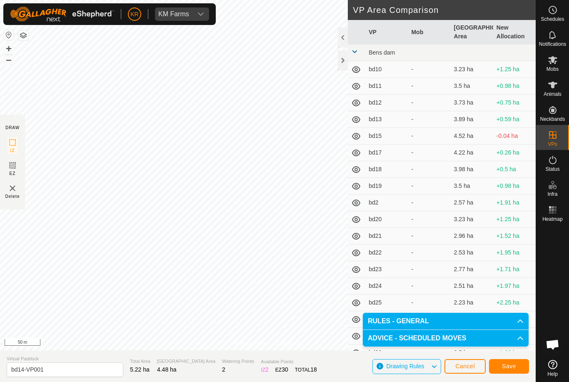
click at [511, 369] on span "Save" at bounding box center [509, 366] width 14 height 7
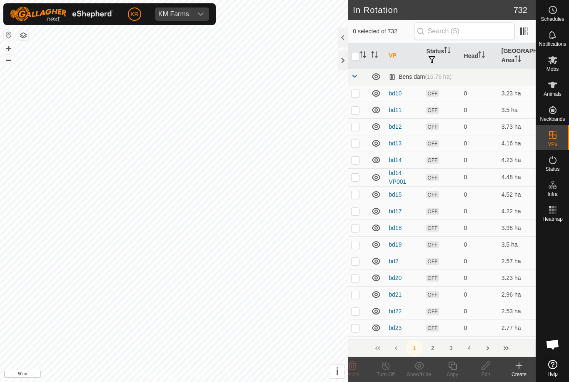
click at [350, 179] on td at bounding box center [358, 177] width 20 height 18
click at [356, 179] on p-checkbox at bounding box center [355, 177] width 8 height 7
checkbox input "false"
click at [356, 199] on td at bounding box center [358, 194] width 20 height 17
checkbox input "true"
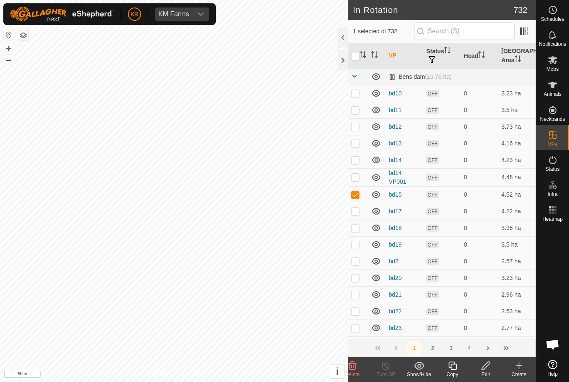
click at [486, 366] on icon at bounding box center [486, 366] width 10 height 10
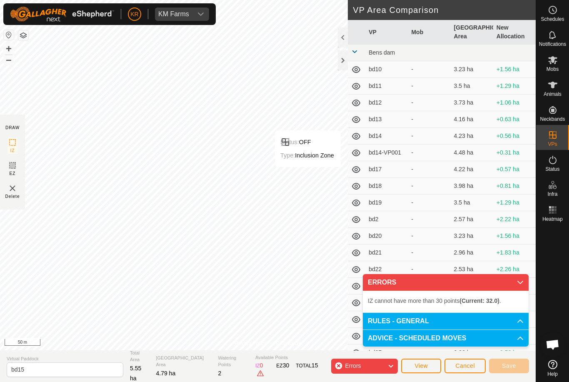
click at [511, 283] on p-accordion-header "ERRORS" at bounding box center [446, 282] width 166 height 17
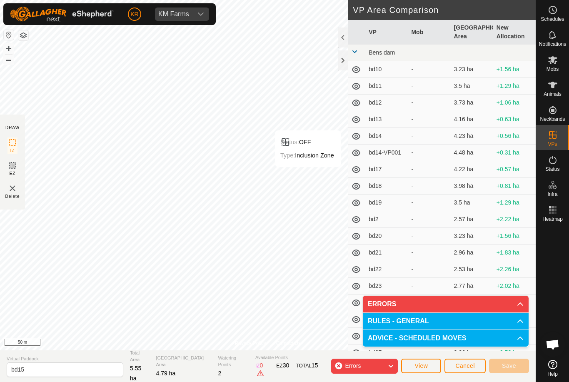
click at [389, 371] on icon at bounding box center [391, 366] width 7 height 11
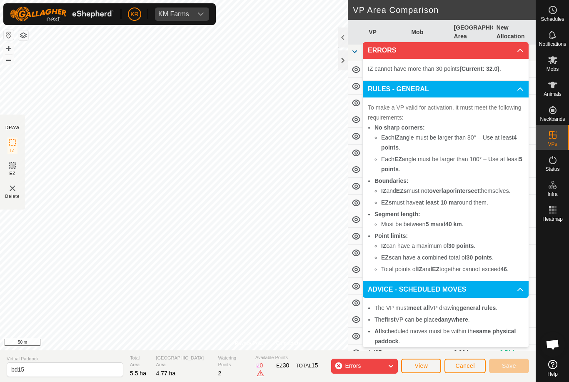
click at [338, 368] on div "Errors" at bounding box center [364, 366] width 67 height 15
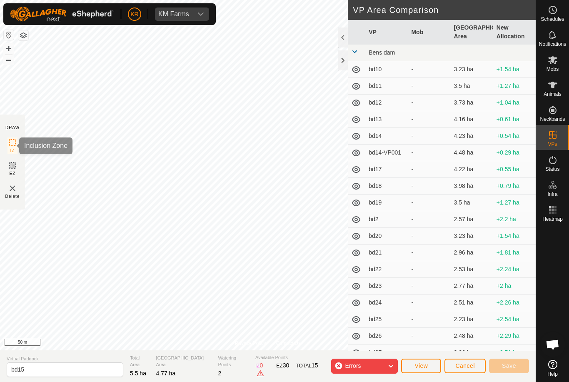
click at [10, 147] on icon at bounding box center [13, 143] width 10 height 10
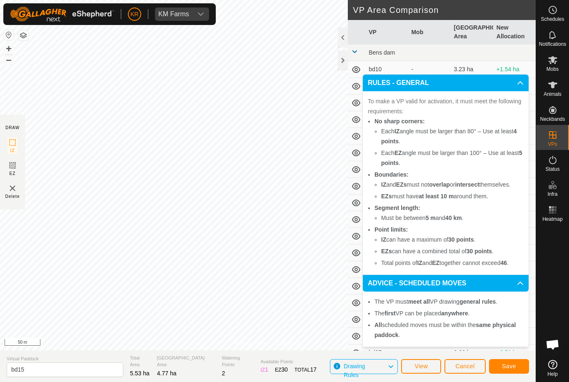
click at [511, 364] on span "Save" at bounding box center [509, 366] width 14 height 7
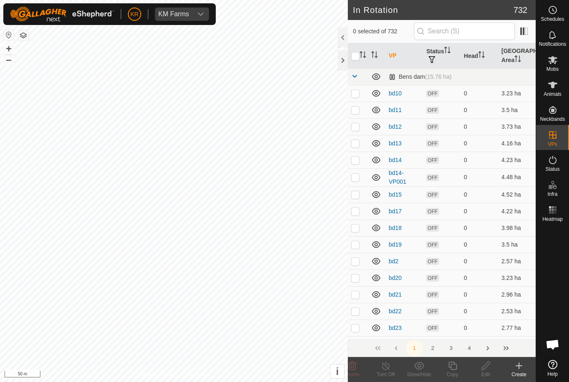
click at [364, 212] on td at bounding box center [358, 211] width 20 height 17
checkbox input "true"
click at [486, 367] on icon at bounding box center [486, 366] width 8 height 8
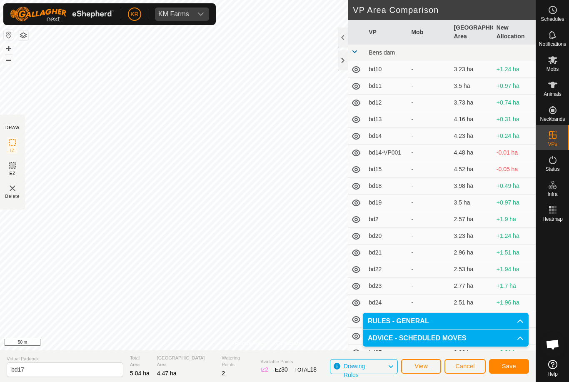
click at [511, 364] on span "Save" at bounding box center [509, 366] width 14 height 7
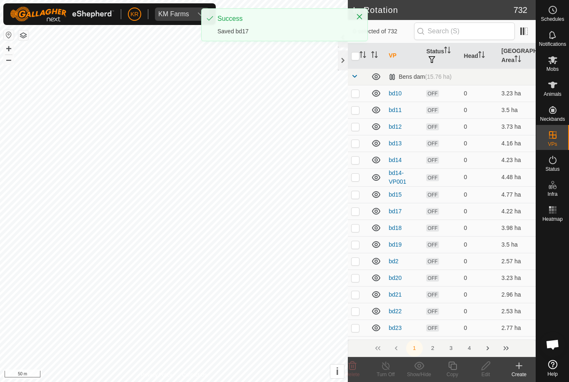
click at [355, 228] on p-checkbox at bounding box center [355, 228] width 8 height 7
checkbox input "true"
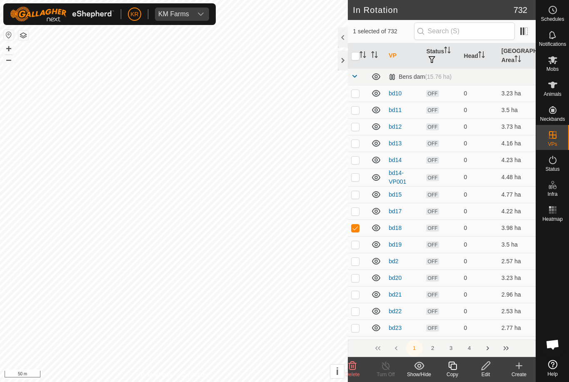
click at [485, 369] on icon at bounding box center [486, 366] width 10 height 10
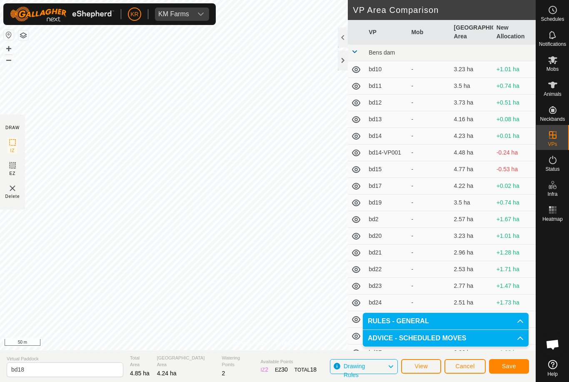
click at [514, 366] on span "Save" at bounding box center [509, 366] width 14 height 7
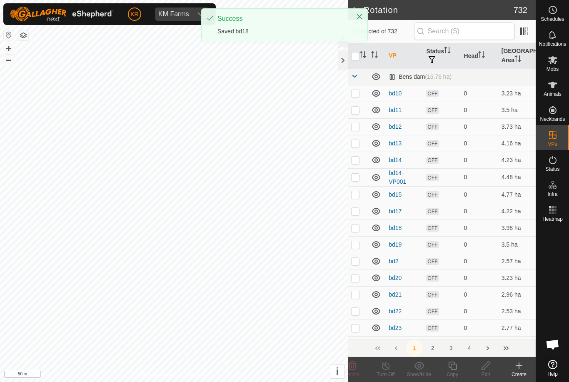
click at [354, 245] on p-checkbox at bounding box center [355, 244] width 8 height 7
checkbox input "true"
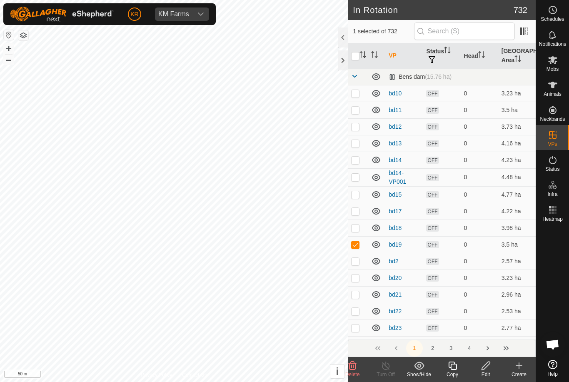
click at [485, 367] on icon at bounding box center [486, 366] width 10 height 10
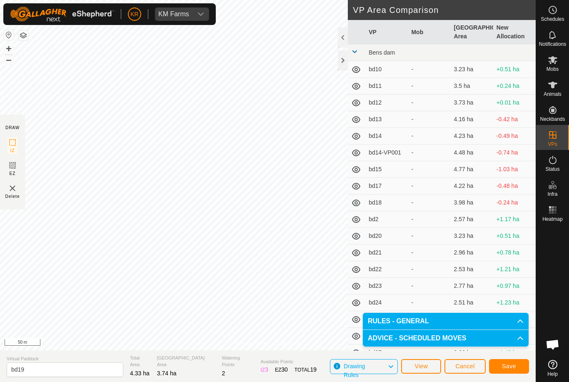
click at [512, 363] on span "Save" at bounding box center [509, 366] width 14 height 7
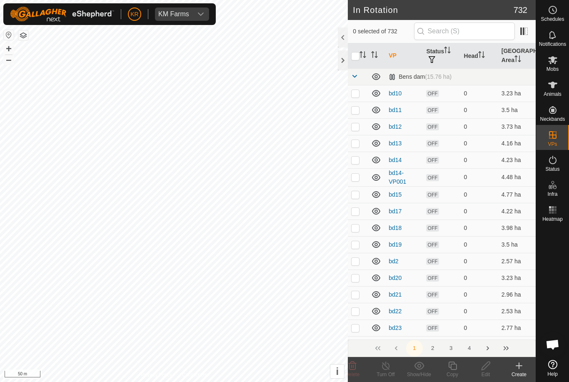
click at [359, 275] on p-checkbox at bounding box center [355, 278] width 8 height 7
checkbox input "true"
click at [453, 367] on icon at bounding box center [453, 366] width 10 height 10
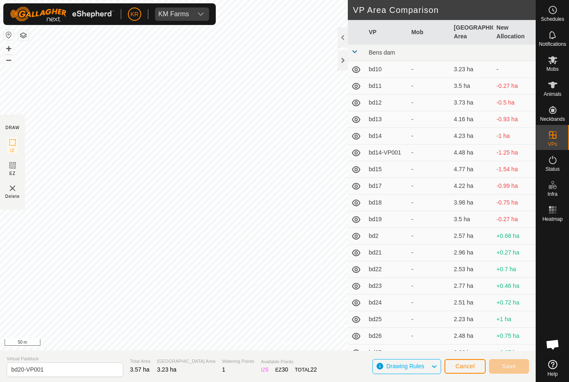
click at [466, 367] on span "Cancel" at bounding box center [466, 366] width 20 height 7
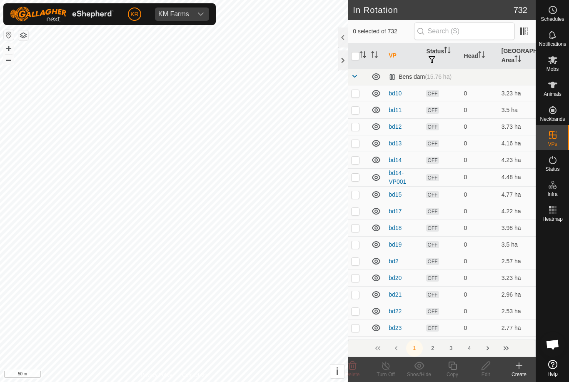
click at [356, 241] on p-checkbox at bounding box center [355, 244] width 8 height 7
click at [358, 246] on p-checkbox at bounding box center [355, 244] width 8 height 7
checkbox input "false"
click at [358, 279] on p-checkbox at bounding box center [355, 278] width 8 height 7
checkbox input "true"
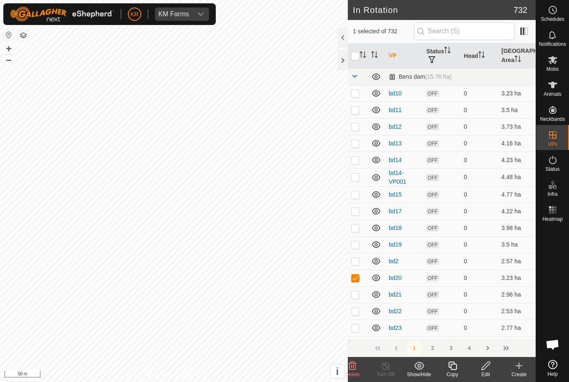
click at [490, 367] on icon at bounding box center [486, 366] width 10 height 10
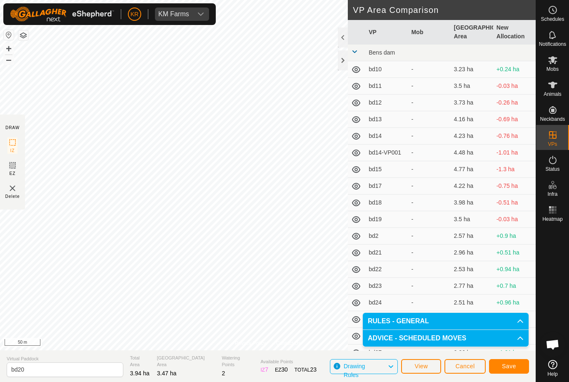
click at [511, 364] on span "Save" at bounding box center [509, 366] width 14 height 7
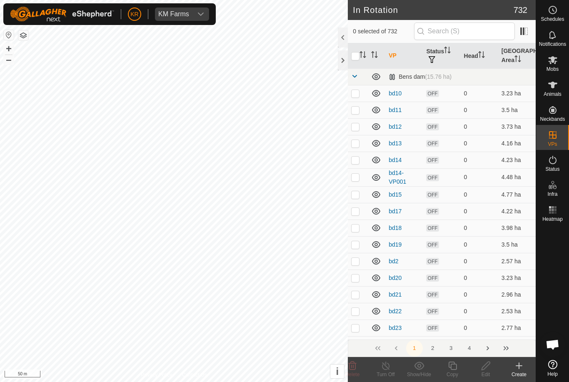
click at [355, 293] on p-checkbox at bounding box center [355, 294] width 8 height 7
checkbox input "true"
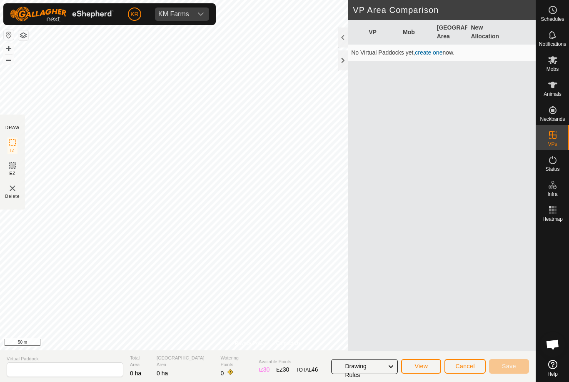
type input "bd21"
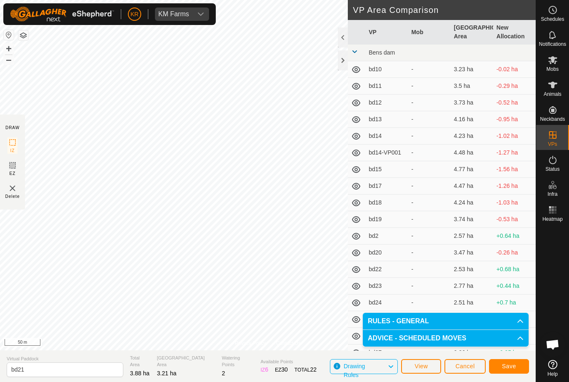
click at [515, 370] on button "Save" at bounding box center [509, 366] width 40 height 15
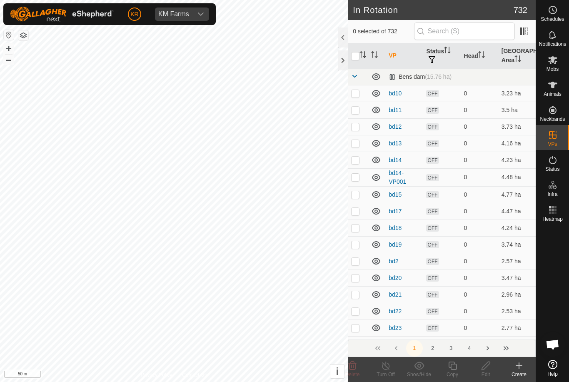
click at [355, 308] on p-checkbox at bounding box center [355, 311] width 8 height 7
checkbox input "true"
click at [489, 367] on icon at bounding box center [486, 366] width 10 height 10
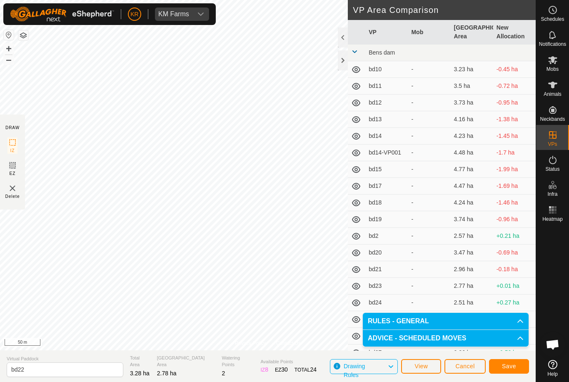
click at [521, 366] on button "Save" at bounding box center [509, 366] width 40 height 15
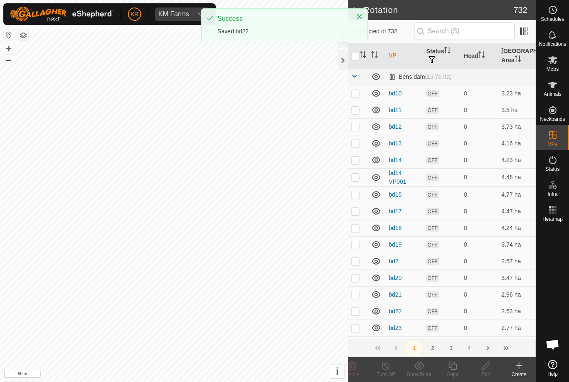
click at [357, 313] on p-checkbox at bounding box center [355, 311] width 8 height 7
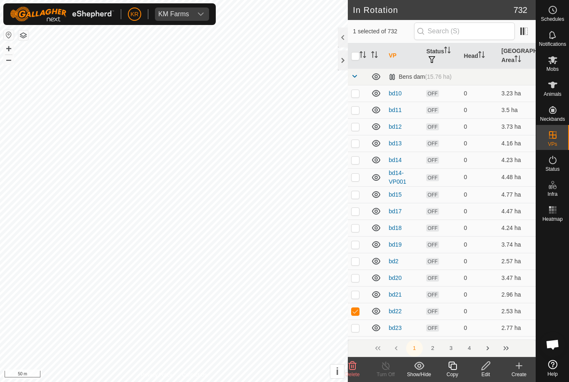
click at [361, 309] on td at bounding box center [358, 311] width 20 height 17
checkbox input "false"
click at [358, 326] on p-checkbox at bounding box center [355, 328] width 8 height 7
checkbox input "true"
click at [488, 368] on icon at bounding box center [486, 366] width 10 height 10
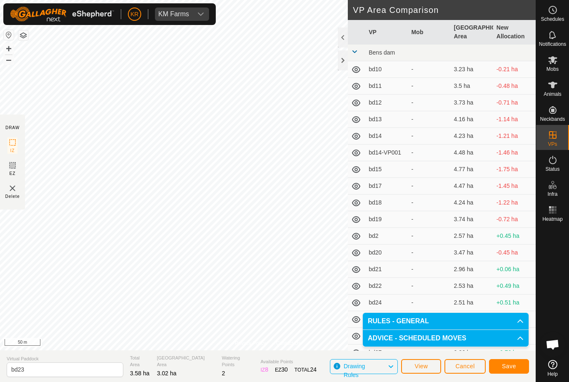
click at [514, 366] on span "Save" at bounding box center [509, 366] width 14 height 7
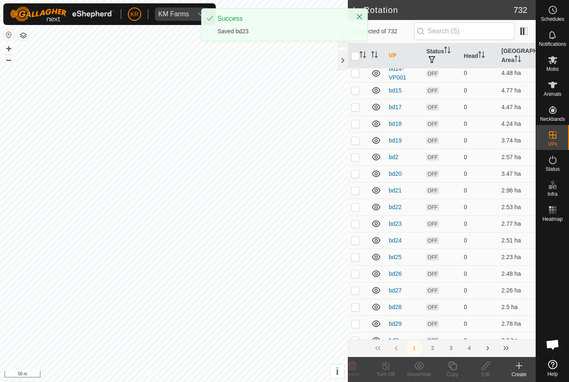
scroll to position [132, 0]
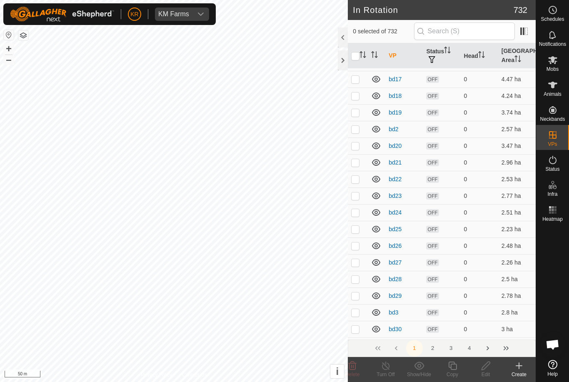
click at [356, 211] on p-checkbox at bounding box center [355, 212] width 8 height 7
checkbox input "true"
click at [355, 196] on p-checkbox at bounding box center [355, 196] width 8 height 7
click at [356, 196] on p-checkbox at bounding box center [355, 196] width 8 height 7
checkbox input "false"
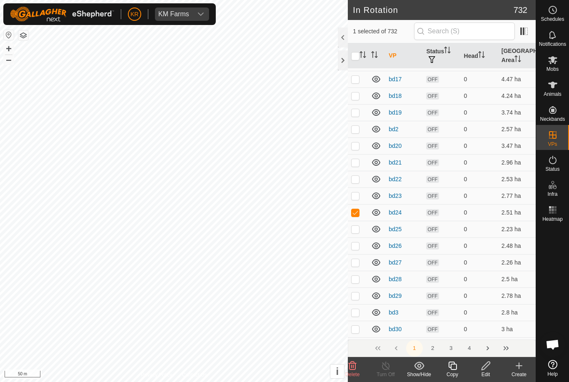
click at [492, 367] on edit-svg-icon at bounding box center [485, 366] width 33 height 10
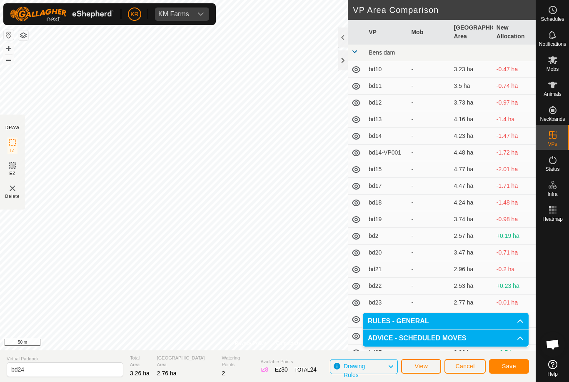
click at [513, 366] on span "Save" at bounding box center [509, 366] width 14 height 7
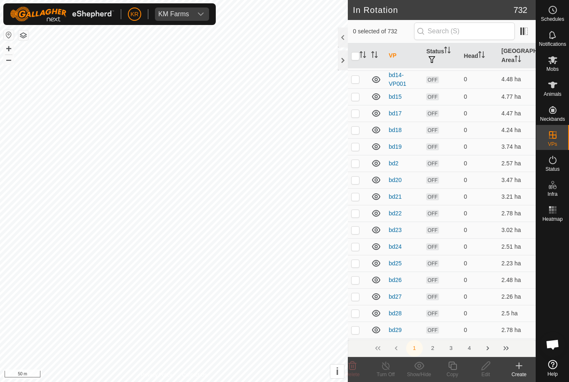
scroll to position [98, 0]
click at [356, 265] on p-checkbox at bounding box center [355, 263] width 8 height 7
checkbox input "true"
click at [485, 364] on icon at bounding box center [486, 366] width 10 height 10
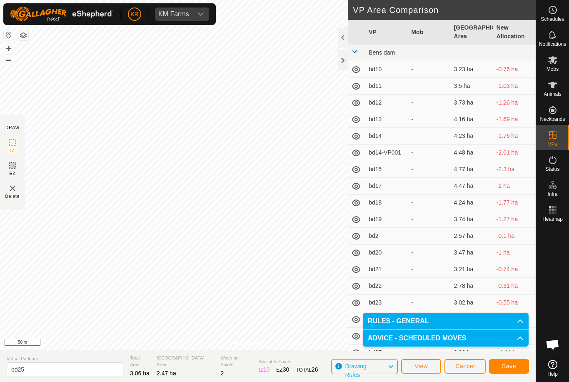
click at [512, 368] on span "Save" at bounding box center [509, 366] width 14 height 7
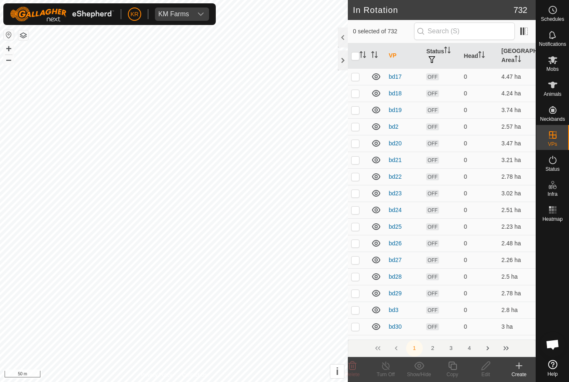
scroll to position [153, 0]
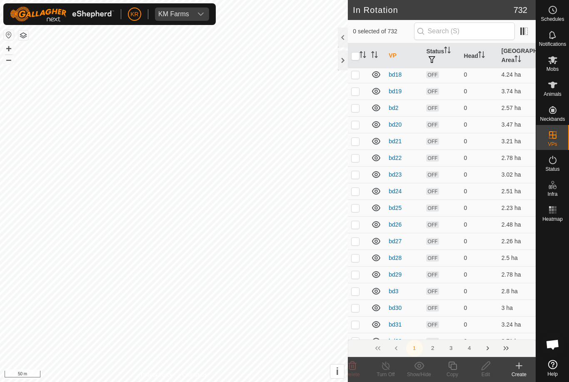
click at [355, 223] on p-checkbox at bounding box center [355, 224] width 8 height 7
checkbox input "true"
click at [489, 367] on icon at bounding box center [486, 366] width 10 height 10
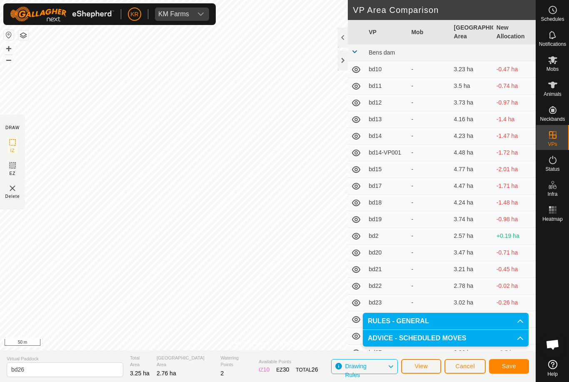
click at [509, 367] on span "Save" at bounding box center [509, 366] width 14 height 7
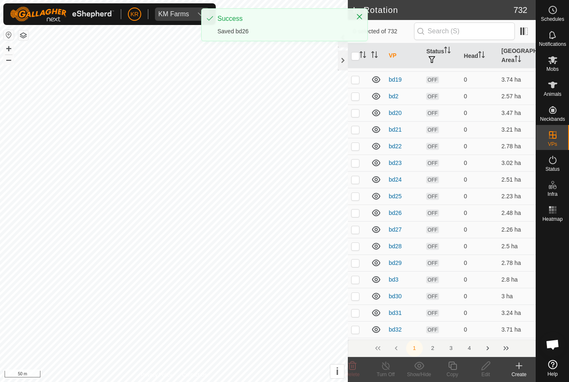
scroll to position [177, 0]
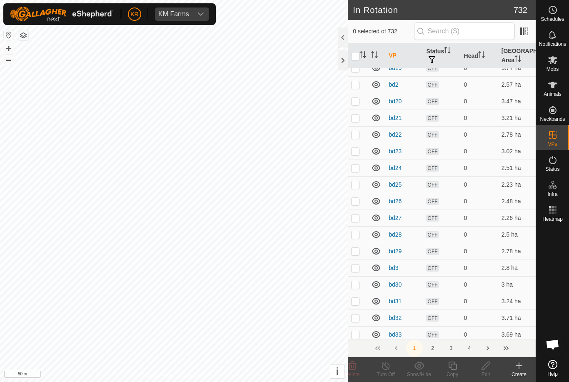
click at [356, 215] on p-checkbox at bounding box center [355, 218] width 8 height 7
checkbox input "true"
click at [490, 368] on icon at bounding box center [486, 366] width 10 height 10
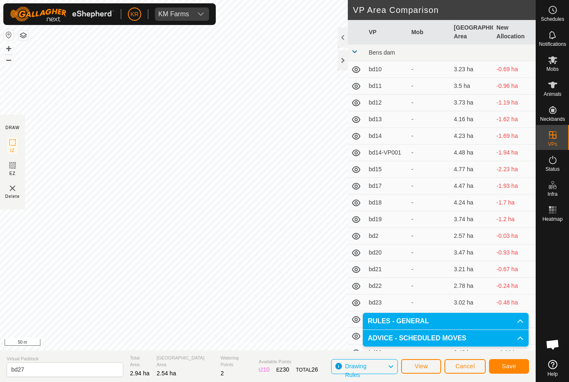
click at [516, 361] on button "Save" at bounding box center [509, 366] width 40 height 15
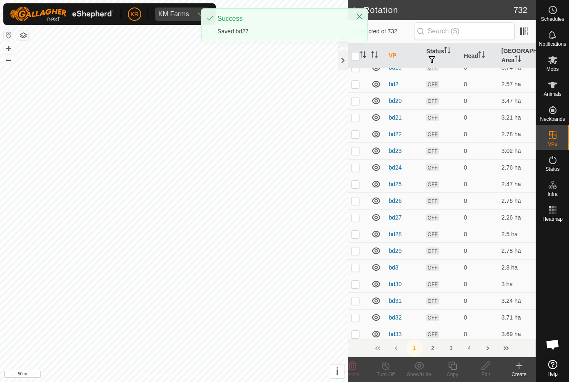
scroll to position [203, 0]
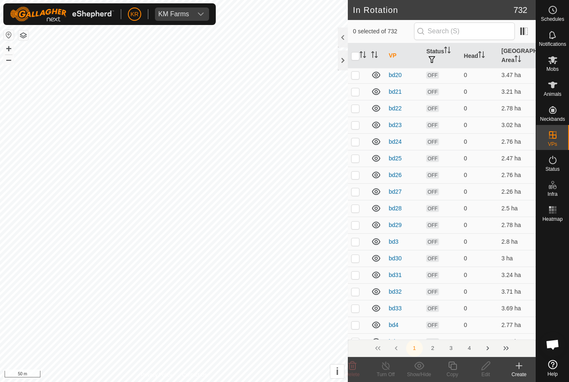
click at [354, 207] on p-checkbox at bounding box center [355, 208] width 8 height 7
checkbox input "true"
click at [487, 368] on icon at bounding box center [486, 366] width 10 height 10
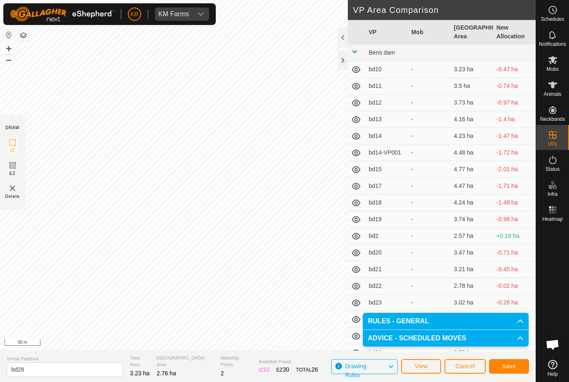
click at [513, 362] on button "Save" at bounding box center [509, 366] width 40 height 15
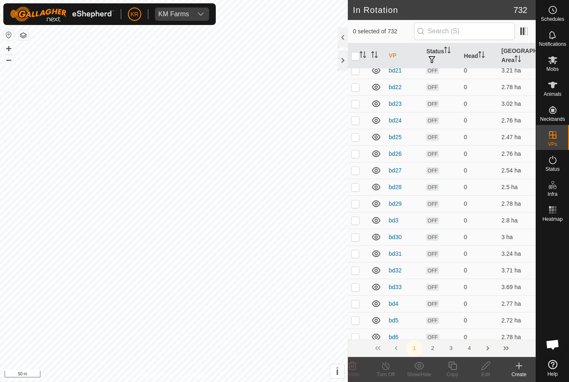
scroll to position [230, 0]
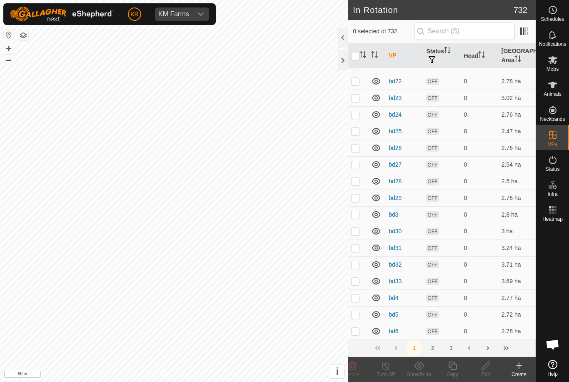
click at [354, 196] on p-checkbox at bounding box center [355, 198] width 8 height 7
checkbox input "true"
click at [488, 367] on icon at bounding box center [486, 366] width 10 height 10
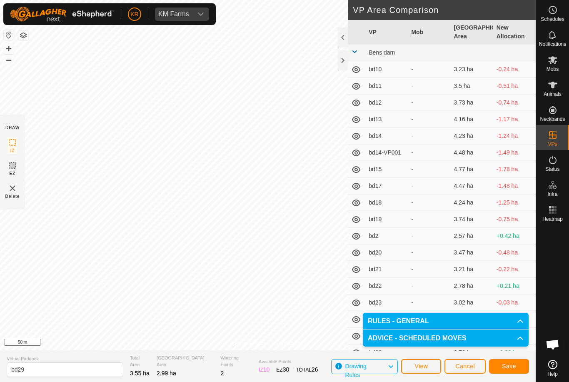
click at [515, 363] on span "Save" at bounding box center [509, 366] width 14 height 7
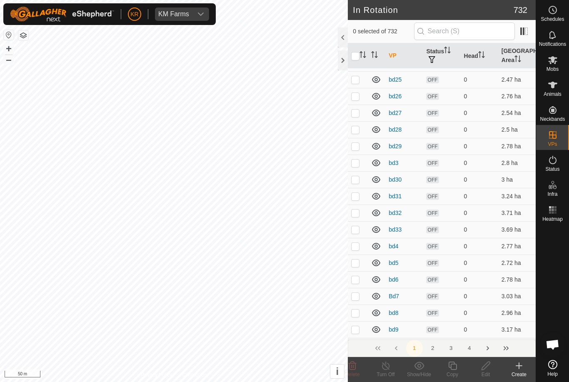
scroll to position [285, 0]
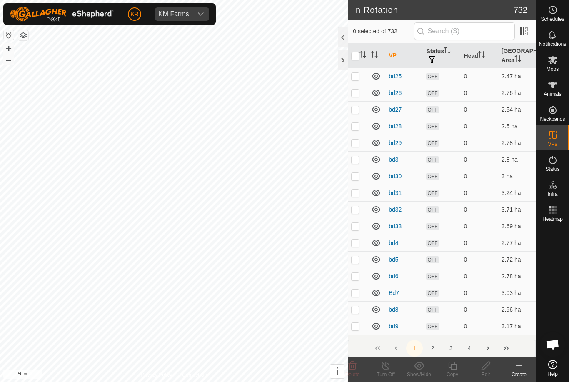
click at [357, 174] on p-checkbox at bounding box center [355, 176] width 8 height 7
checkbox input "true"
click at [489, 366] on icon at bounding box center [486, 366] width 10 height 10
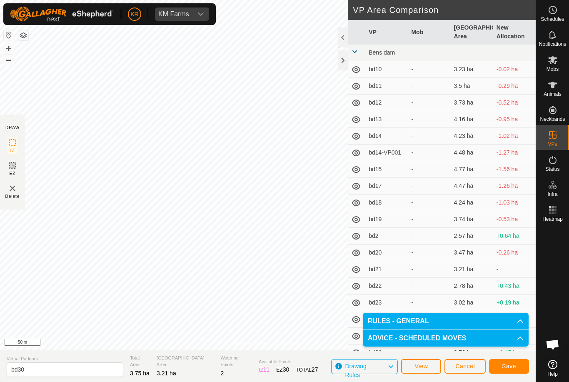
click at [506, 366] on span "Save" at bounding box center [509, 366] width 14 height 7
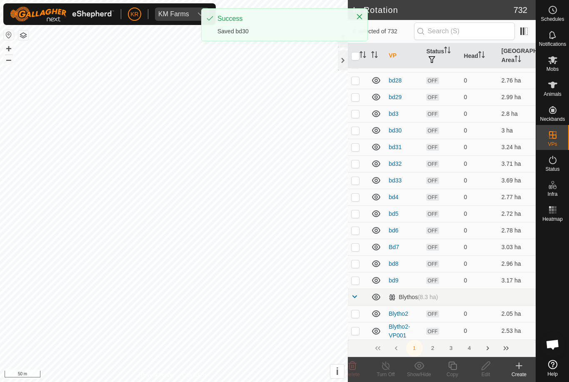
scroll to position [339, 0]
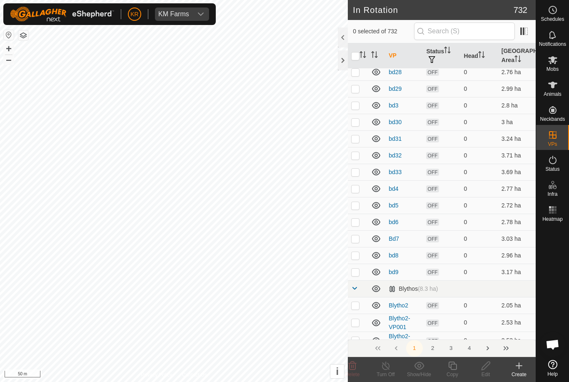
click at [354, 136] on p-checkbox at bounding box center [355, 138] width 8 height 7
checkbox input "true"
click at [485, 367] on icon at bounding box center [486, 366] width 10 height 10
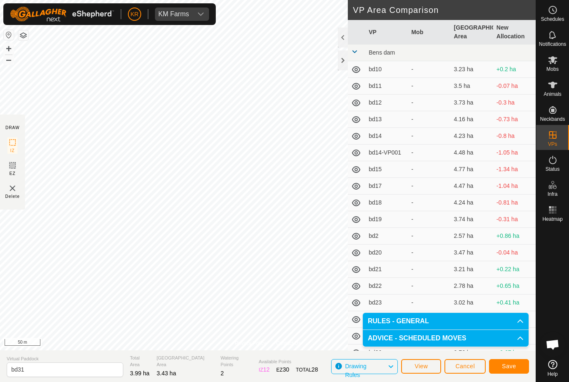
click at [519, 372] on button "Save" at bounding box center [509, 366] width 40 height 15
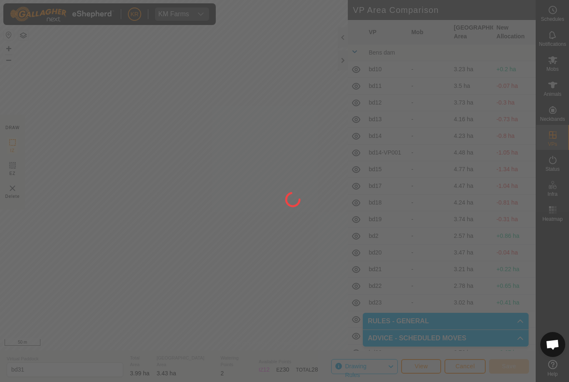
click at [518, 372] on div at bounding box center [284, 191] width 569 height 382
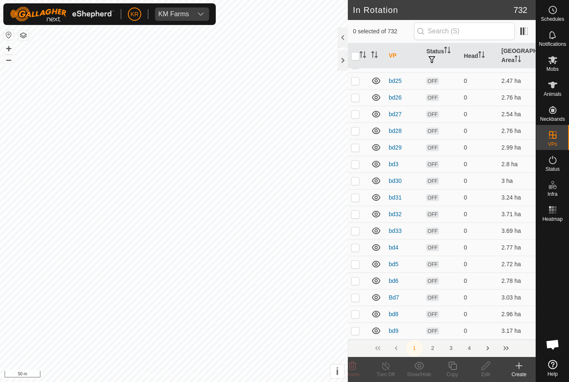
scroll to position [315, 0]
click at [355, 183] on p-checkbox at bounding box center [355, 179] width 8 height 7
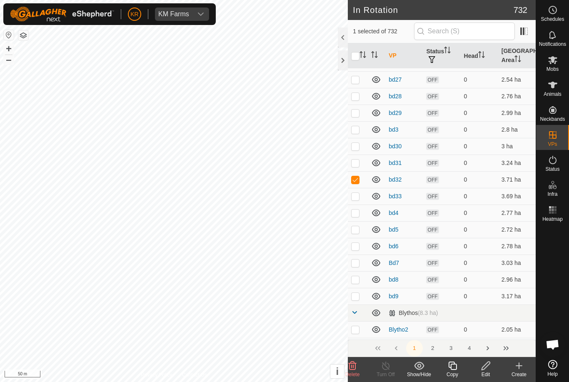
click at [354, 180] on p-checkbox at bounding box center [355, 179] width 8 height 7
checkbox input "false"
click at [355, 198] on p-checkbox at bounding box center [355, 196] width 8 height 7
checkbox input "true"
click at [362, 193] on td at bounding box center [358, 196] width 20 height 17
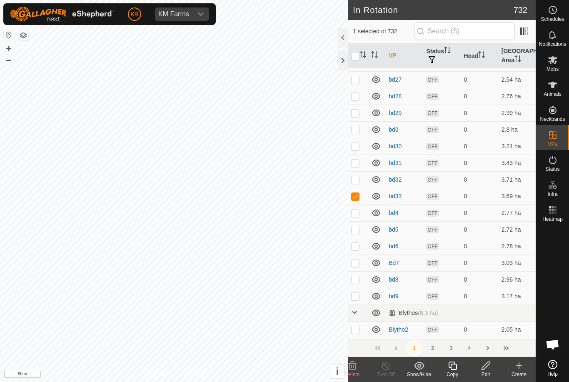
checkbox input "false"
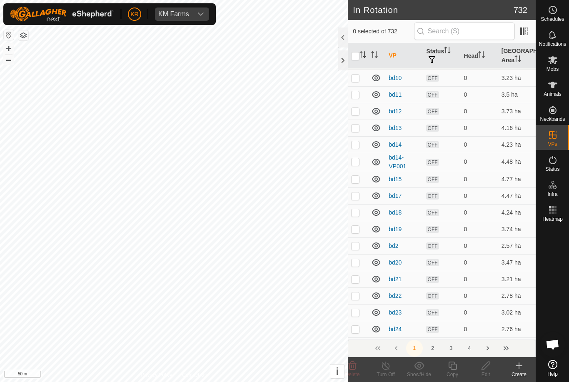
scroll to position [14, 0]
click at [357, 147] on p-checkbox at bounding box center [355, 146] width 8 height 7
checkbox input "true"
click at [491, 369] on icon at bounding box center [486, 366] width 10 height 10
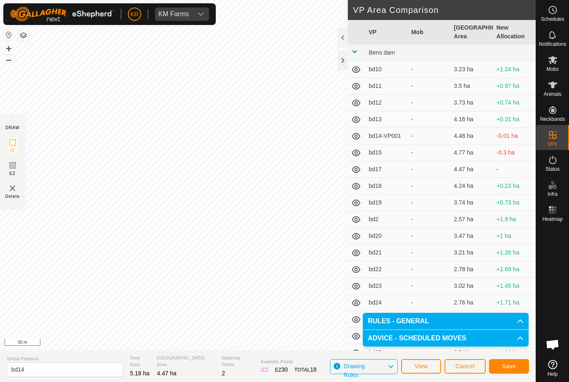
click at [506, 366] on span "Save" at bounding box center [509, 366] width 14 height 7
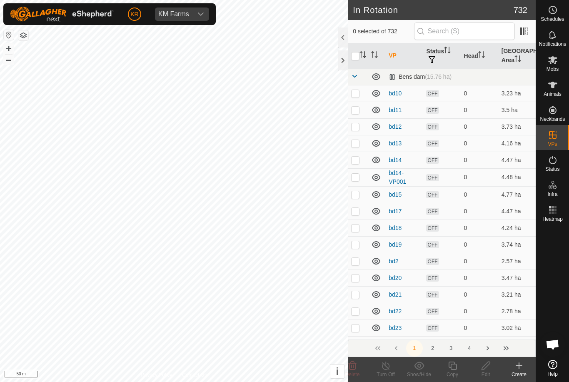
click at [522, 368] on icon at bounding box center [519, 366] width 10 height 10
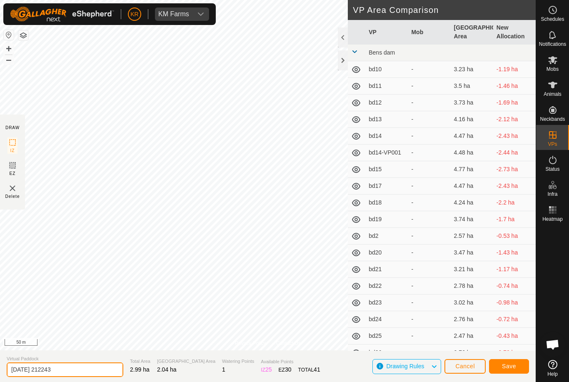
click at [77, 371] on input "[DATE] 212243" at bounding box center [65, 370] width 117 height 15
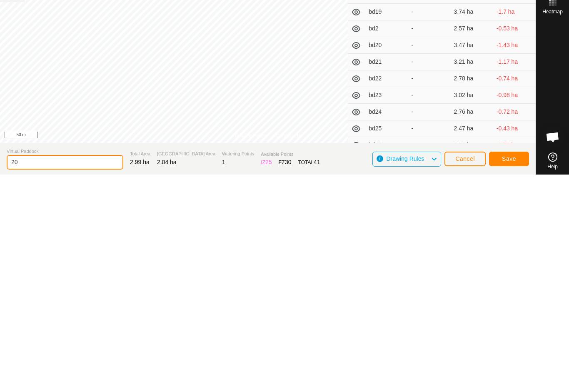
type input "2"
type input "Hay"
click at [511, 363] on span "Save" at bounding box center [509, 366] width 14 height 7
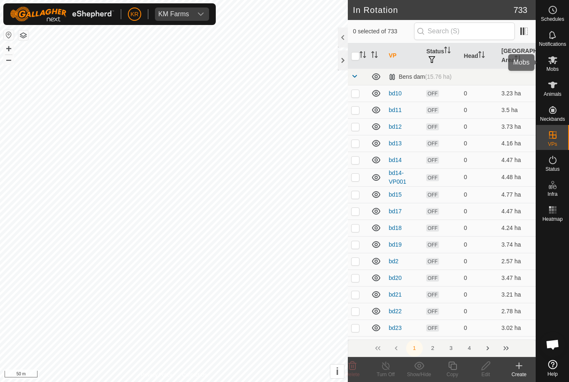
click at [566, 63] on div "Mobs" at bounding box center [552, 62] width 33 height 25
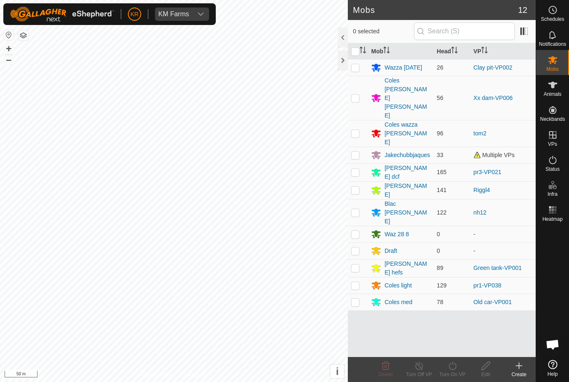
click at [407, 151] on div "Jakechubbjaques" at bounding box center [407, 155] width 45 height 9
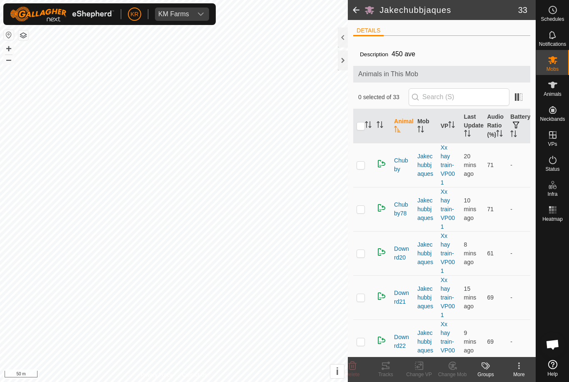
click at [521, 368] on icon at bounding box center [519, 366] width 10 height 10
click at [505, 348] on span "Edit Mob Detail" at bounding box center [486, 348] width 45 height 10
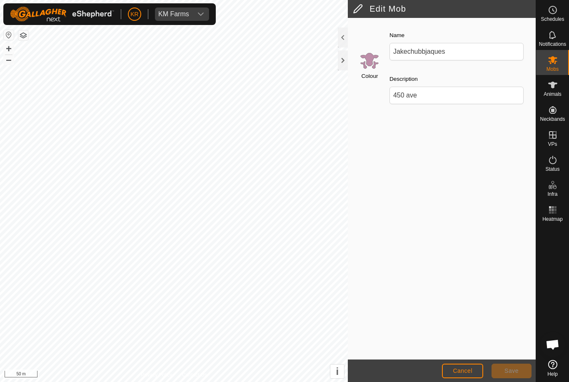
click at [458, 369] on span "Cancel" at bounding box center [463, 371] width 20 height 7
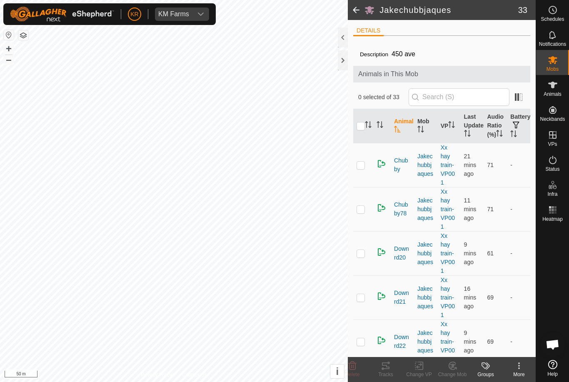
click at [362, 130] on input "checkbox" at bounding box center [361, 126] width 8 height 8
checkbox input "true"
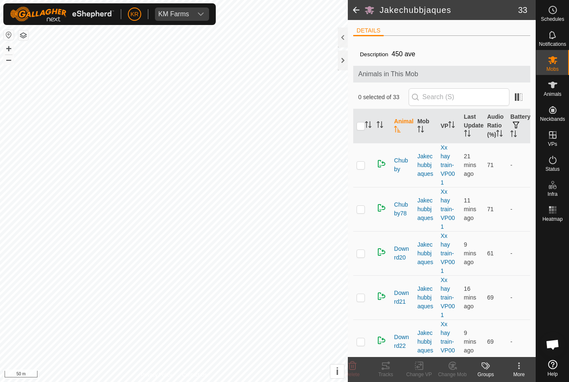
checkbox input "true"
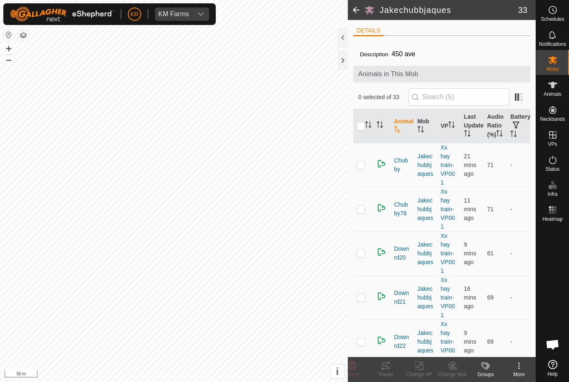
checkbox input "true"
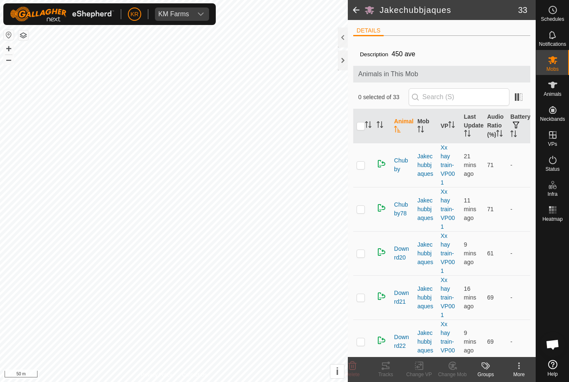
checkbox input "true"
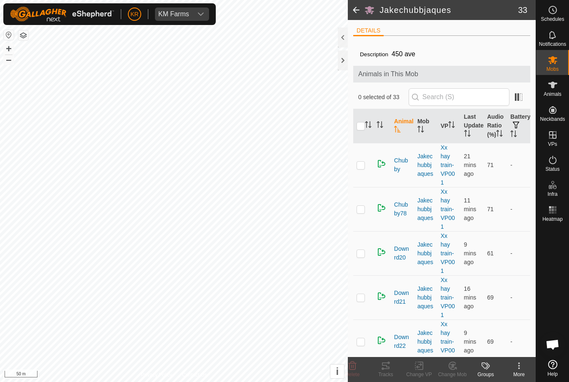
checkbox input "true"
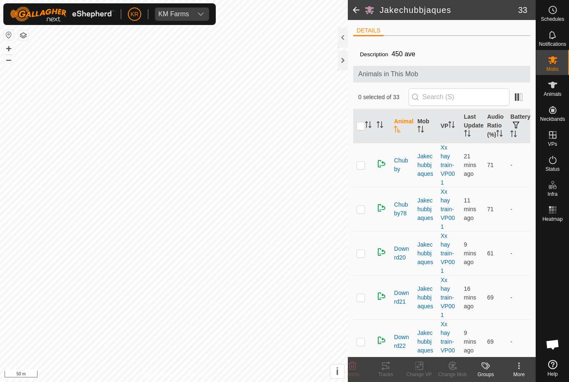
checkbox input "true"
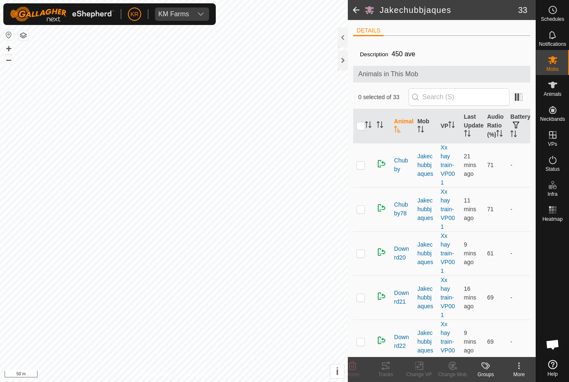
checkbox input "true"
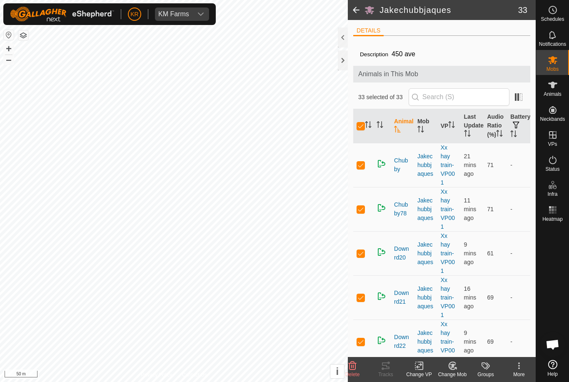
click at [454, 370] on icon at bounding box center [453, 366] width 10 height 10
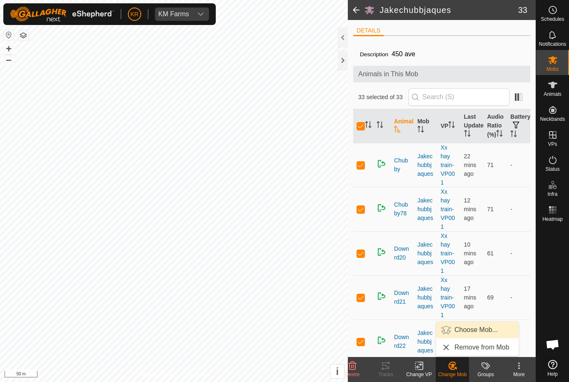
click at [486, 330] on span "Choose Mob..." at bounding box center [476, 330] width 43 height 10
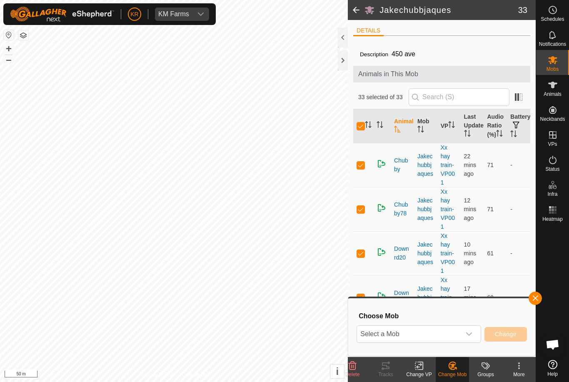
click at [460, 334] on span "Select a Mob" at bounding box center [409, 334] width 104 height 17
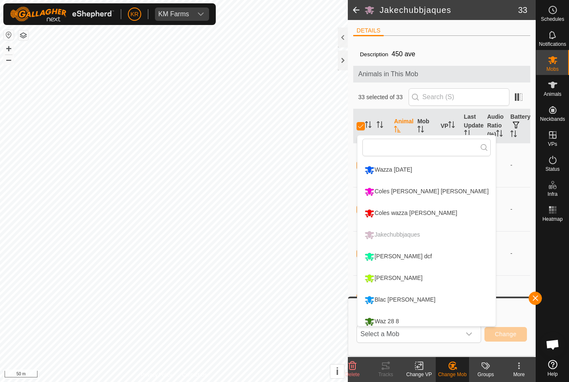
click at [402, 233] on p-selectitem "Jakechubbjaques" at bounding box center [427, 235] width 138 height 21
click at [470, 334] on icon "dropdown trigger" at bounding box center [469, 334] width 7 height 7
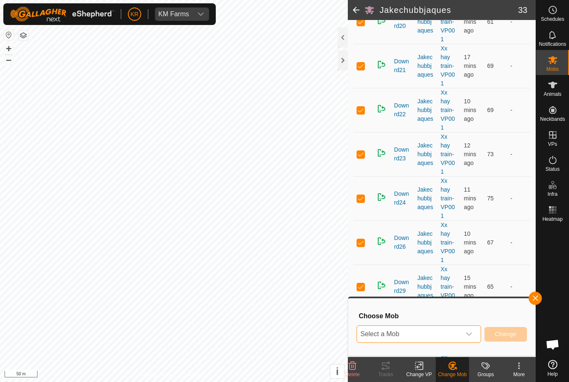
click at [471, 333] on icon "dropdown trigger" at bounding box center [469, 334] width 7 height 7
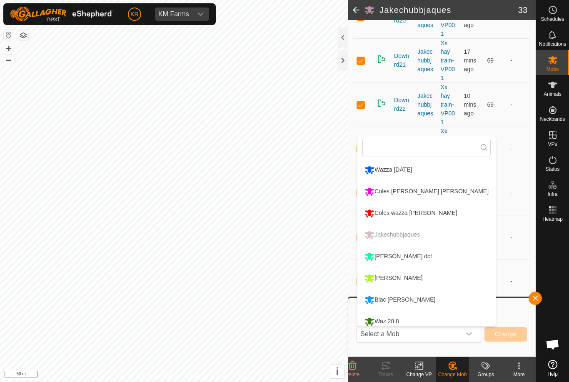
type input "/"
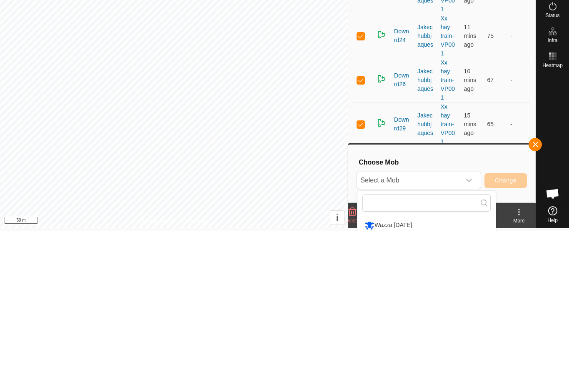
scroll to position [154, 0]
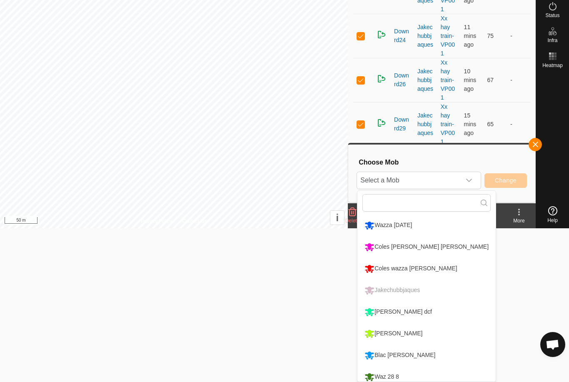
click at [413, 289] on p-selectitem "Jakechubbjaques" at bounding box center [427, 290] width 138 height 21
click at [532, 146] on span "button" at bounding box center [535, 144] width 7 height 7
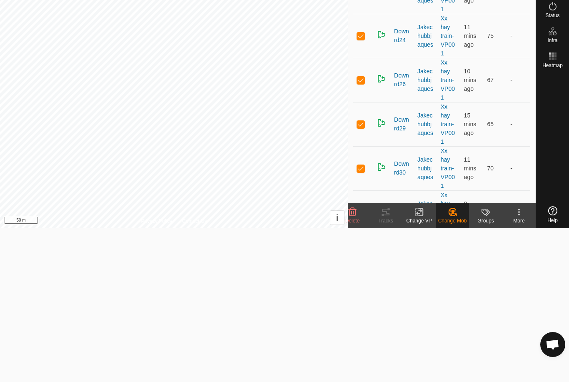
scroll to position [150, 0]
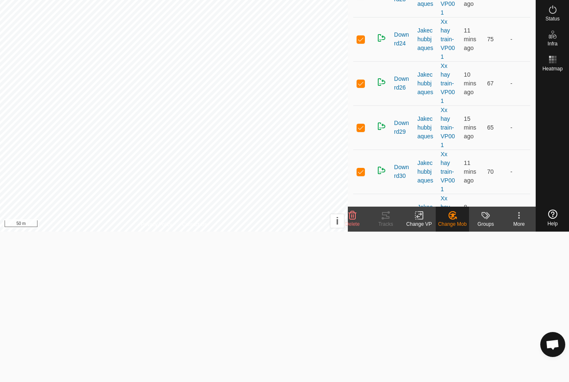
click at [532, 148] on div "Choose Mob Select a Mob Wazza [DATE] Coles [PERSON_NAME] [PERSON_NAME] [PERSON_…" at bounding box center [441, 177] width 187 height 58
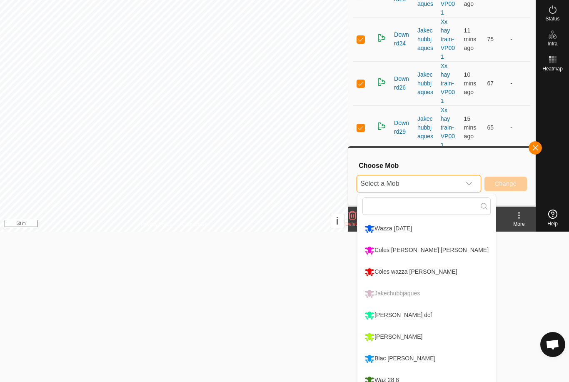
scroll to position [0, 0]
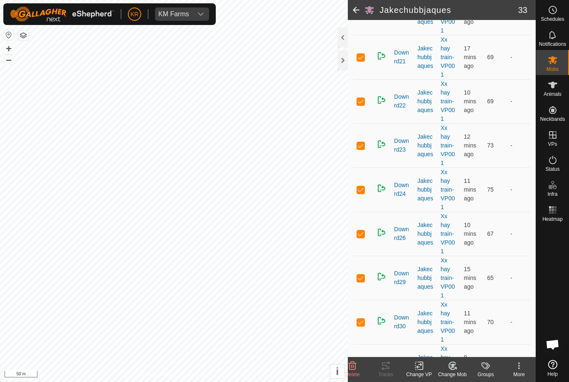
click at [519, 212] on td "-" at bounding box center [518, 190] width 23 height 44
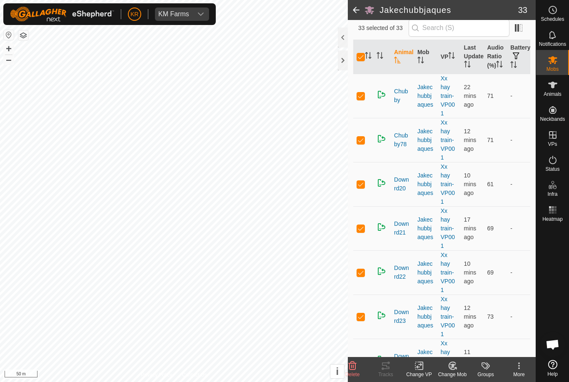
click at [458, 367] on change-mob-svg-icon at bounding box center [452, 366] width 33 height 10
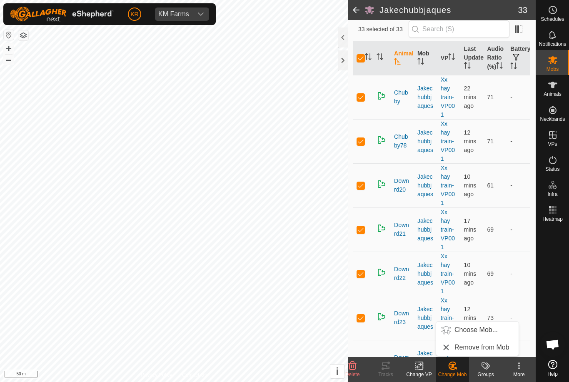
click at [551, 294] on div at bounding box center [552, 291] width 33 height 132
click at [425, 368] on change-vp-svg-icon at bounding box center [419, 366] width 33 height 10
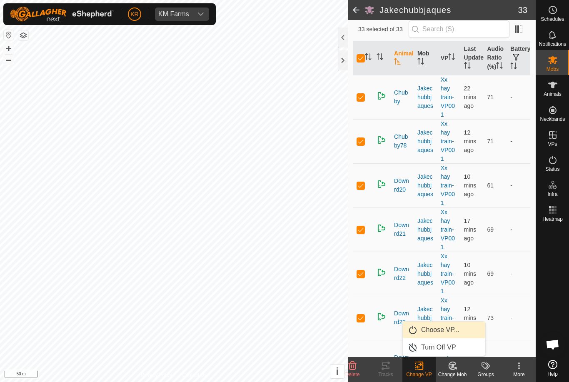
click at [458, 325] on link "Choose VP..." at bounding box center [444, 330] width 83 height 17
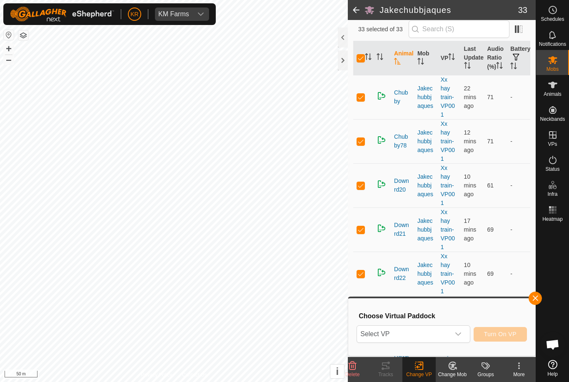
click at [442, 335] on span "Select VP" at bounding box center [403, 334] width 93 height 17
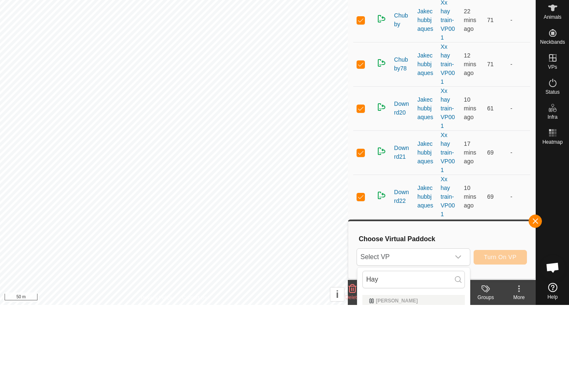
scroll to position [77, 0]
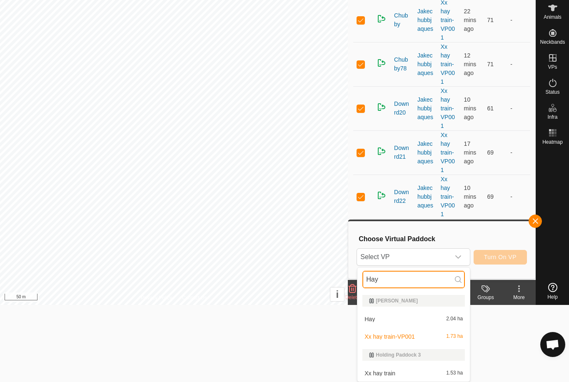
type input "Hay"
click at [453, 319] on span "2.04 ha" at bounding box center [454, 319] width 17 height 6
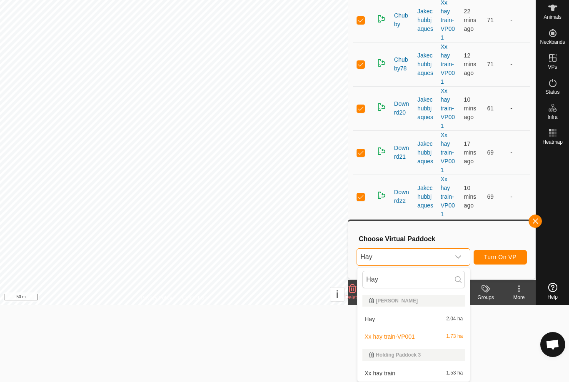
scroll to position [0, 0]
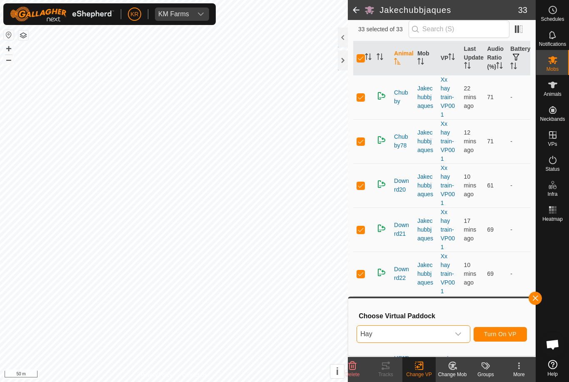
click at [511, 335] on span "Turn On VP" at bounding box center [500, 334] width 33 height 7
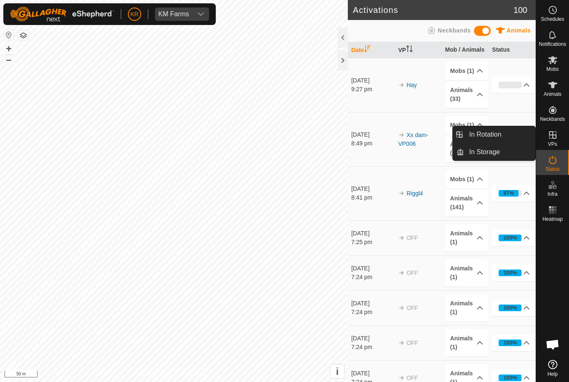
click at [512, 137] on link "In Rotation" at bounding box center [499, 134] width 71 height 17
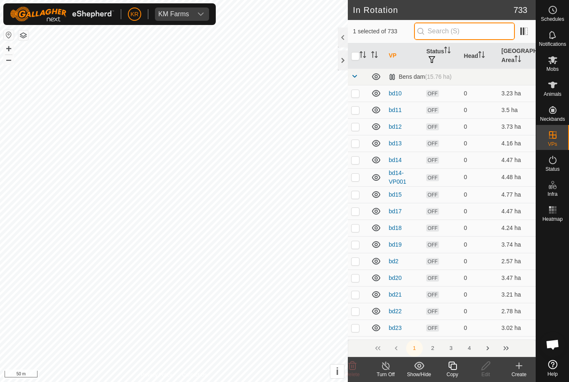
click at [485, 30] on input "text" at bounding box center [464, 32] width 101 height 18
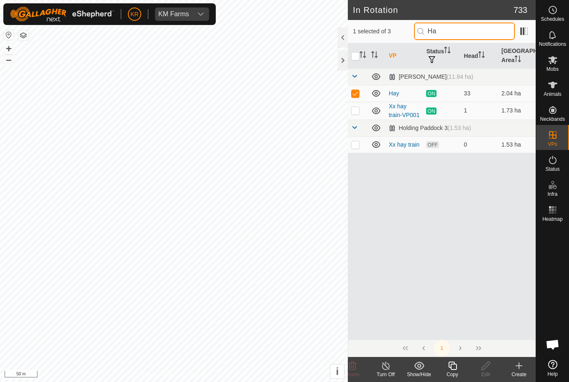
type input "Hay"
click at [458, 368] on copy-svg-icon at bounding box center [452, 366] width 33 height 10
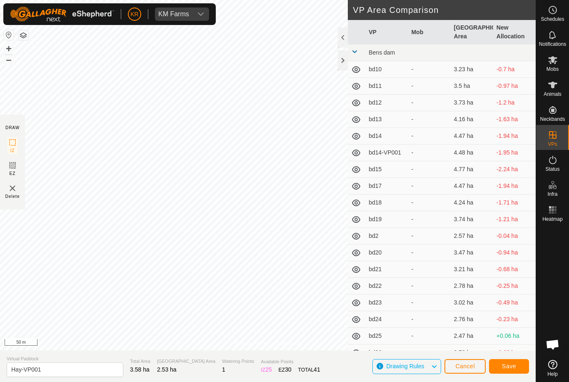
click at [511, 368] on span "Save" at bounding box center [509, 366] width 14 height 7
